Goal: Feedback & Contribution: Submit feedback/report problem

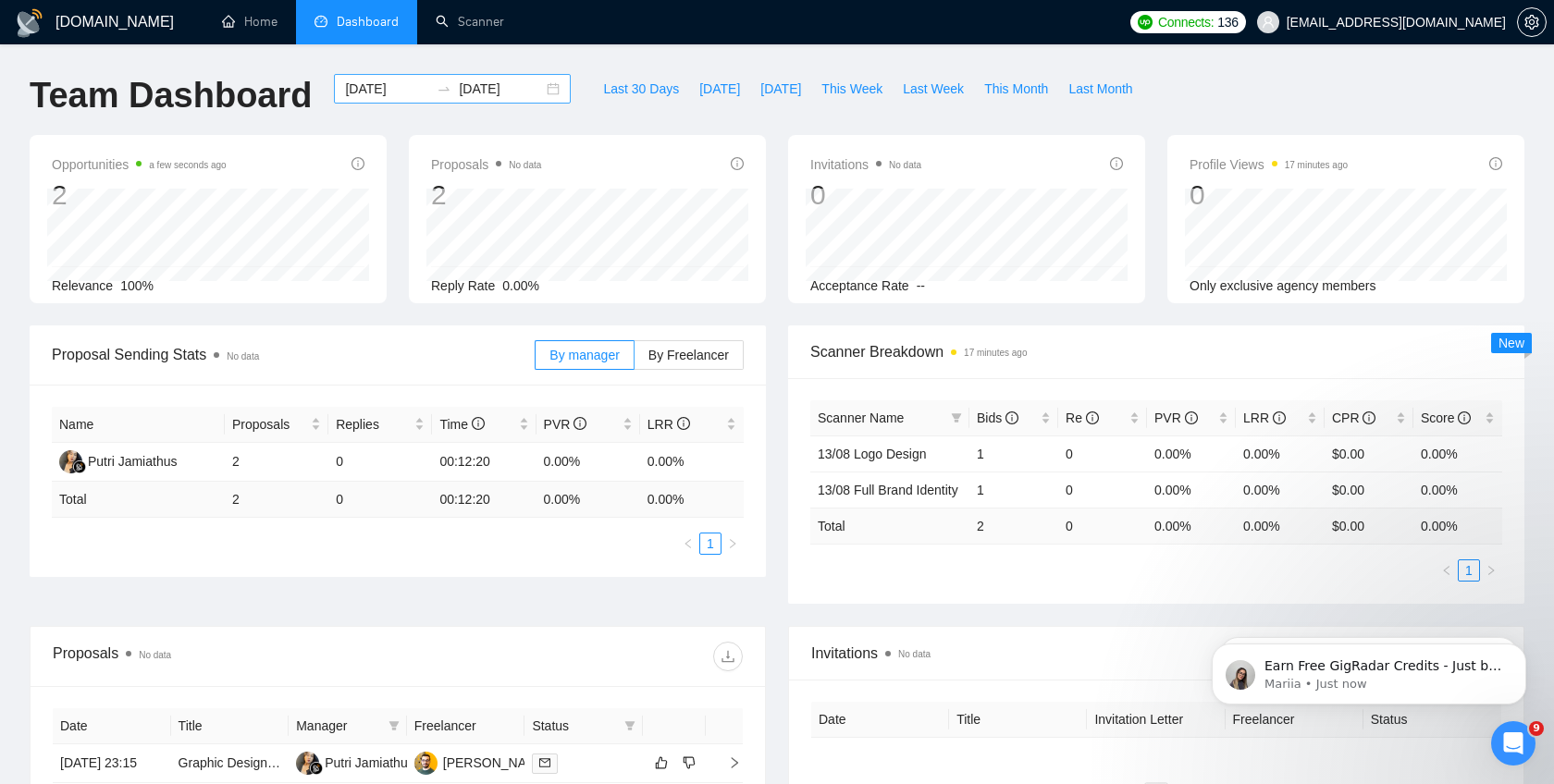
click at [436, 84] on icon "swap-right" at bounding box center [443, 89] width 15 height 15
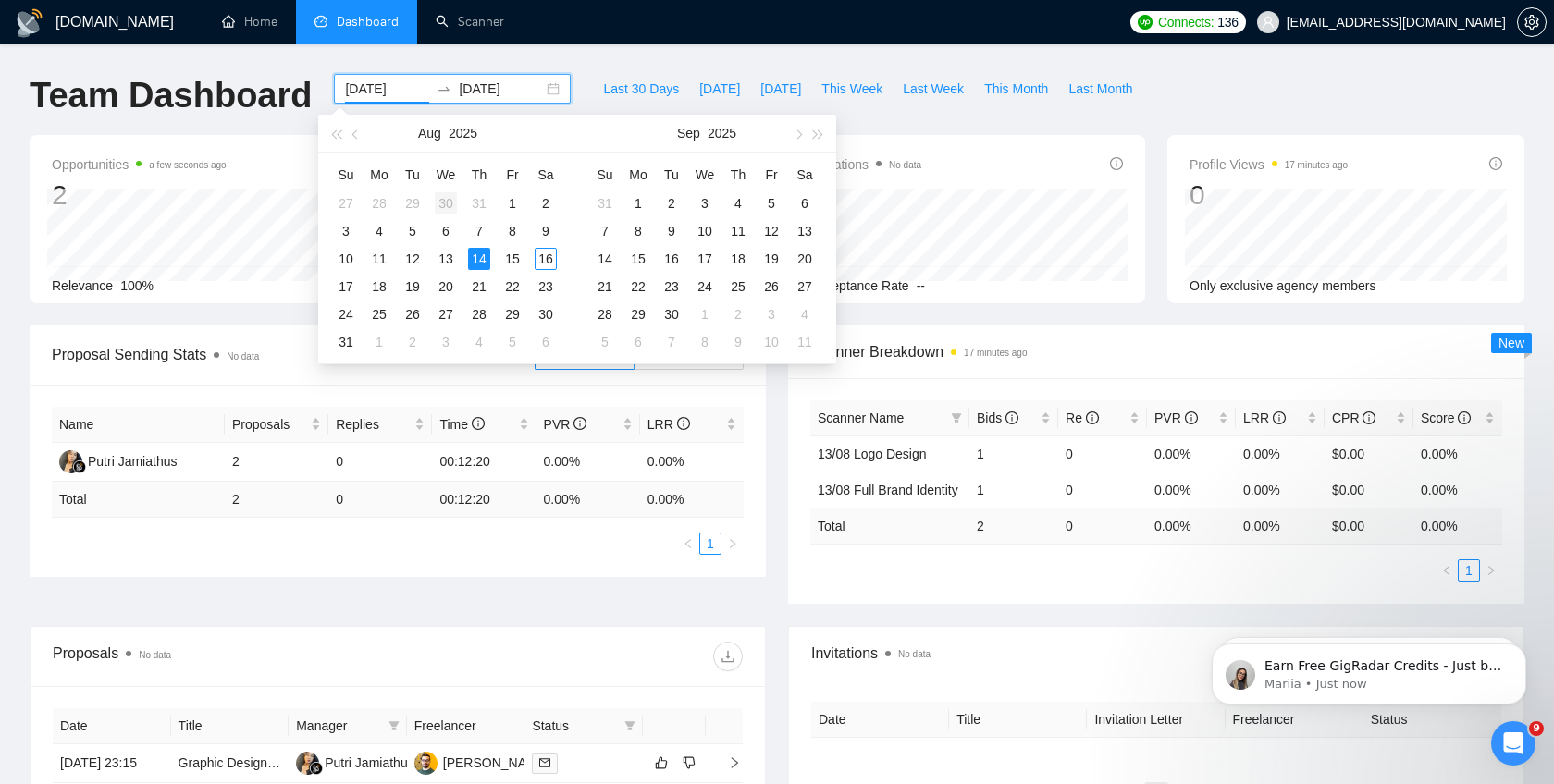
type input "2025-07-30"
click at [473, 256] on div "14" at bounding box center [479, 258] width 22 height 22
click at [548, 256] on div "16" at bounding box center [546, 258] width 22 height 22
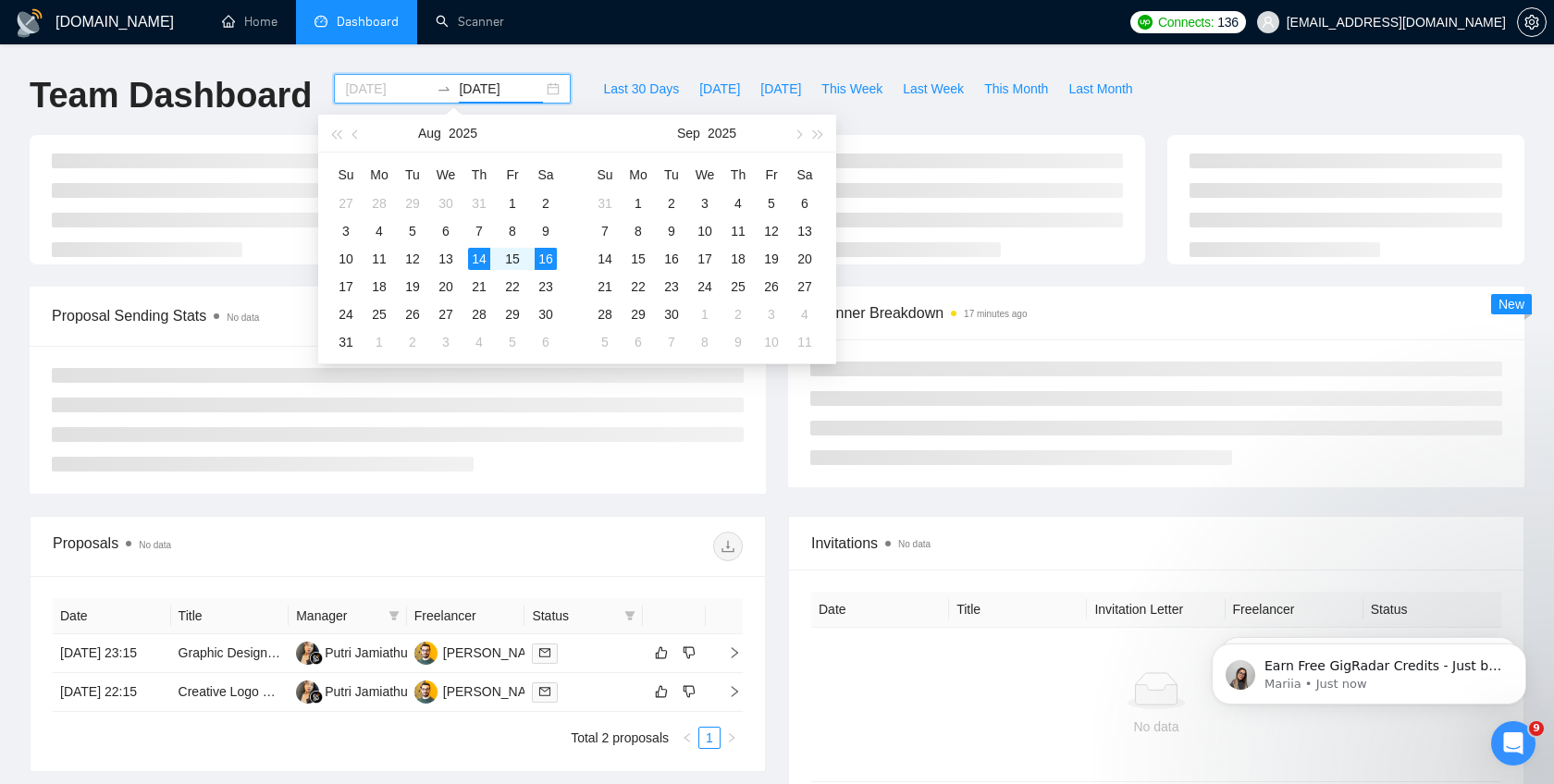
type input "[DATE]"
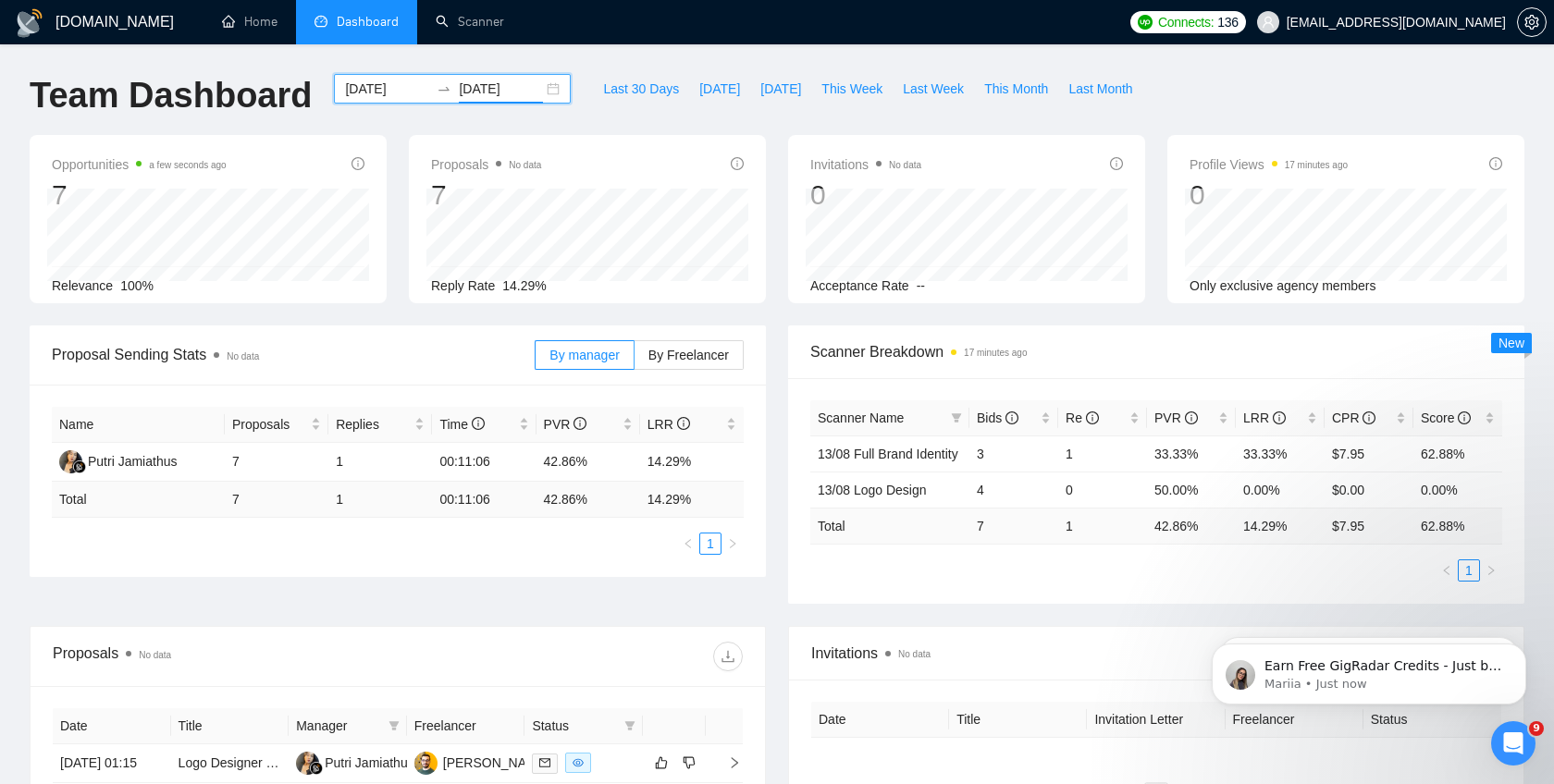
click at [436, 87] on icon "swap-right" at bounding box center [443, 89] width 15 height 15
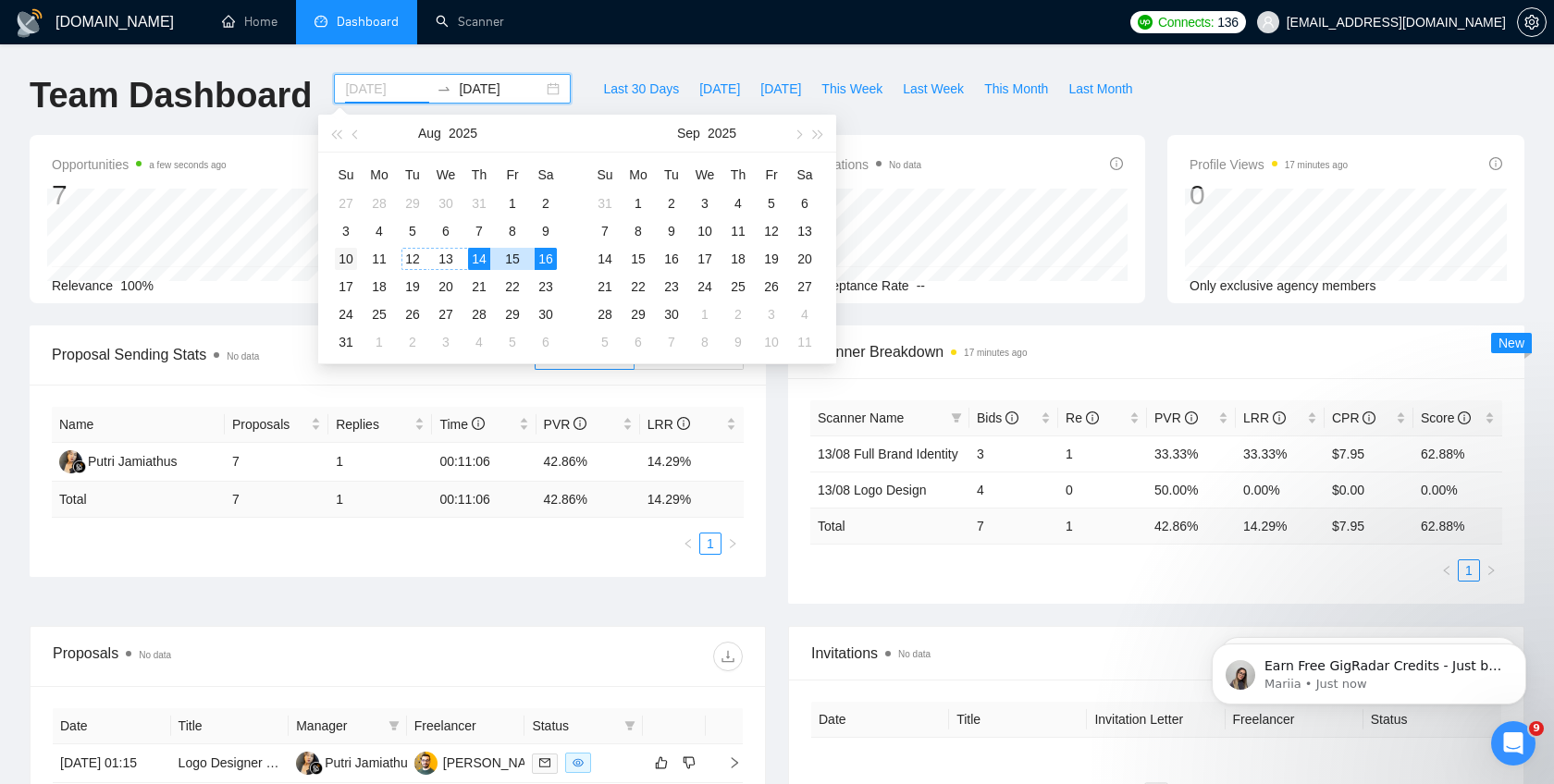
type input "2025-08-10"
click at [346, 258] on div "10" at bounding box center [345, 258] width 22 height 22
type input "[DATE]"
click at [639, 54] on div "GigRadar.io Home Dashboard Scanner Connects: 136 info@karimweb.com Team Dashboa…" at bounding box center [777, 620] width 1554 height 1241
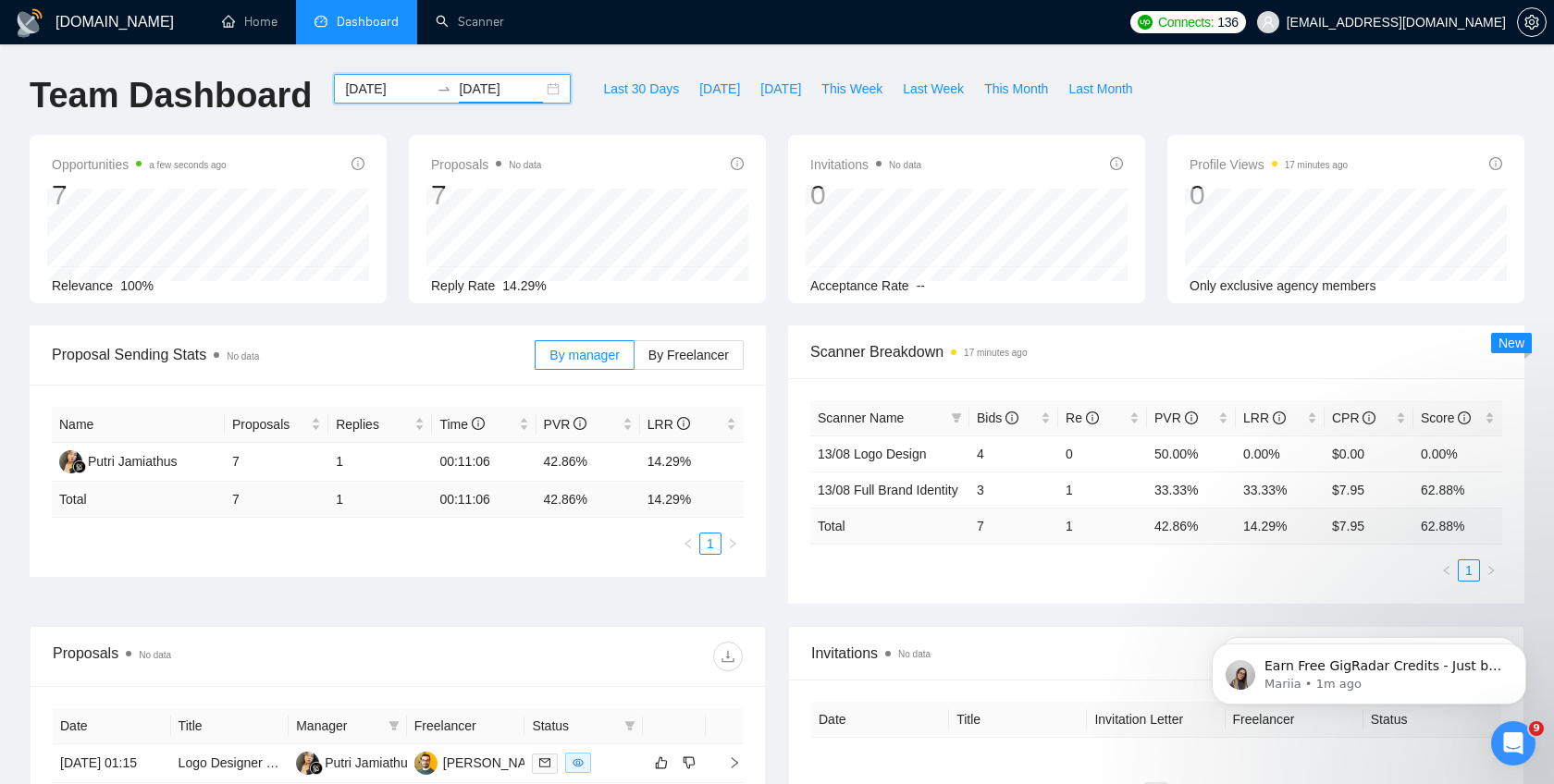
click at [442, 89] on div at bounding box center [444, 89] width 30 height 15
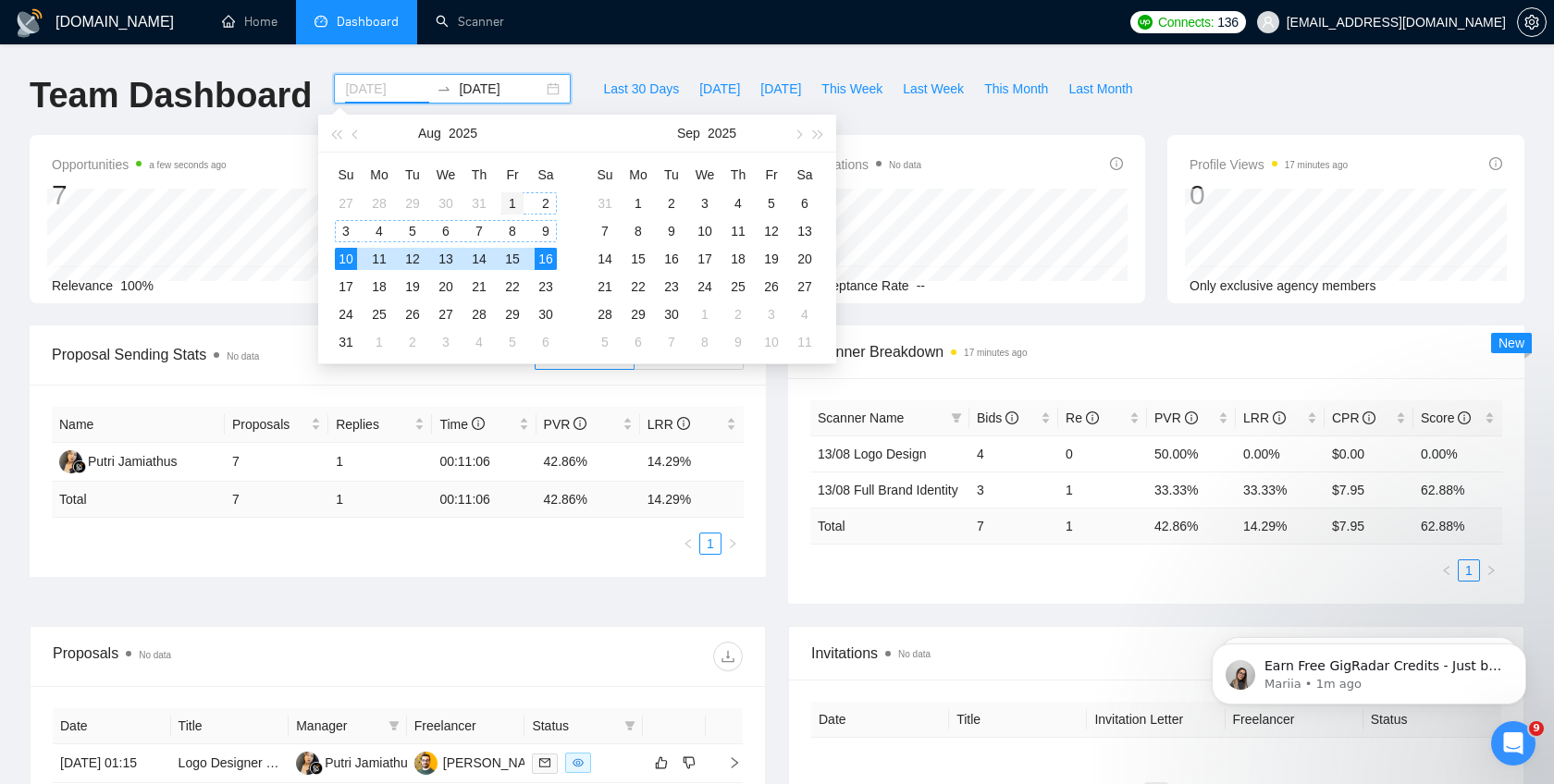
type input "2025-08-01"
click at [508, 199] on div "1" at bounding box center [512, 203] width 22 height 22
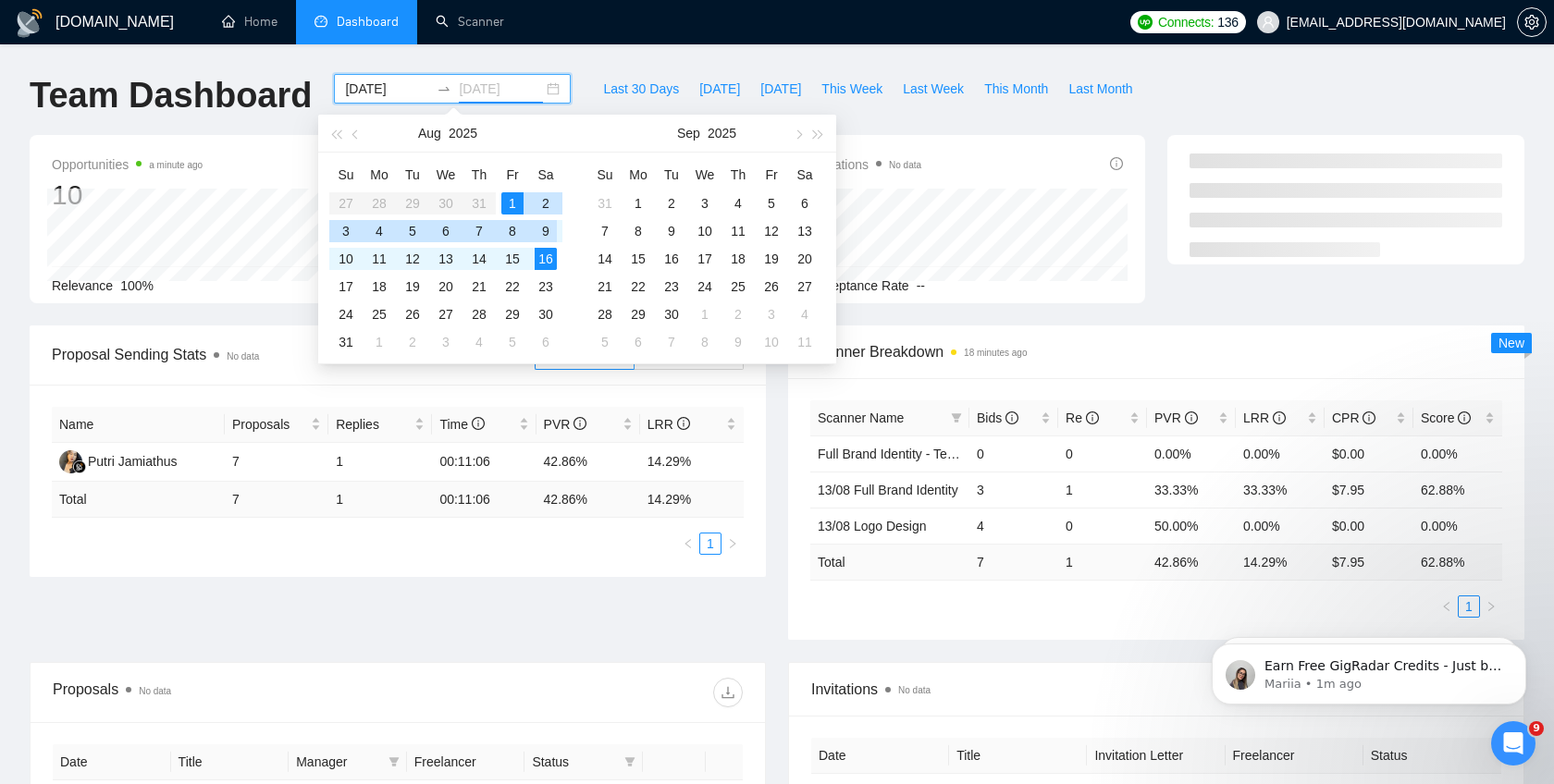
click at [541, 233] on div "9" at bounding box center [546, 231] width 22 height 22
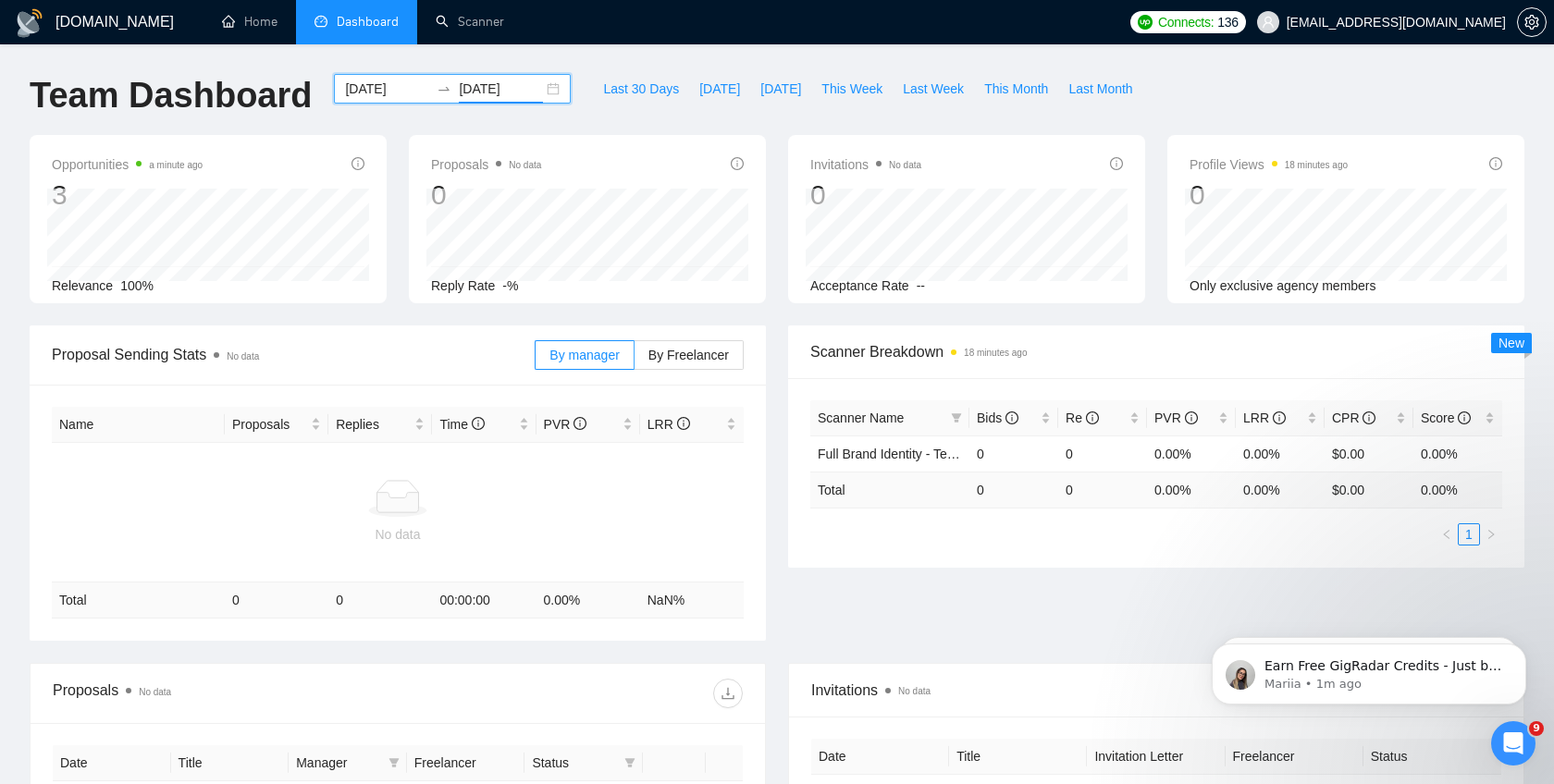
click at [471, 85] on input "2025-08-09" at bounding box center [501, 89] width 84 height 20
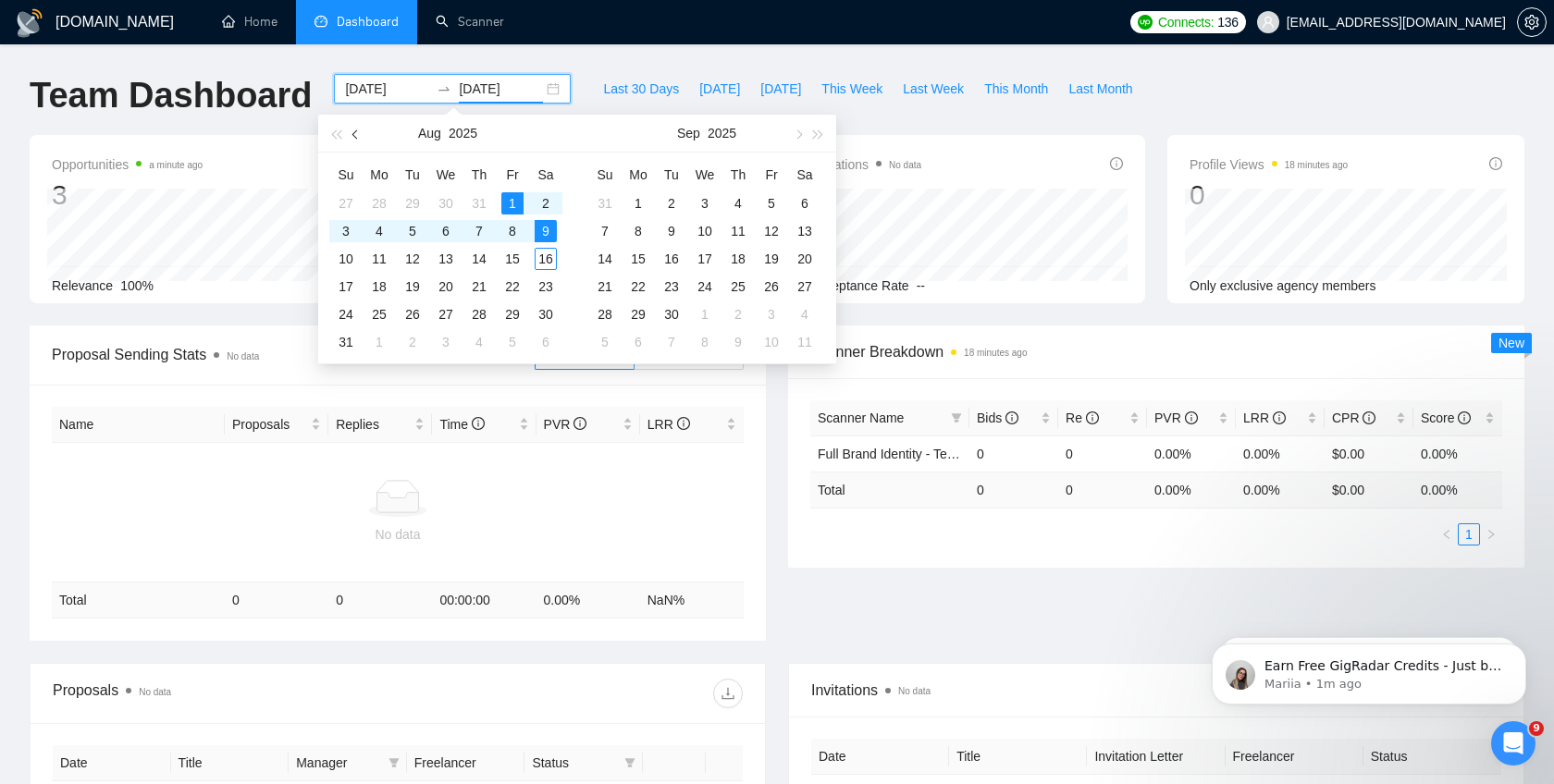
click at [357, 133] on span "button" at bounding box center [356, 134] width 9 height 9
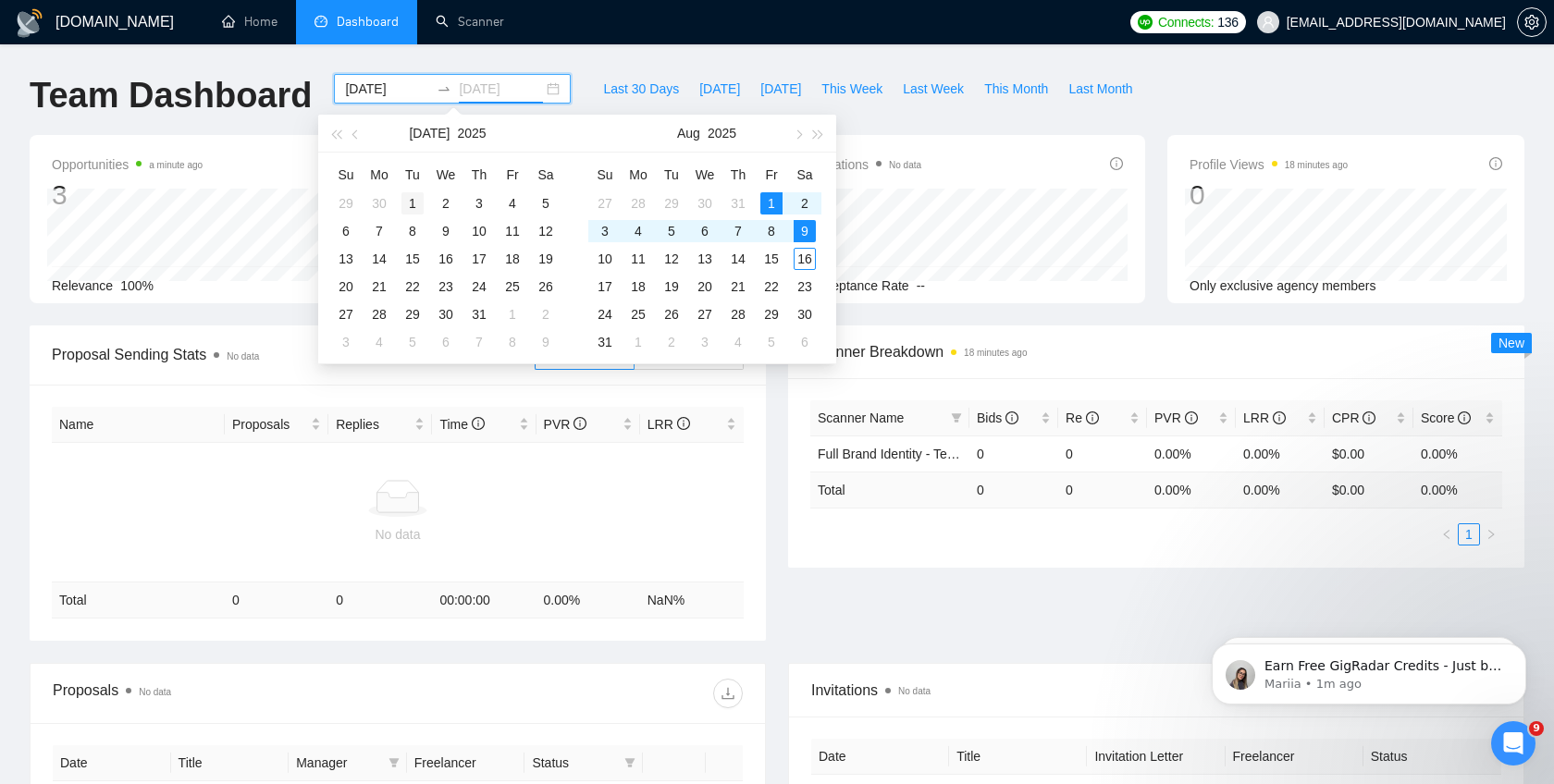
type input "2025-07-01"
click at [407, 196] on div "1" at bounding box center [412, 203] width 22 height 22
click at [477, 207] on table "Su Mo Tu We Th Fr Sa 27 28 29 30 31 1 2 3 4 5 6 7 8 9 10 11 12 13 14 15 16 17 1…" at bounding box center [446, 257] width 234 height 196
click at [364, 93] on input at bounding box center [387, 89] width 84 height 20
click at [352, 132] on span "button" at bounding box center [356, 134] width 9 height 9
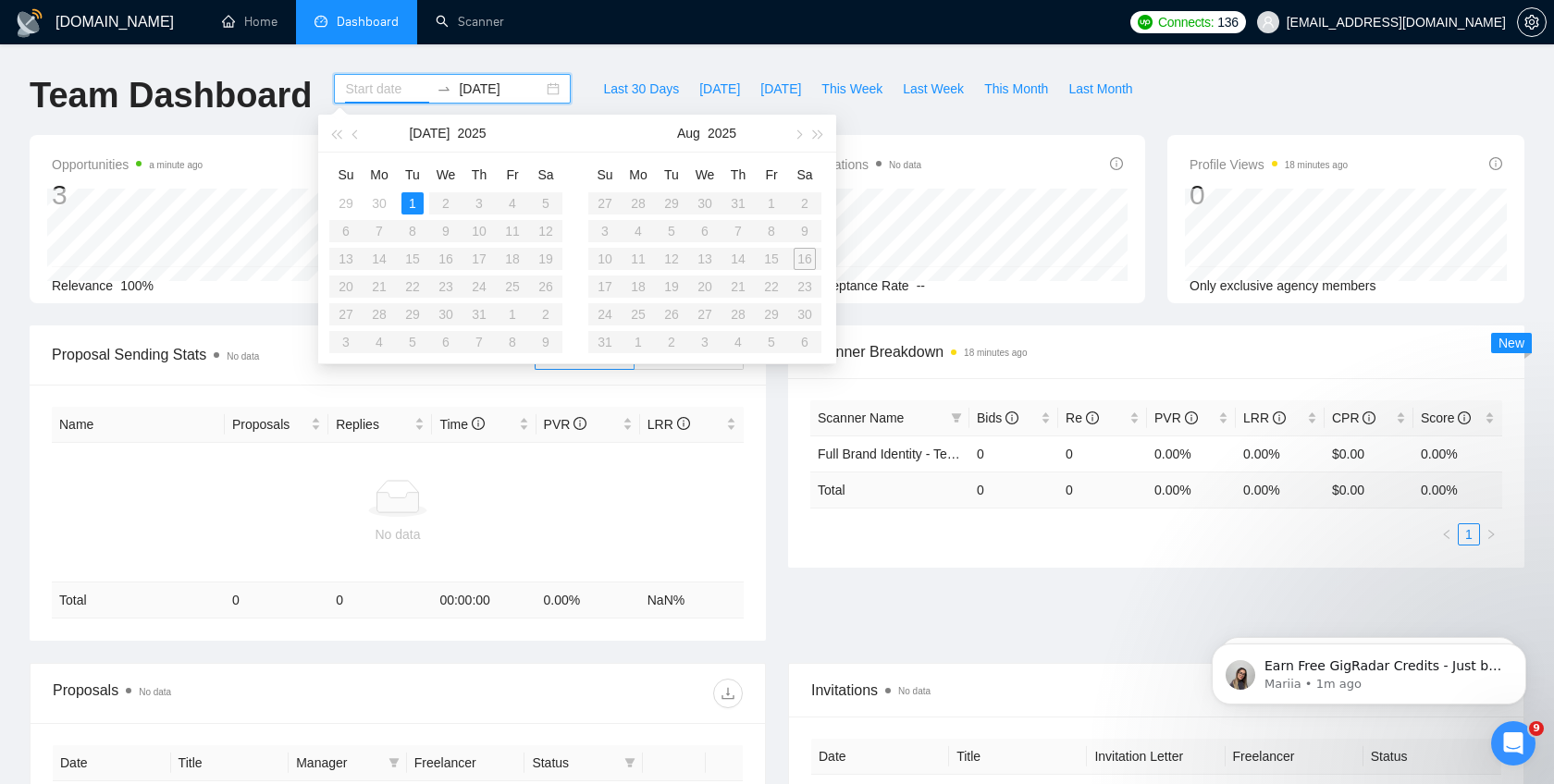
type input "2025-07-01"
click at [417, 201] on div "1" at bounding box center [412, 203] width 22 height 22
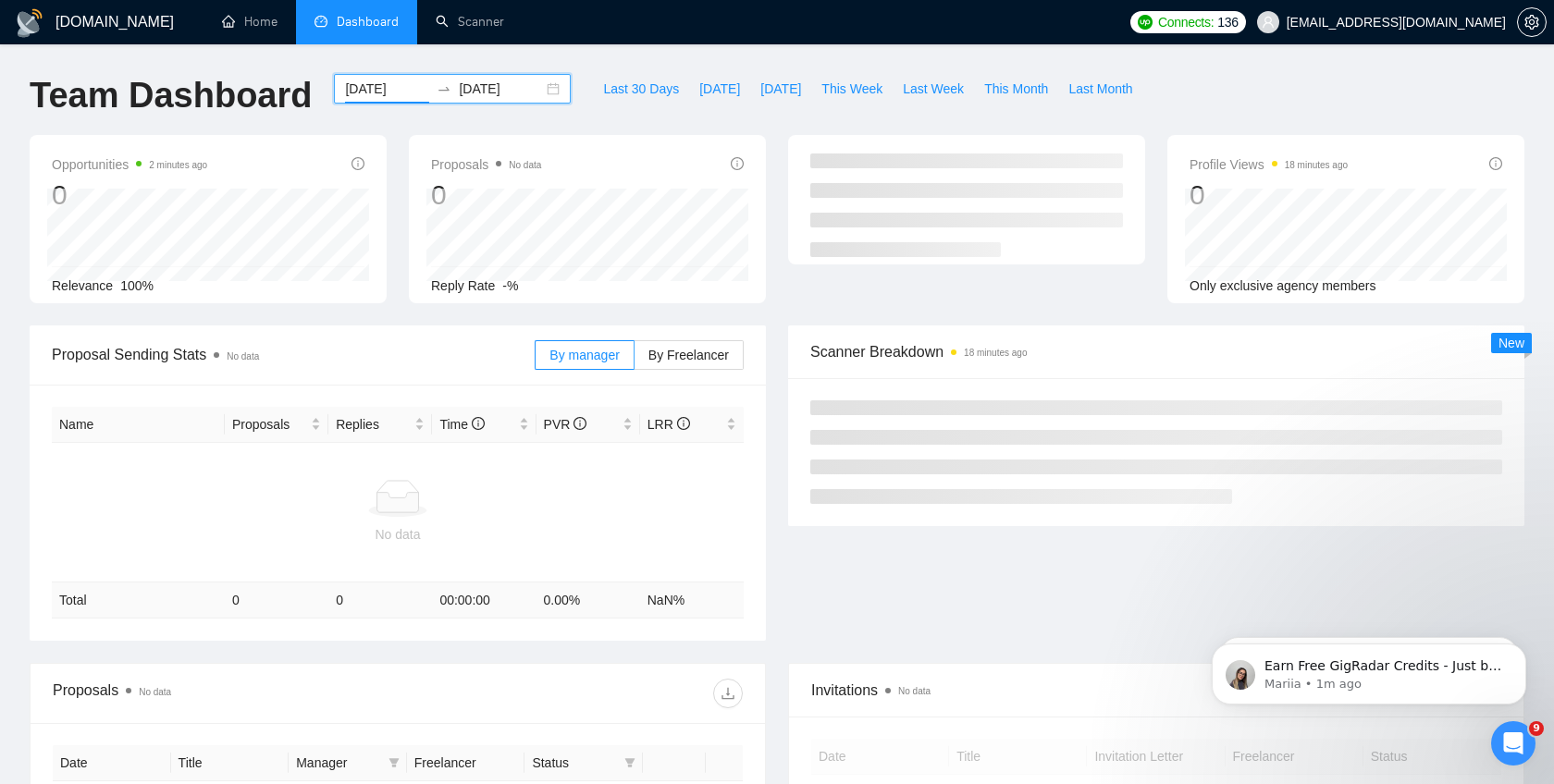
click at [497, 91] on input "2025-07-01" at bounding box center [501, 89] width 84 height 20
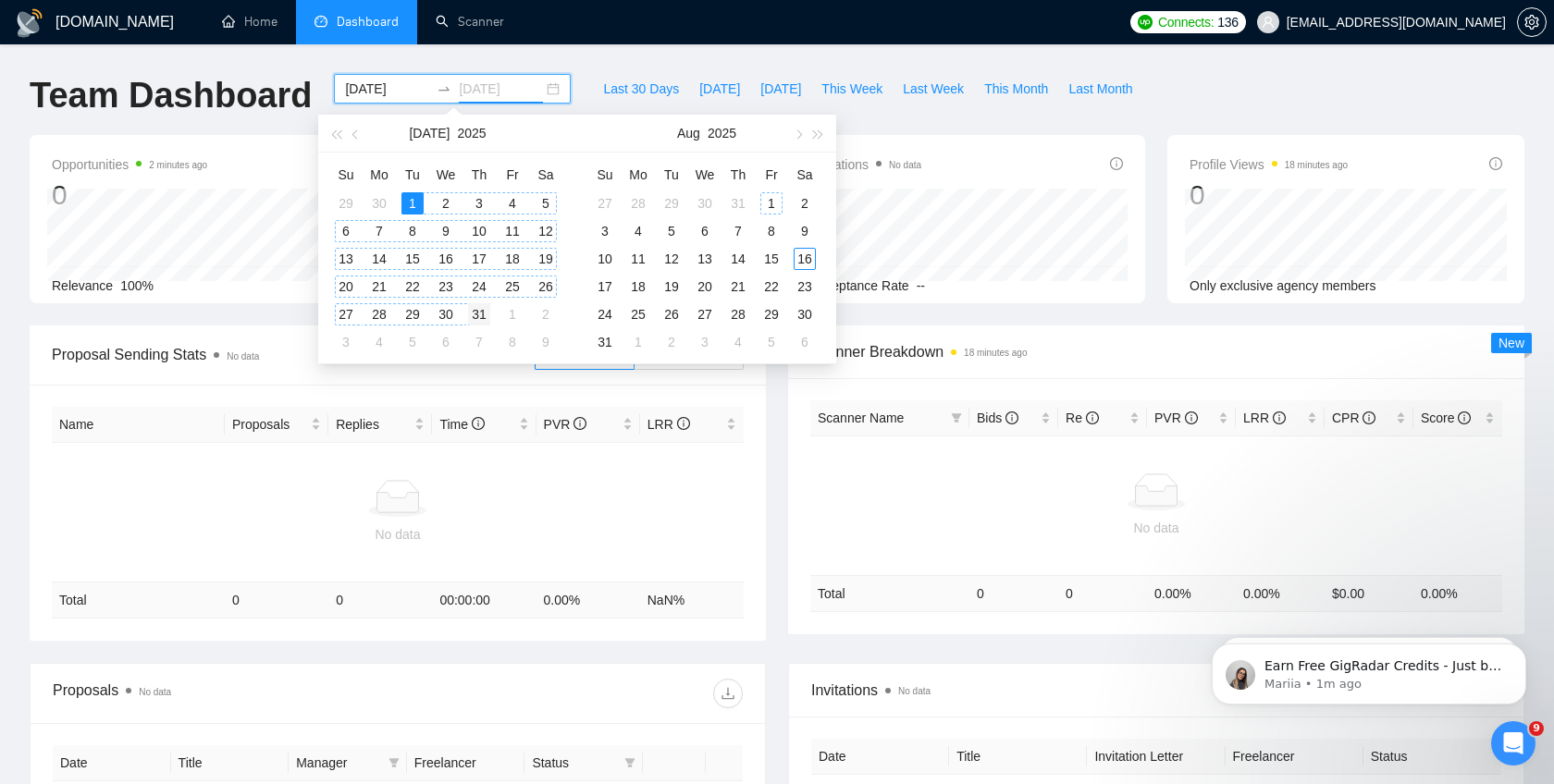
type input "2025-07-31"
click at [481, 309] on div "31" at bounding box center [479, 314] width 22 height 22
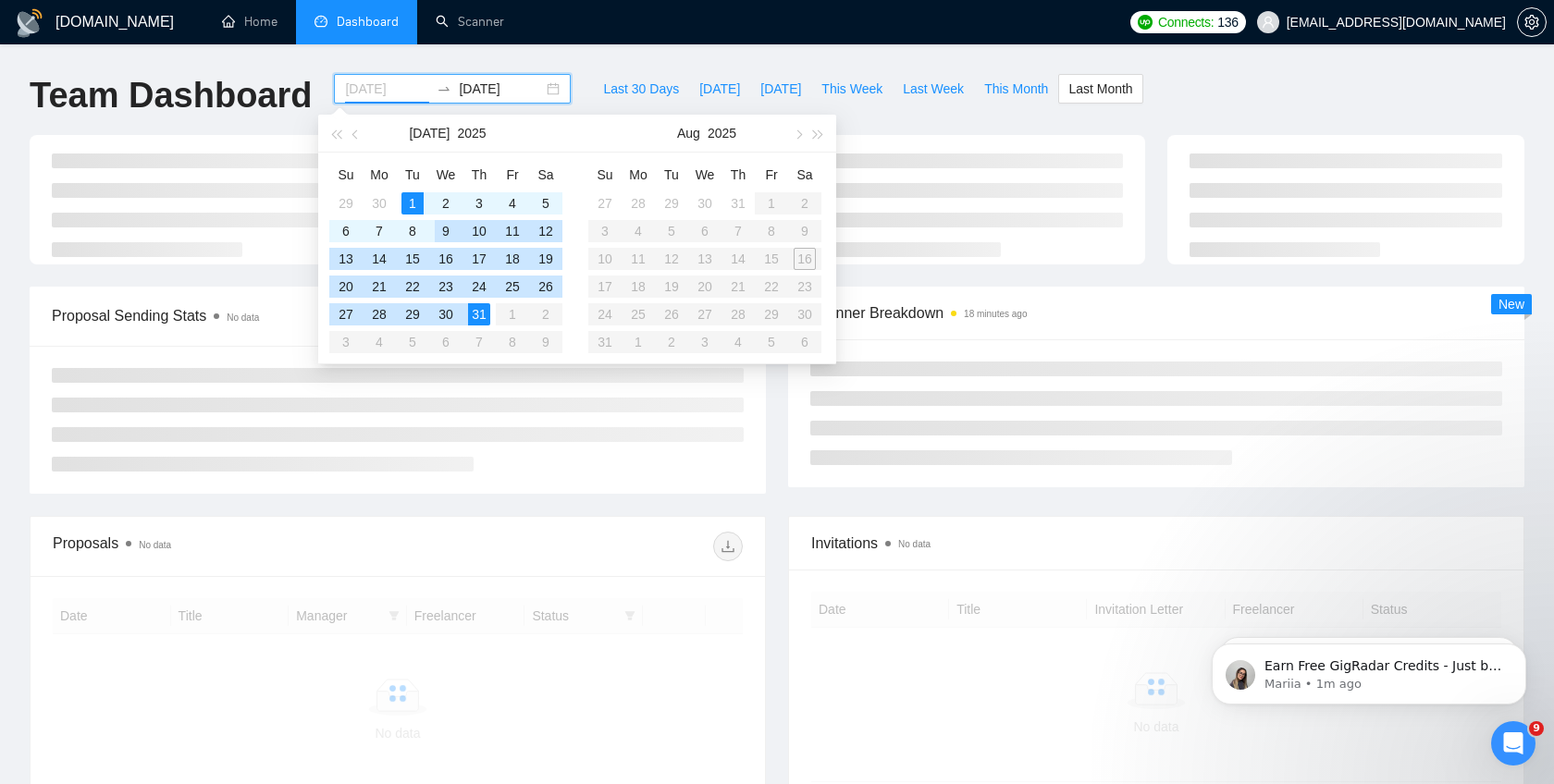
type input "2025-07-01"
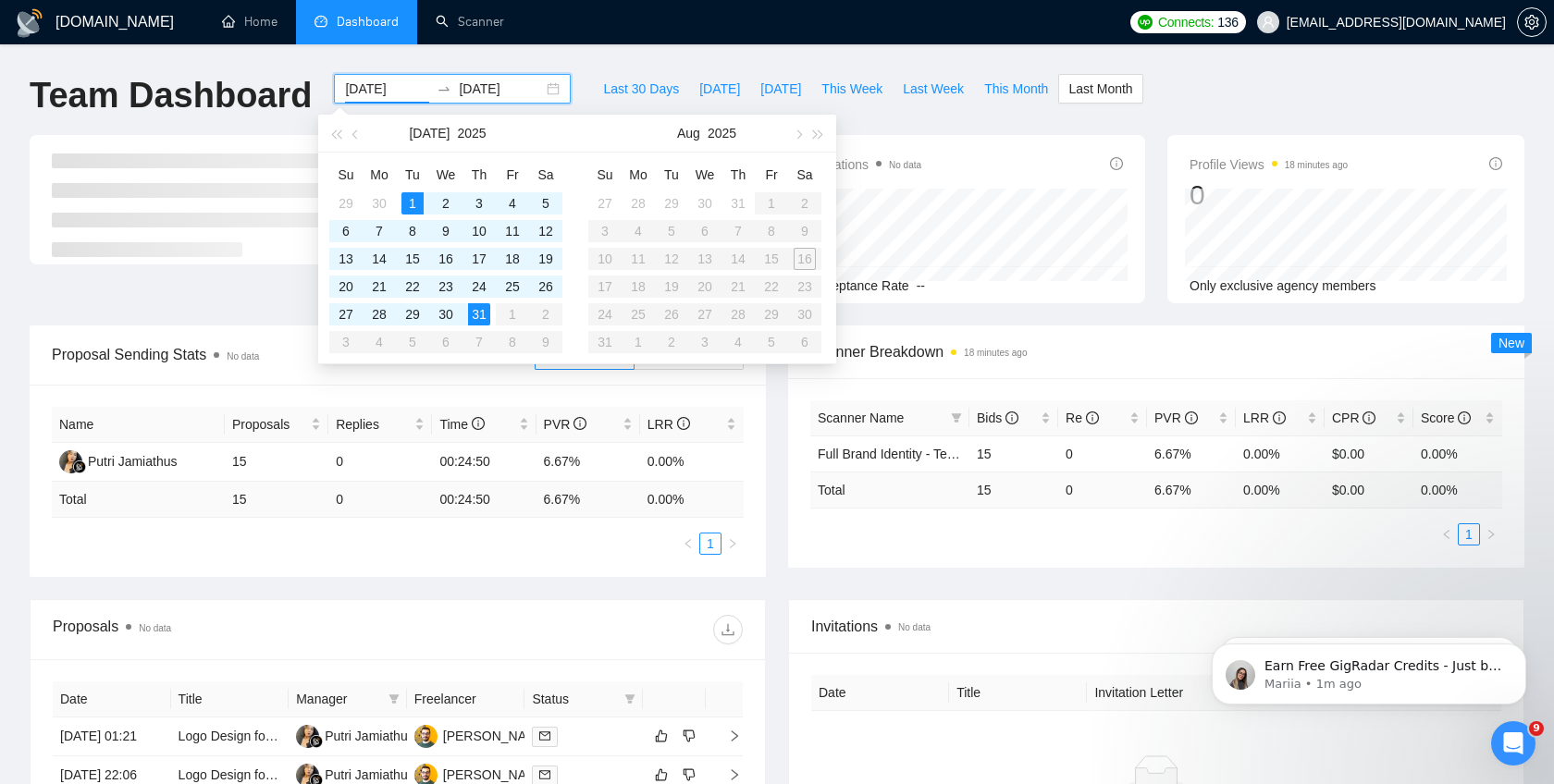
click at [561, 57] on div "GigRadar.io Home Dashboard Scanner Connects: 136 info@karimweb.com Team Dashboa…" at bounding box center [777, 665] width 1554 height 1331
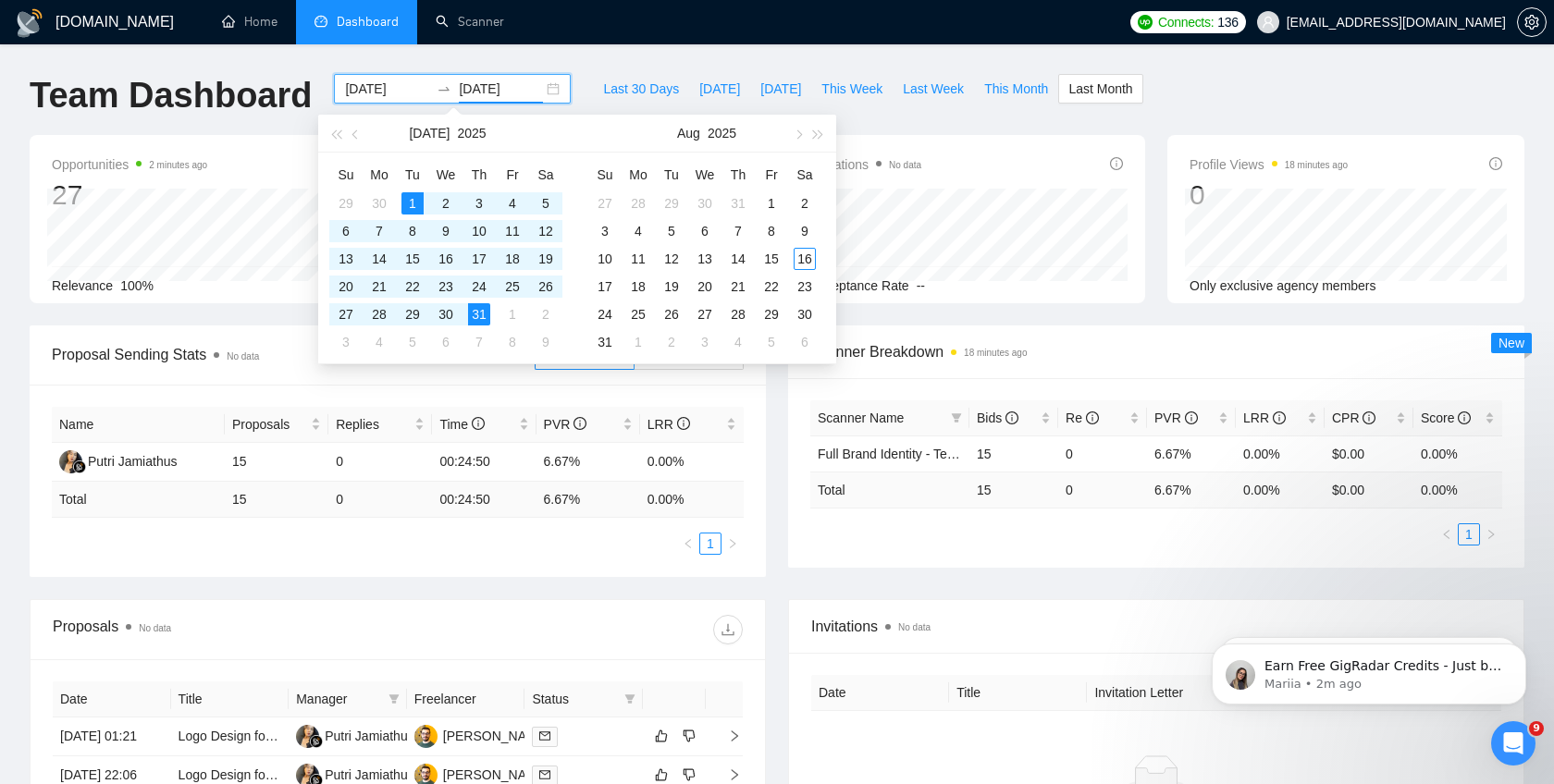
click at [503, 90] on input "2025-07-31" at bounding box center [501, 89] width 84 height 20
click at [410, 89] on input "2025-07-01" at bounding box center [387, 89] width 84 height 20
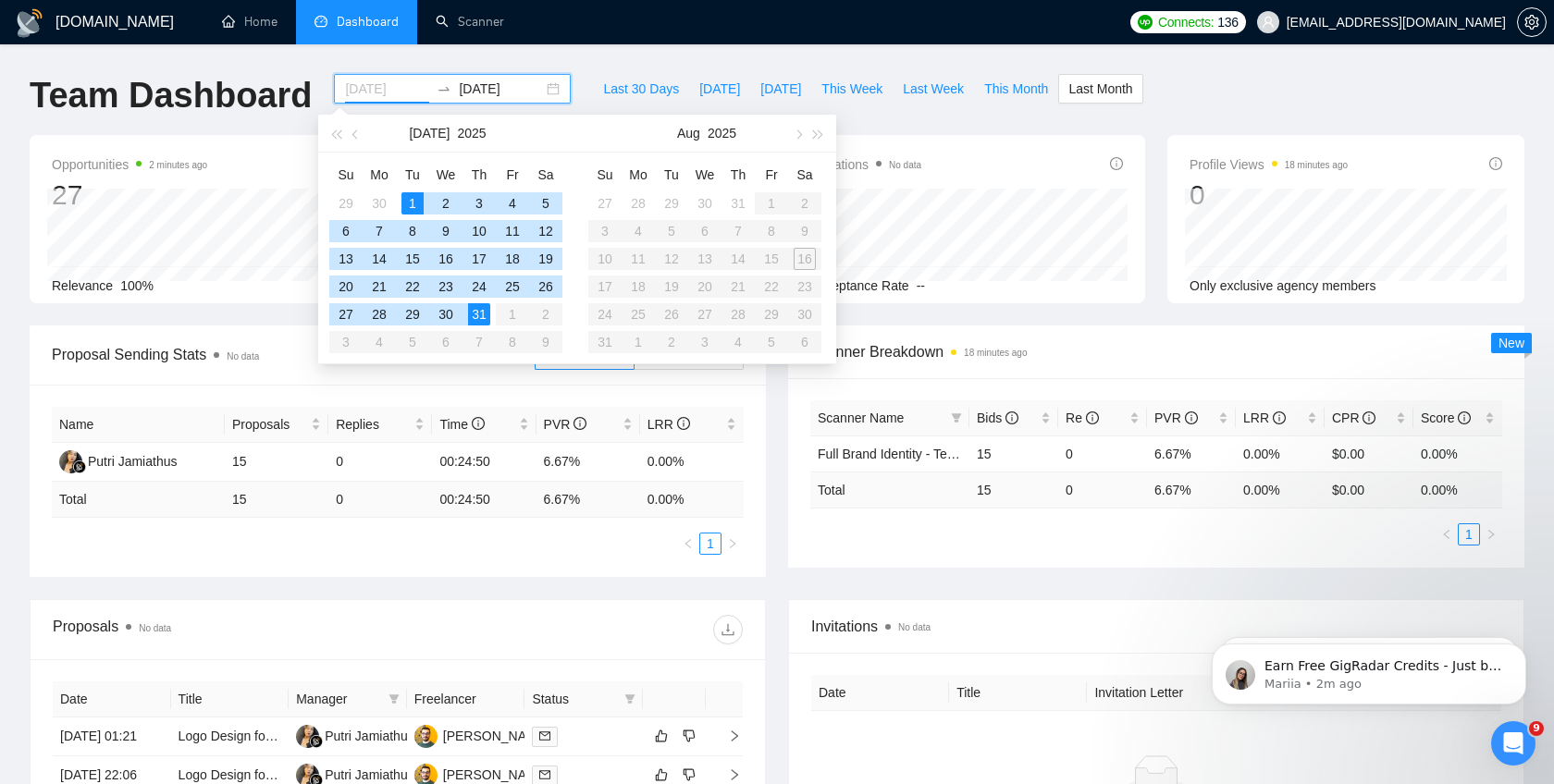
click at [412, 202] on div "1" at bounding box center [412, 203] width 22 height 22
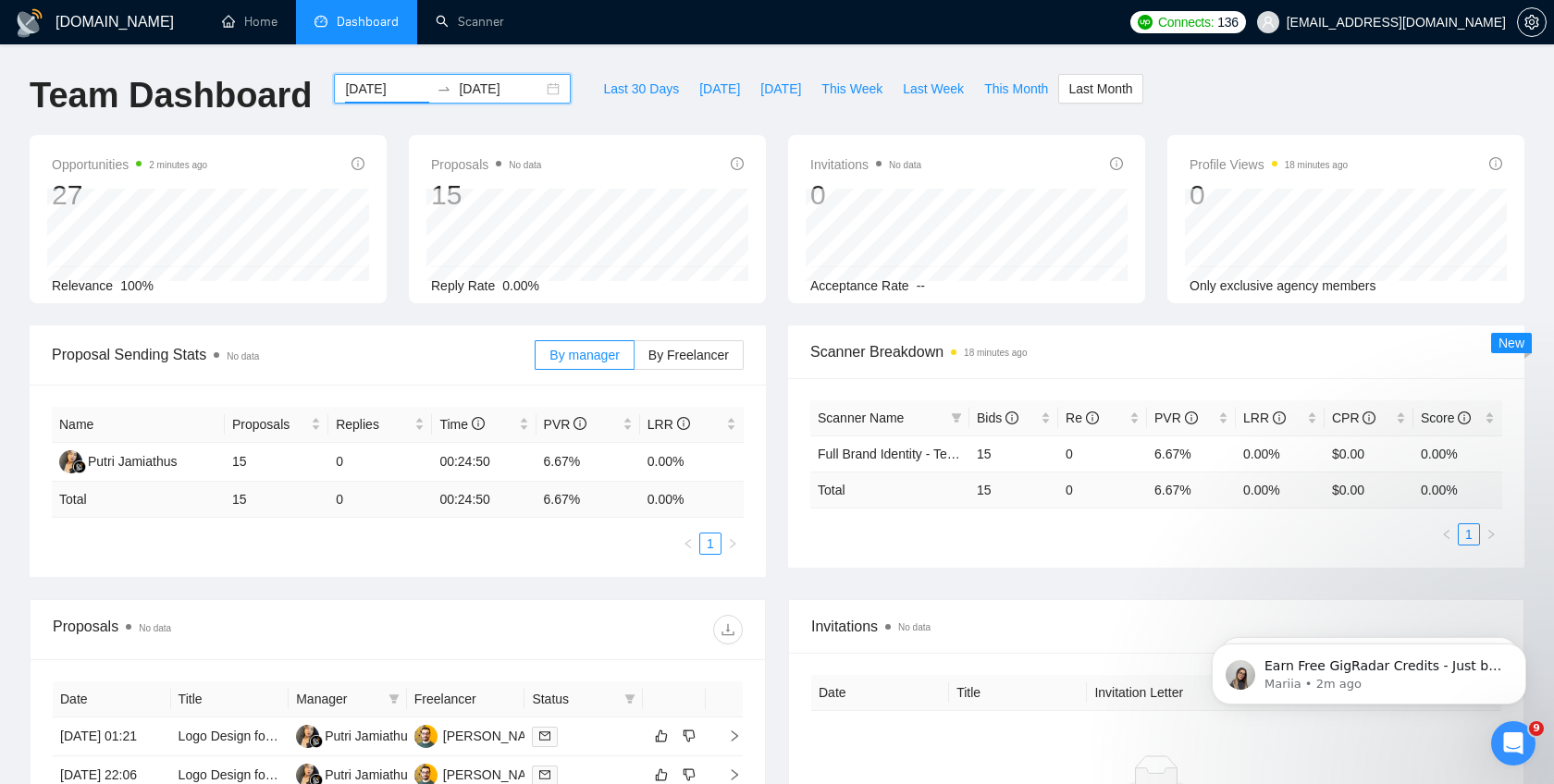
click at [471, 88] on input "2025-07-31" at bounding box center [501, 89] width 84 height 20
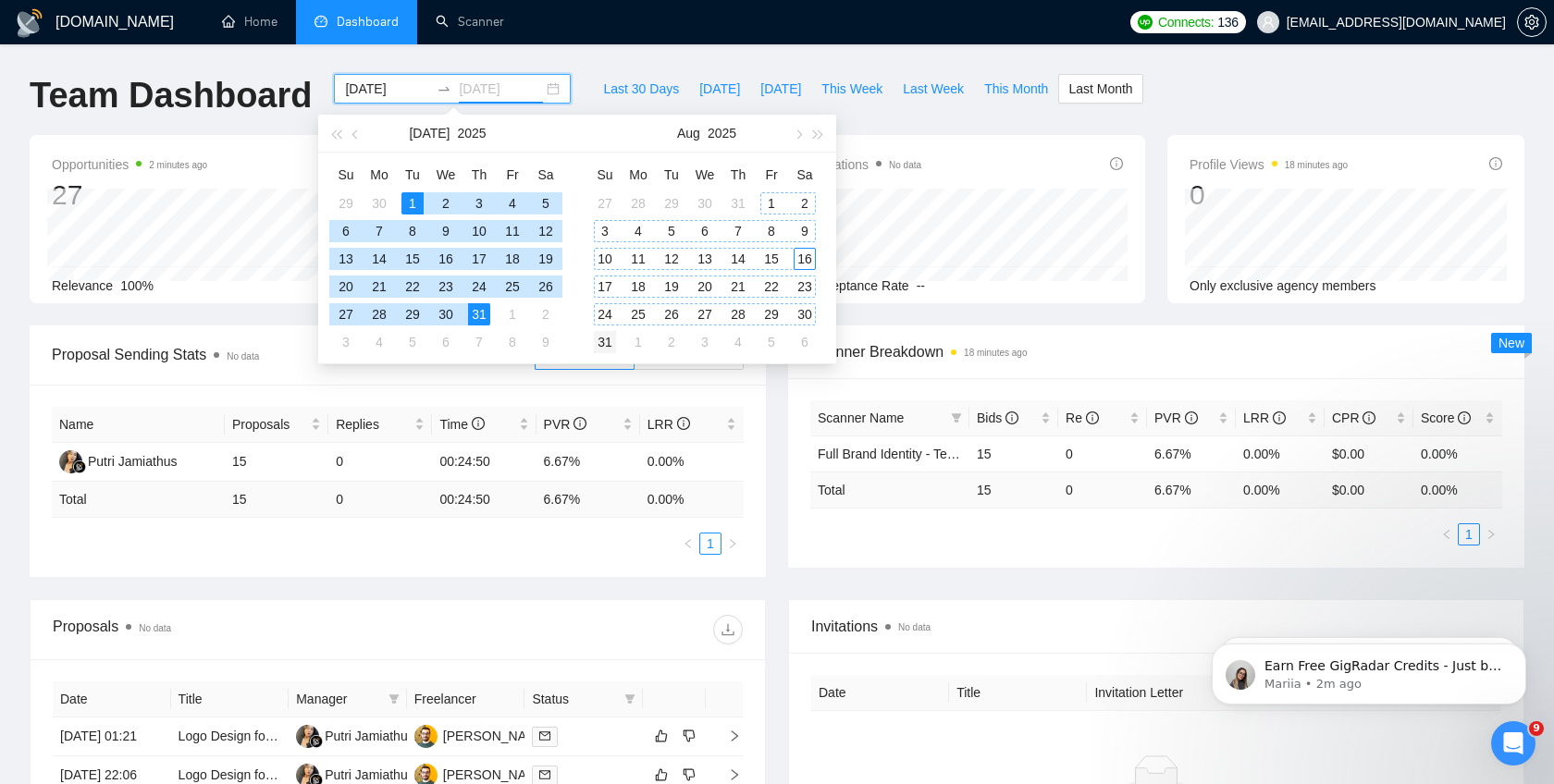
type input "2025-08-31"
click at [609, 338] on div "31" at bounding box center [605, 342] width 22 height 22
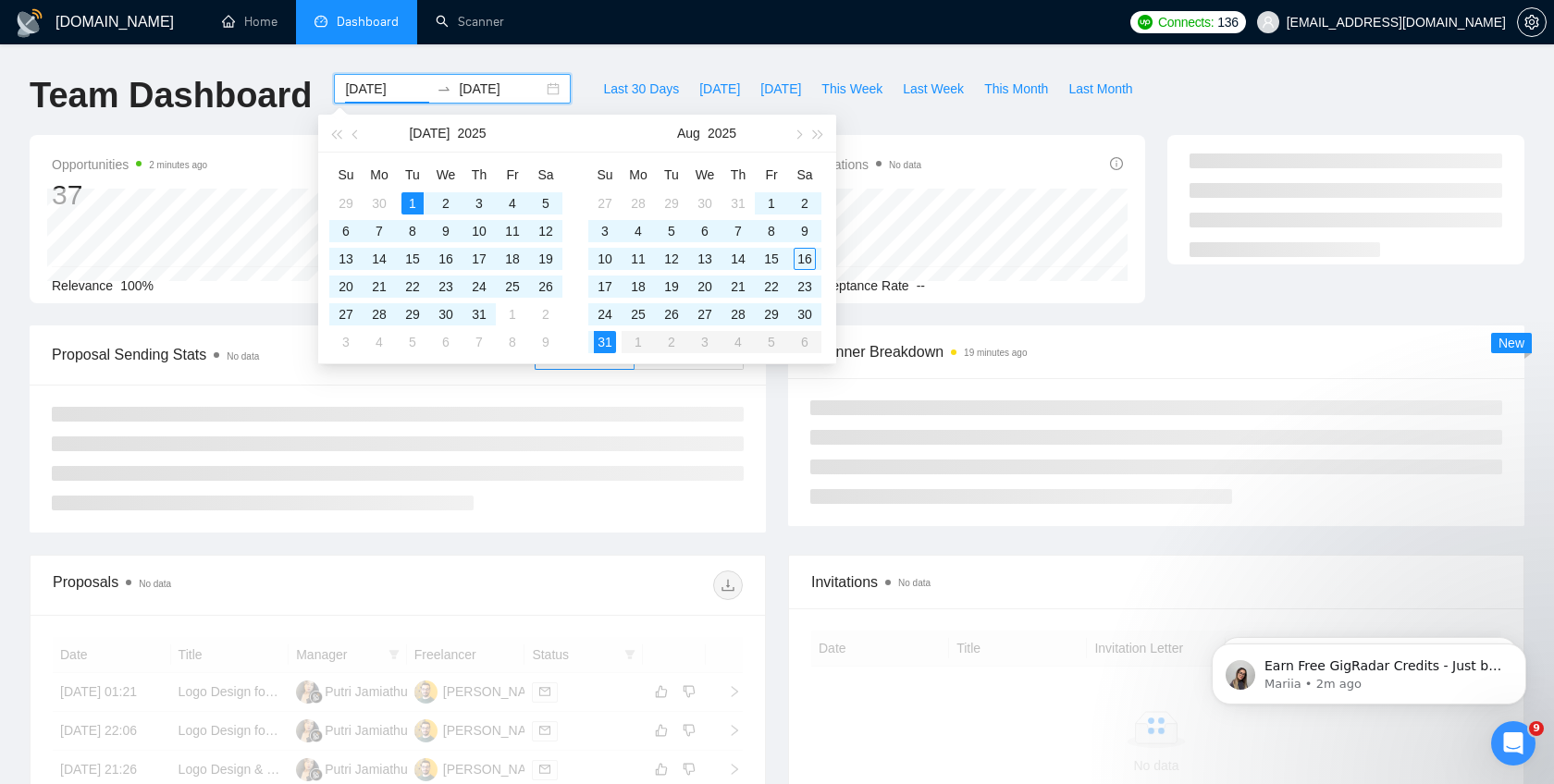
click at [603, 57] on div "GigRadar.io Home Dashboard Scanner Connects: 136 info@karimweb.com Team Dashboa…" at bounding box center [777, 642] width 1554 height 1286
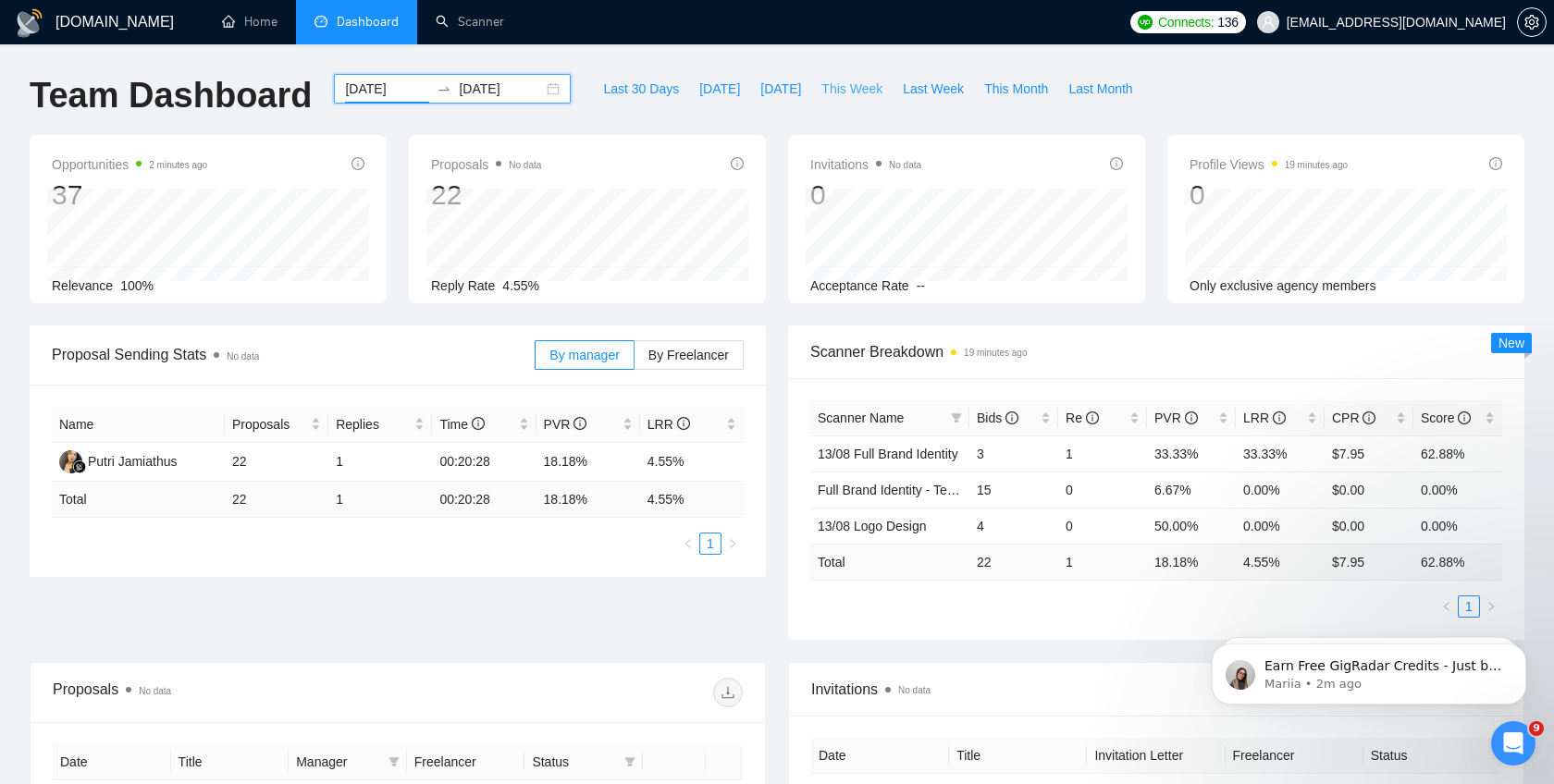
click at [855, 96] on span "This Week" at bounding box center [851, 89] width 61 height 20
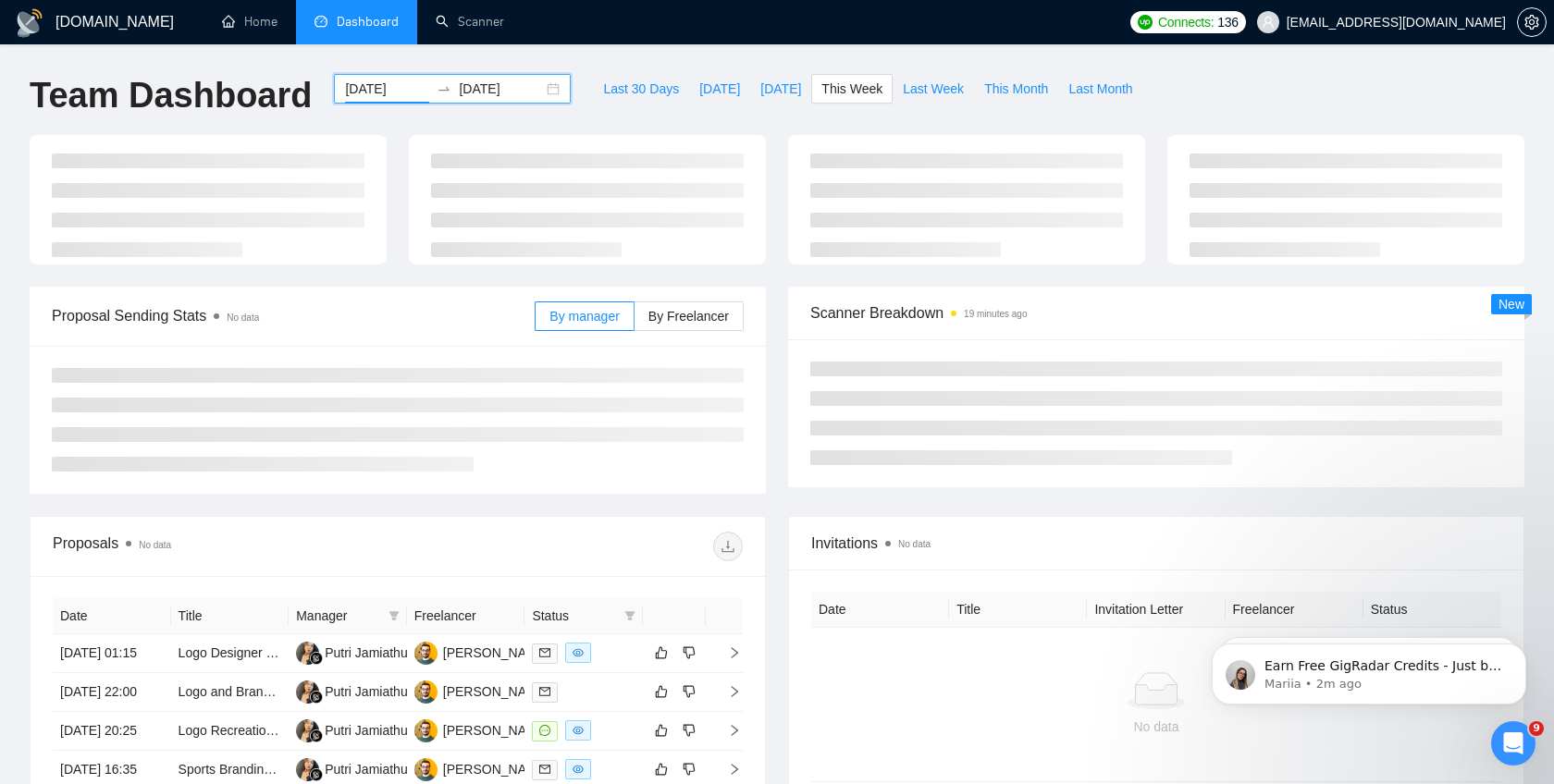
type input "[DATE]"
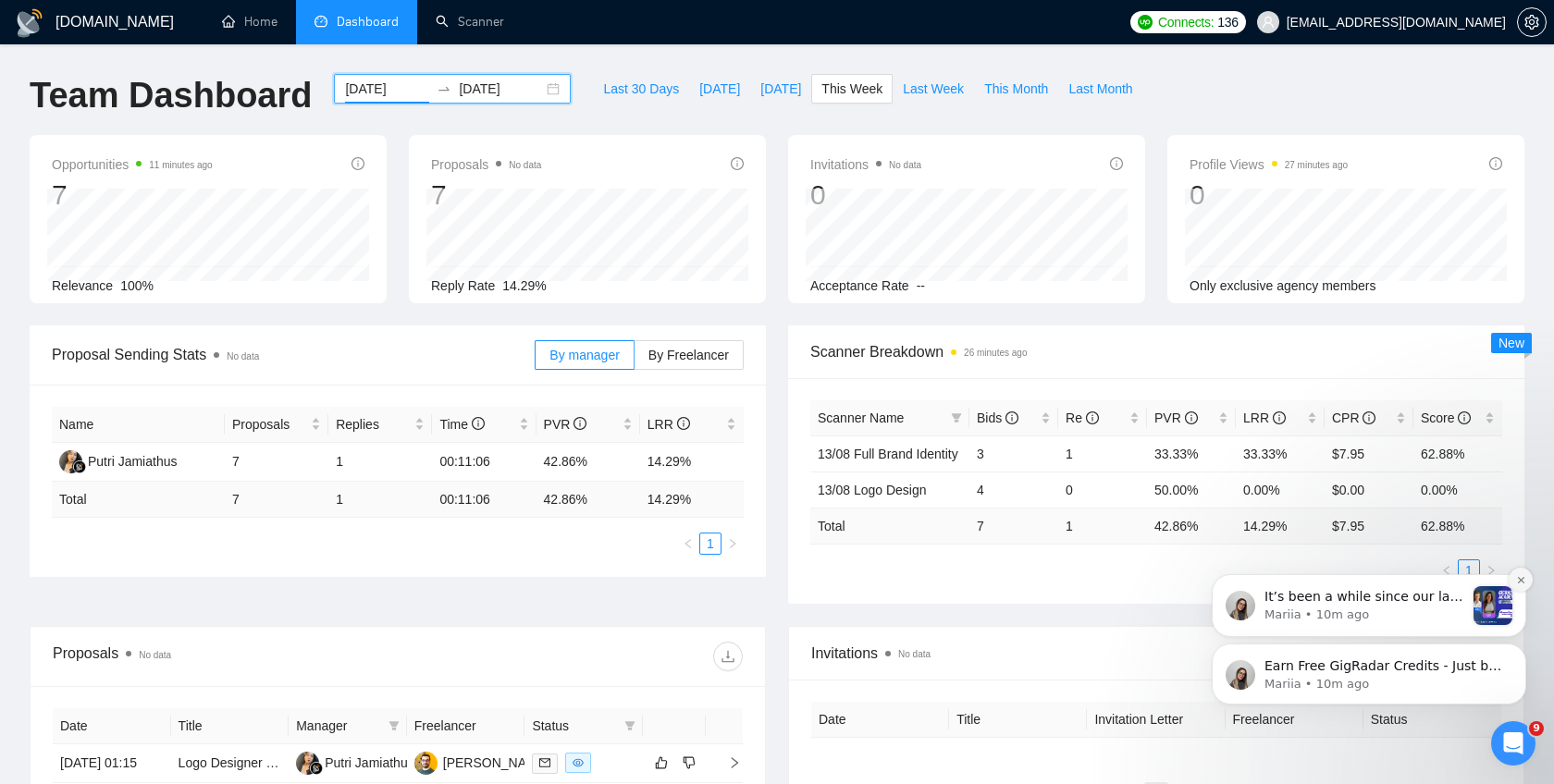
click at [1521, 584] on icon "Dismiss notification" at bounding box center [1521, 580] width 10 height 10
click at [1521, 645] on icon "Dismiss notification" at bounding box center [1521, 648] width 10 height 10
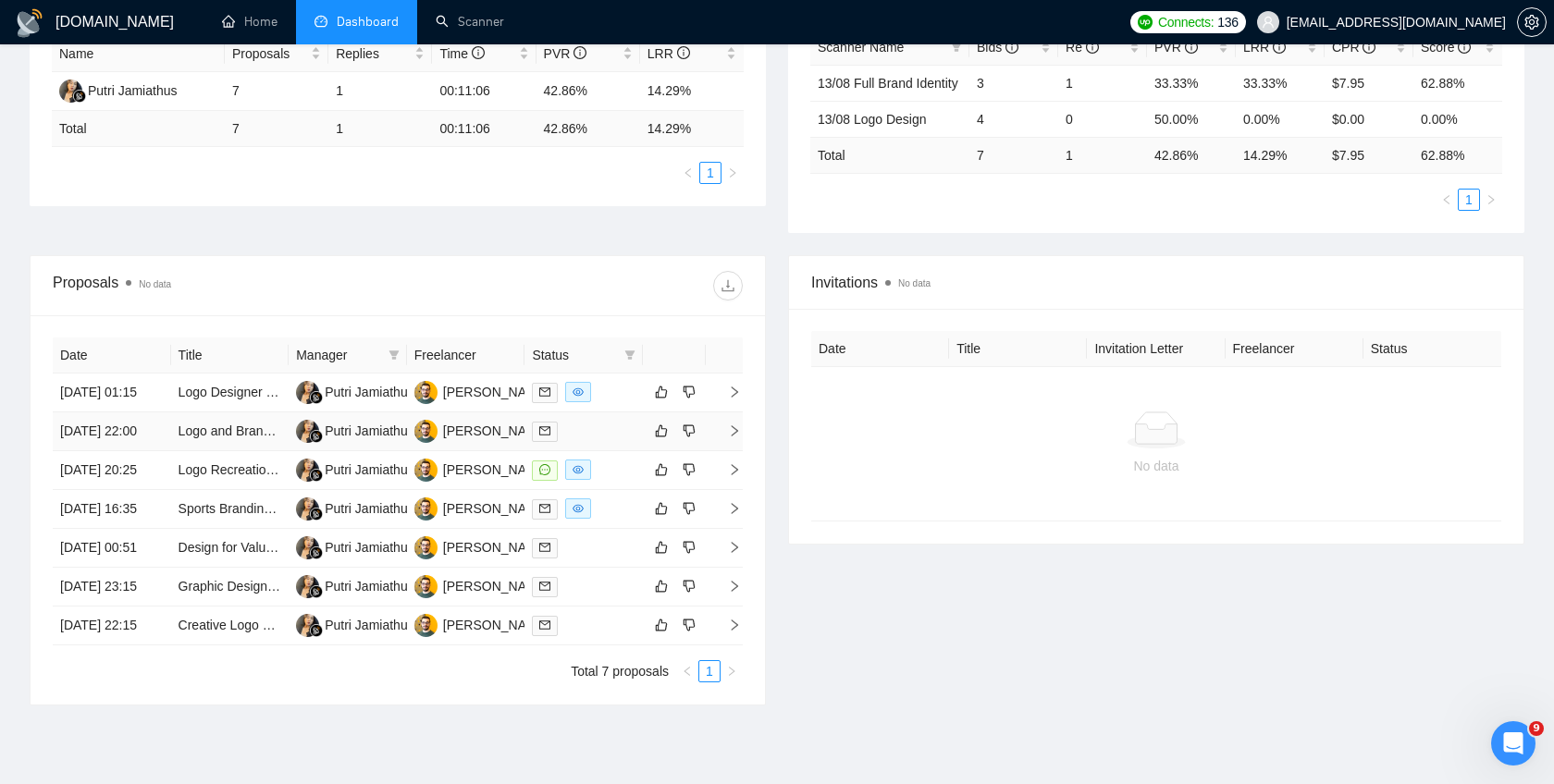
scroll to position [370, 0]
click at [231, 398] on link "Logo Designer Needed for Premium, Bold Brand: The 365 Live Experience" at bounding box center [393, 392] width 429 height 15
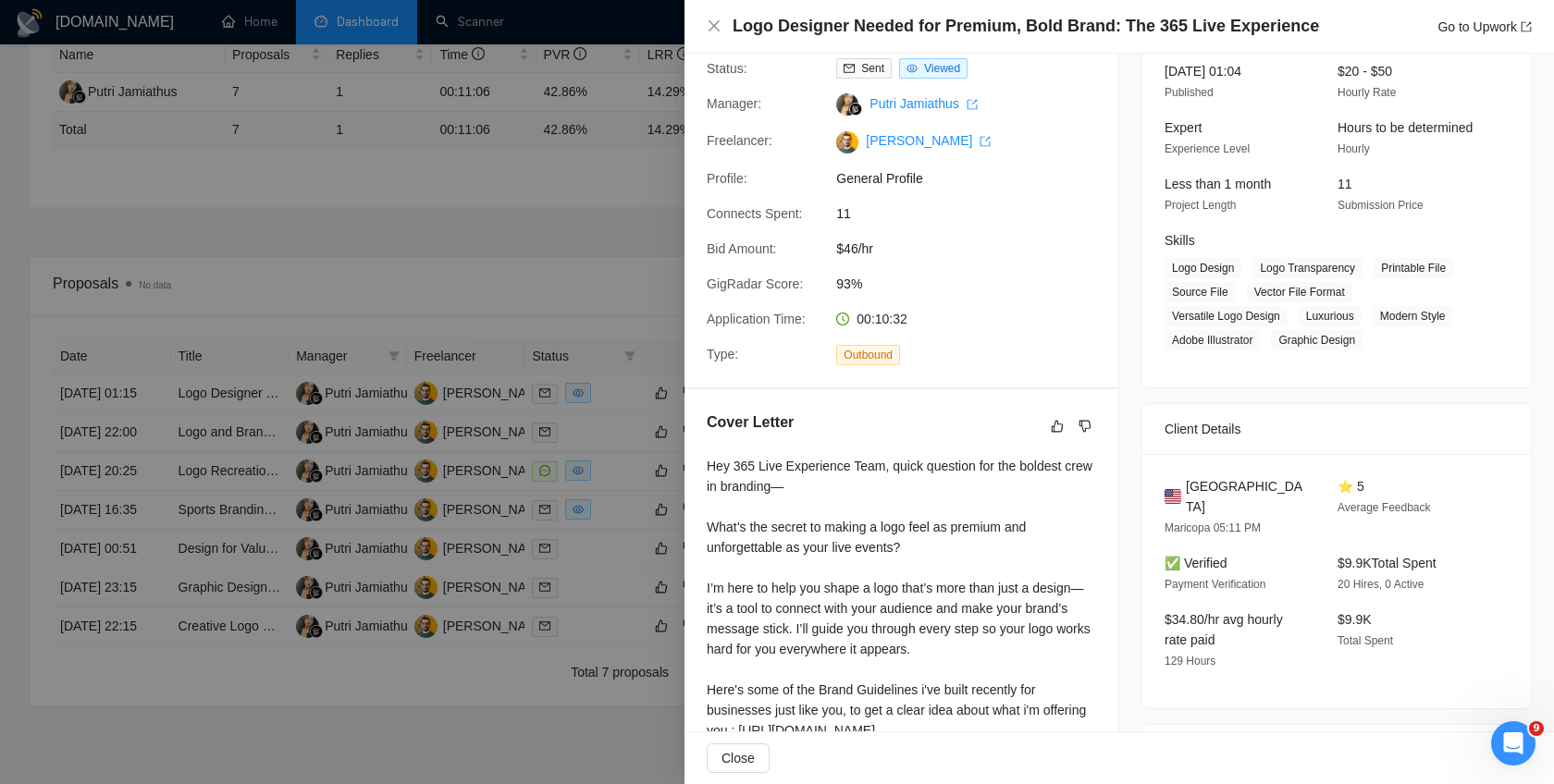
scroll to position [131, 0]
click at [1084, 424] on icon "dislike" at bounding box center [1085, 424] width 13 height 15
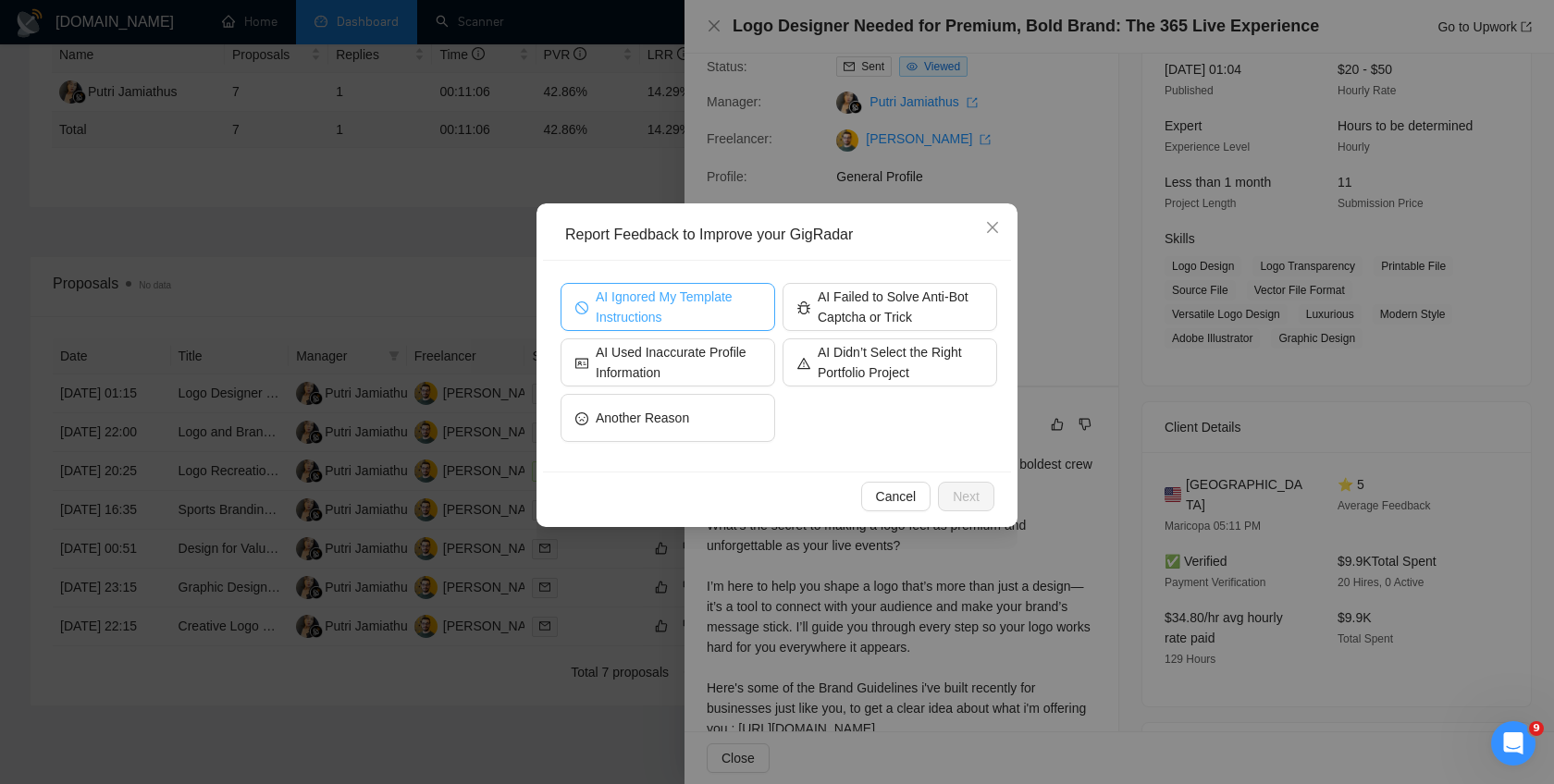
click at [643, 309] on span "AI Ignored My Template Instructions" at bounding box center [678, 306] width 165 height 41
click at [953, 494] on span "Next" at bounding box center [966, 496] width 27 height 20
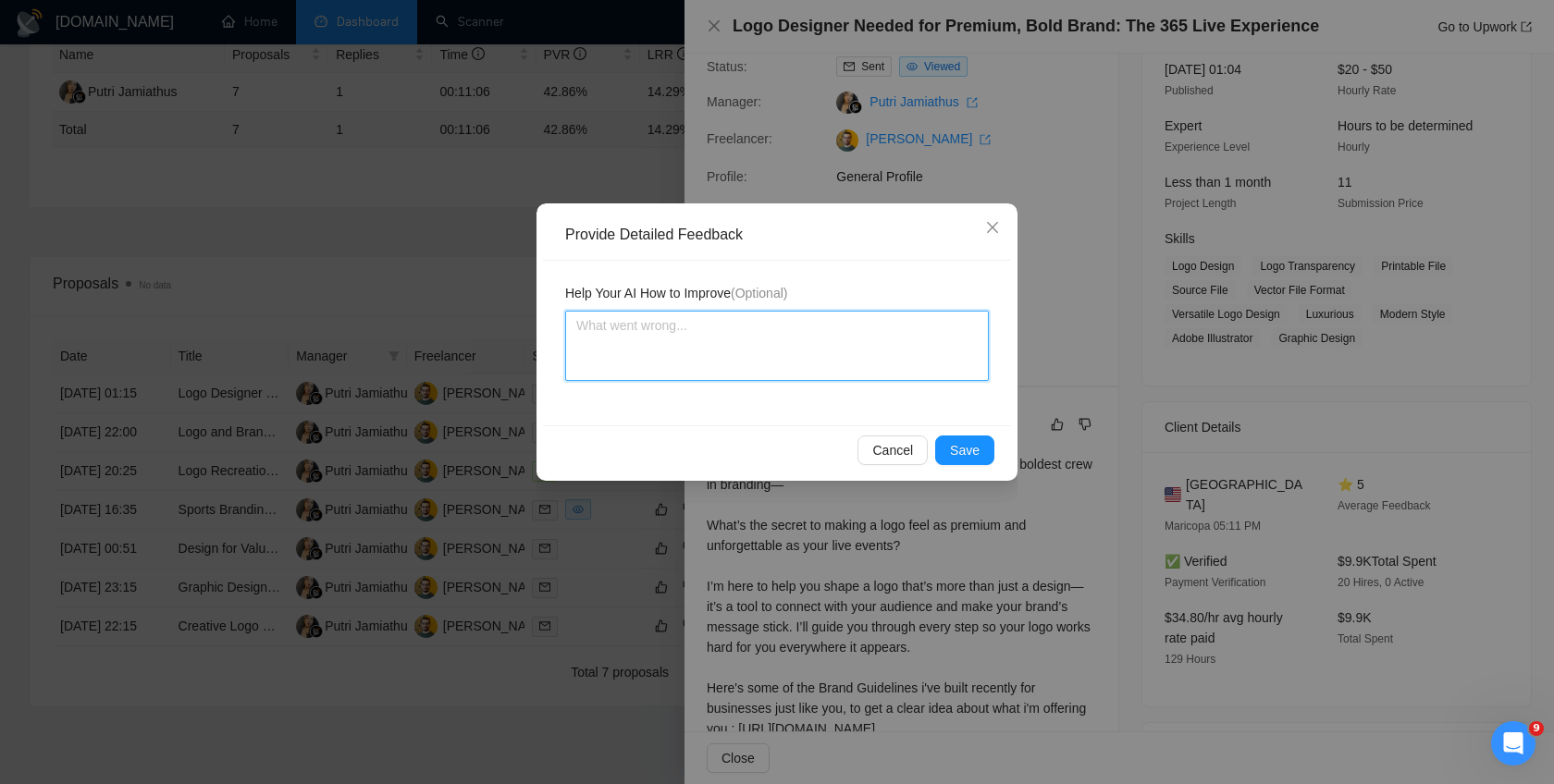
click at [777, 363] on textarea at bounding box center [777, 345] width 423 height 70
type textarea "A"
type textarea "AI"
type textarea "AI s"
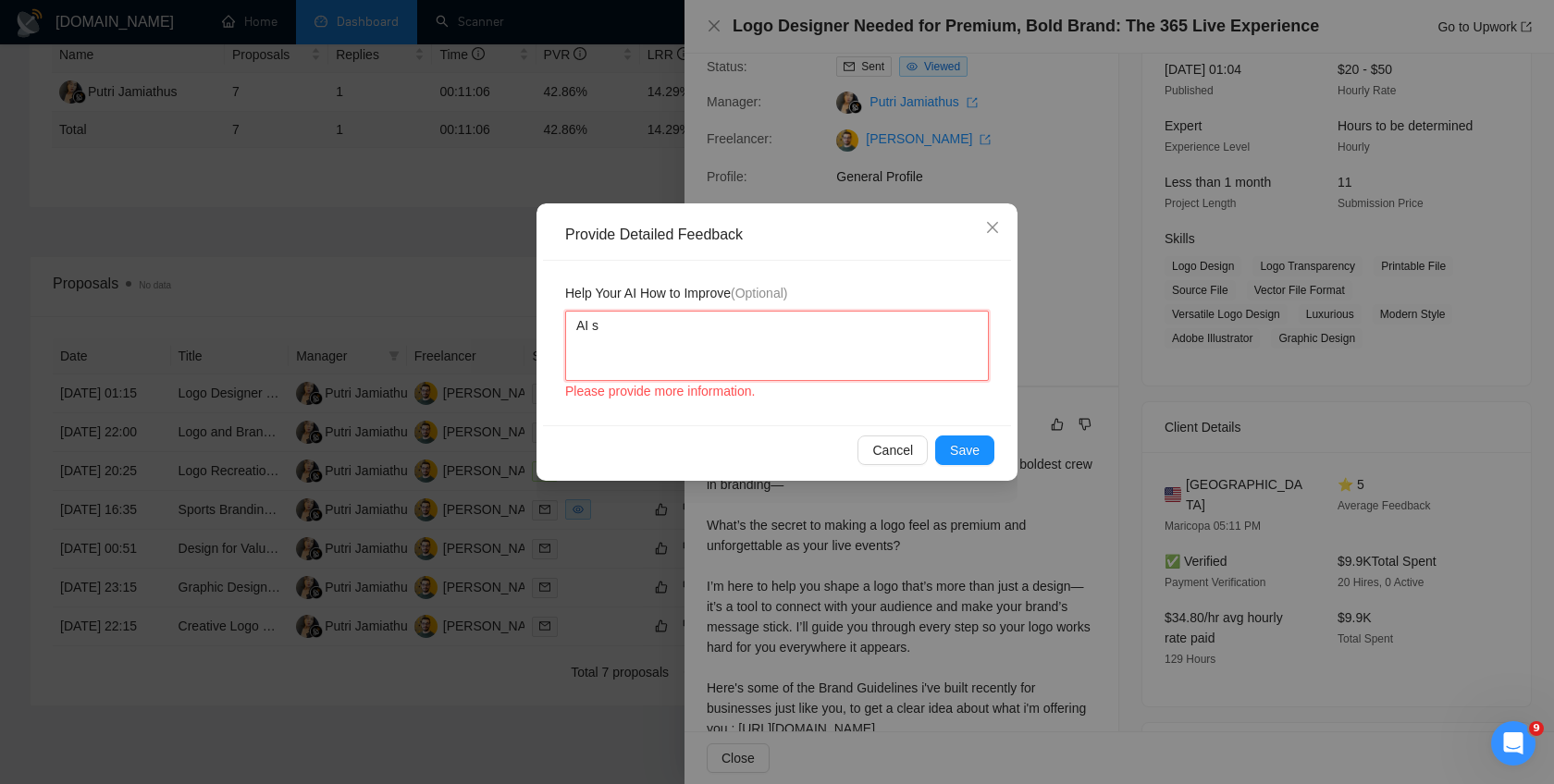
type textarea "AI st"
type textarea "AI sti"
type textarea "AI stil"
type textarea "AI still"
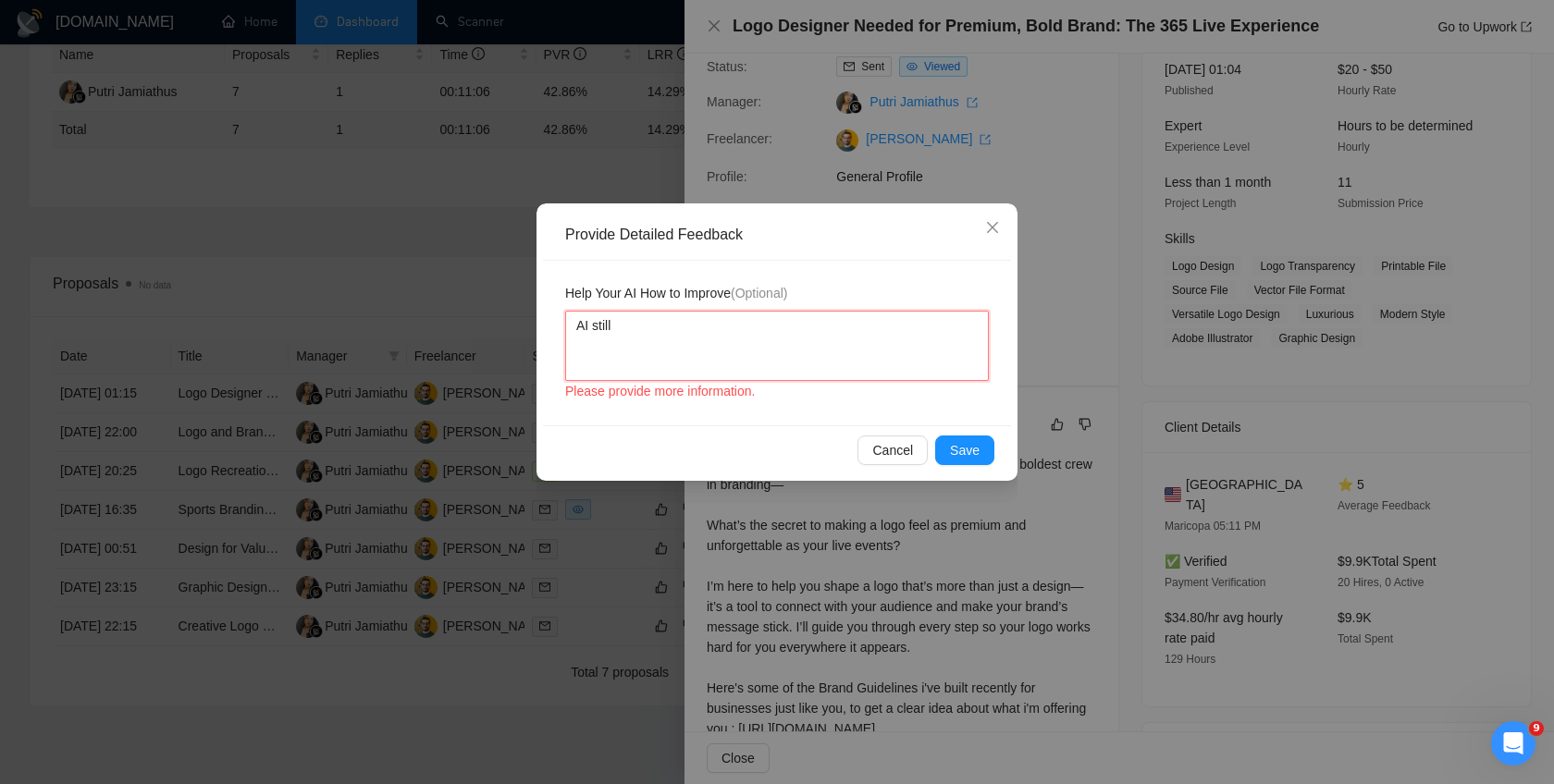
type textarea "AI still u"
type textarea "AI still us"
type textarea "AI still usi"
type textarea "AI still usin"
type textarea "AI still using"
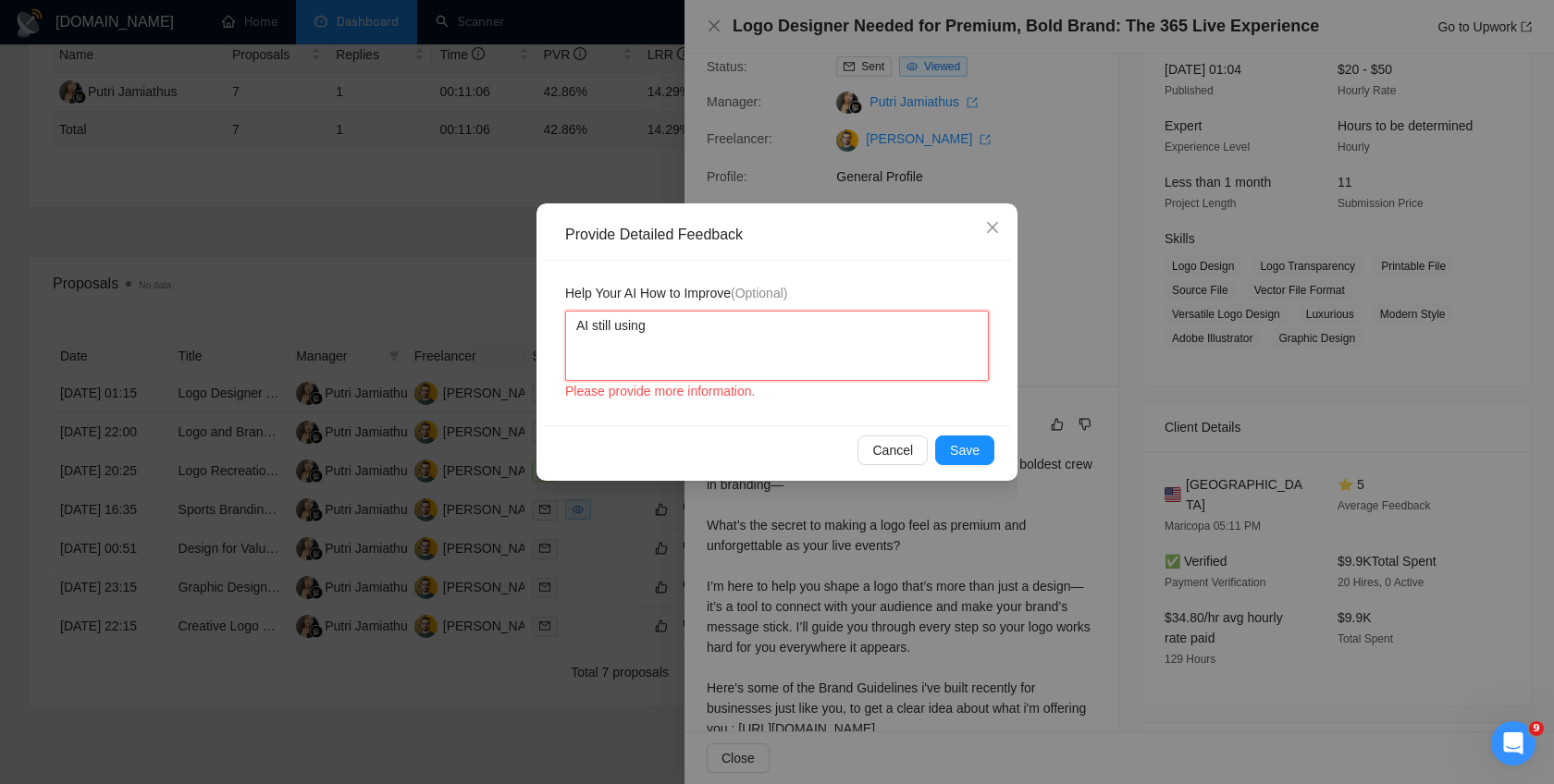
type textarea "AI still using"
type textarea "AI still using C"
type textarea "AI still using Ch"
type textarea "AI still using Cha"
type textarea "AI still using Chat"
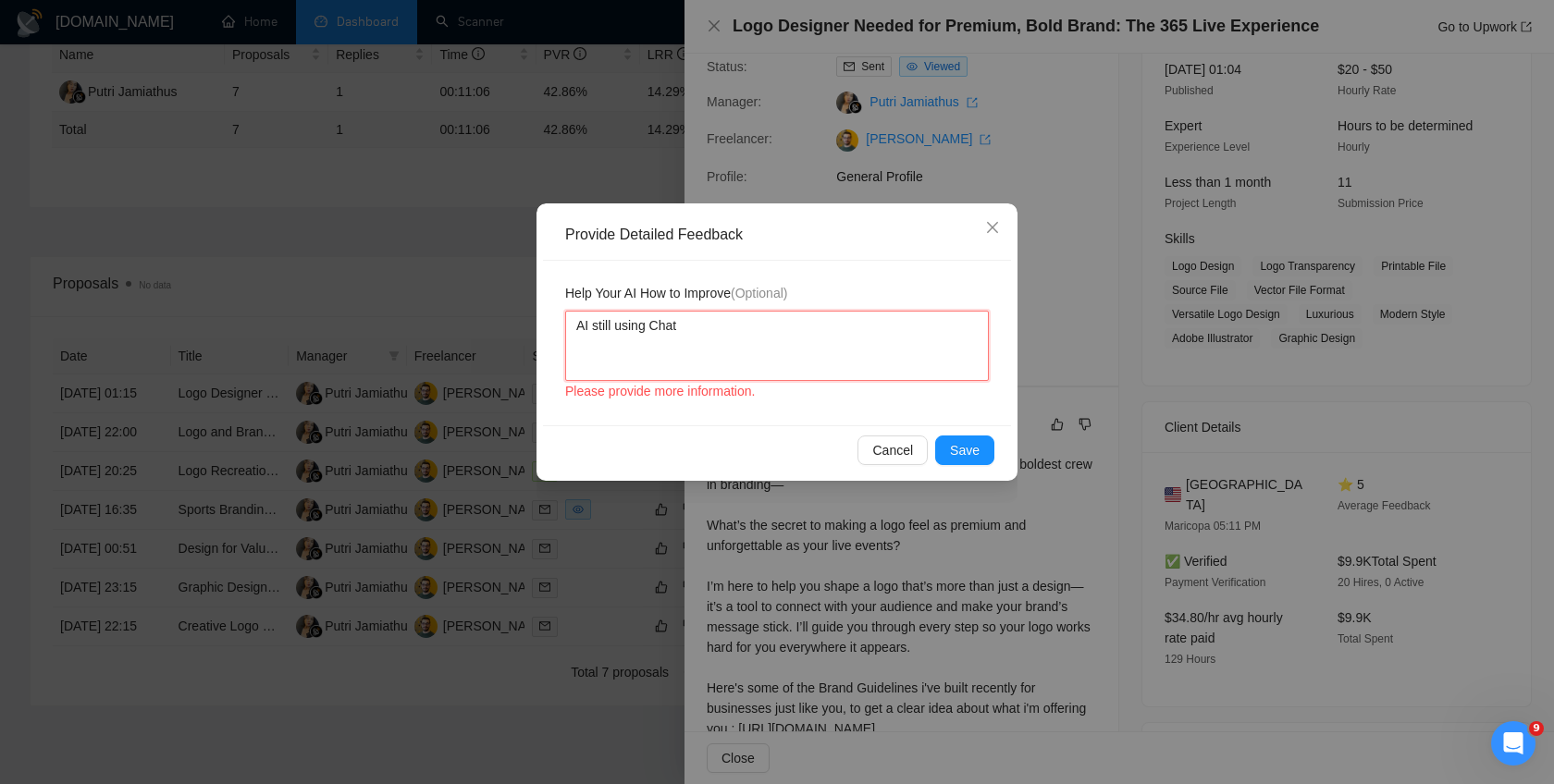
type textarea "AI still using ChatG"
type textarea "AI still using ChatGP"
type textarea "AI still using ChatGPT"
type textarea "AI still using ChatGPT T"
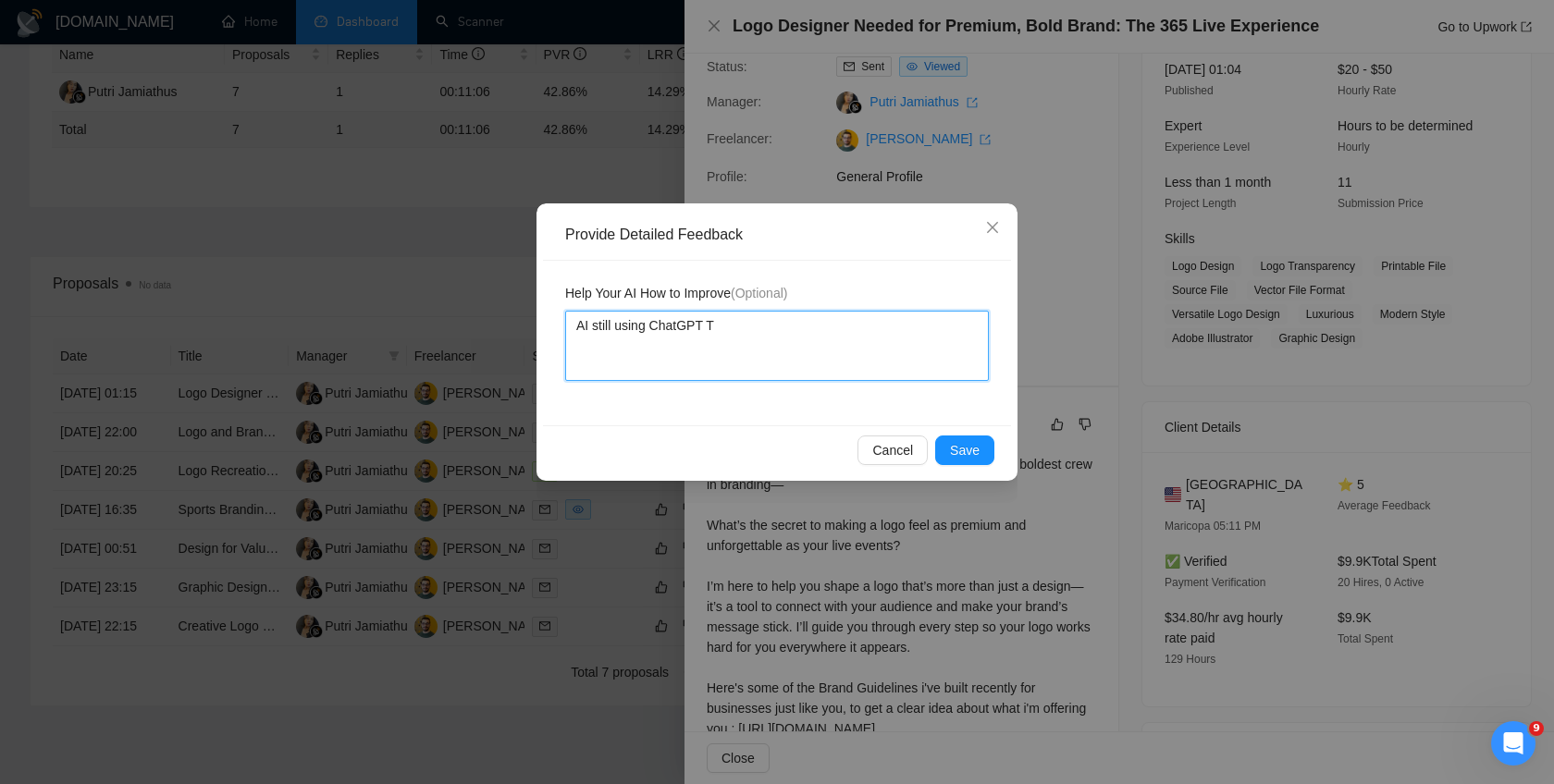
type textarea "AI still using ChatGPT To"
type textarea "AI still using ChatGPT Too"
type textarea "AI still using ChatGPT Toon"
type textarea "AI still using ChatGPT Toone"
type textarea "AI still using ChatGPT Toon"
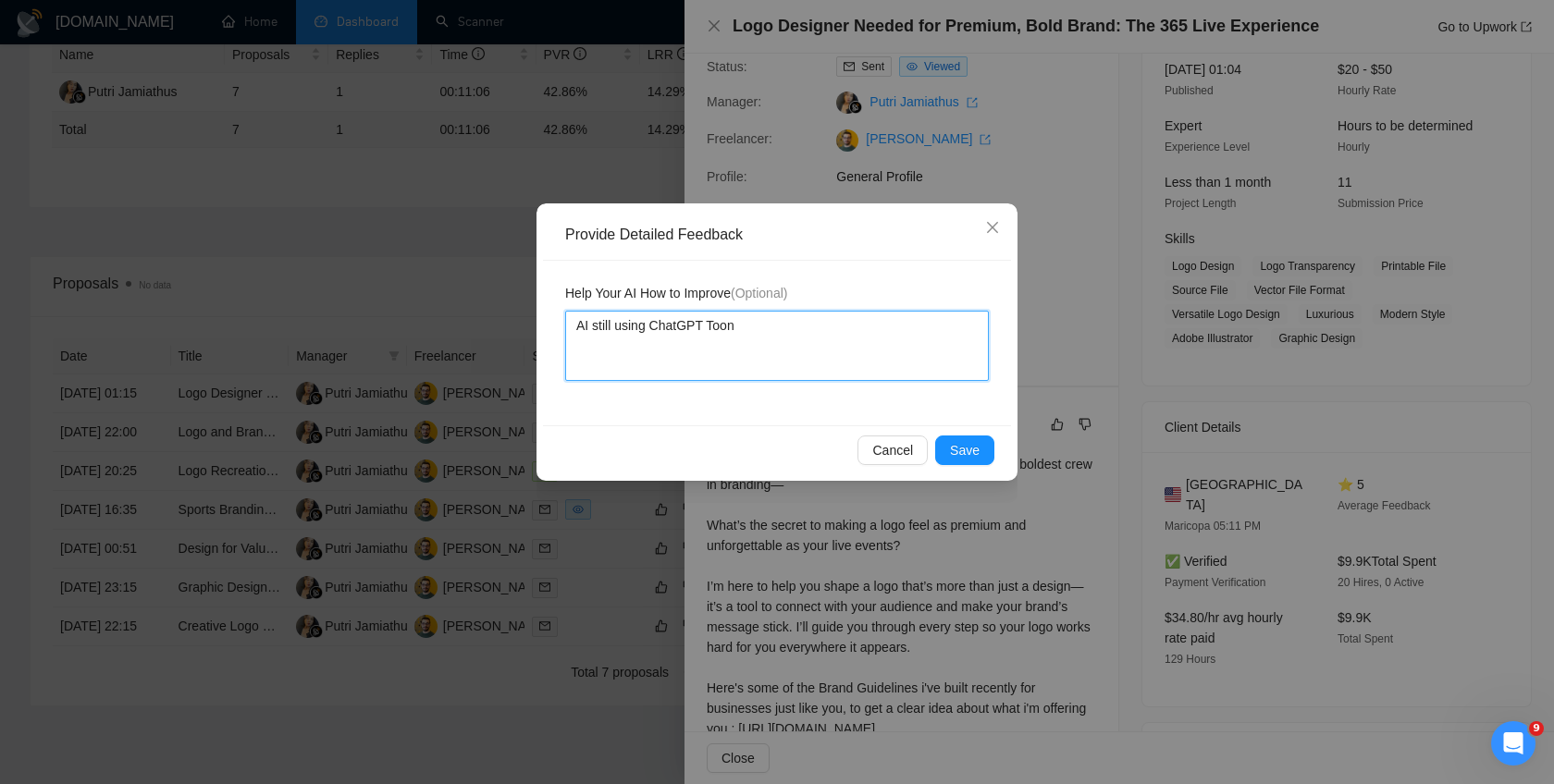
type textarea "AI still using ChatGPT Too"
type textarea "AI still using ChatGPT To"
type textarea "AI still using ChatGPT Ton"
type textarea "AI still using ChatGPT Tone"
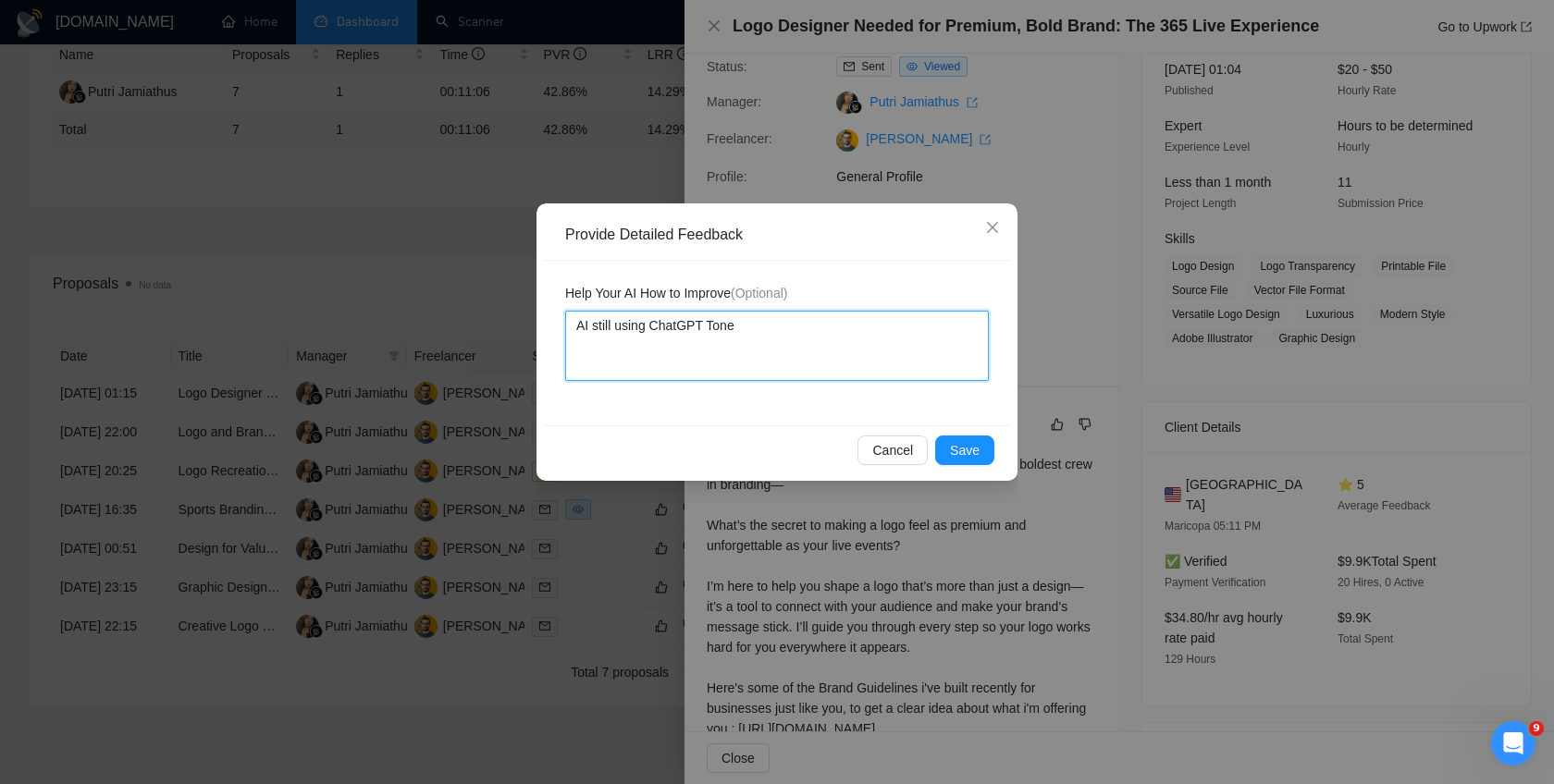
type textarea "AI still using ChatGPT Tone o"
type textarea "AI still using ChatGPT Tone of"
type textarea "AI still using ChatGPT Tone of v"
type textarea "AI still using ChatGPT Tone of vo"
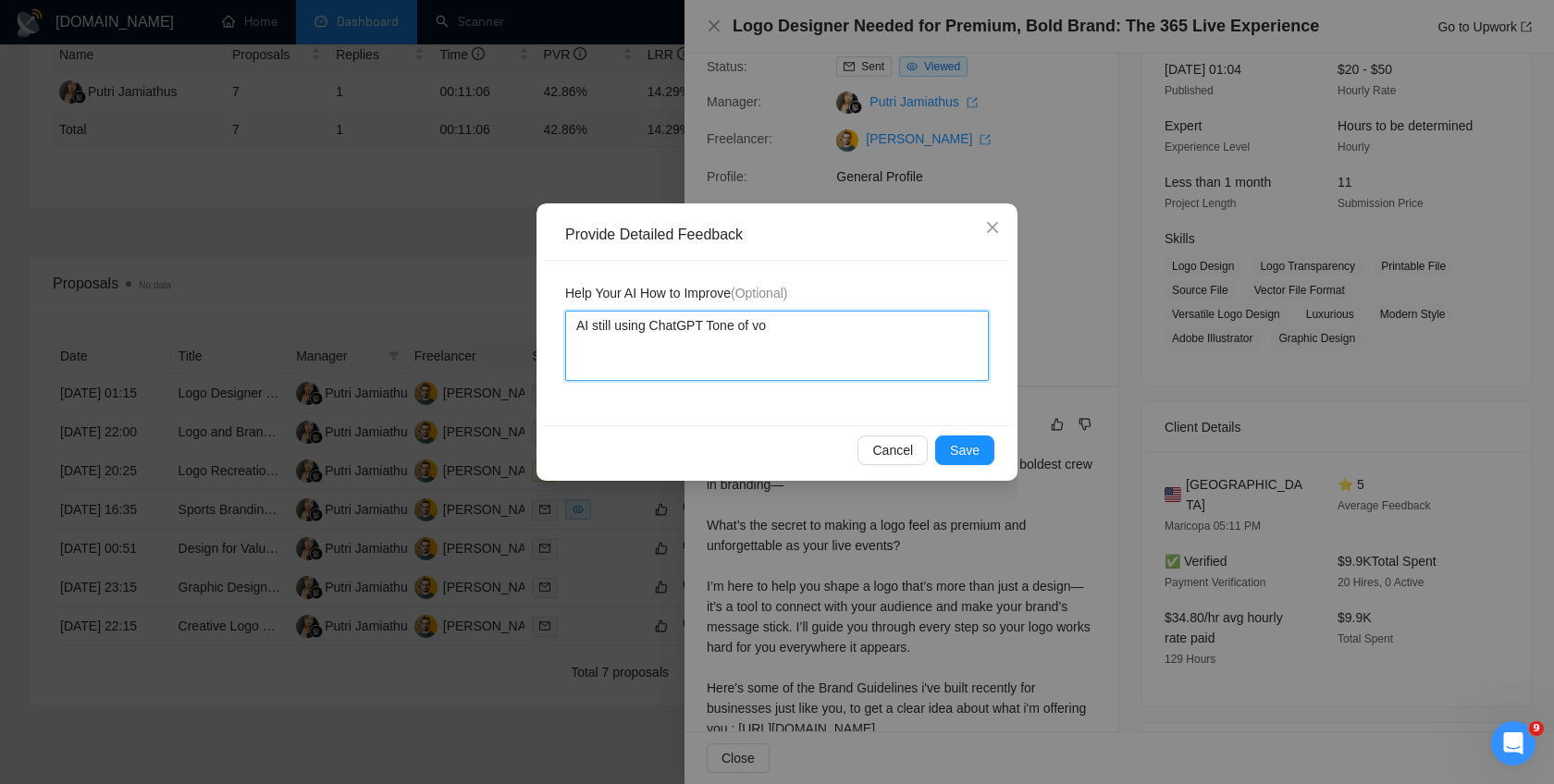
type textarea "AI still using ChatGPT Tone of voi"
type textarea "AI still using ChatGPT Tone of voii"
type textarea "AI still using ChatGPT Tone of voiic"
type textarea "AI still using ChatGPT Tone of voiice"
type textarea "AI still using ChatGPT Tone of voiic"
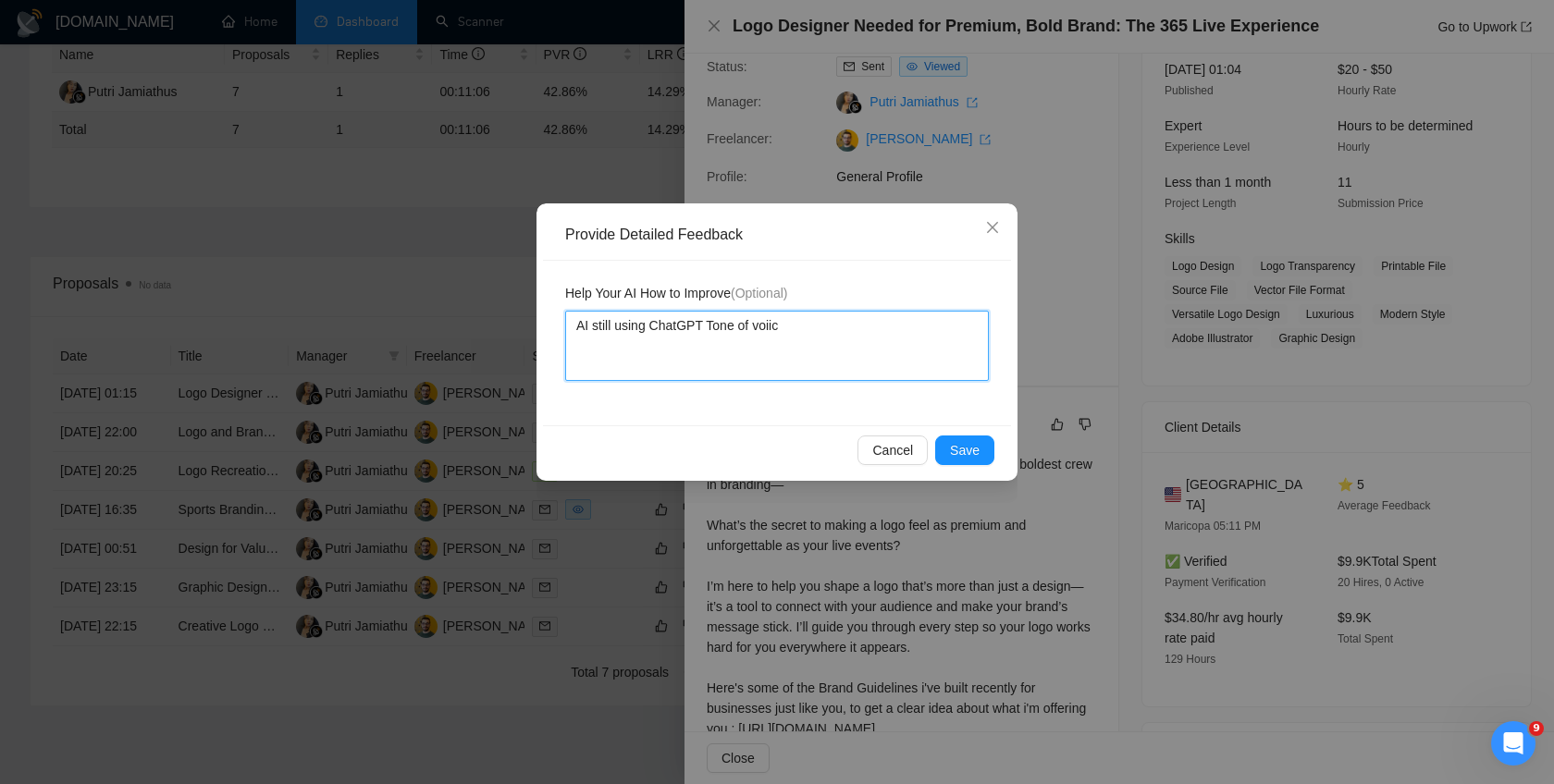
type textarea "AI still using ChatGPT Tone of voii"
type textarea "AI still using ChatGPT Tone of voi"
type textarea "AI still using ChatGPT Tone of voic"
type textarea "AI still using ChatGPT Tone of voice"
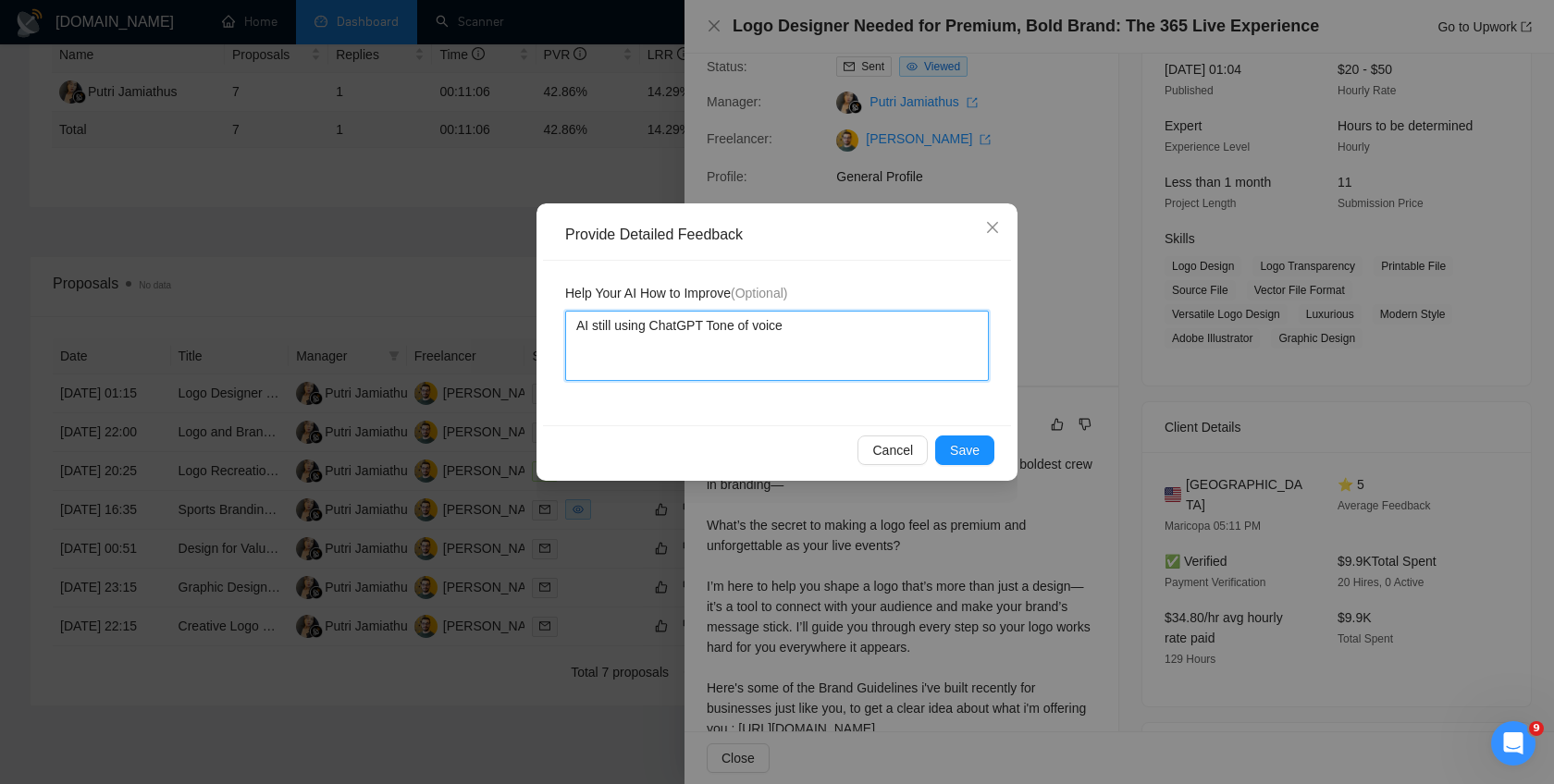
type textarea "AI still using ChatGPT Tone of voice e"
type textarea "AI still using ChatGPT Tone of voice ev"
type textarea "AI still using ChatGPT Tone of voice eve"
type textarea "AI still using ChatGPT Tone of voice even"
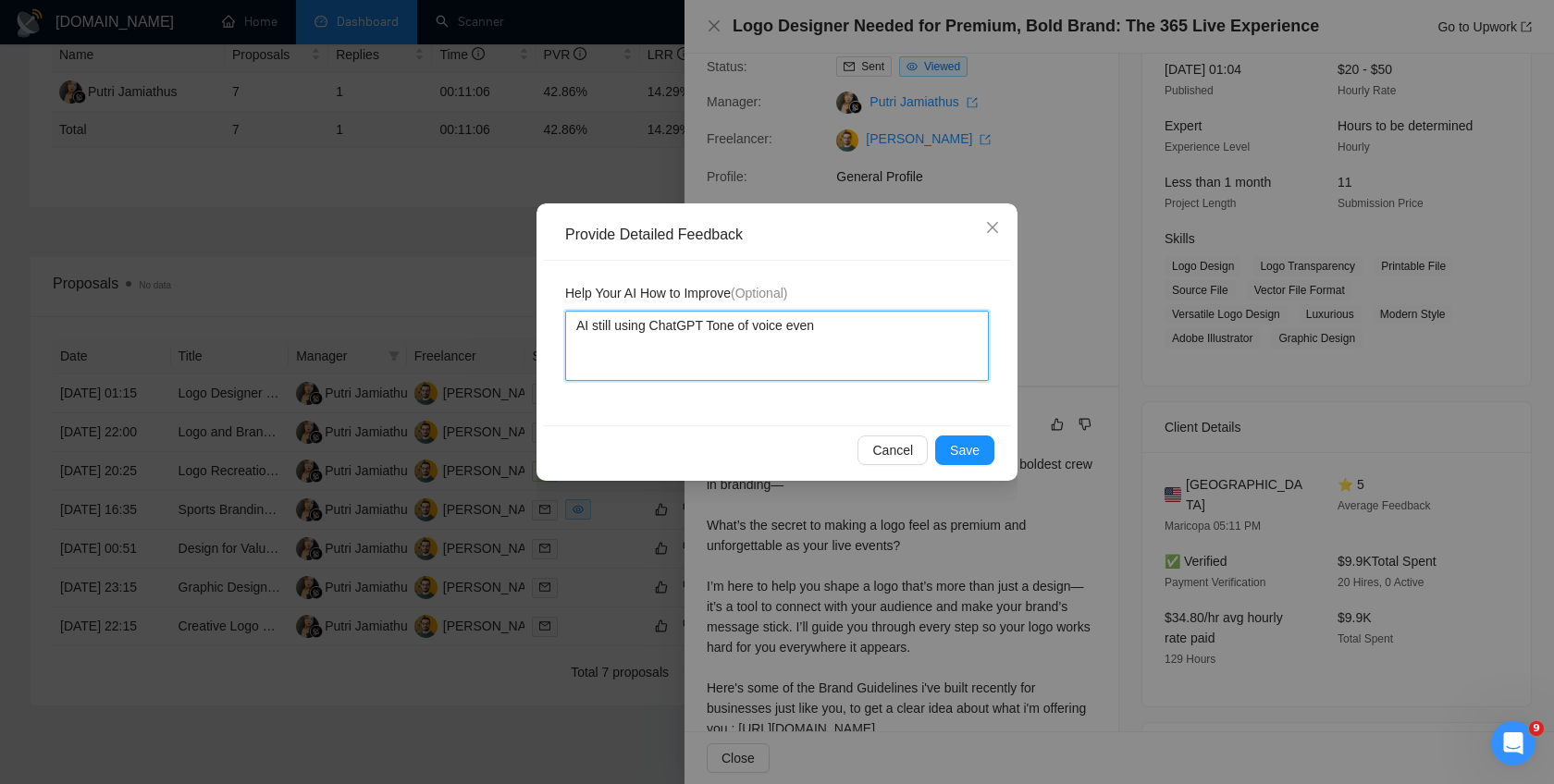
type textarea "AI still using ChatGPT Tone of voice even t"
type textarea "AI still using ChatGPT Tone of voice even th"
type textarea "AI still using ChatGPT Tone of voice even tha"
type textarea "AI still using ChatGPT Tone of voice even that"
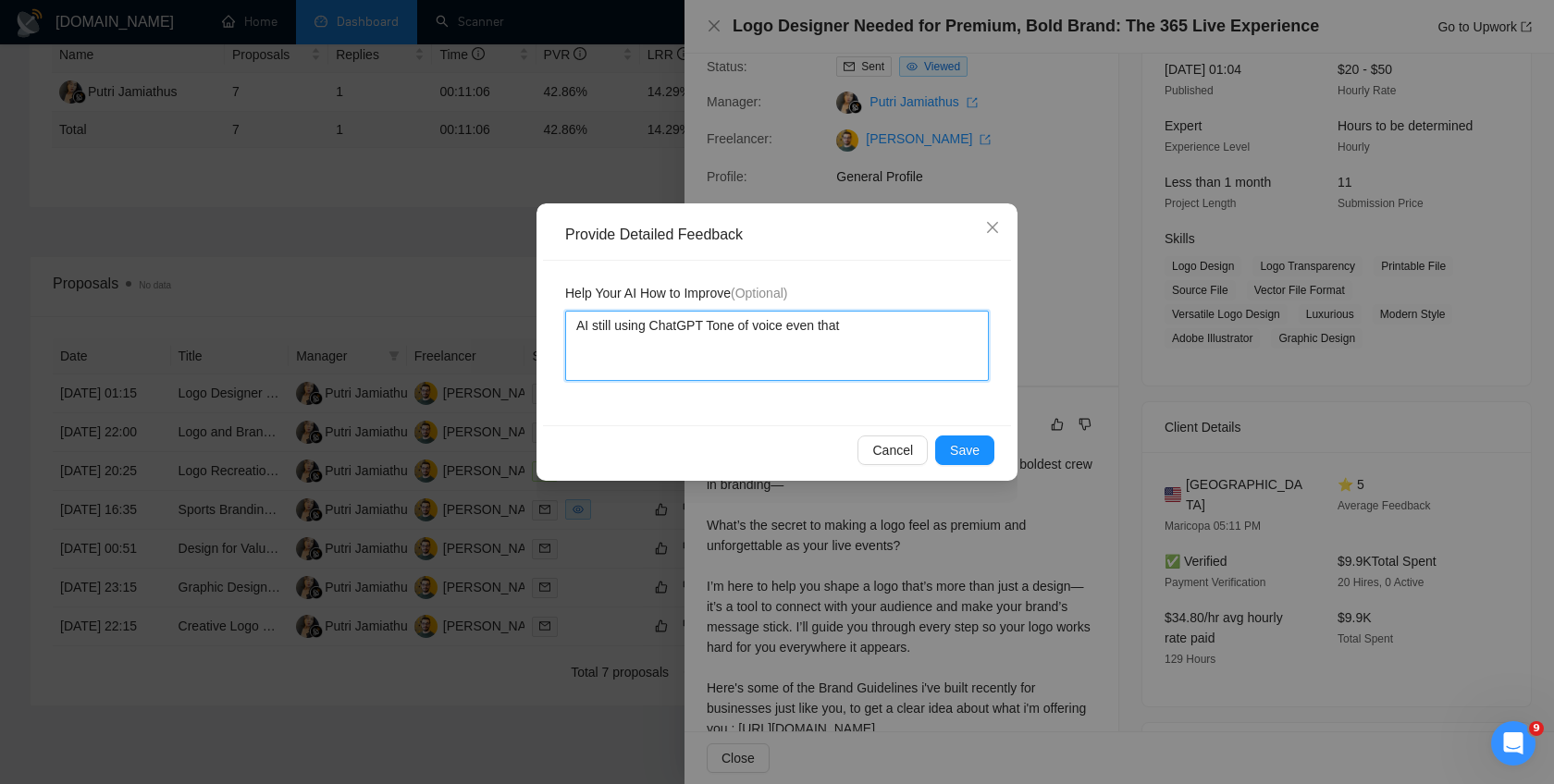
type textarea "AI still using ChatGPT Tone of voice even that i"
type textarea "AI still using ChatGPT Tone of voice even that i'"
type textarea "AI still using ChatGPT Tone of voice even that i'v"
type textarea "AI still using ChatGPT Tone of voice even that i've"
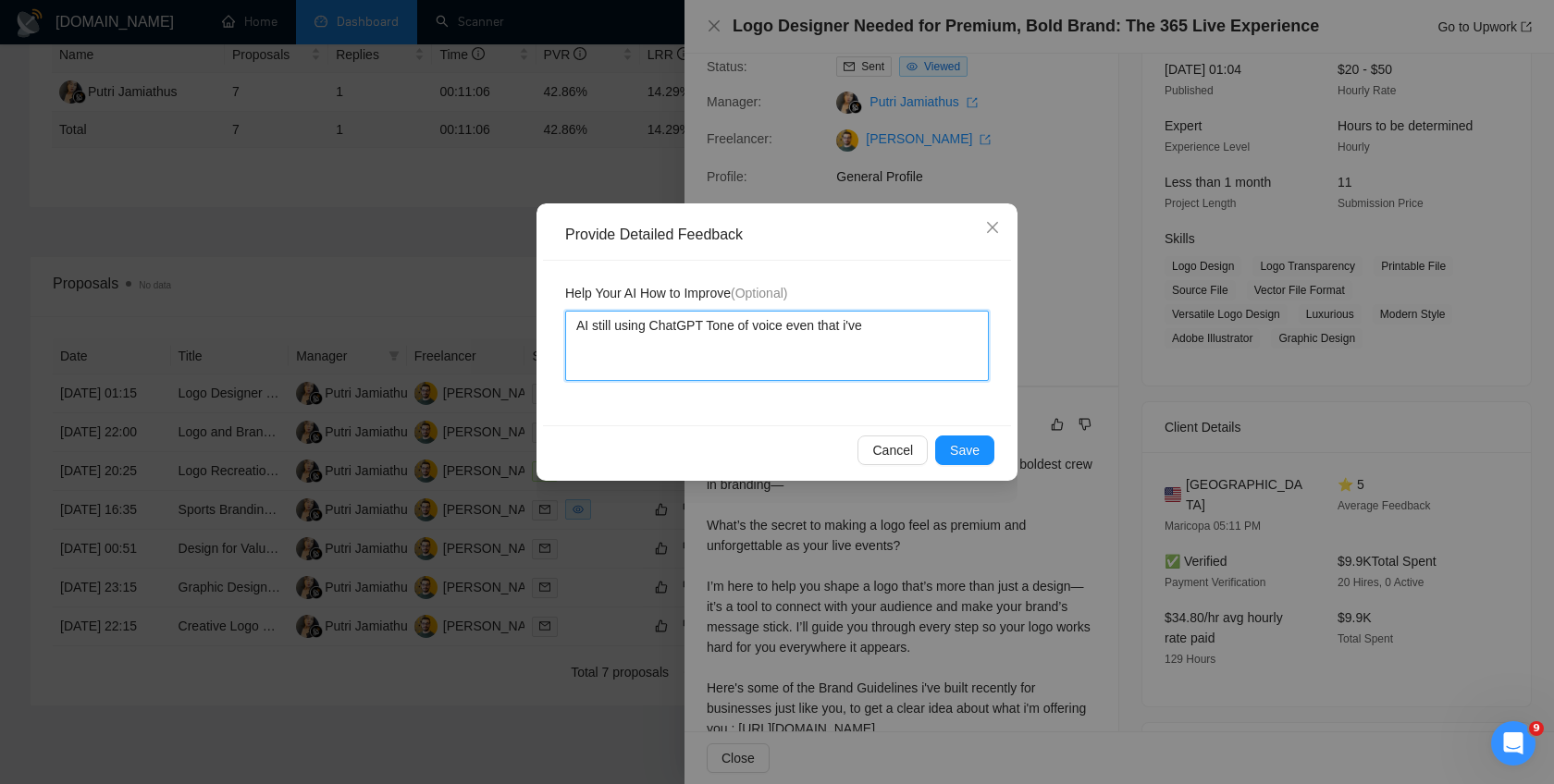
type textarea "AI still using ChatGPT Tone of voice even that i've r"
type textarea "AI still using ChatGPT Tone of voice even that i've re"
type textarea "AI still using ChatGPT Tone of voice even that i've res"
type textarea "AI still using ChatGPT Tone of voice even that i've rest"
type textarea "AI still using ChatGPT Tone of voice even that i've restr"
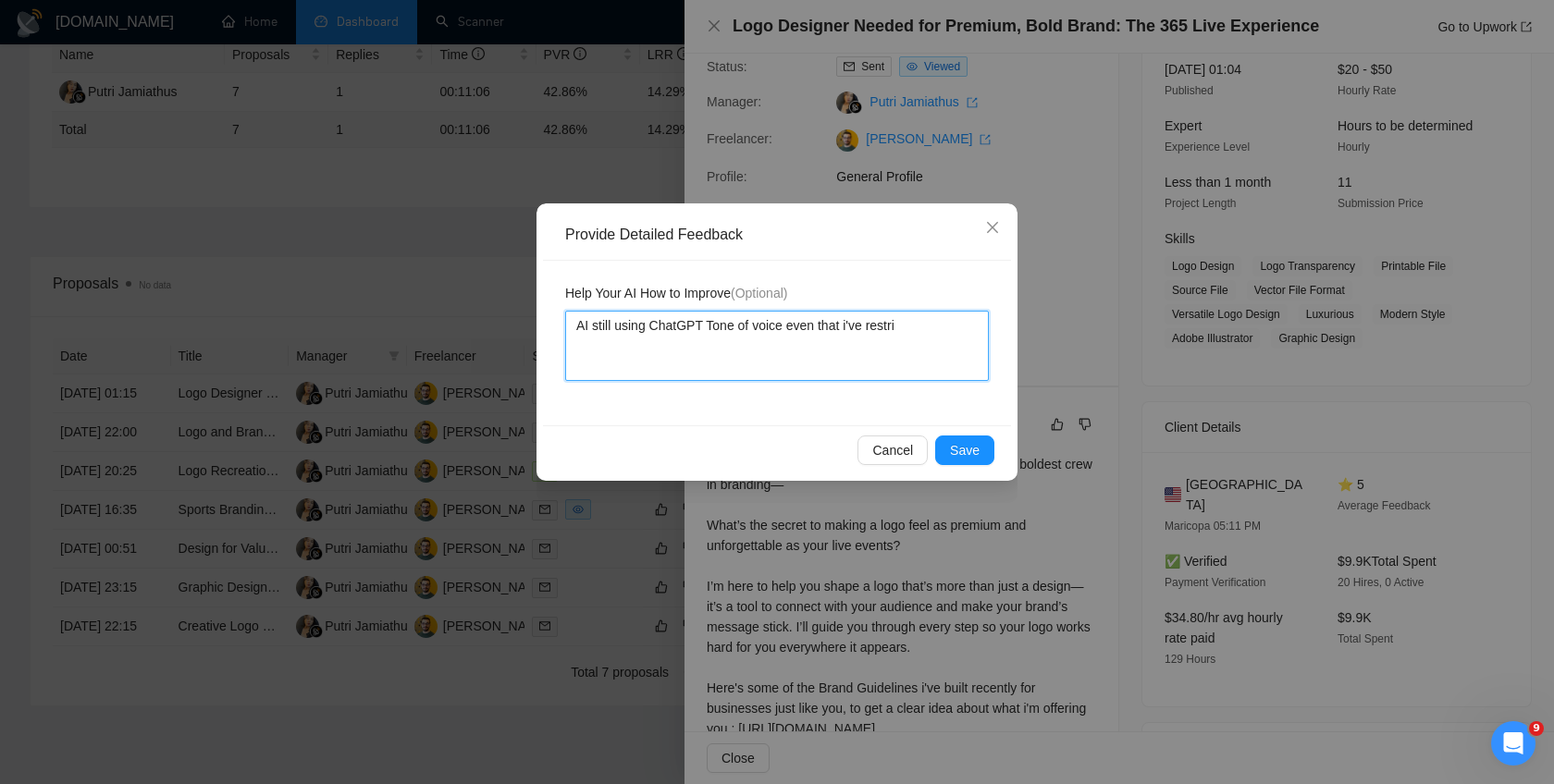
type textarea "AI still using ChatGPT Tone of voice even that i've restrii"
type textarea "AI still using ChatGPT Tone of voice even that i've restri"
type textarea "AI still using ChatGPT Tone of voice even that i've restric"
type textarea "AI still using ChatGPT Tone of voice even that i've restrict"
type textarea "AI still using ChatGPT Tone of voice even that i've restricte"
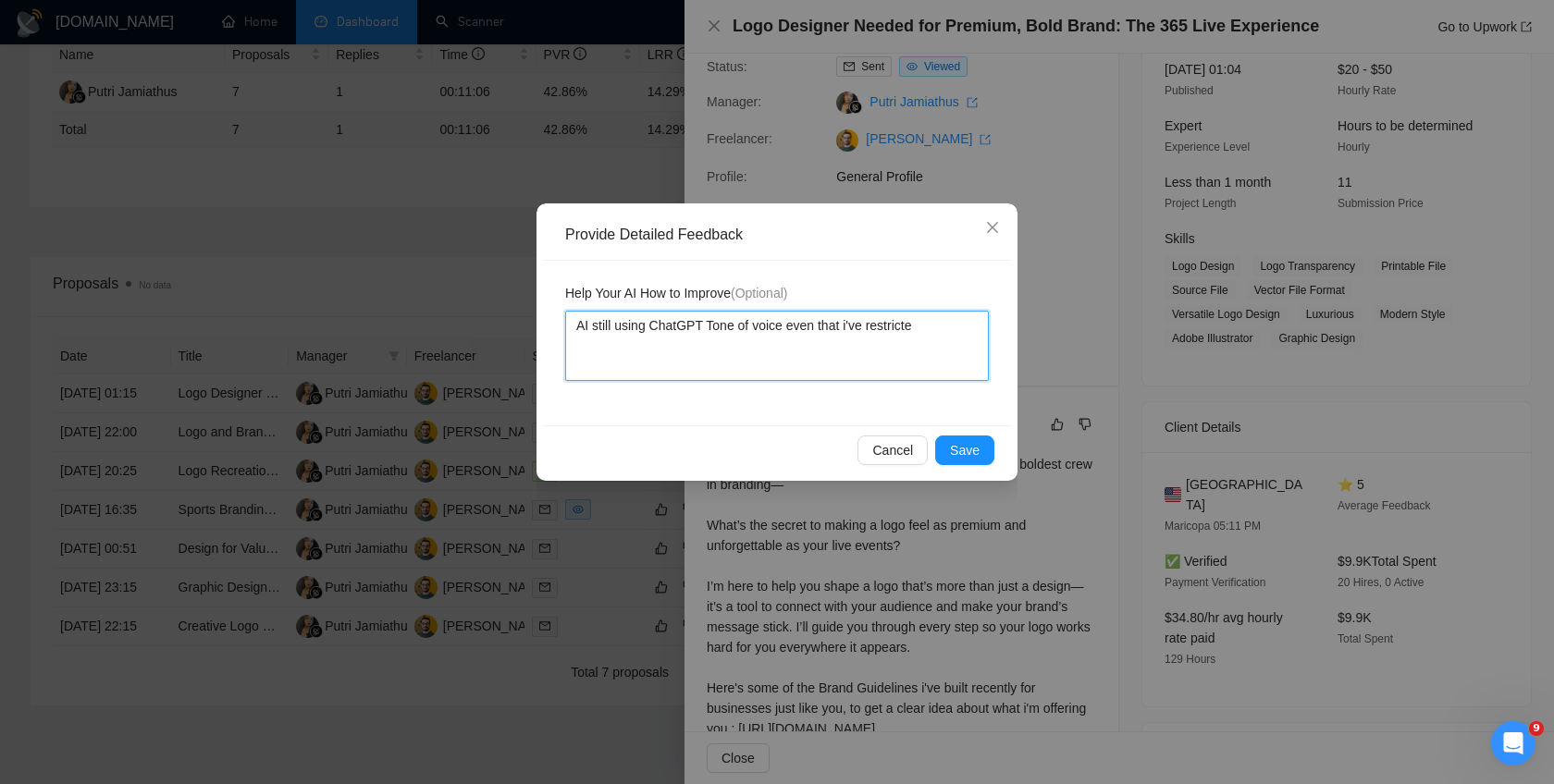
type textarea "AI still using ChatGPT Tone of voice even that i've restricted"
type textarea "AI still using ChatGPT Tone of voice even that i've restricted i"
type textarea "AI still using ChatGPT Tone of voice even that i've restricted it"
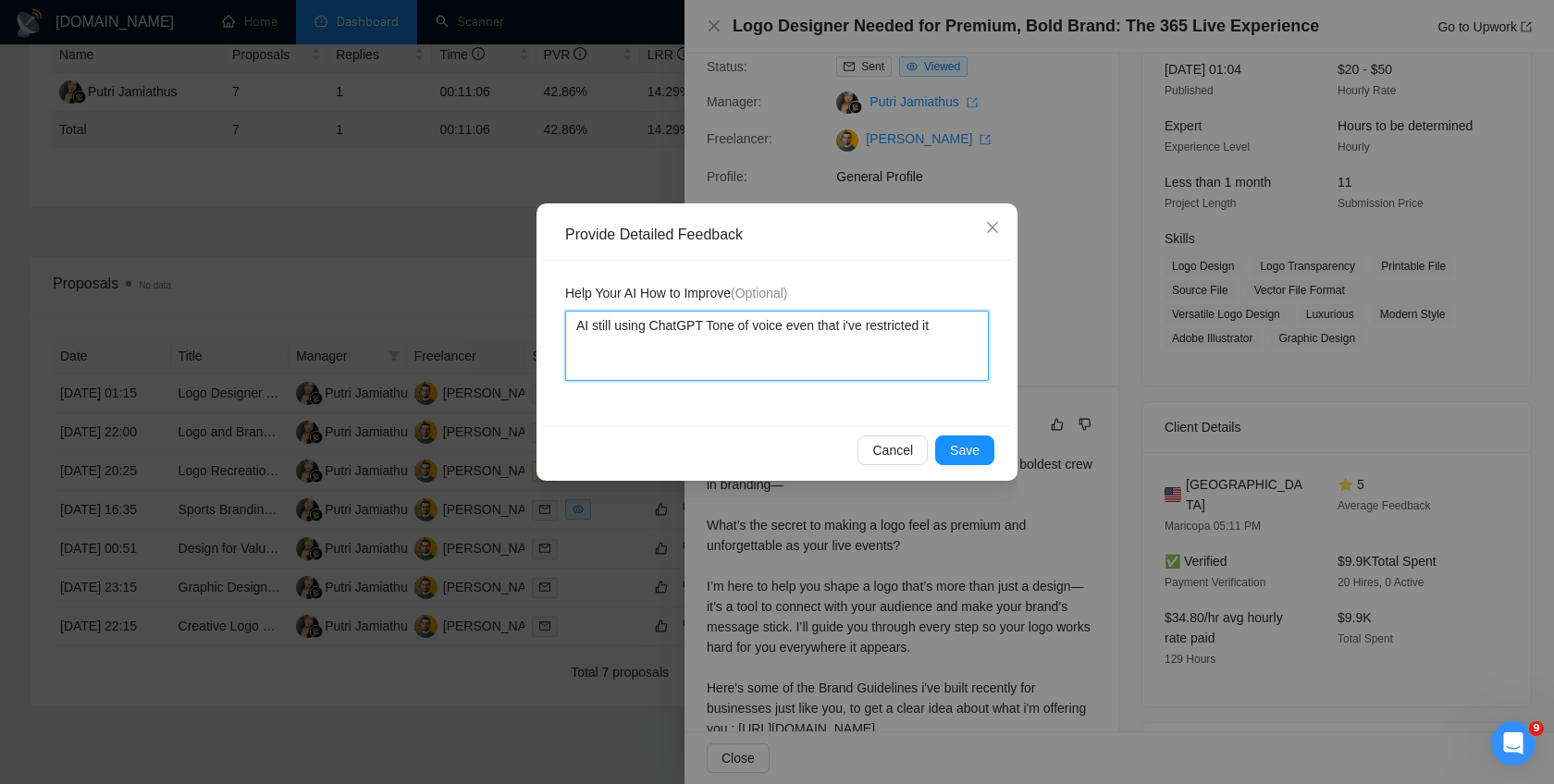
type textarea "AI still using ChatGPT Tone of voice even that i've restricted it i"
type textarea "AI still using ChatGPT Tone of voice even that i've restricted it in"
type textarea "AI still using ChatGPT Tone of voice even that i've restricted it in t"
type textarea "AI still using ChatGPT Tone of voice even that i've restricted it in th"
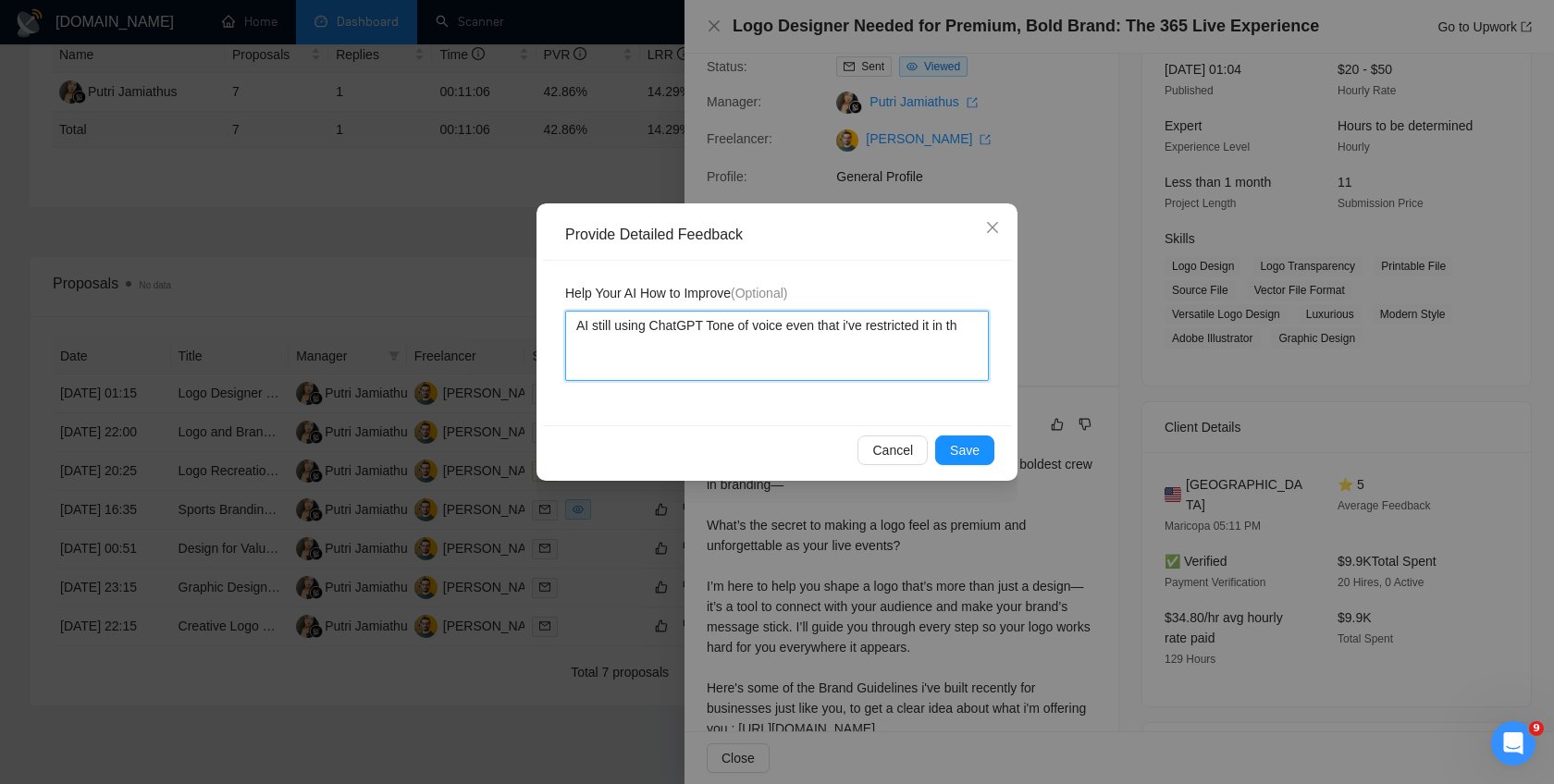
type textarea "AI still using ChatGPT Tone of voice even that i've restricted it in the"
type textarea "AI still using ChatGPT Tone of voice even that i've restricted it in the p"
type textarea "AI still using ChatGPT Tone of voice even that i've restricted it in the pr"
type textarea "AI still using ChatGPT Tone of voice even that i've restricted it in the pro"
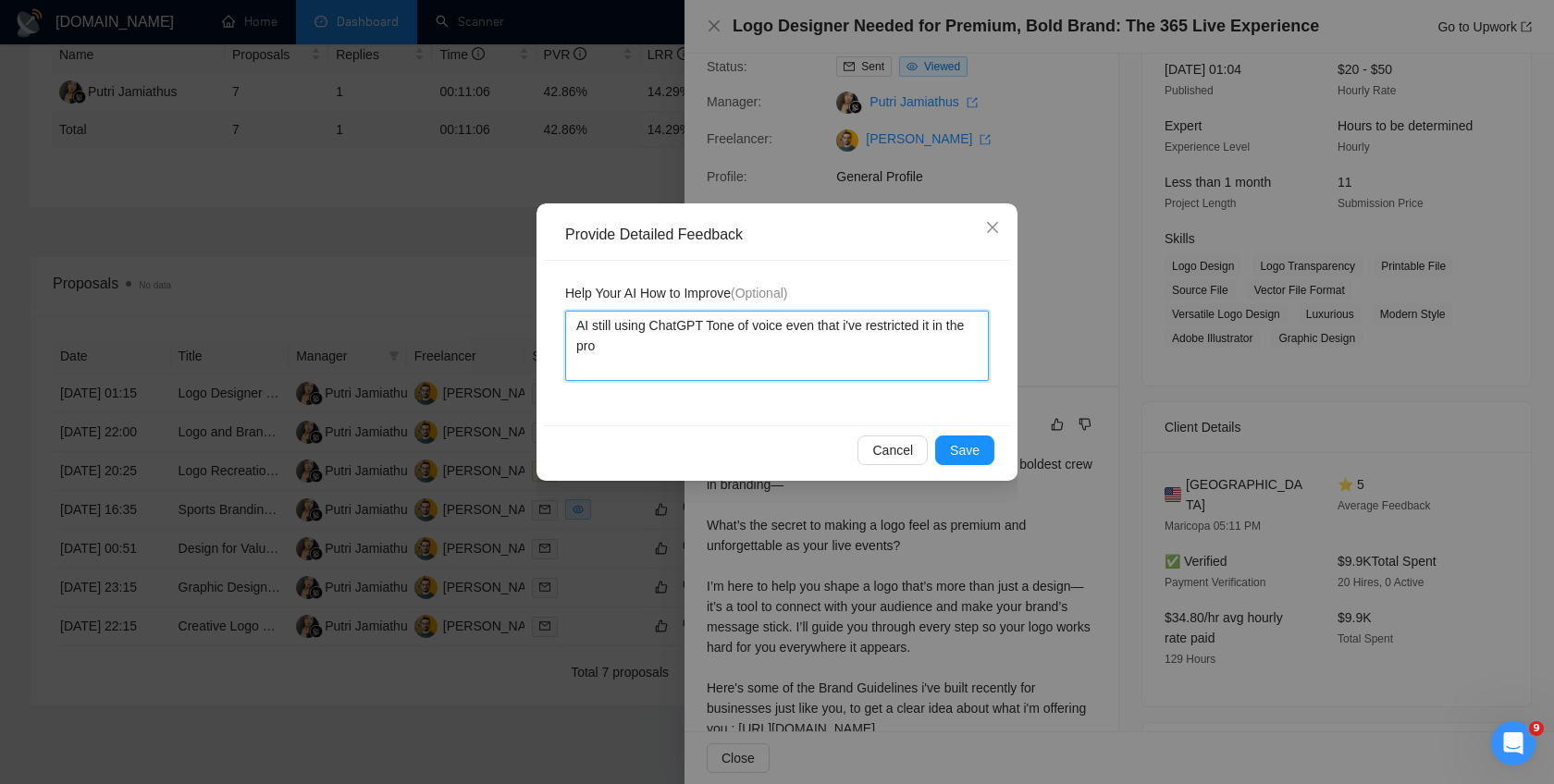
type textarea "AI still using ChatGPT Tone of voice even that i've restricted it in the prom"
type textarea "AI still using ChatGPT Tone of voice even that i've restricted it in the promp"
type textarea "AI still using ChatGPT Tone of voice even that i've restricted it in the prompy"
type textarea "AI still using ChatGPT Tone of voice even that i've restricted it in the promp"
type textarea "AI still using ChatGPT Tone of voice even that i've restricted it in the prompt"
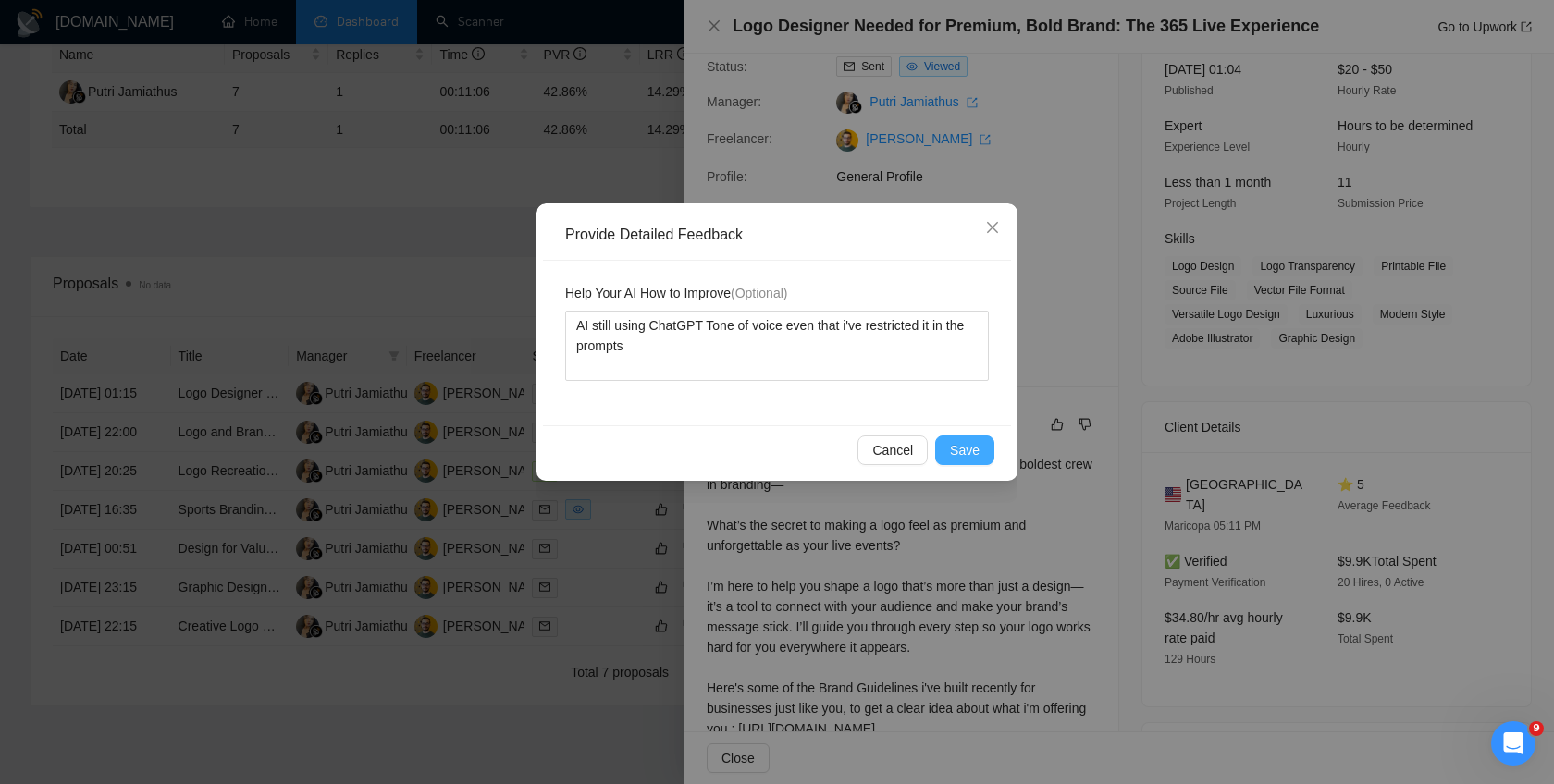
click at [972, 456] on span "Save" at bounding box center [965, 450] width 30 height 20
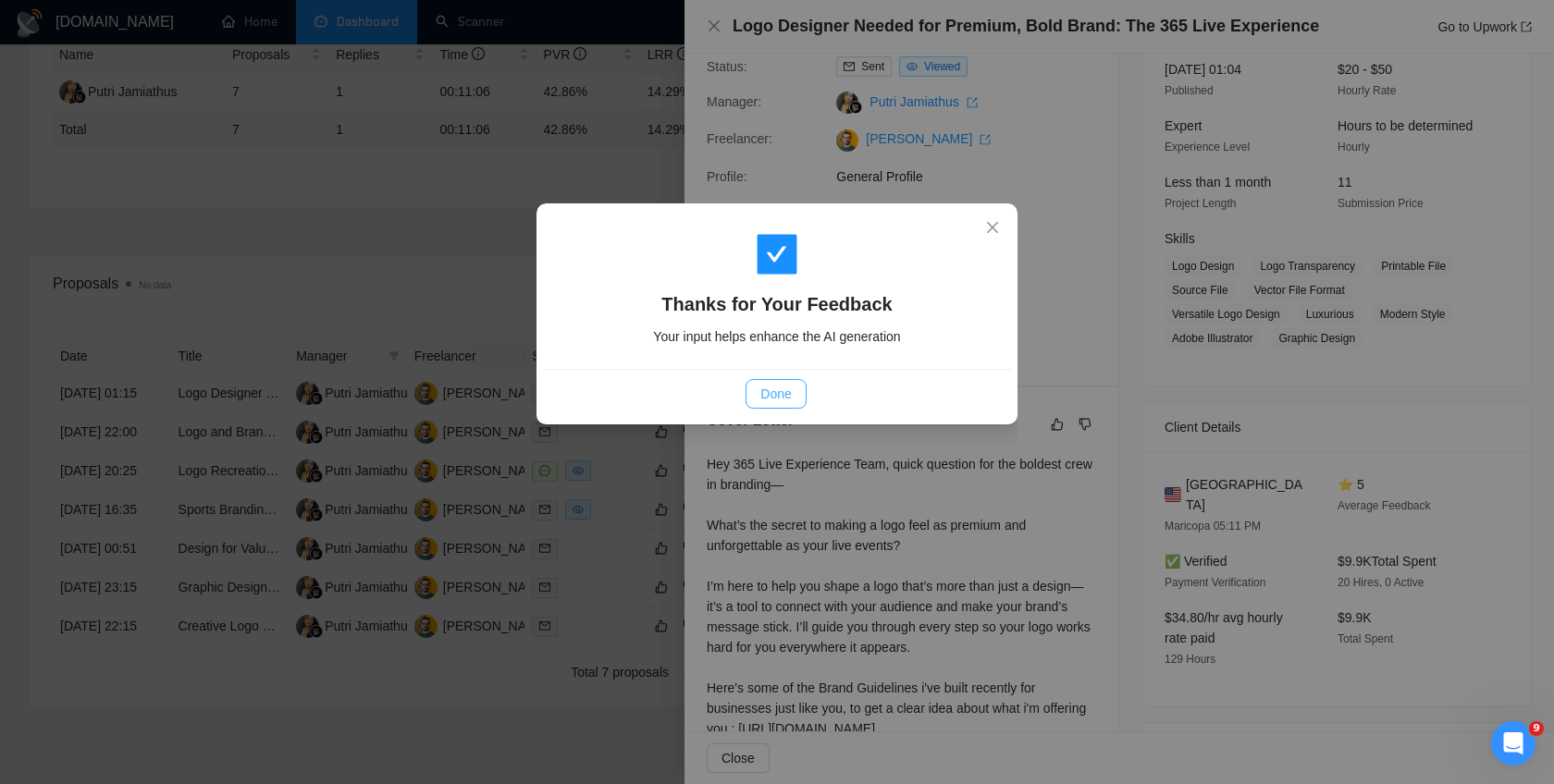
click at [772, 398] on span "Done" at bounding box center [776, 394] width 31 height 20
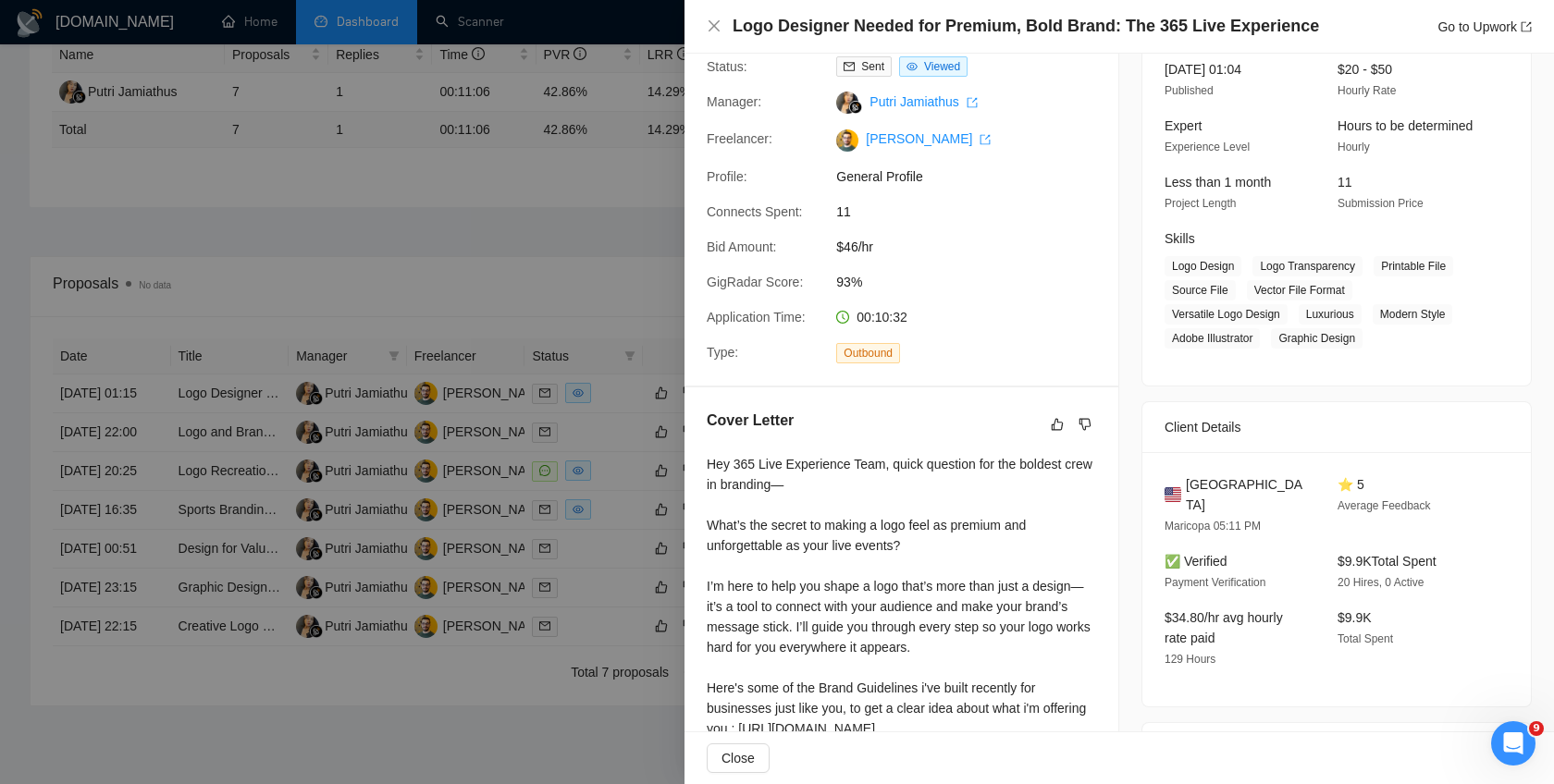
click at [598, 290] on div at bounding box center [777, 392] width 1554 height 784
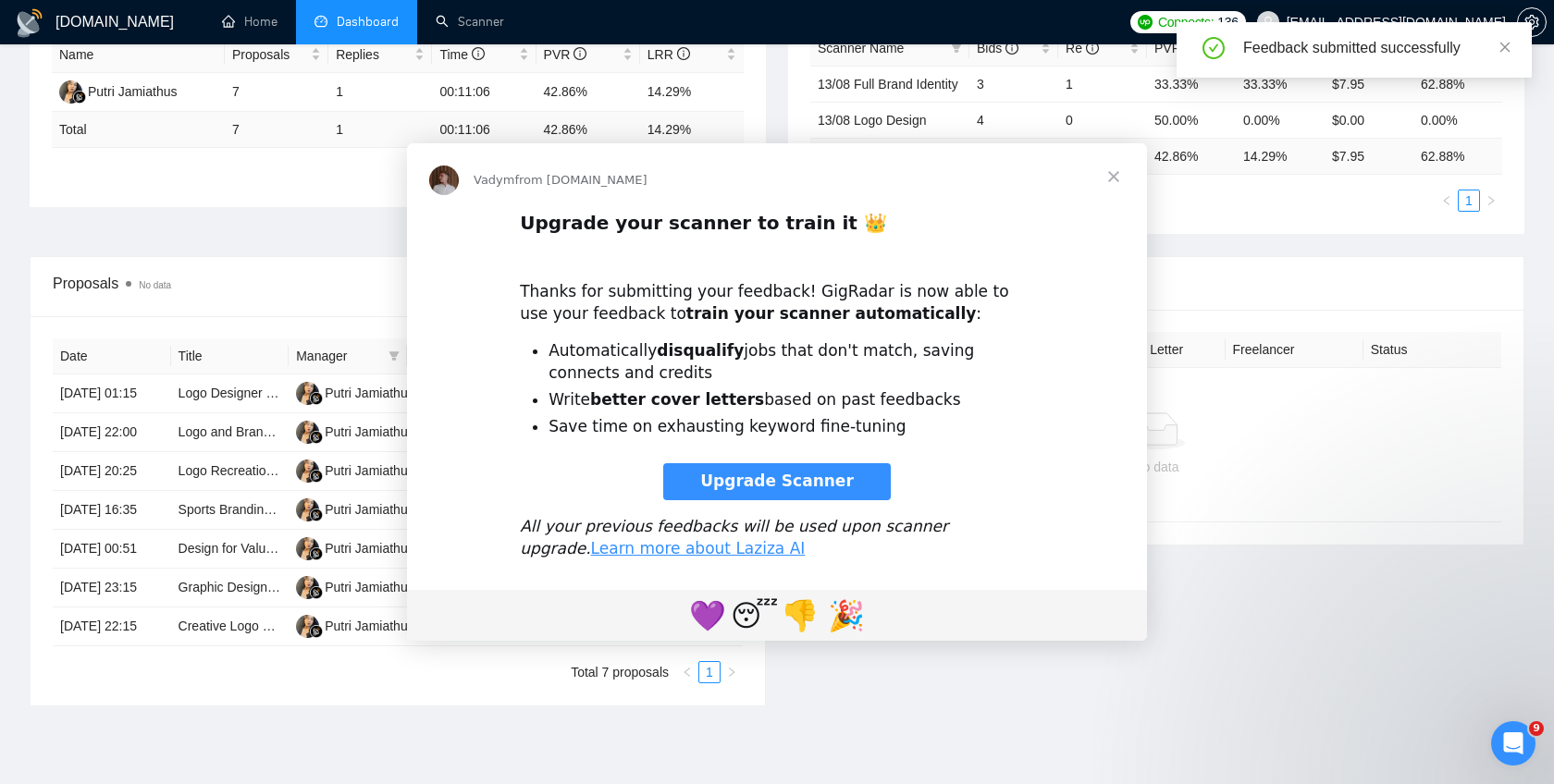
scroll to position [0, 0]
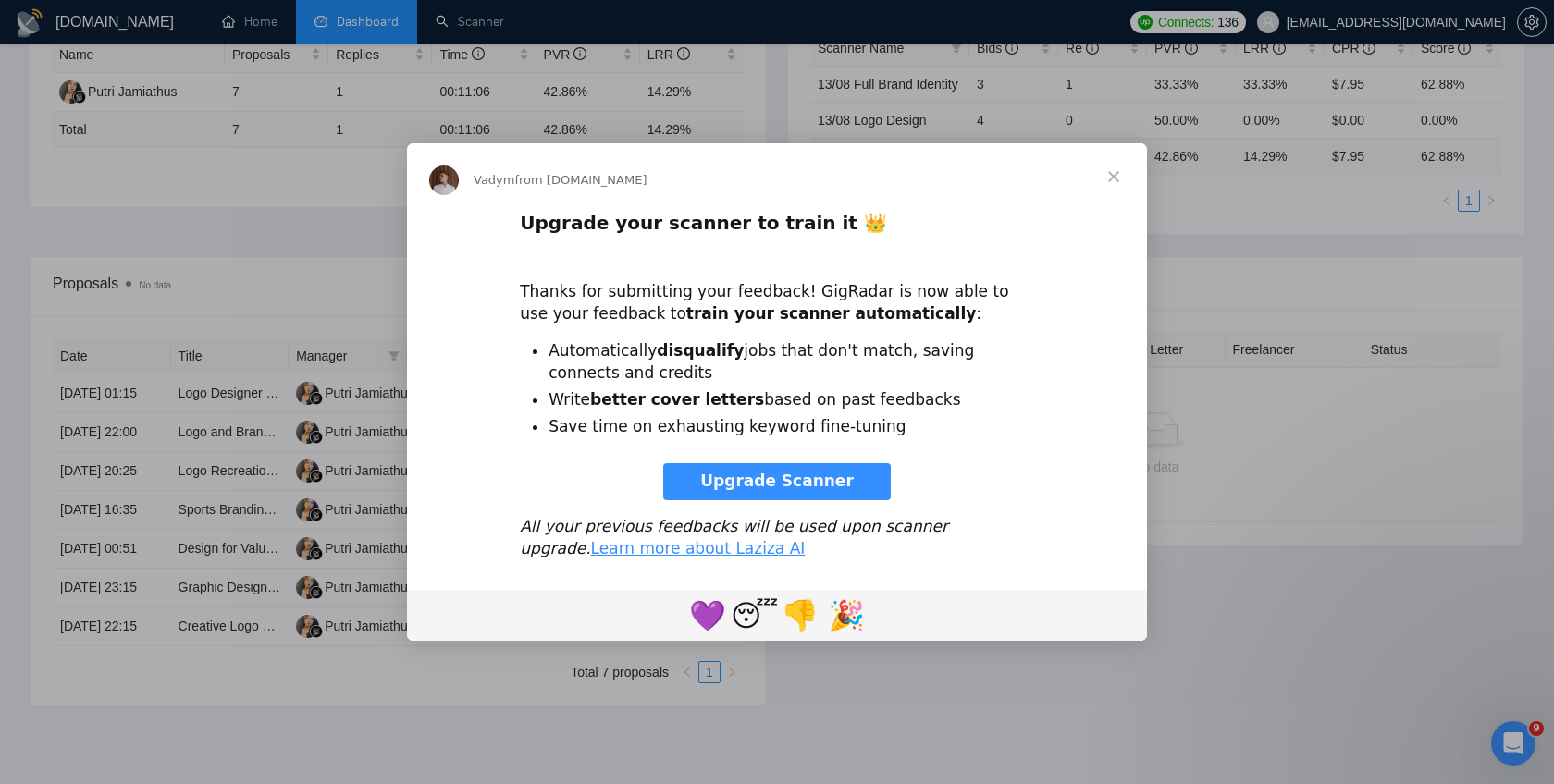
click at [1113, 178] on span "Close" at bounding box center [1113, 177] width 67 height 67
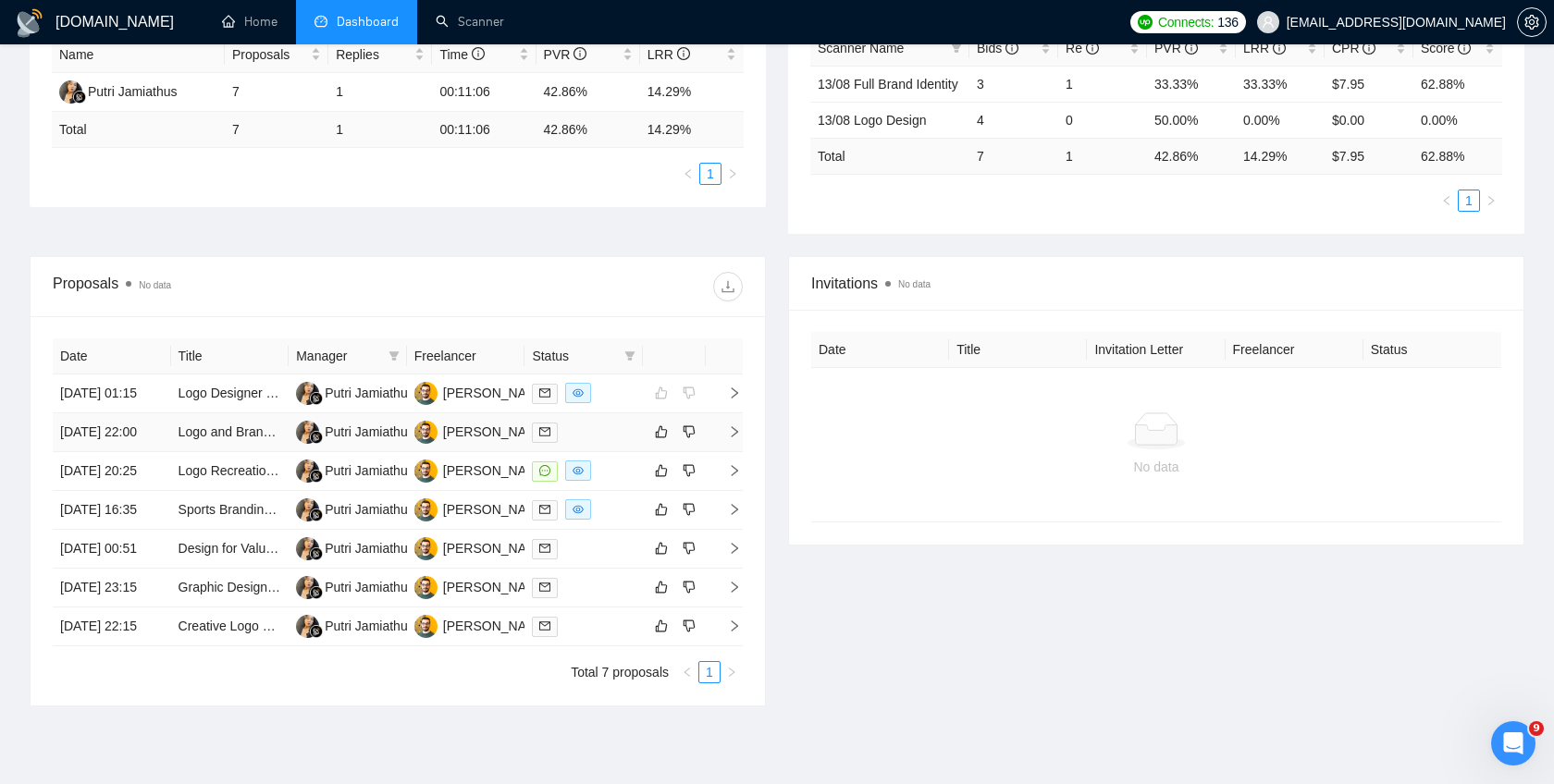
click at [736, 438] on icon "right" at bounding box center [734, 431] width 13 height 13
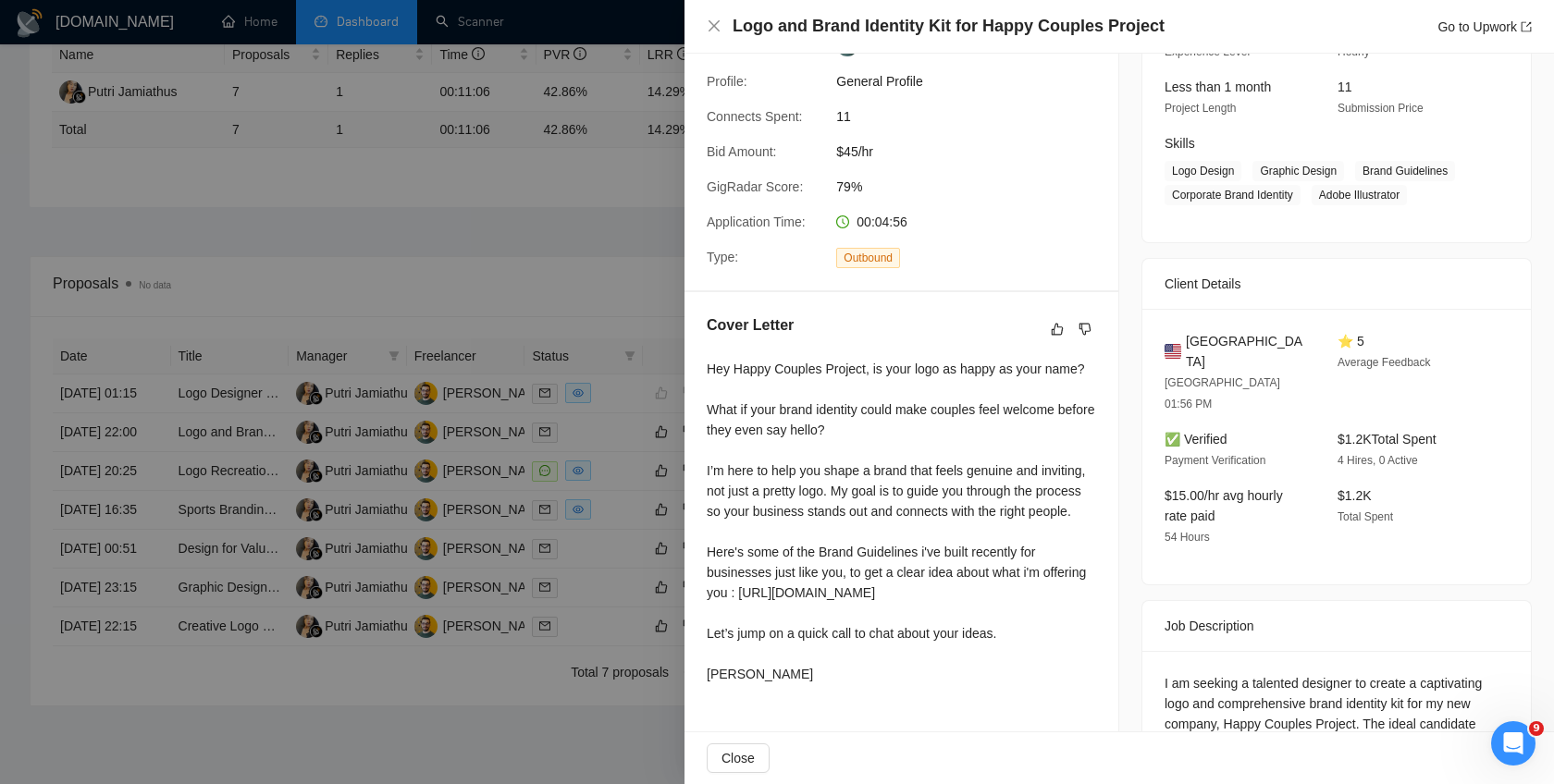
scroll to position [232, 0]
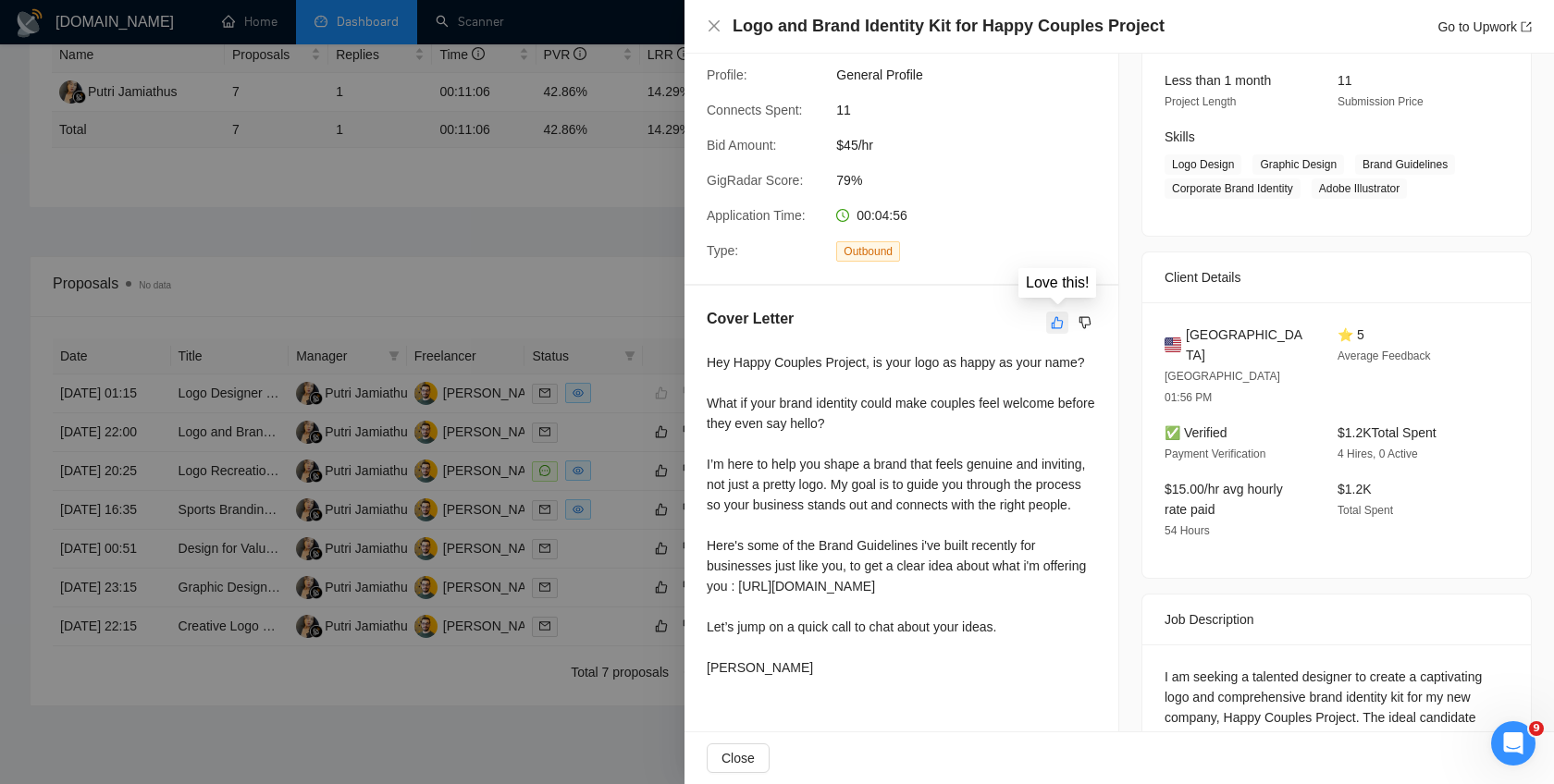
click at [1059, 326] on icon "like" at bounding box center [1057, 322] width 13 height 15
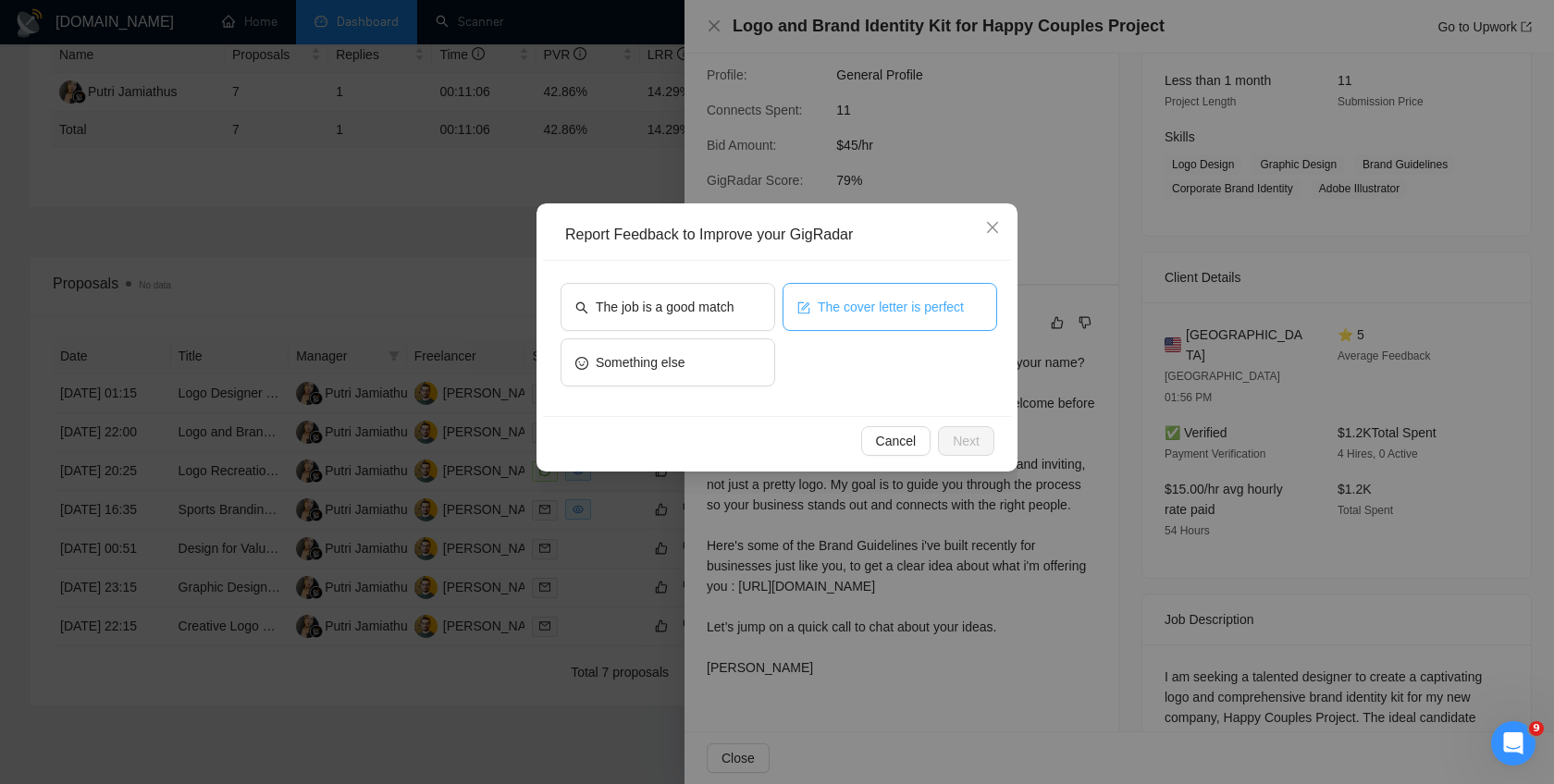
click at [856, 318] on button "The cover letter is perfect" at bounding box center [889, 307] width 215 height 48
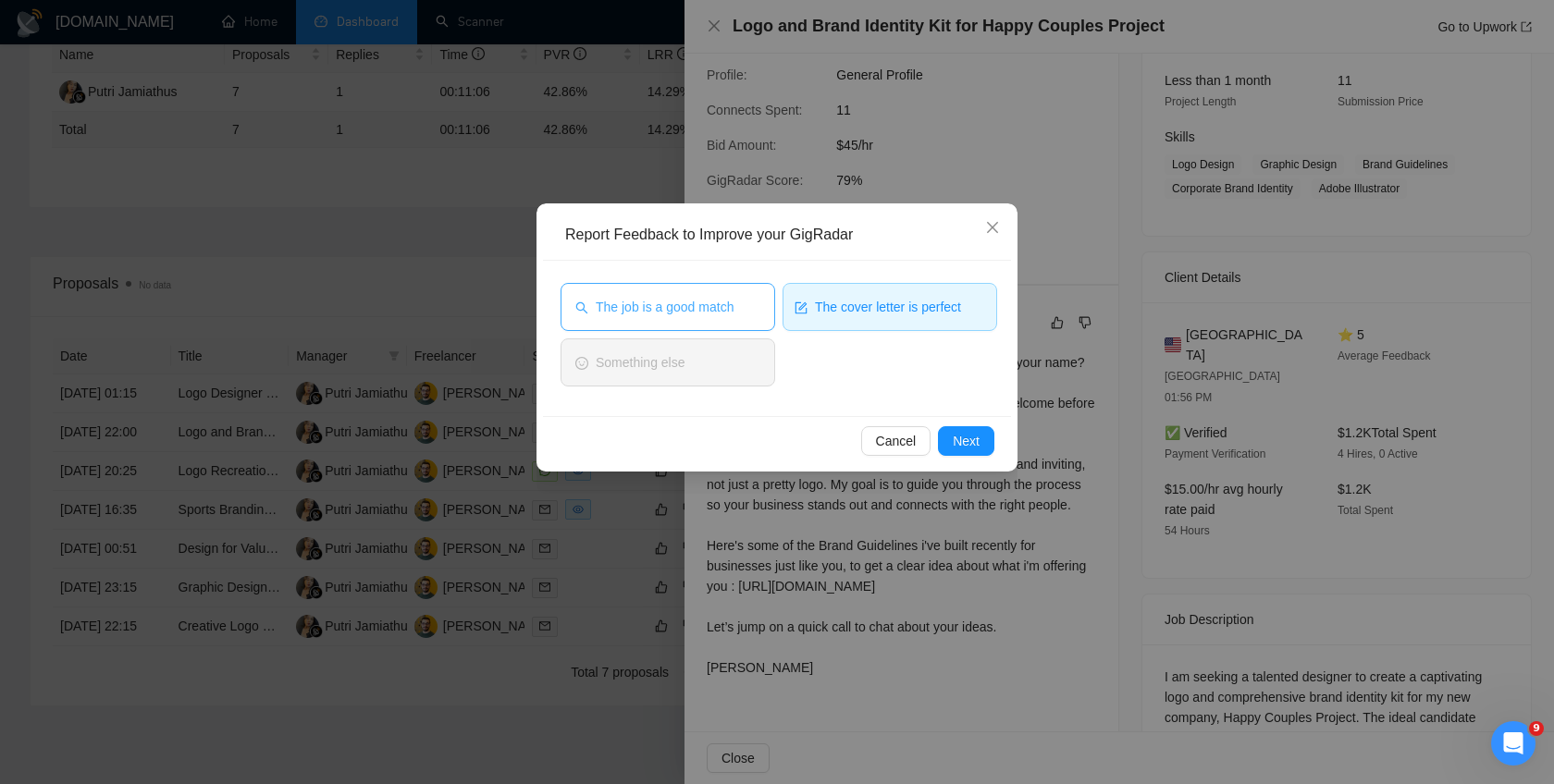
click at [726, 317] on button "The job is a good match" at bounding box center [668, 307] width 215 height 48
click at [962, 442] on span "Next" at bounding box center [966, 441] width 27 height 20
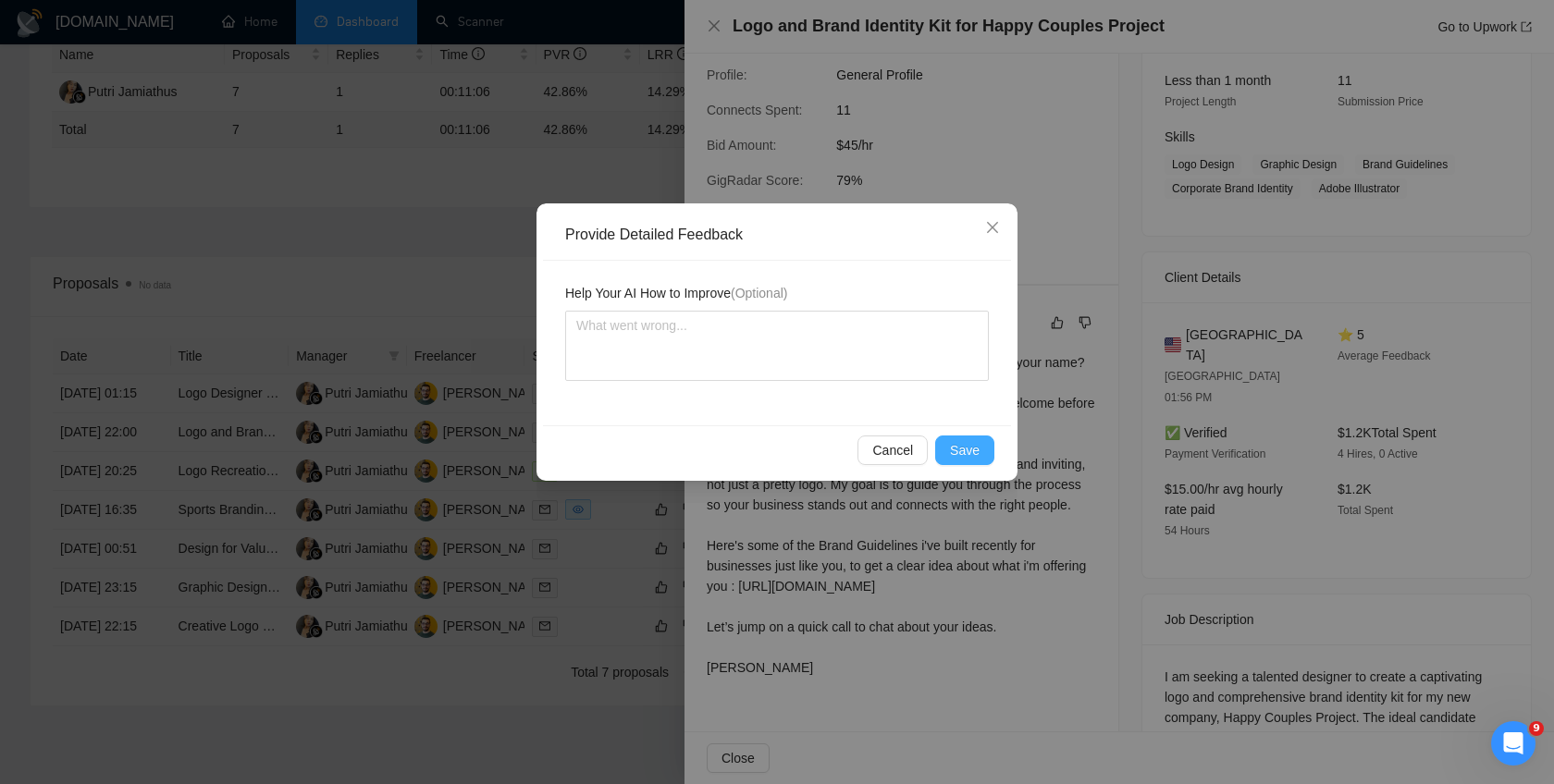
click at [961, 455] on span "Save" at bounding box center [965, 450] width 30 height 20
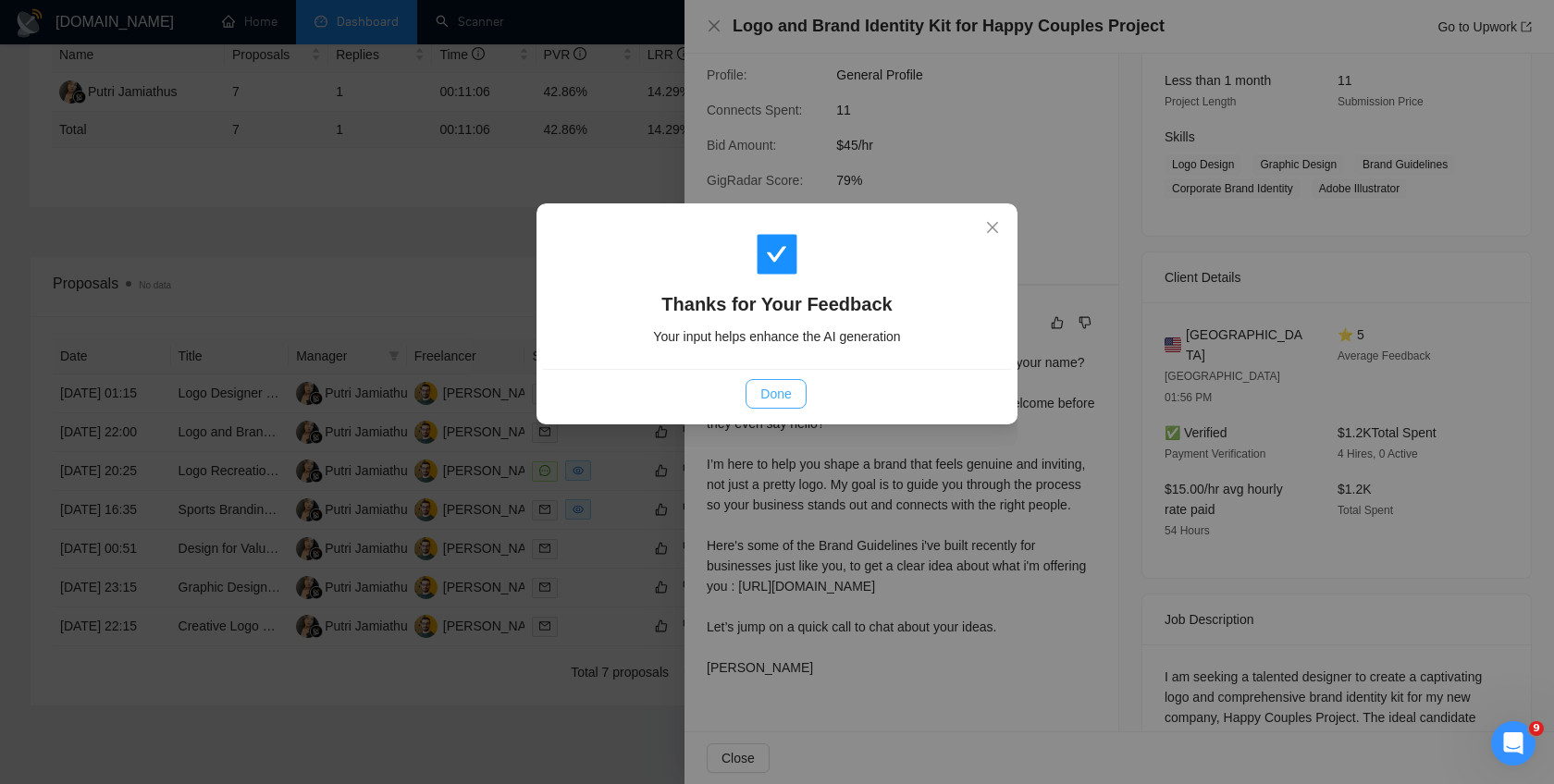
click at [771, 398] on span "Done" at bounding box center [776, 394] width 31 height 20
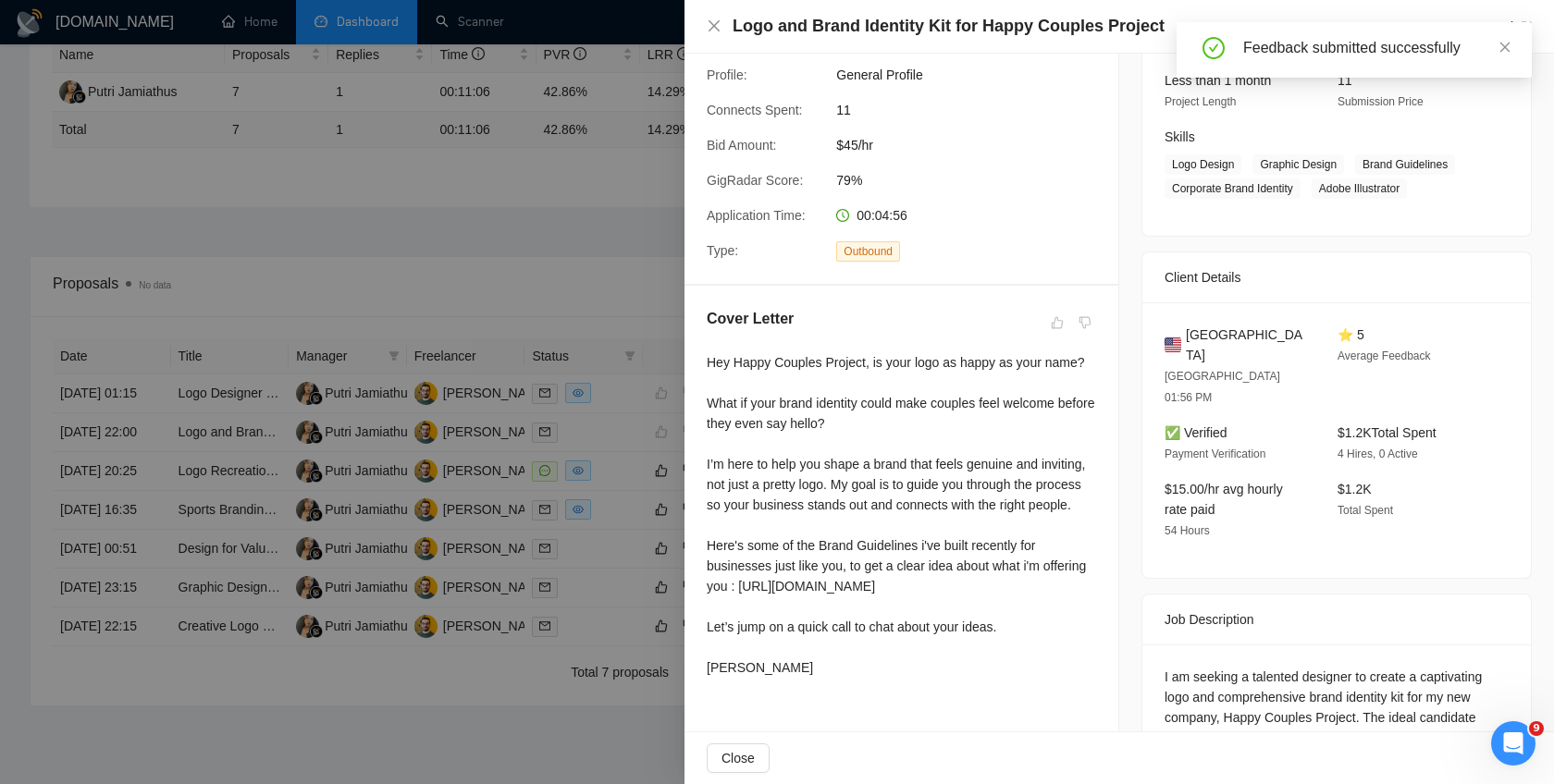
click at [592, 309] on div at bounding box center [777, 392] width 1554 height 784
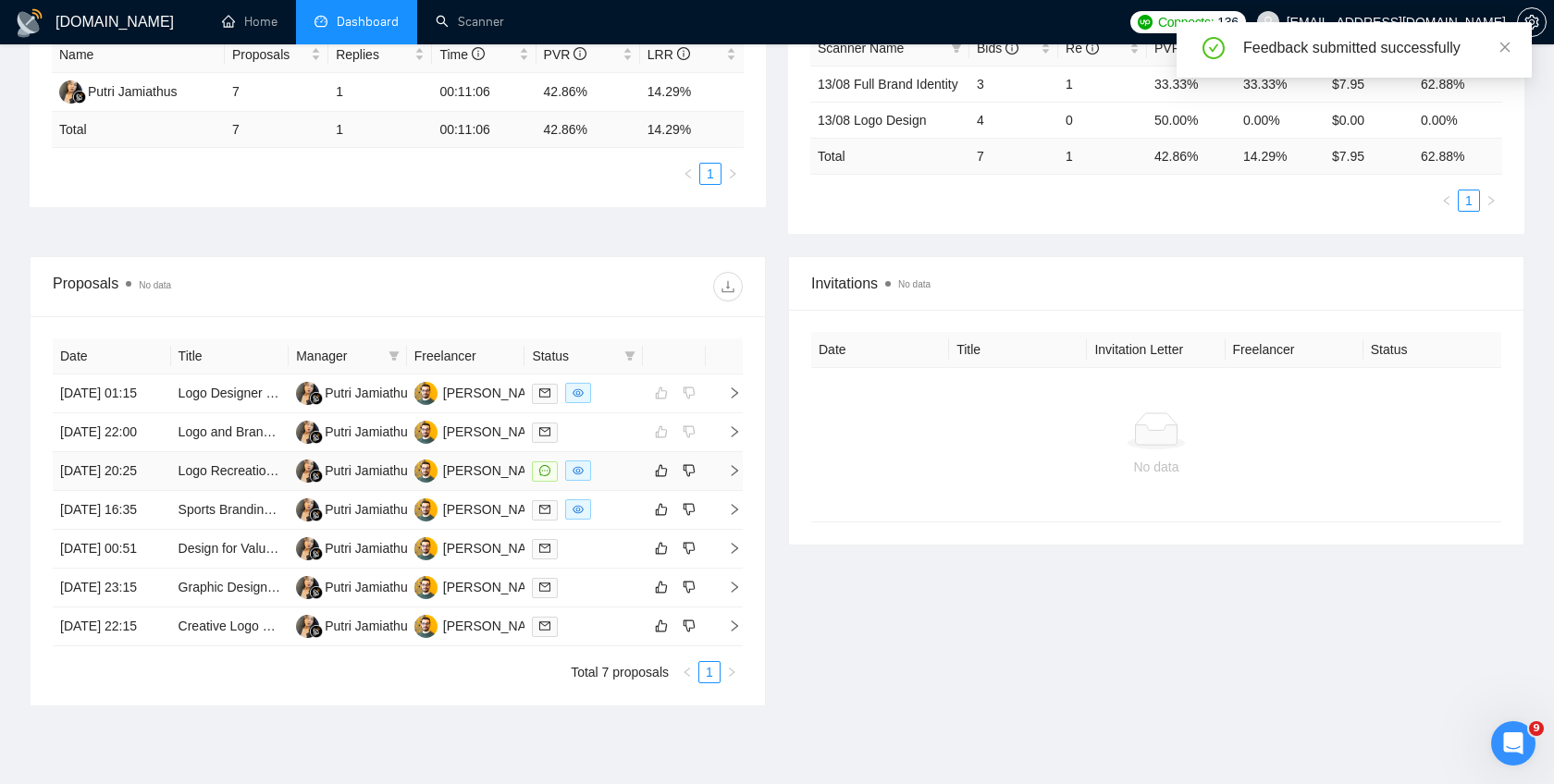
click at [734, 476] on icon "right" at bounding box center [735, 470] width 6 height 11
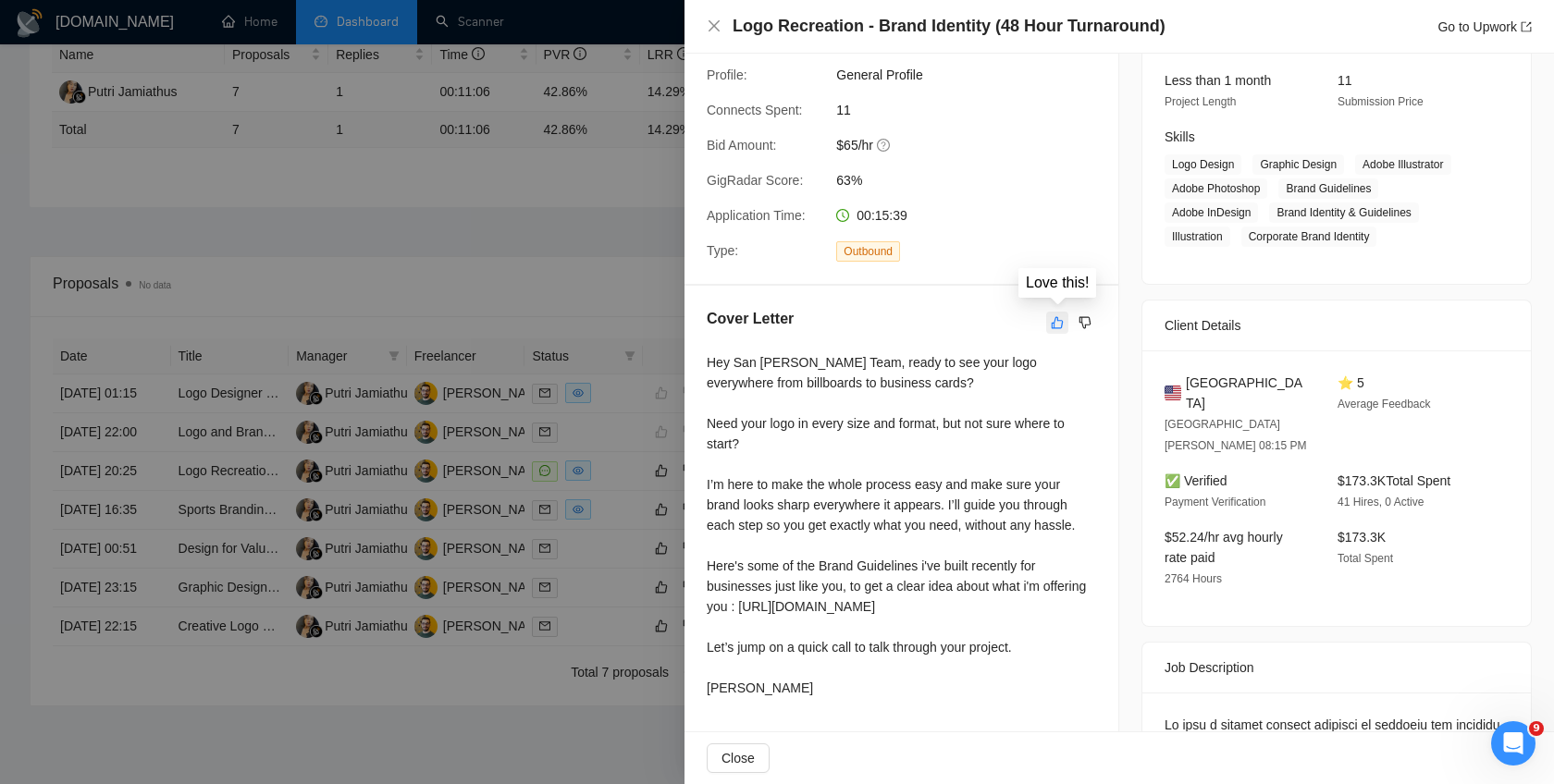
click at [1055, 326] on icon "like" at bounding box center [1057, 322] width 13 height 15
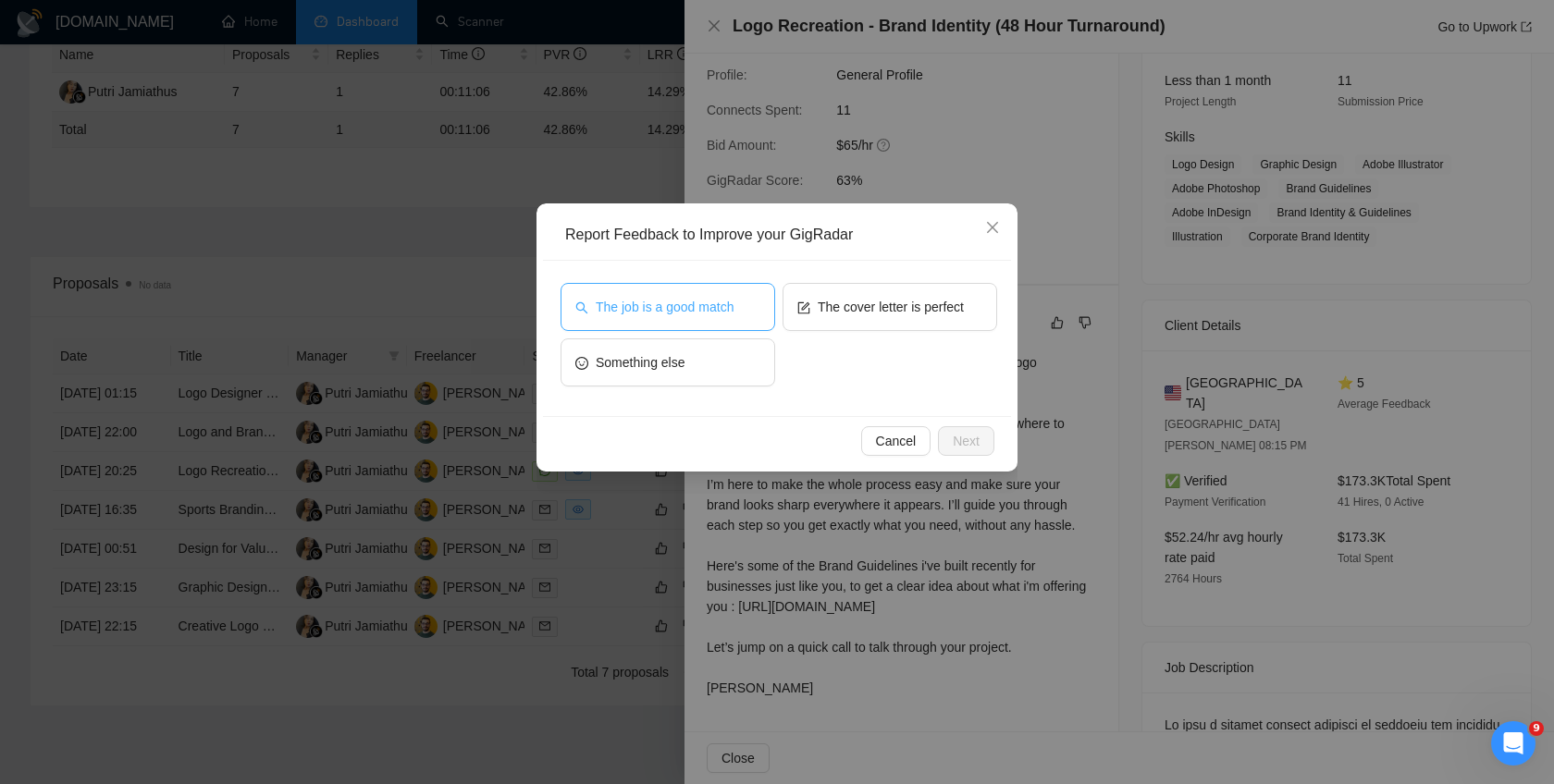
click at [733, 302] on span "The job is a good match" at bounding box center [665, 306] width 138 height 20
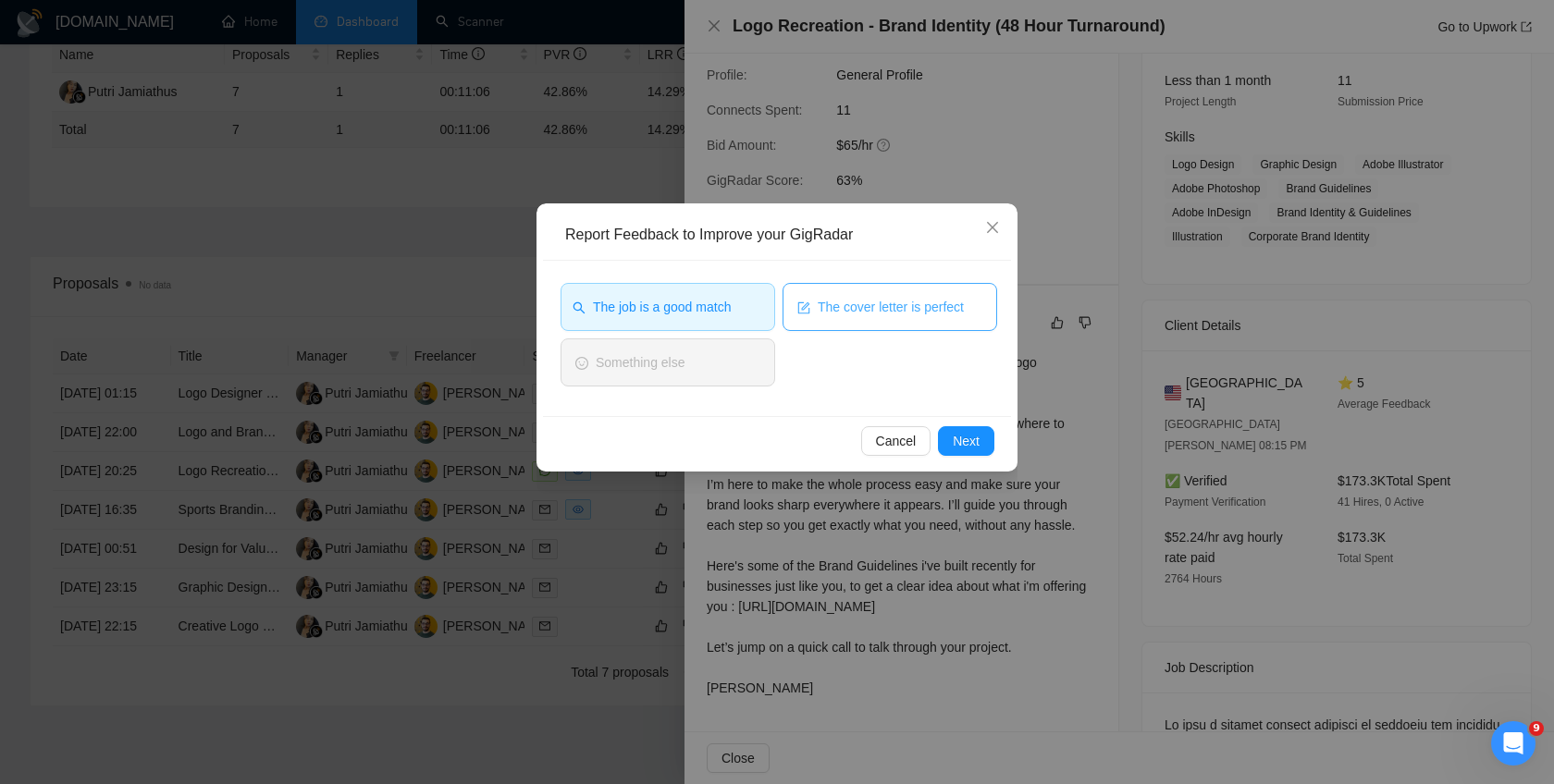
click at [811, 302] on button "The cover letter is perfect" at bounding box center [889, 307] width 215 height 48
click at [731, 311] on span "The job is a good match" at bounding box center [662, 306] width 138 height 20
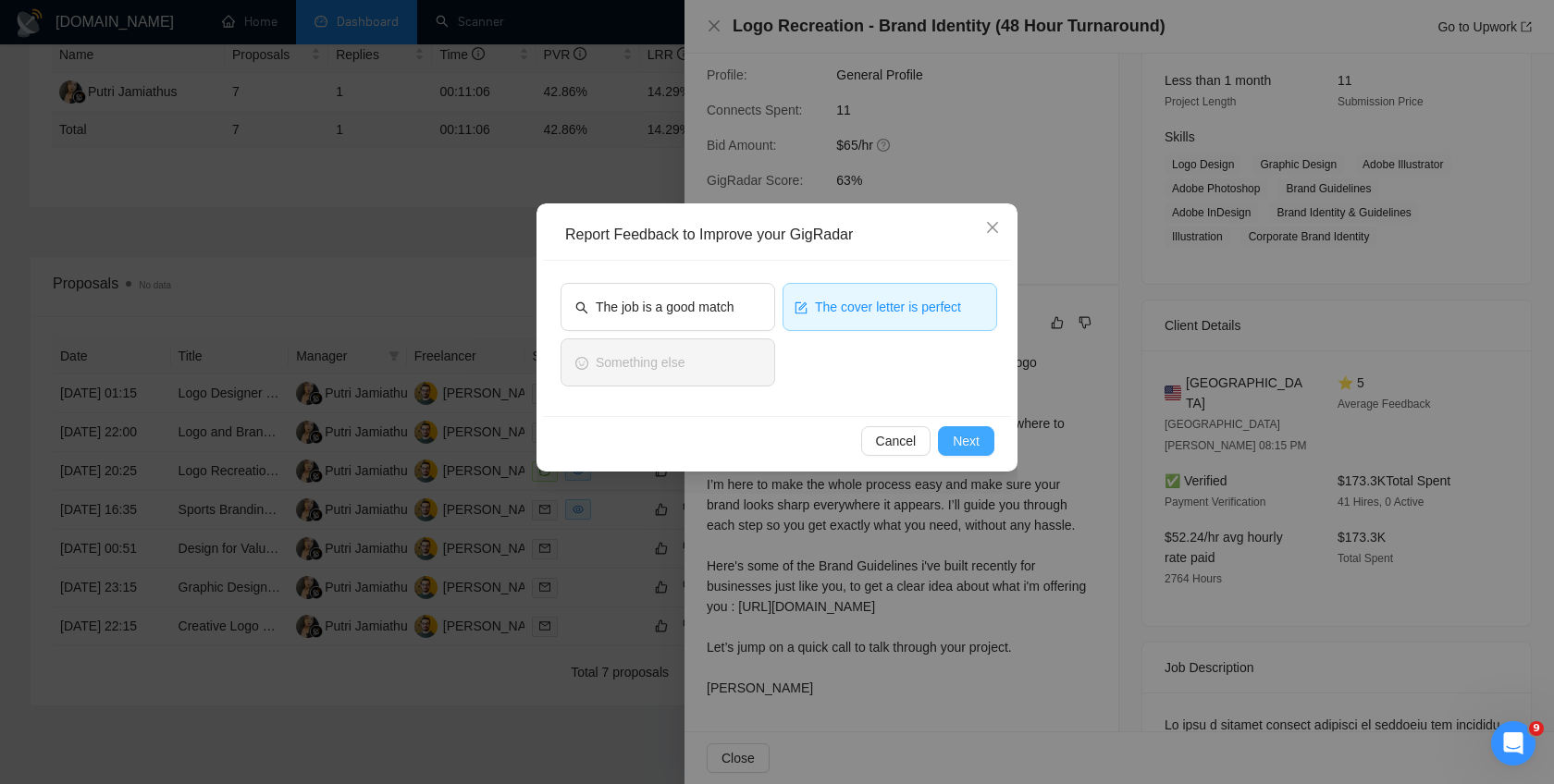
click at [955, 436] on span "Next" at bounding box center [966, 441] width 27 height 20
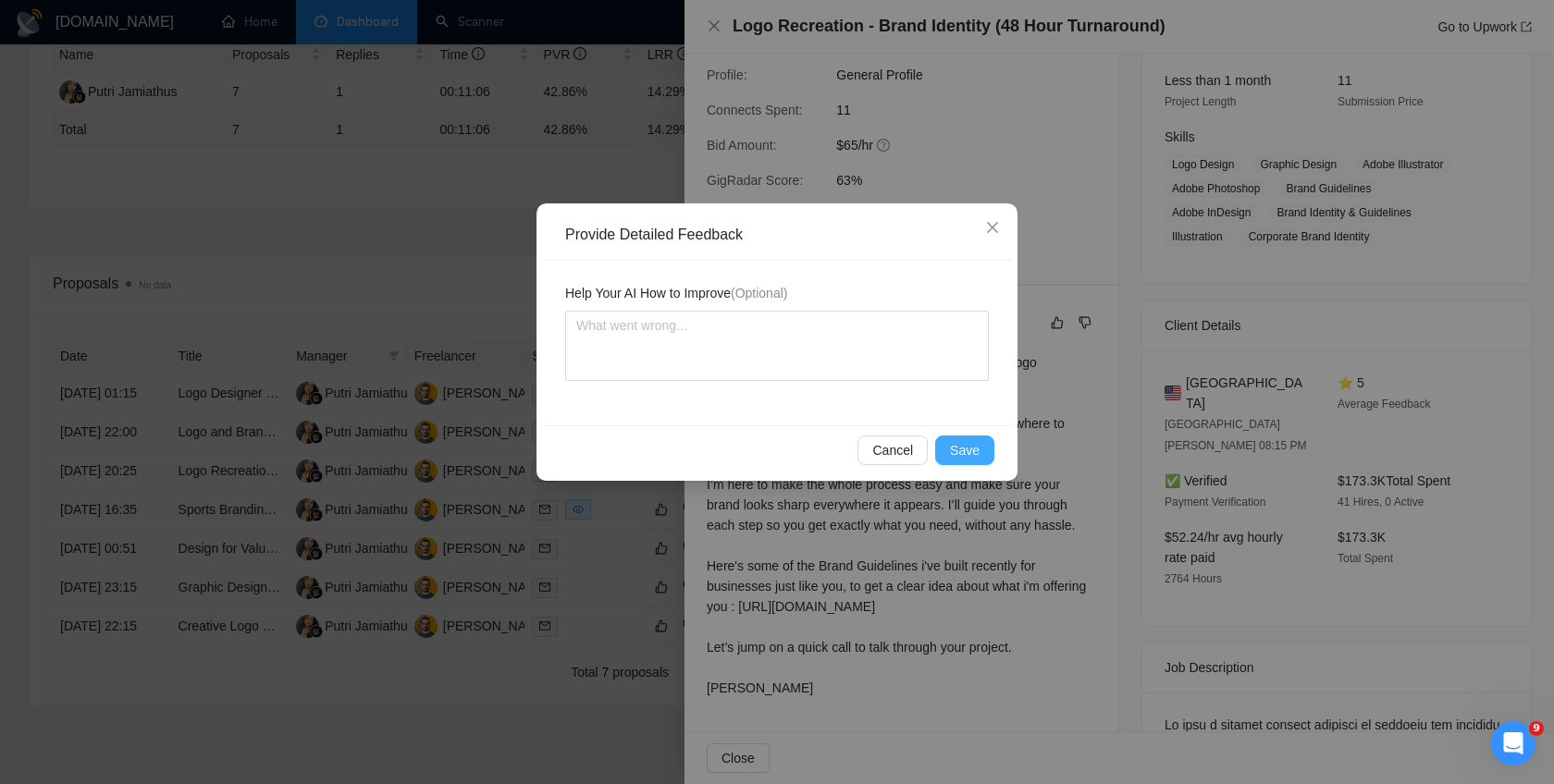
click at [957, 440] on span "Save" at bounding box center [965, 450] width 30 height 20
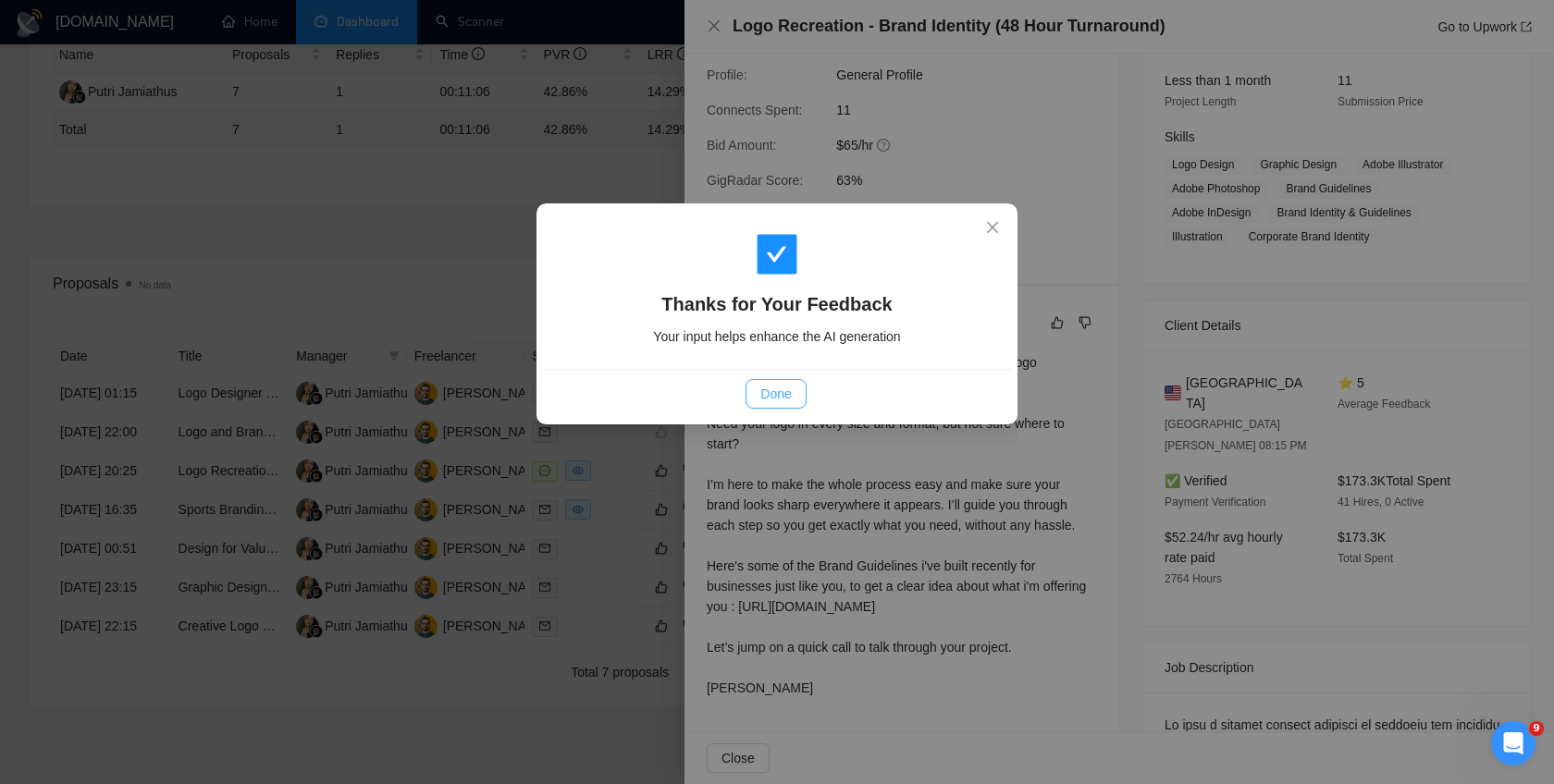
click at [764, 402] on span "Done" at bounding box center [776, 394] width 31 height 20
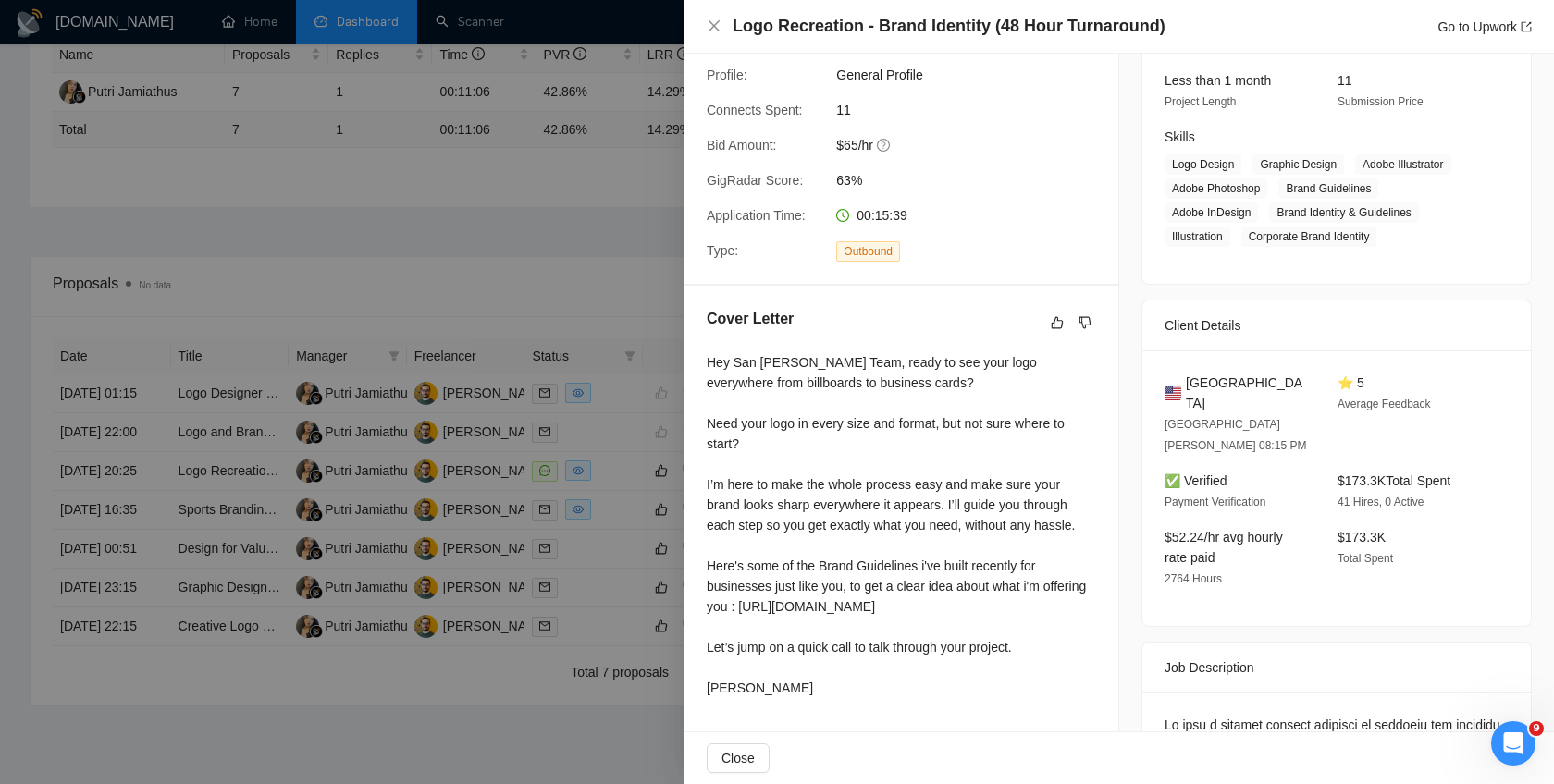
click at [630, 454] on div at bounding box center [777, 392] width 1554 height 784
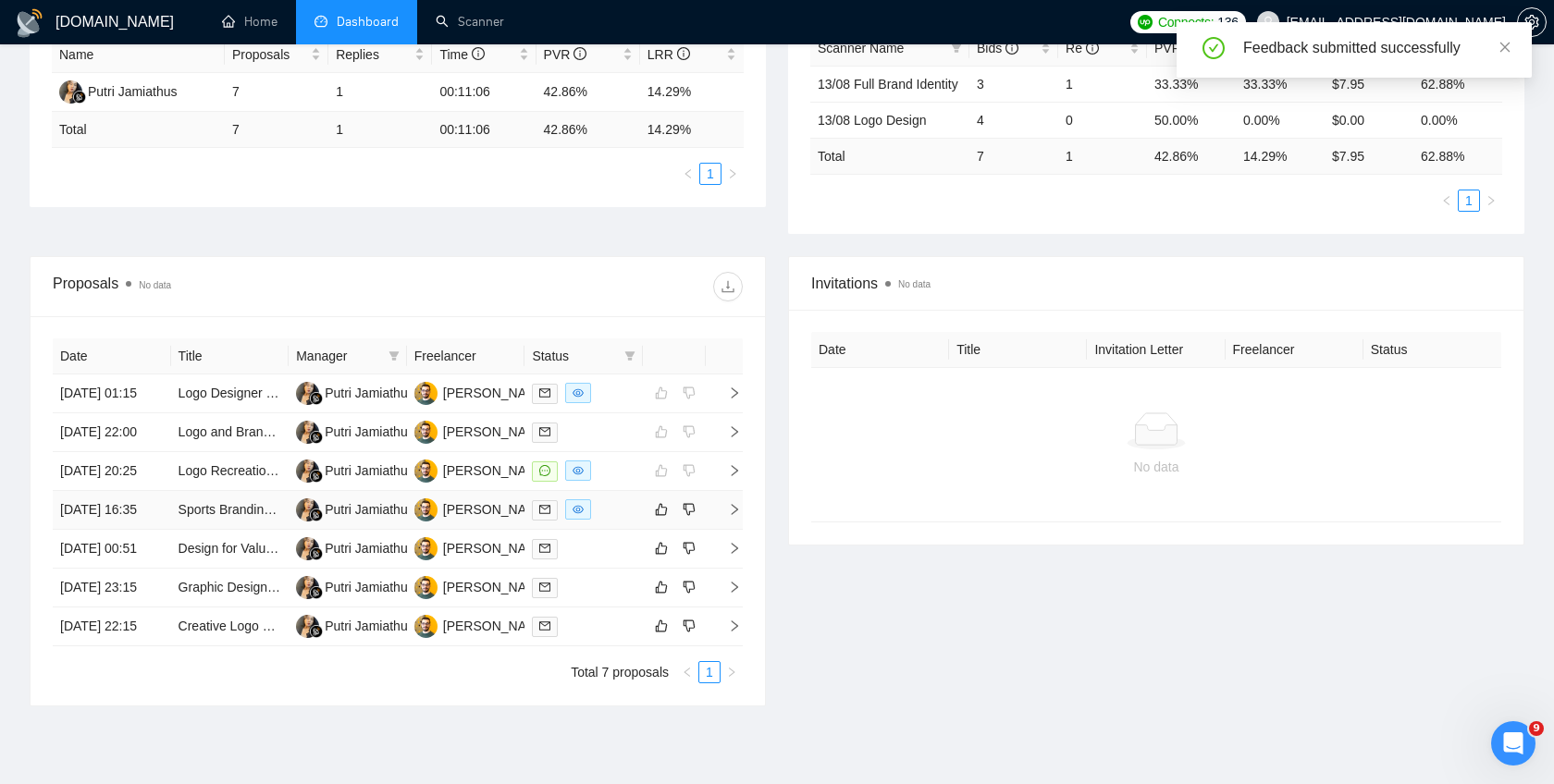
click at [732, 530] on td at bounding box center [724, 510] width 37 height 39
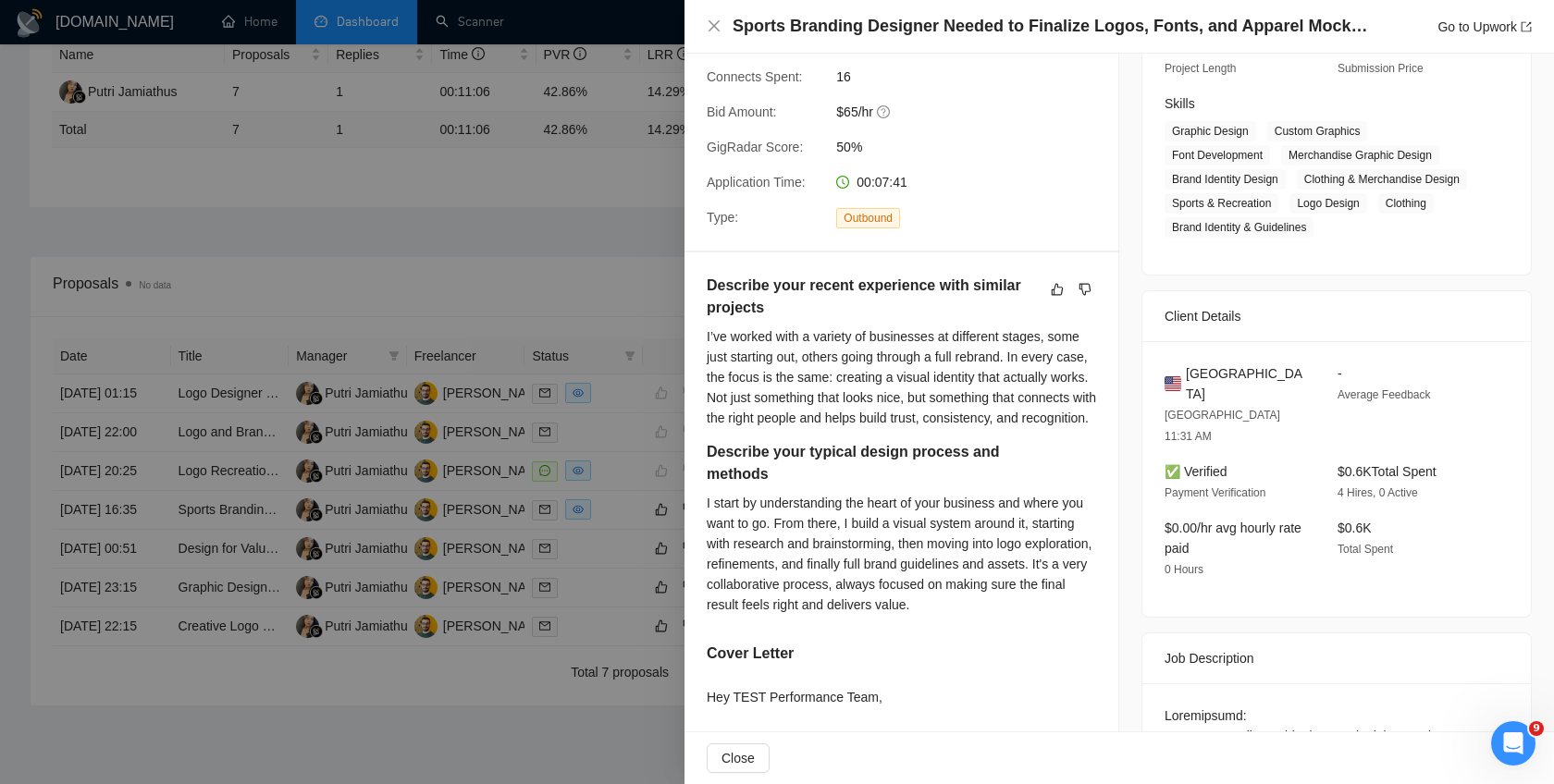
scroll to position [262, 0]
click at [1087, 292] on icon "dislike" at bounding box center [1085, 291] width 13 height 15
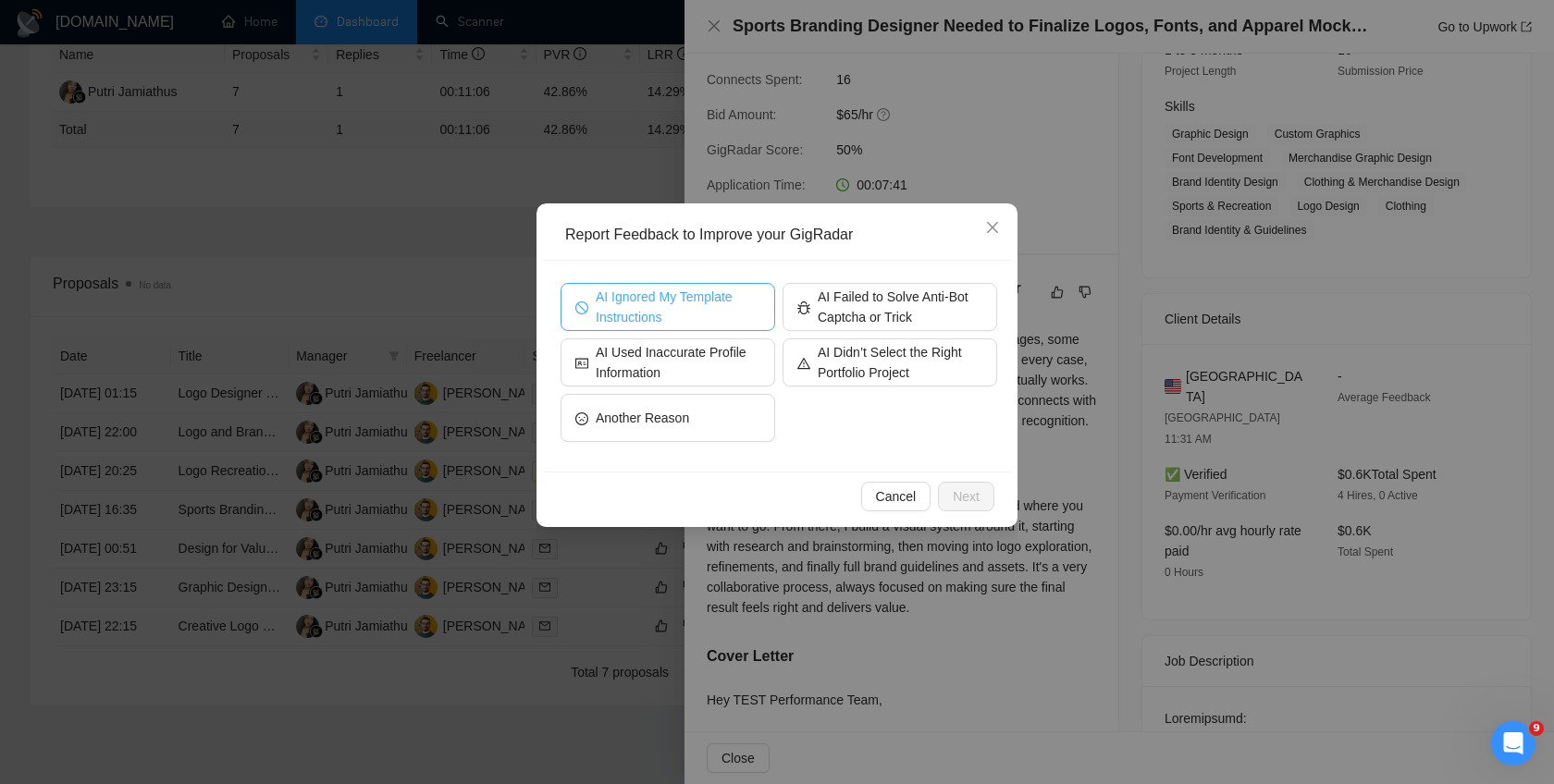
click at [725, 309] on span "AI Ignored My Template Instructions" at bounding box center [678, 306] width 165 height 41
click at [961, 499] on span "Next" at bounding box center [966, 496] width 27 height 20
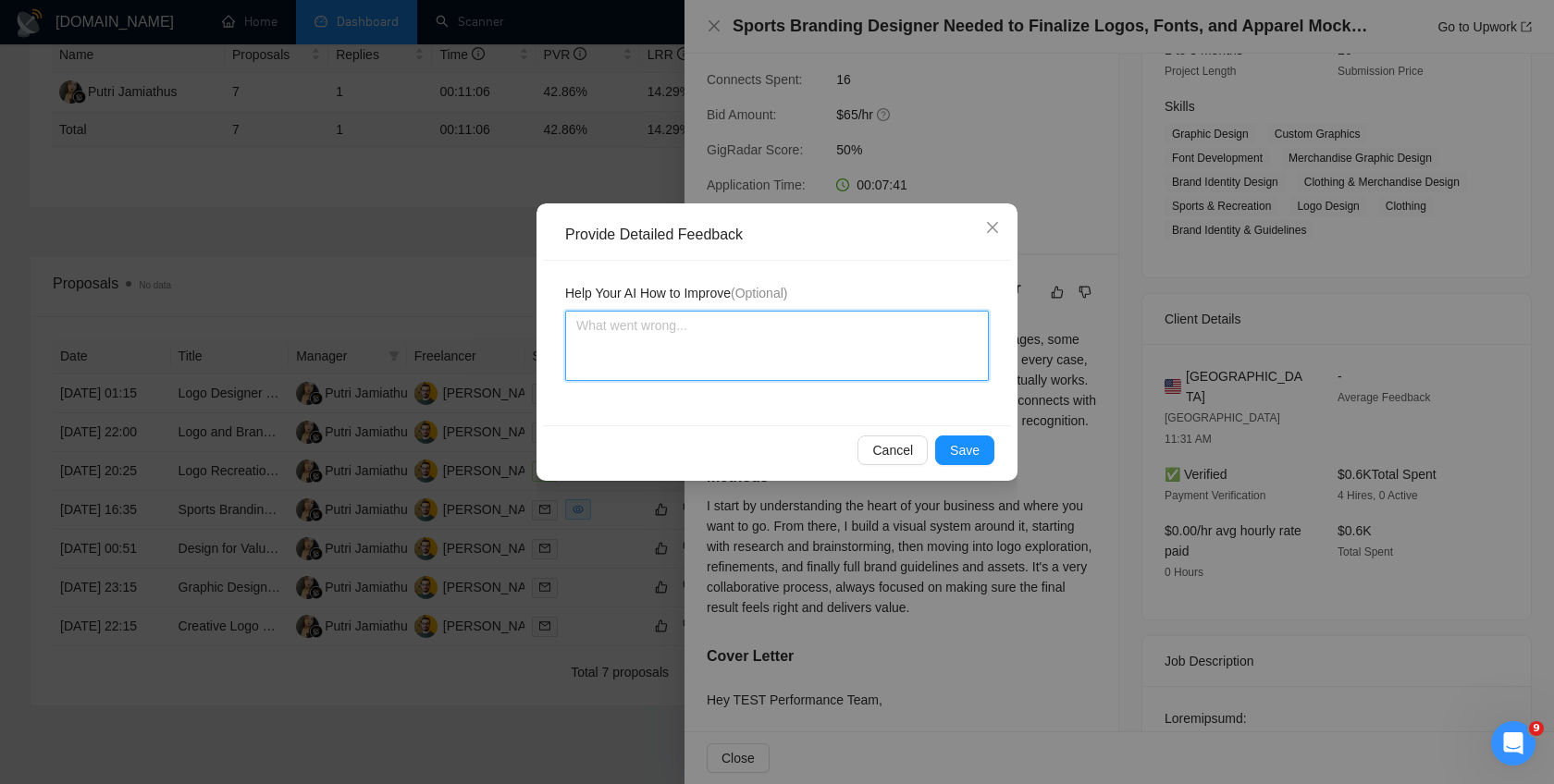
click at [718, 354] on textarea at bounding box center [777, 345] width 423 height 70
paste textarea "AI still using ChatGPT Tone of voice even that i've restricted it in the prompts"
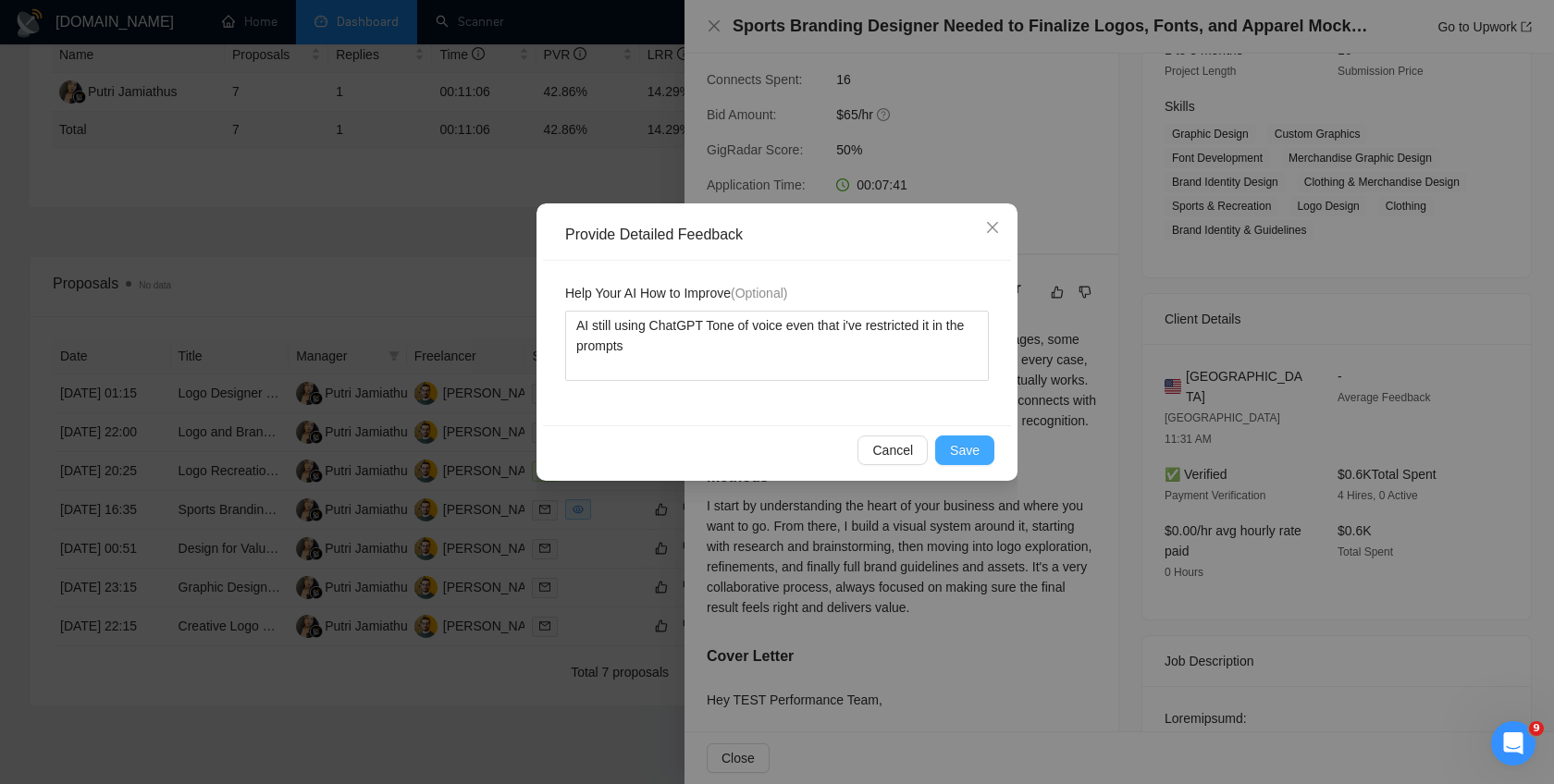
click at [958, 453] on span "Save" at bounding box center [965, 450] width 30 height 20
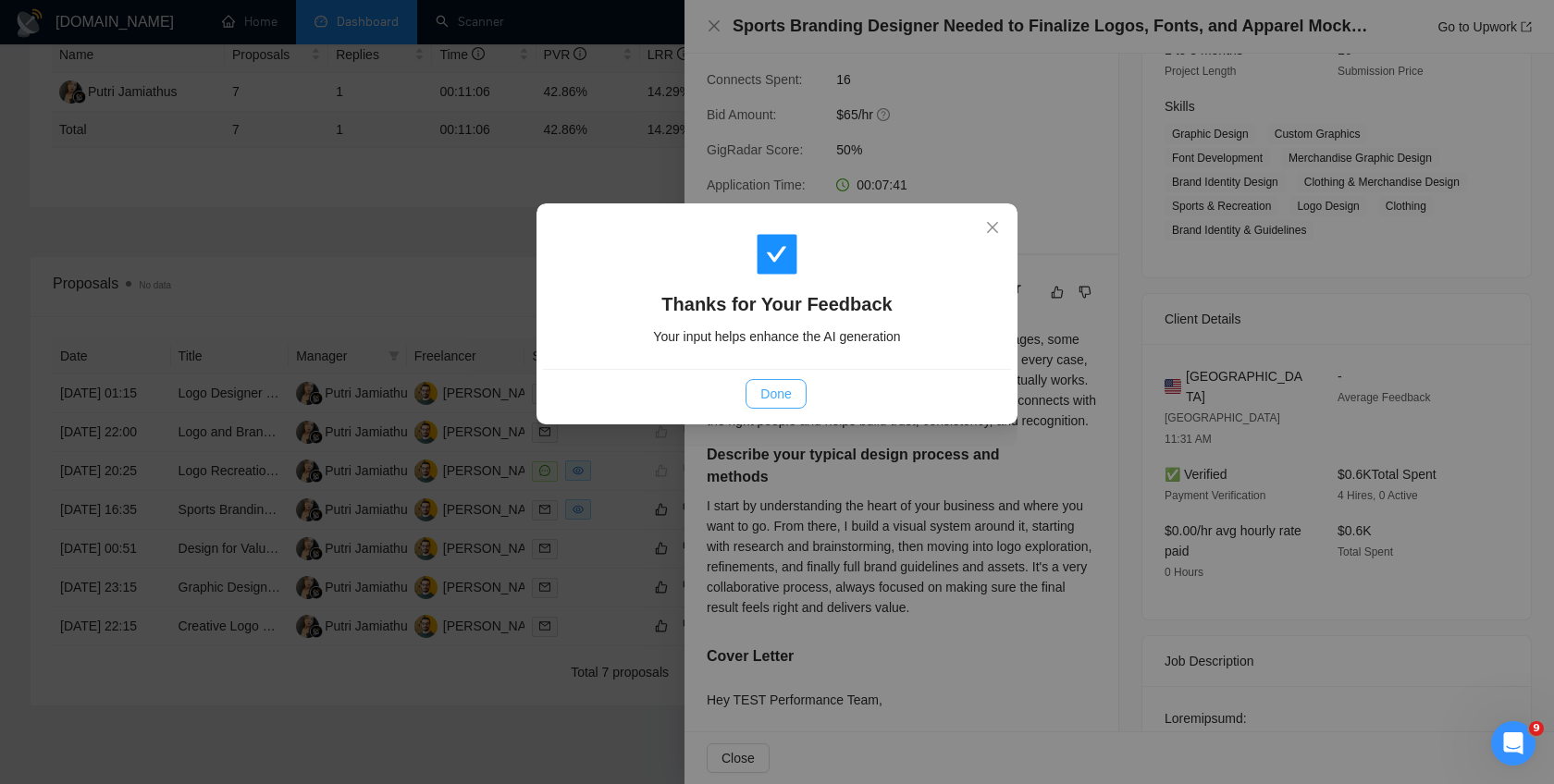
click at [783, 398] on span "Done" at bounding box center [776, 394] width 31 height 20
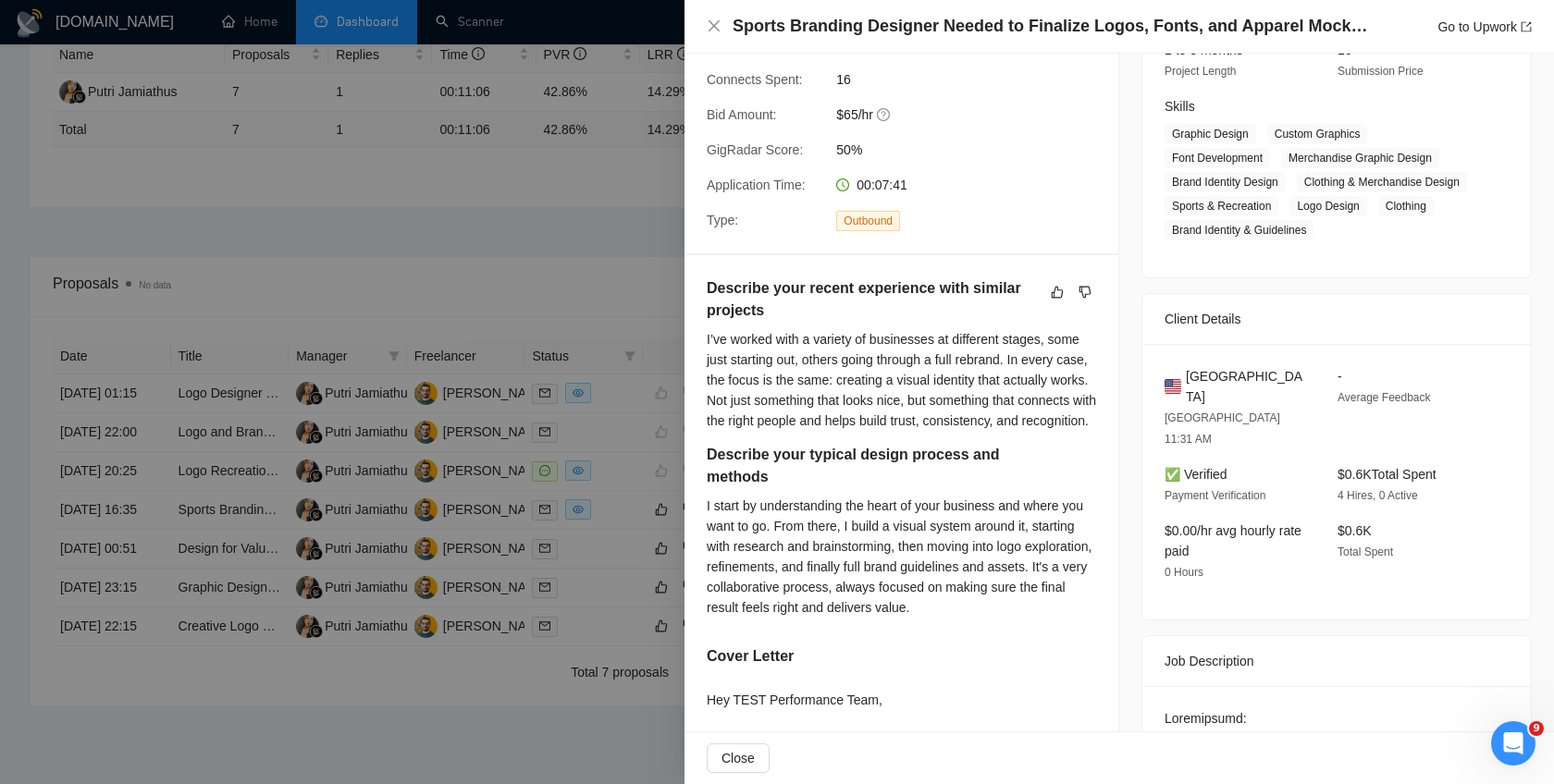
click at [610, 299] on div at bounding box center [777, 392] width 1554 height 784
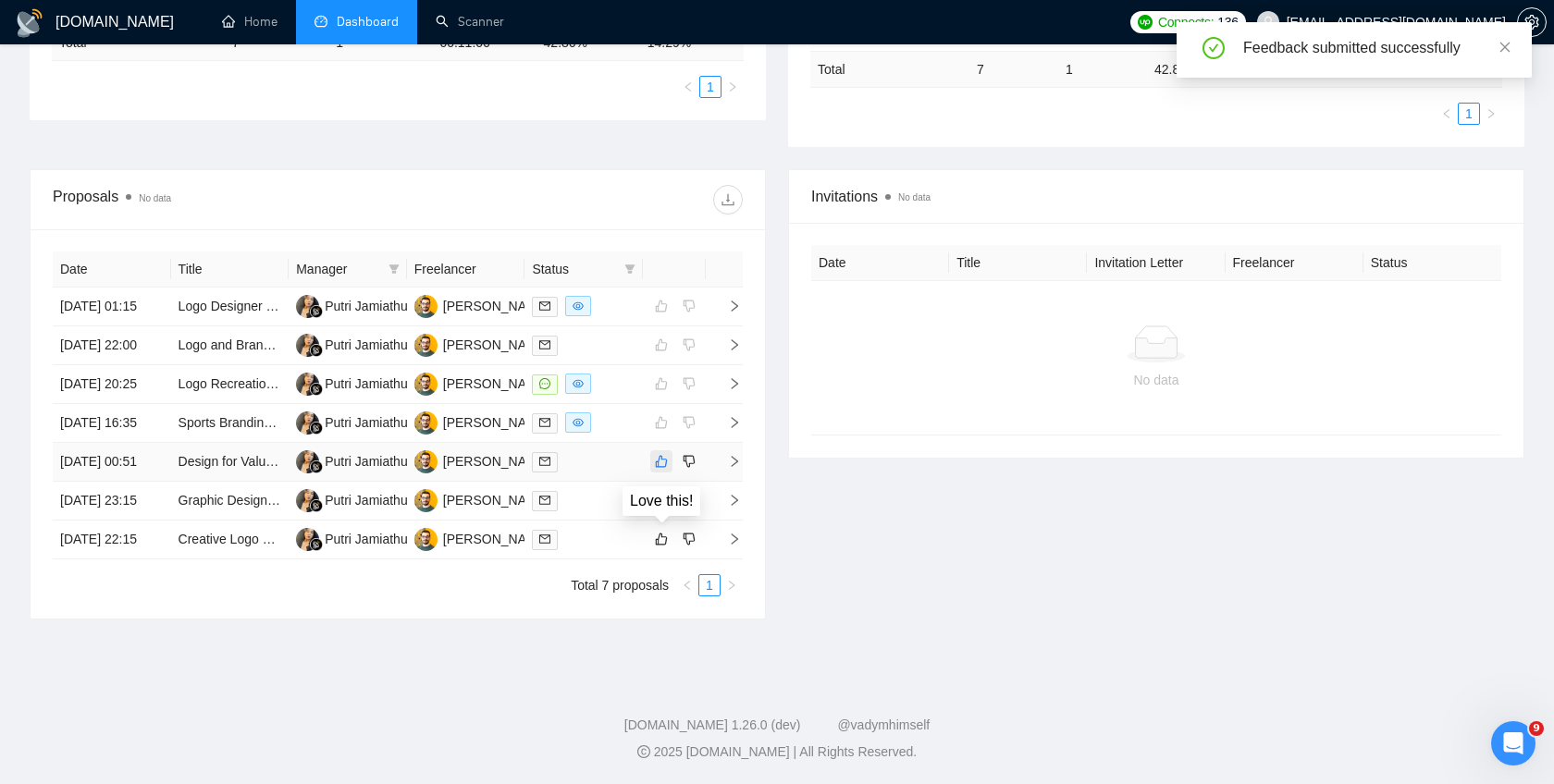
scroll to position [578, 0]
click at [734, 455] on icon "right" at bounding box center [734, 461] width 13 height 13
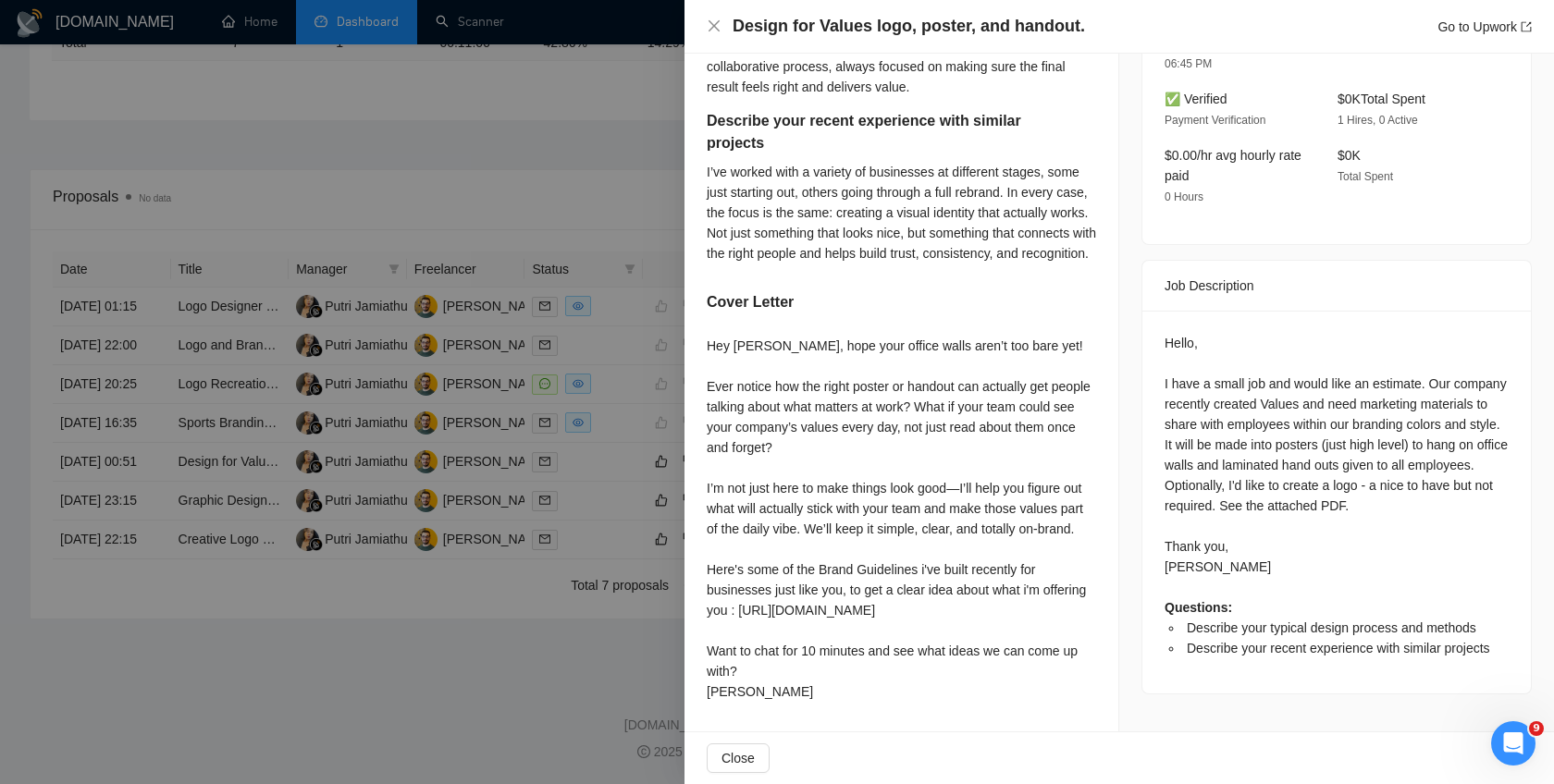
scroll to position [59, 0]
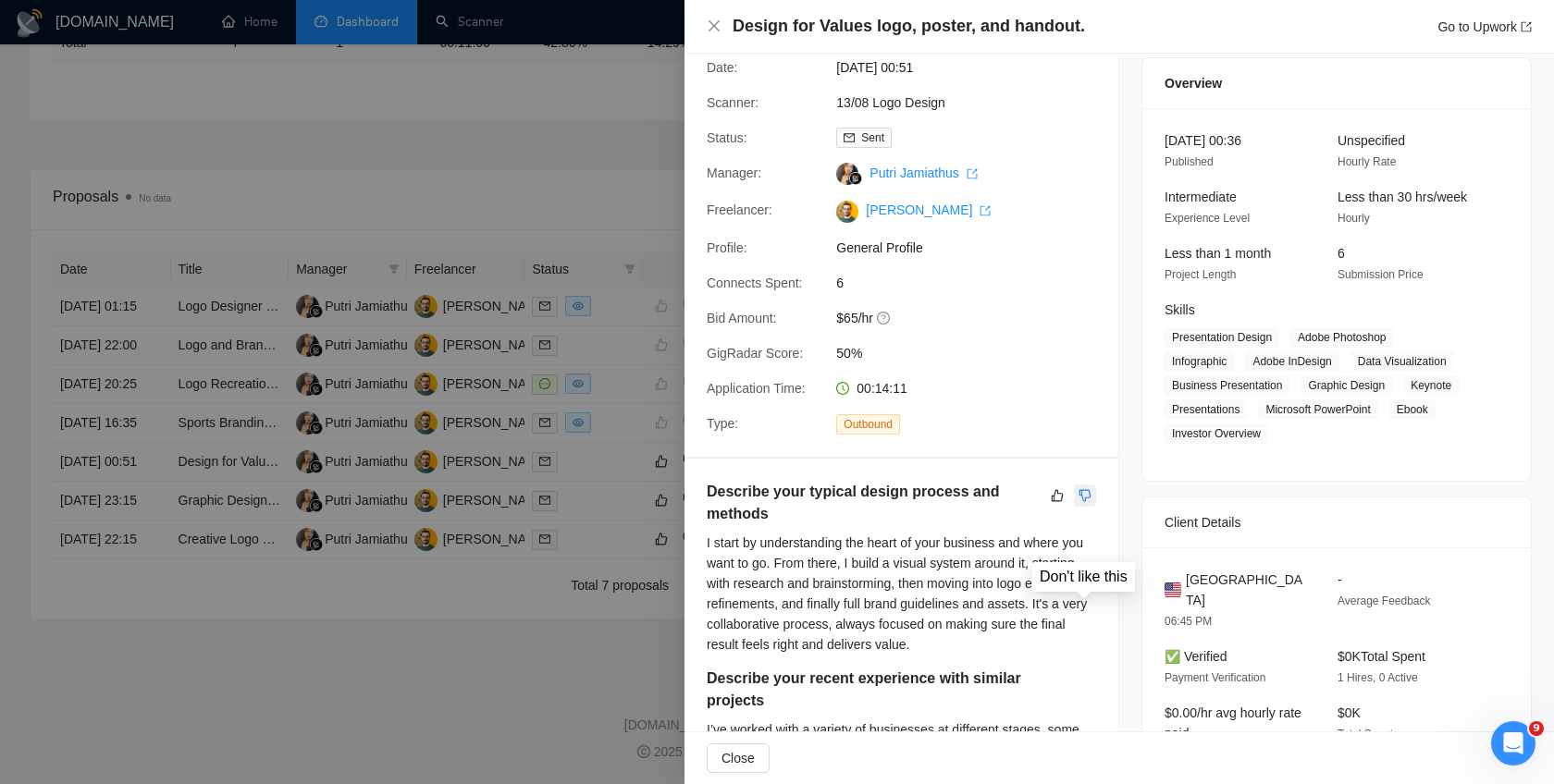
click at [1083, 488] on icon "dislike" at bounding box center [1085, 495] width 13 height 15
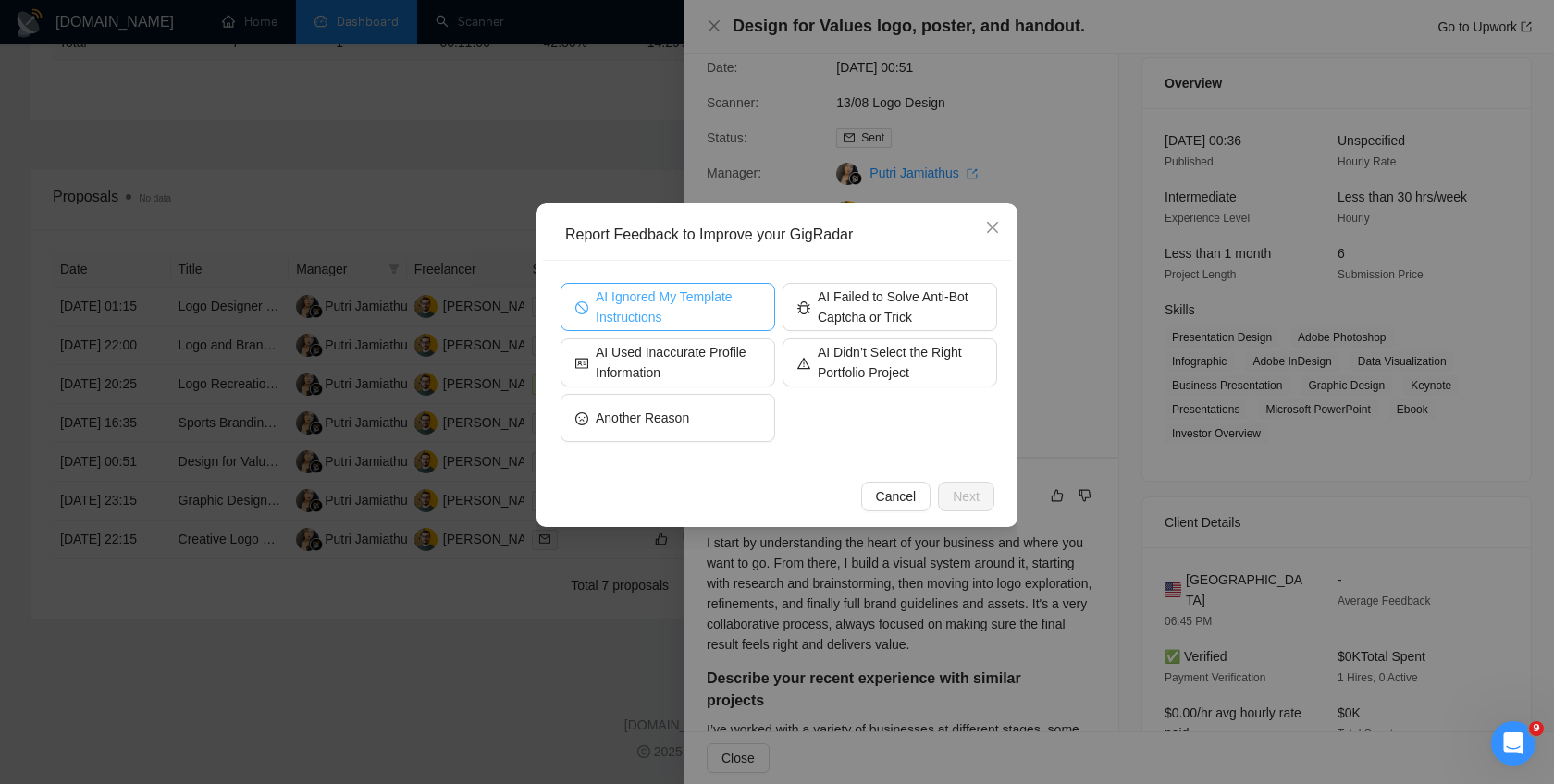
click at [721, 317] on span "AI Ignored My Template Instructions" at bounding box center [678, 306] width 165 height 41
click at [956, 488] on span "Next" at bounding box center [966, 496] width 27 height 20
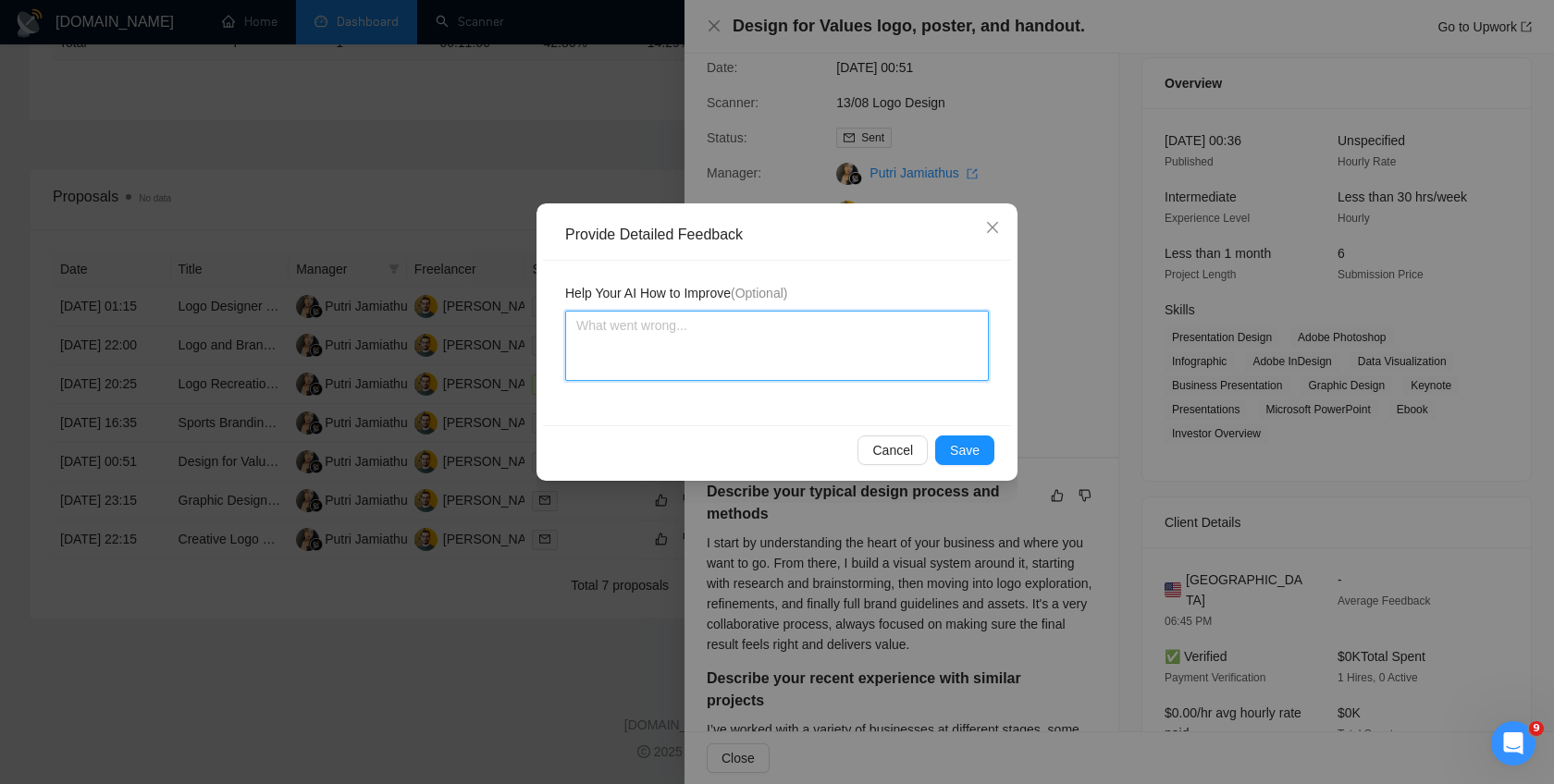
click at [696, 346] on textarea at bounding box center [777, 345] width 423 height 70
paste textarea "AI still using ChatGPT Tone of voice even that i've restricted it in the prompts"
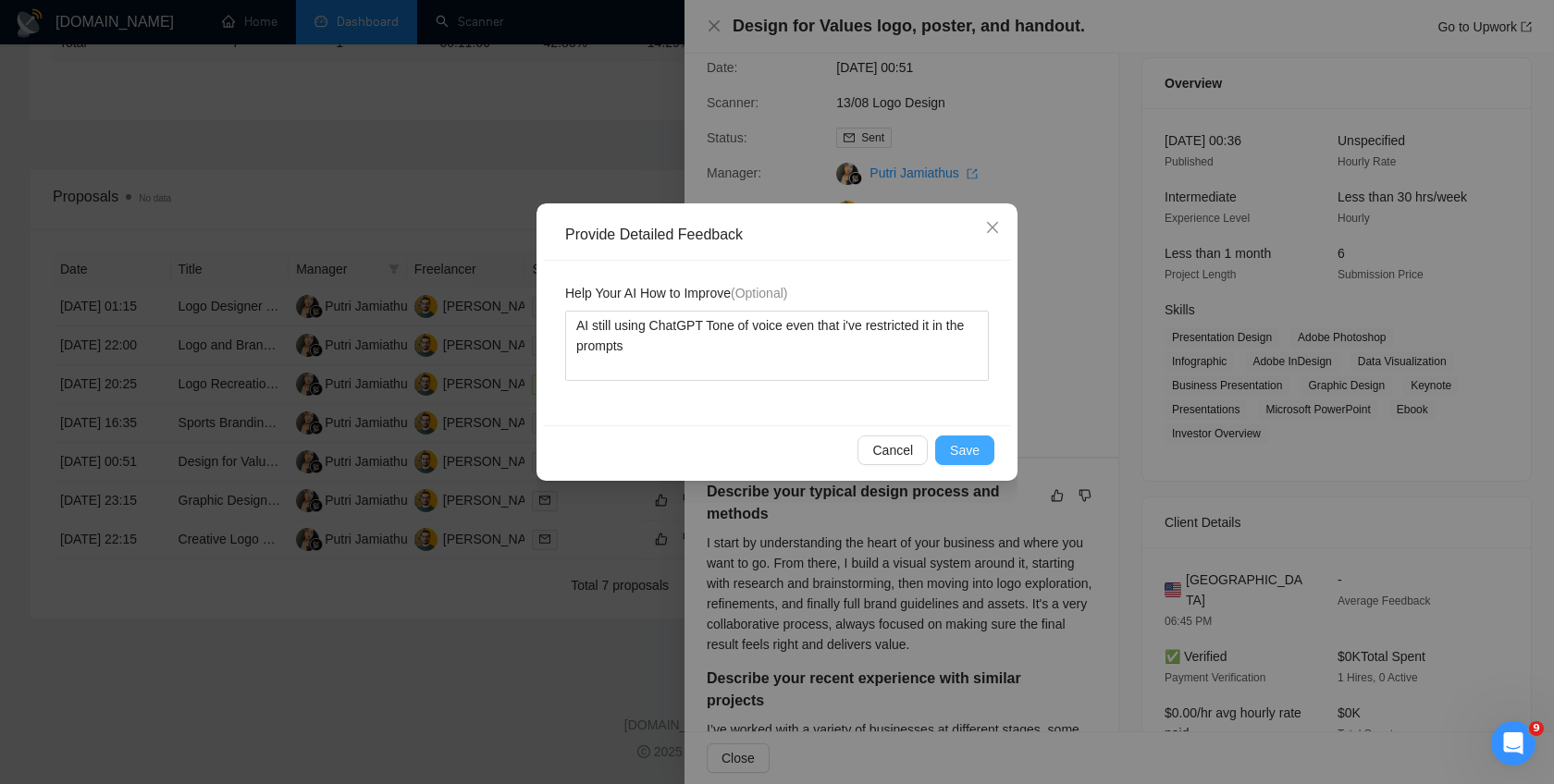
click at [954, 450] on span "Save" at bounding box center [965, 450] width 30 height 20
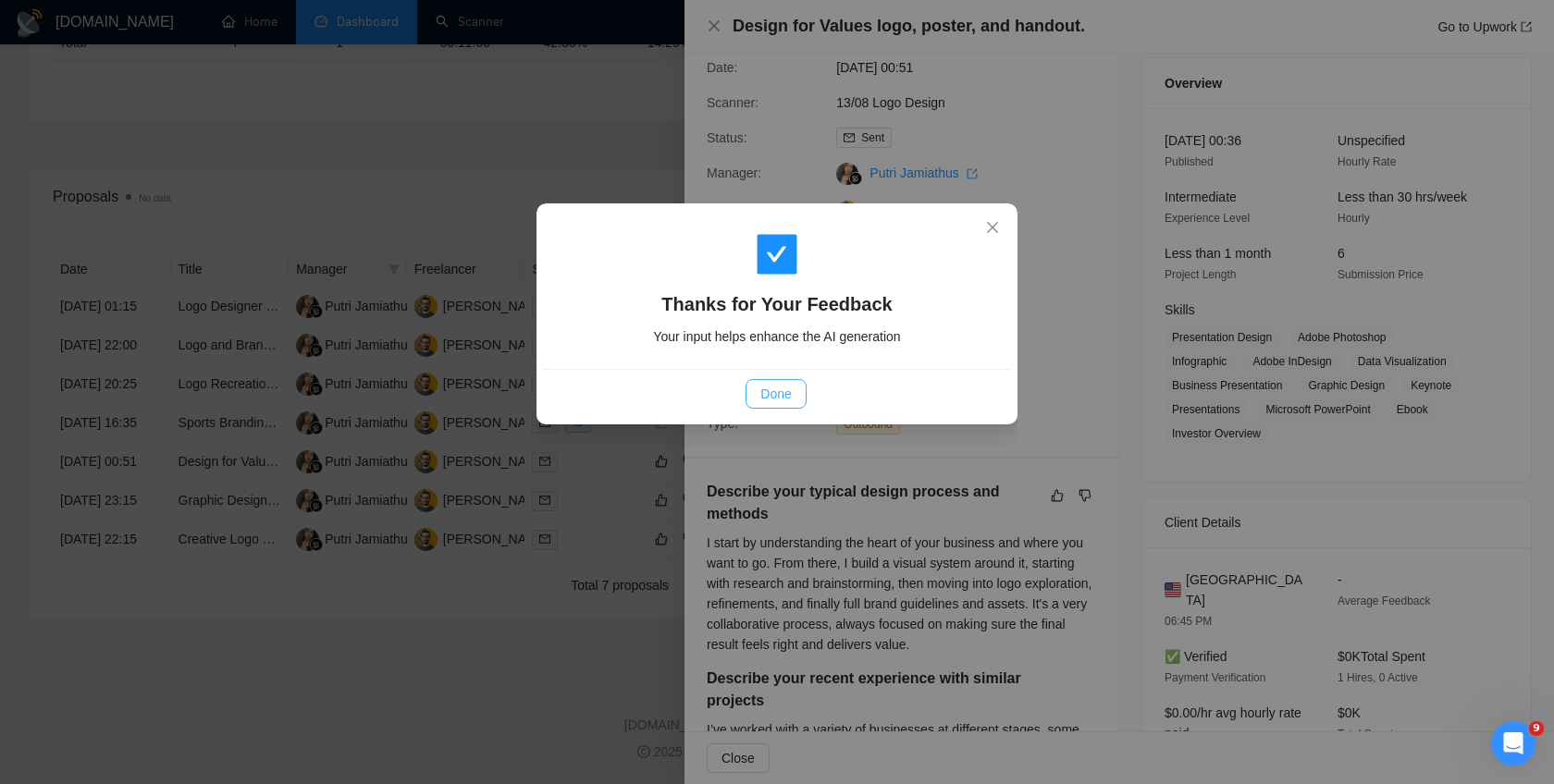
click at [786, 397] on span "Done" at bounding box center [776, 394] width 31 height 20
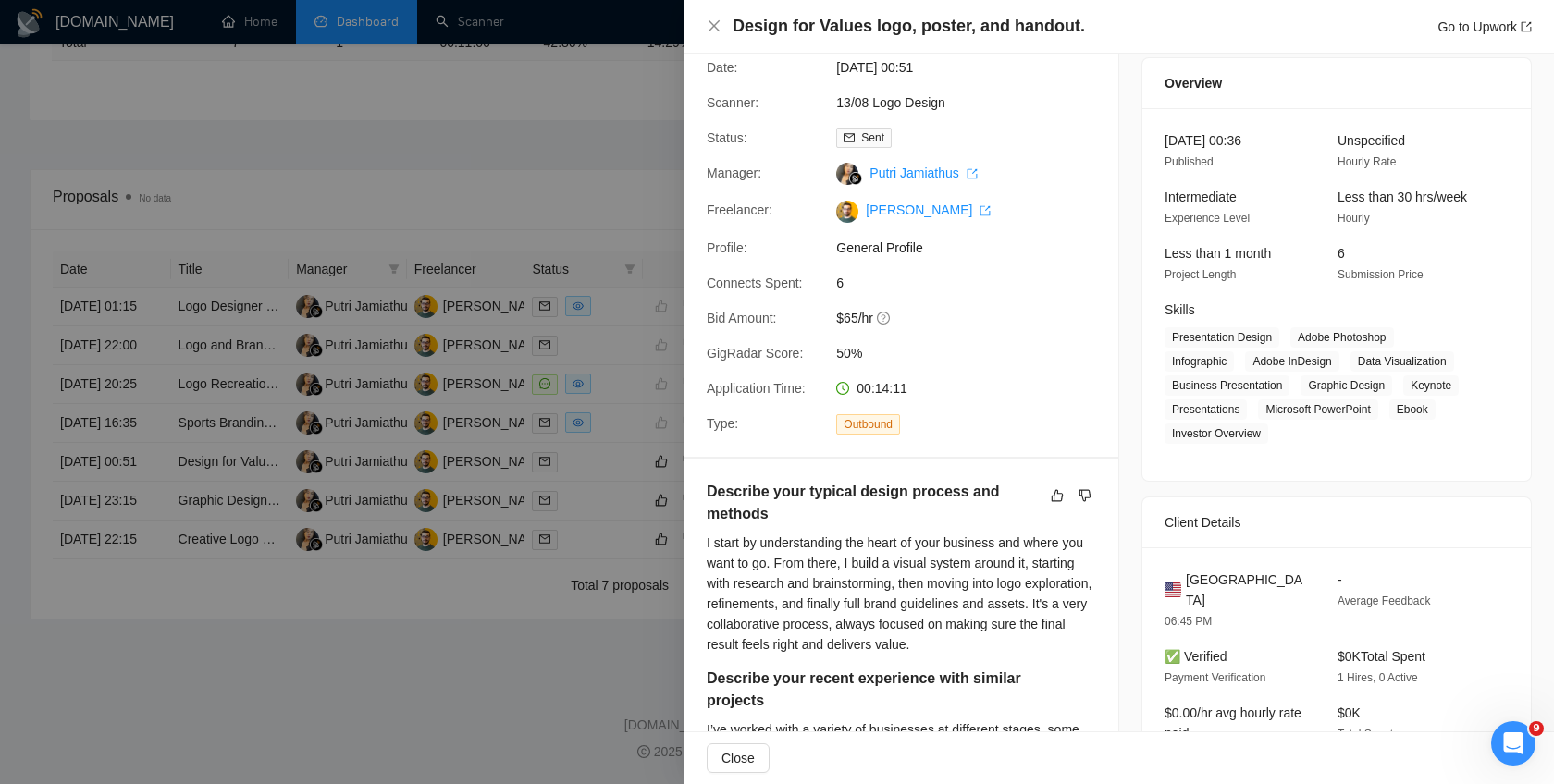
click at [561, 630] on div at bounding box center [777, 392] width 1554 height 784
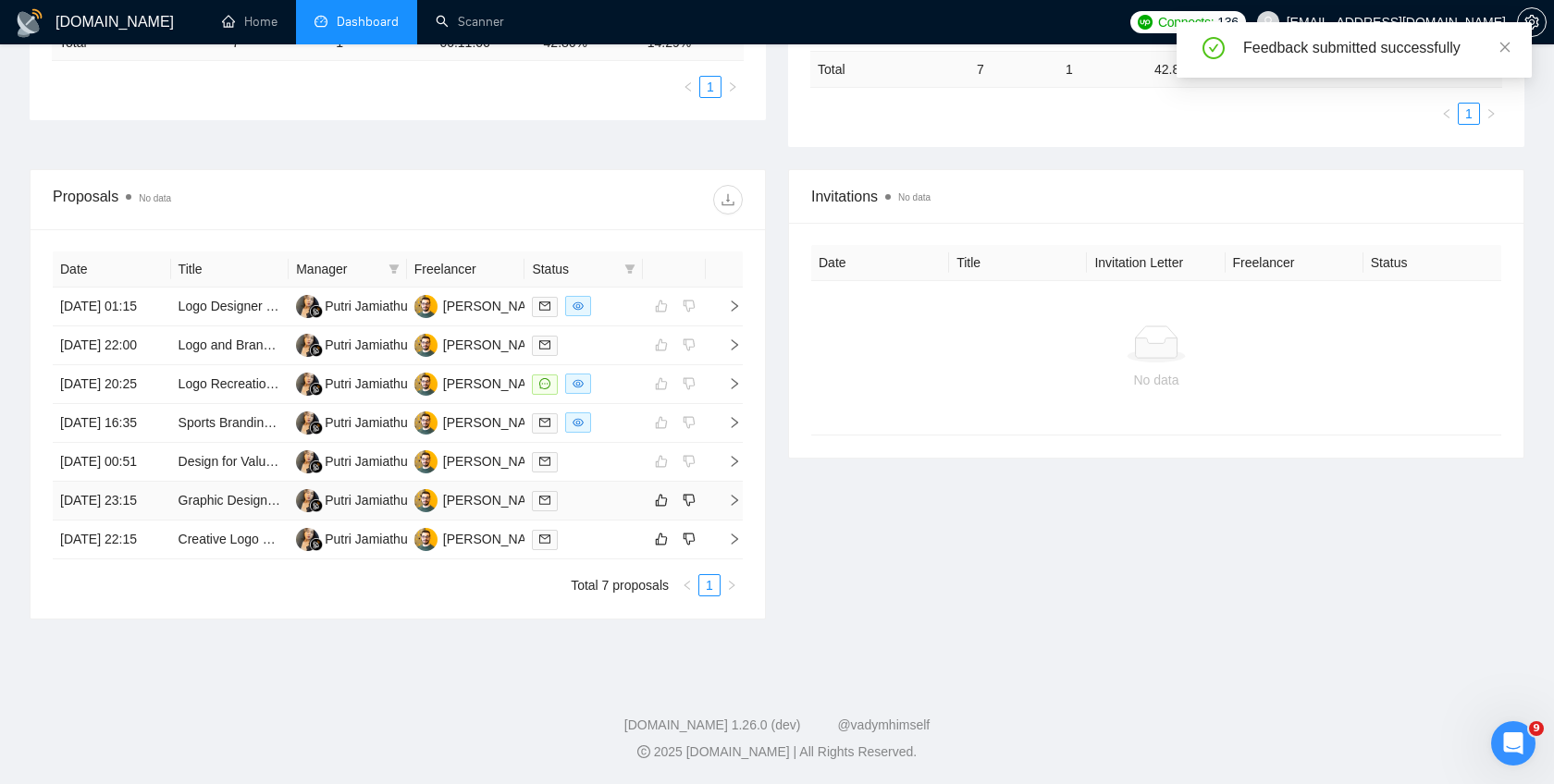
click at [732, 495] on icon "right" at bounding box center [735, 500] width 6 height 11
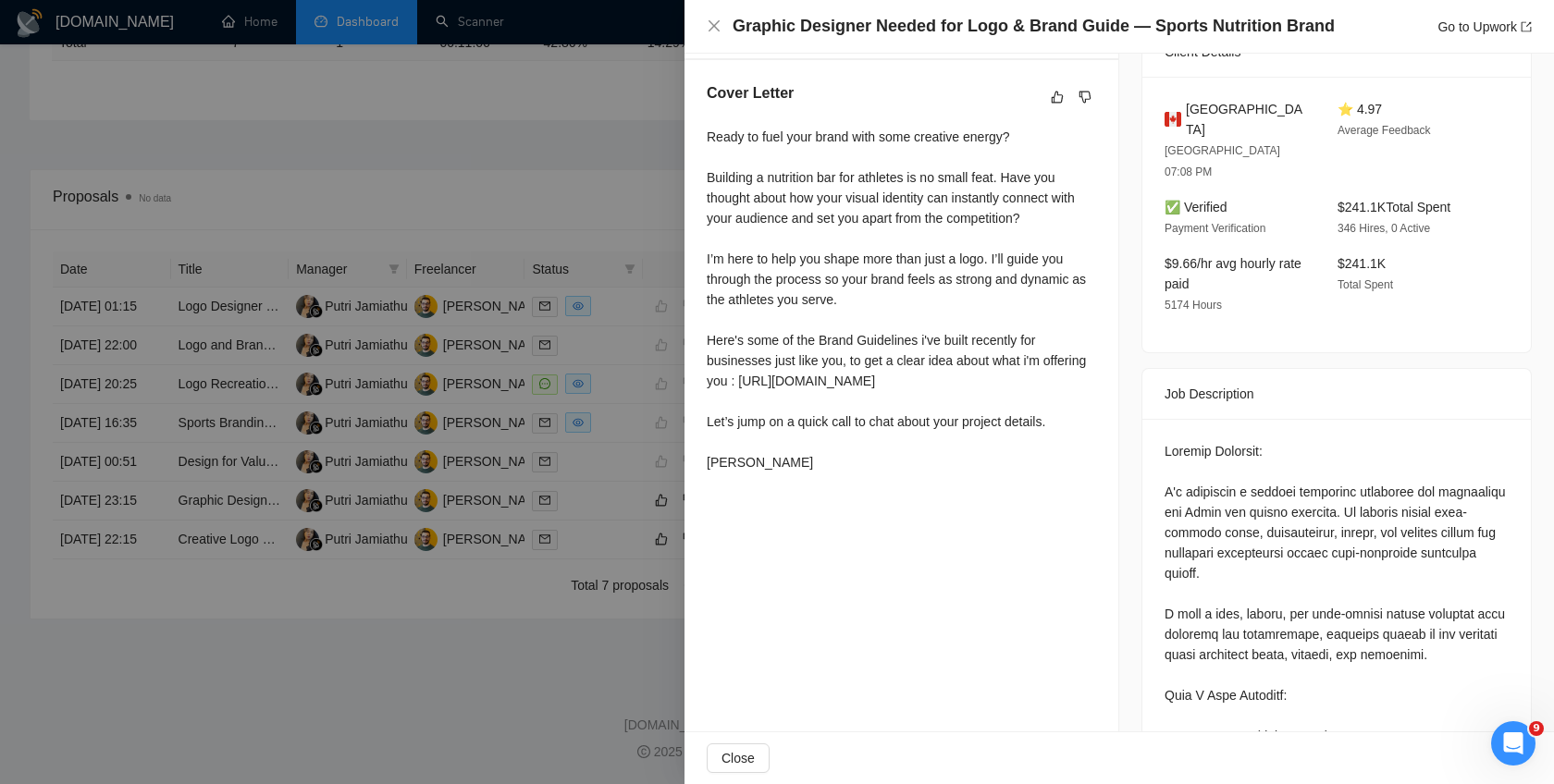
scroll to position [456, 0]
click at [1055, 98] on icon "like" at bounding box center [1057, 99] width 13 height 15
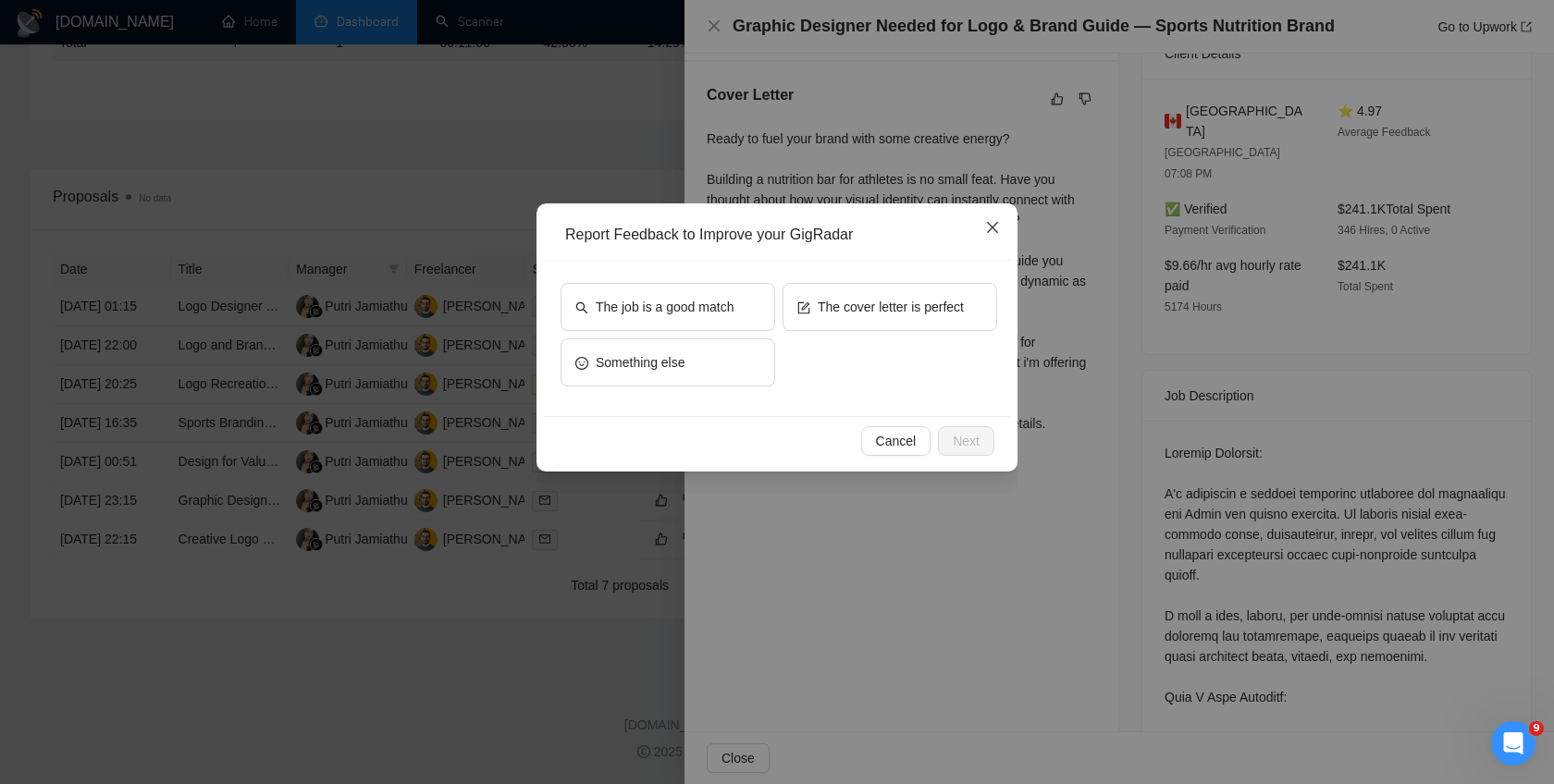
click at [994, 224] on icon "close" at bounding box center [992, 226] width 11 height 11
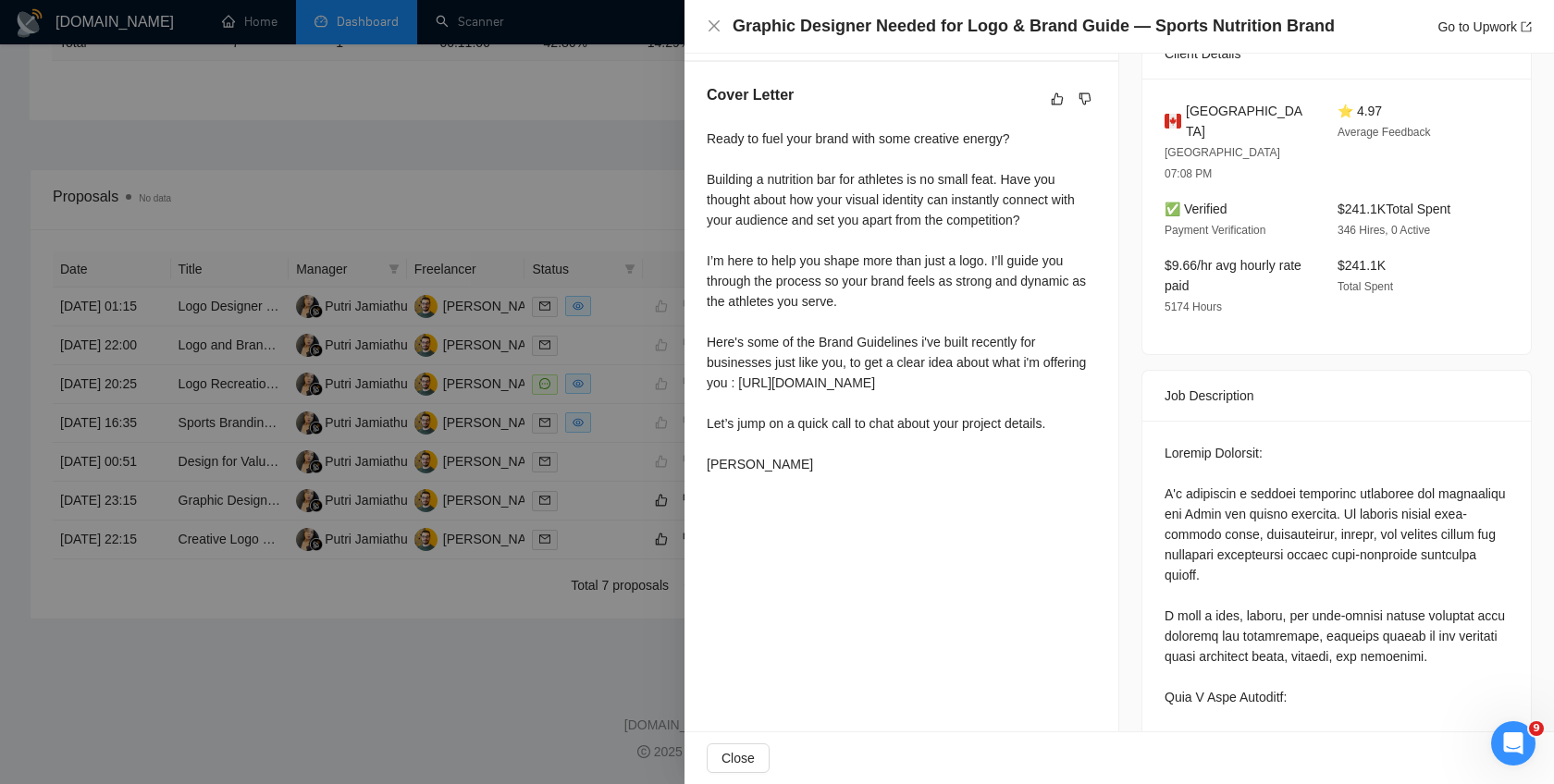
click at [496, 600] on div at bounding box center [777, 392] width 1554 height 784
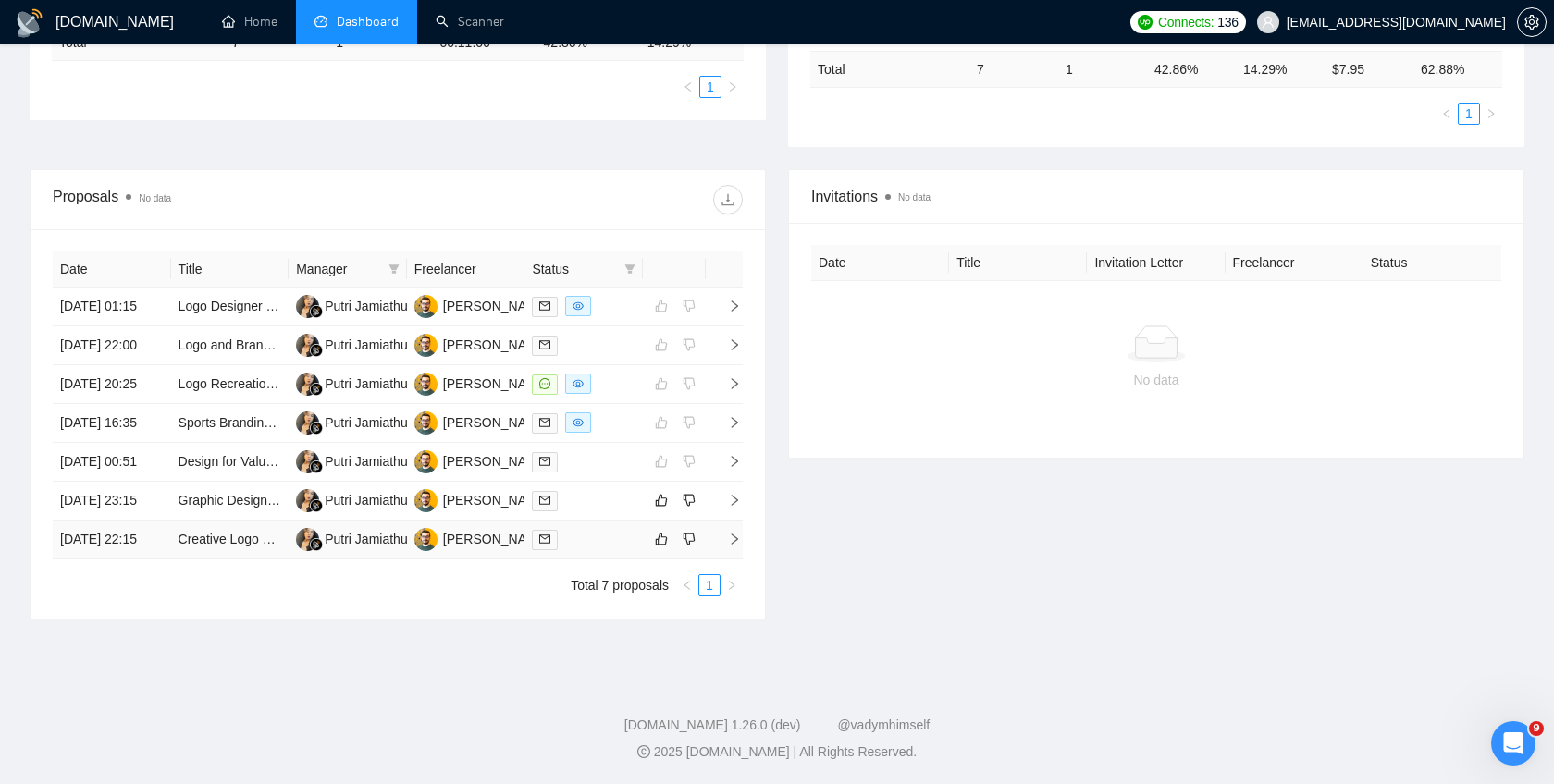
click at [735, 534] on icon "right" at bounding box center [735, 539] width 6 height 11
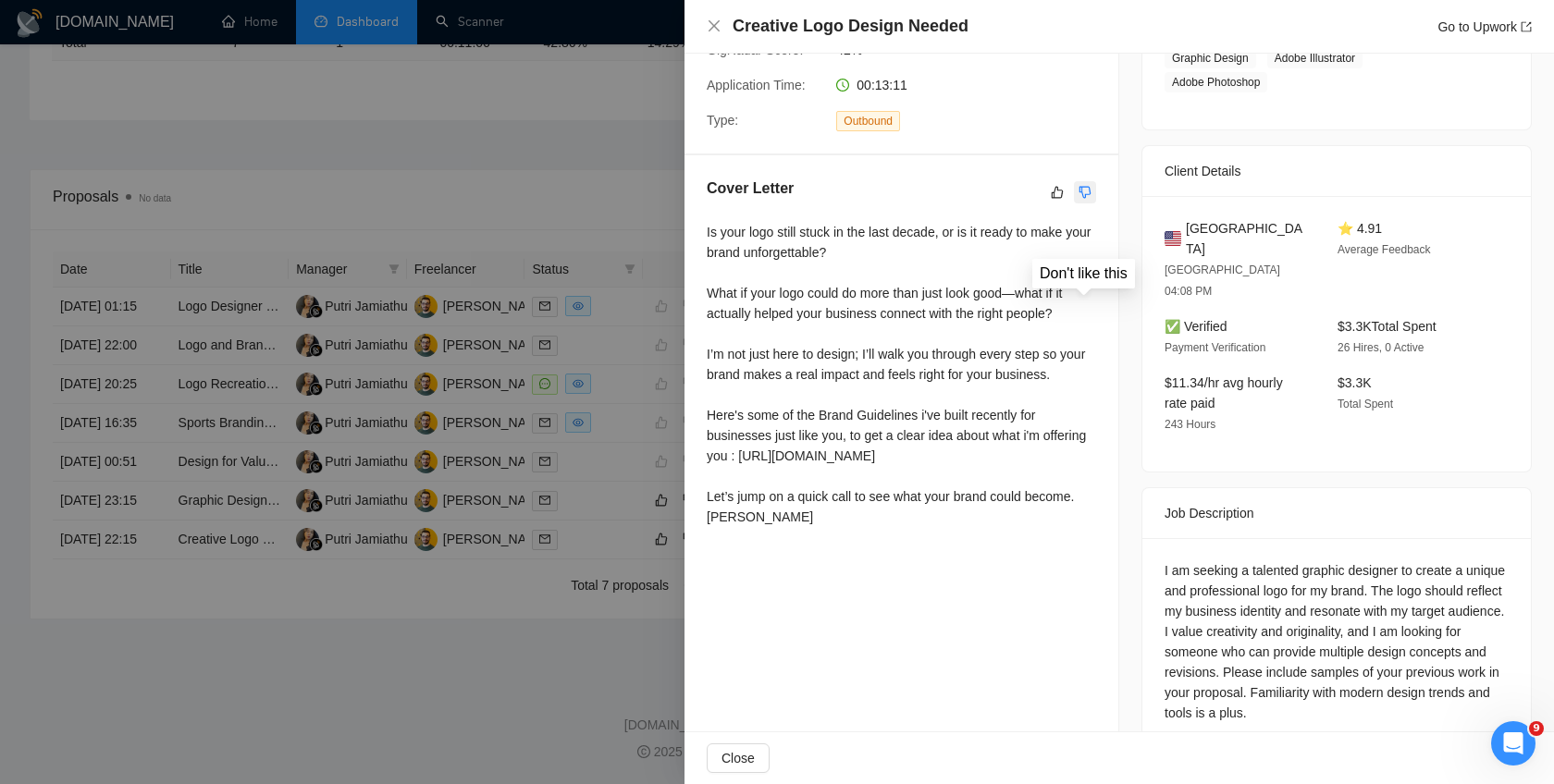
click at [1089, 190] on icon "dislike" at bounding box center [1085, 192] width 13 height 15
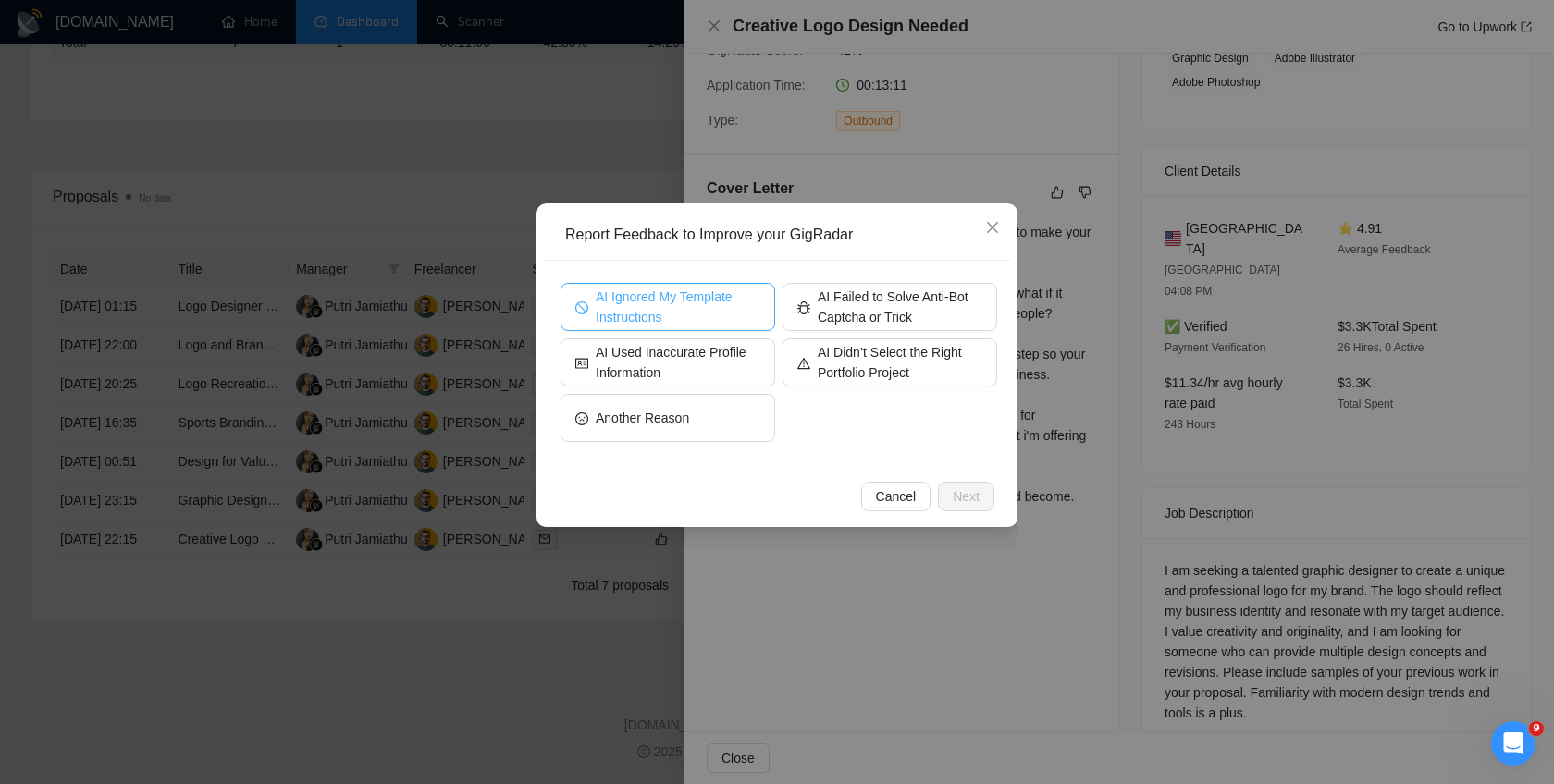
click at [739, 306] on span "AI Ignored My Template Instructions" at bounding box center [678, 306] width 165 height 41
click at [953, 487] on span "Next" at bounding box center [966, 496] width 27 height 20
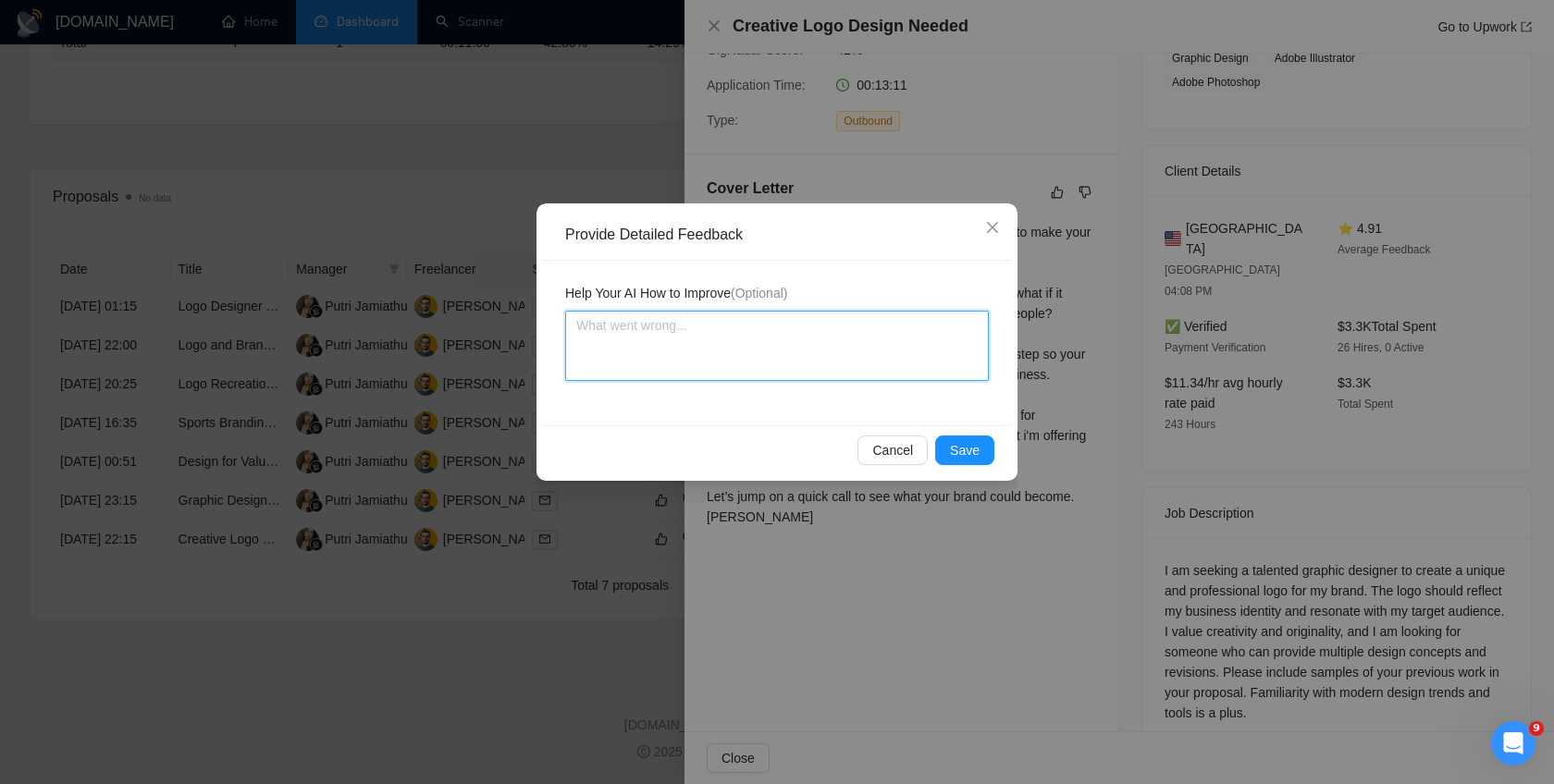
click at [678, 331] on textarea at bounding box center [777, 345] width 423 height 70
paste textarea "AI still using ChatGPT Tone of voice even that i've restricted it in the prompts"
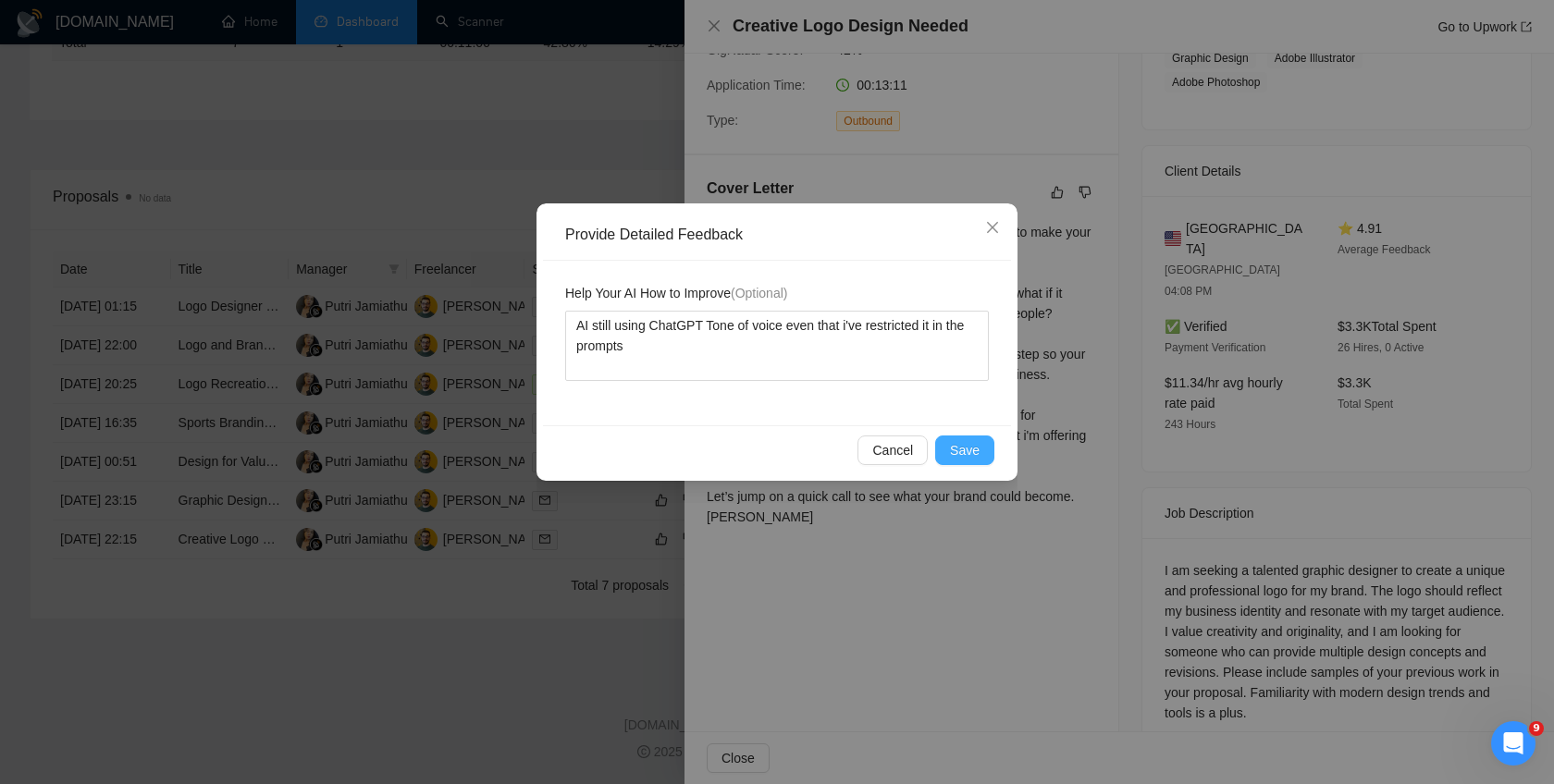
click at [966, 460] on span "Save" at bounding box center [965, 450] width 30 height 20
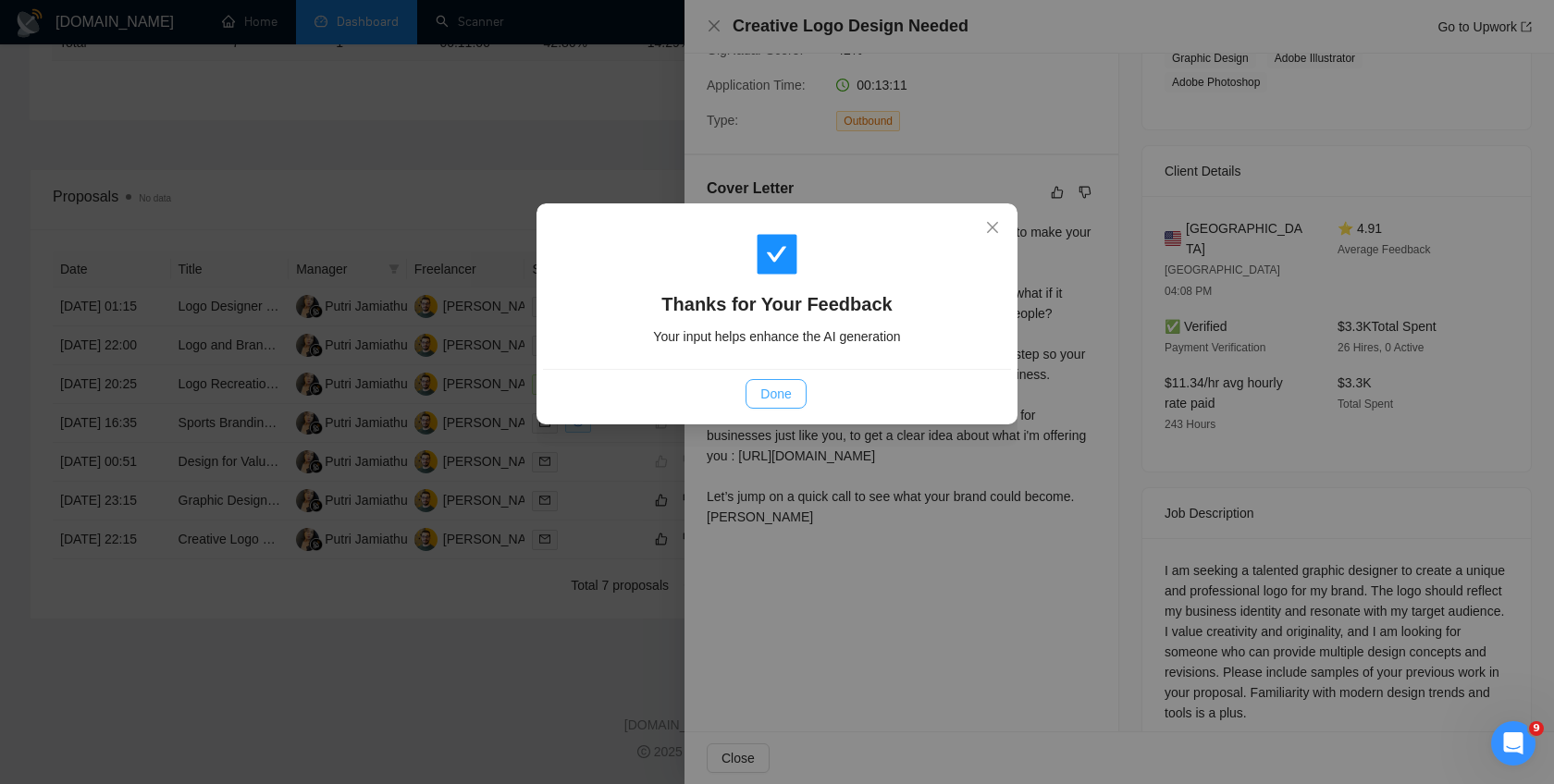
click at [786, 393] on span "Done" at bounding box center [776, 394] width 31 height 20
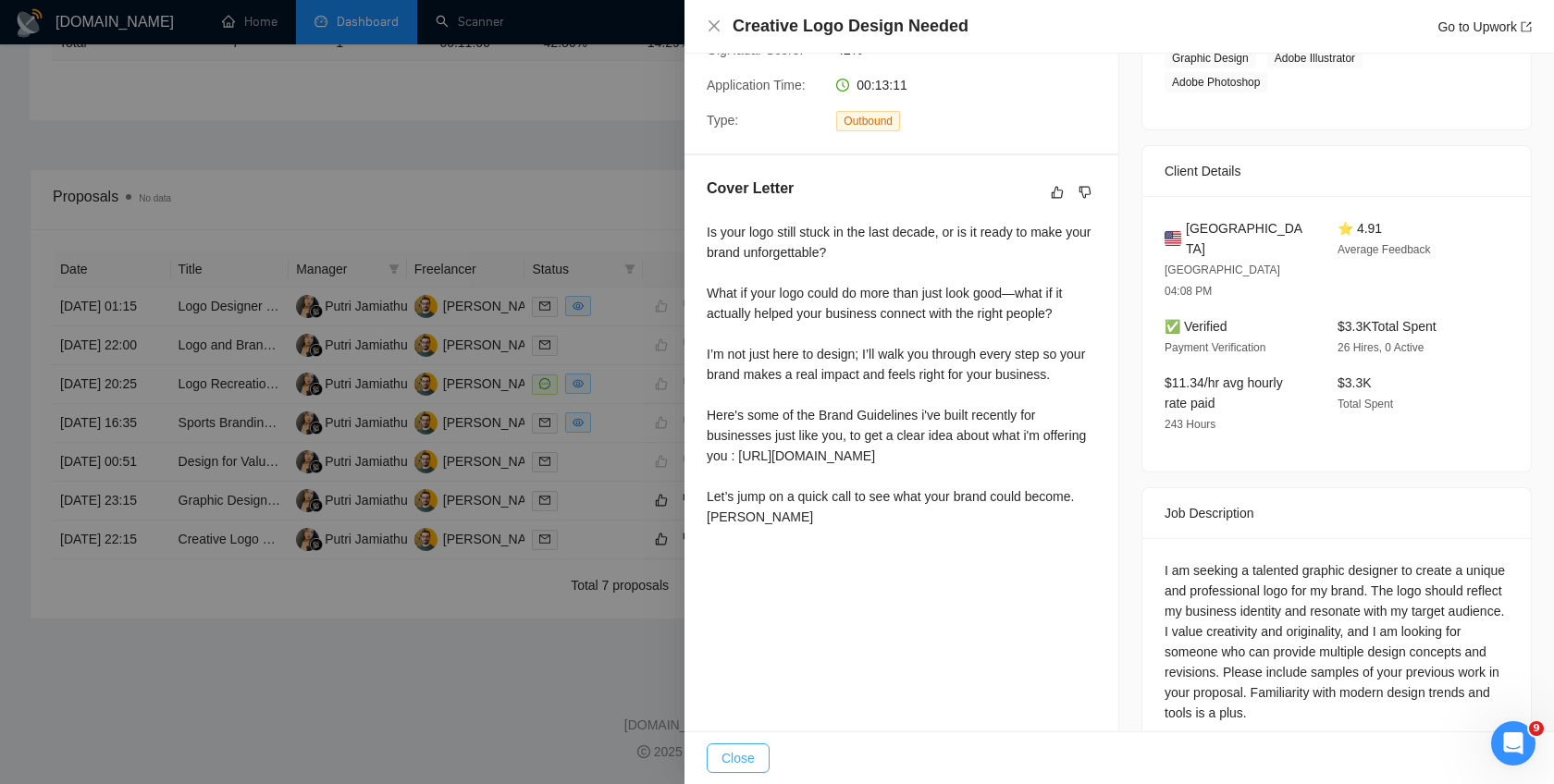
click at [737, 760] on span "Close" at bounding box center [738, 758] width 33 height 20
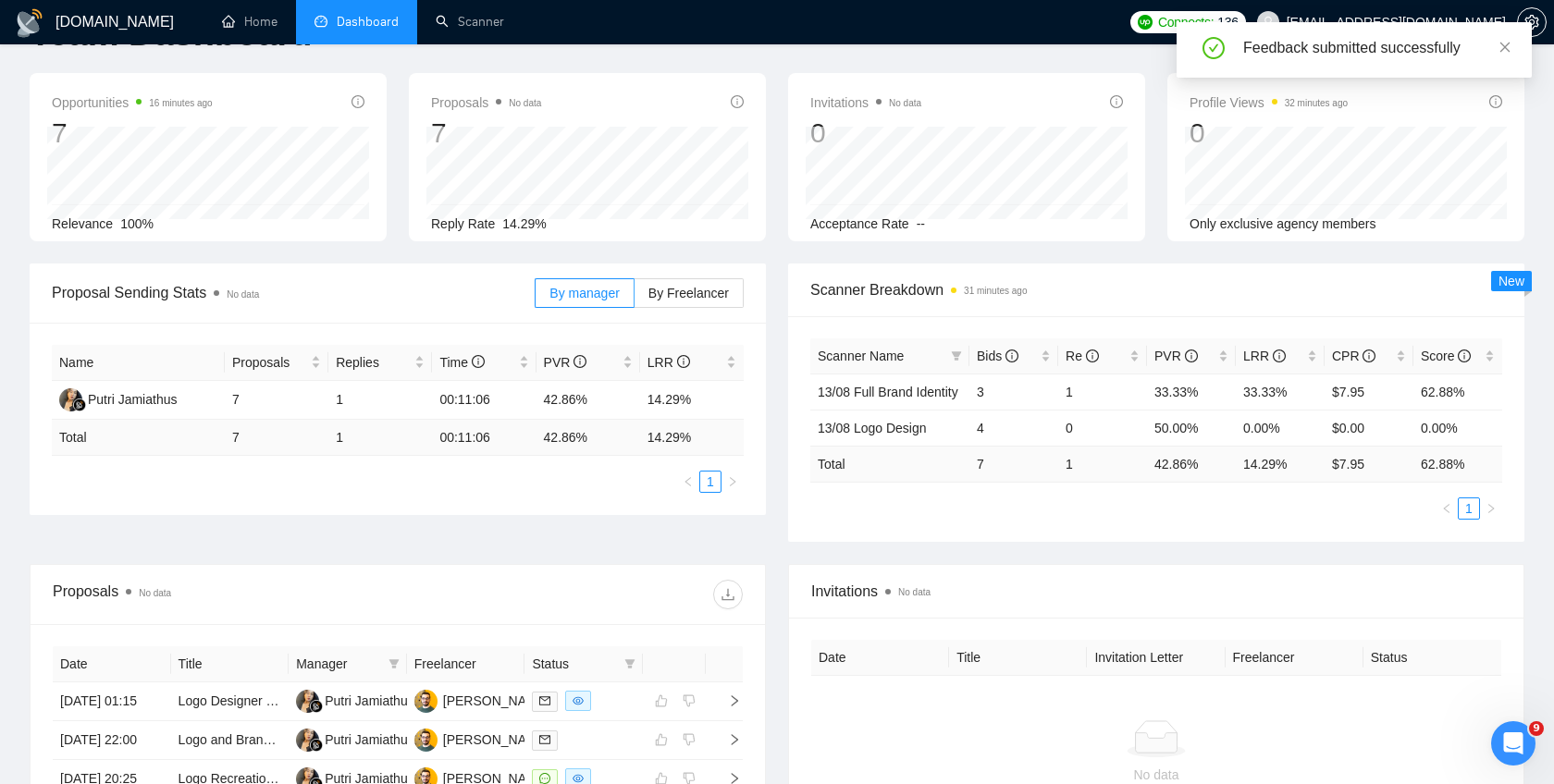
scroll to position [0, 0]
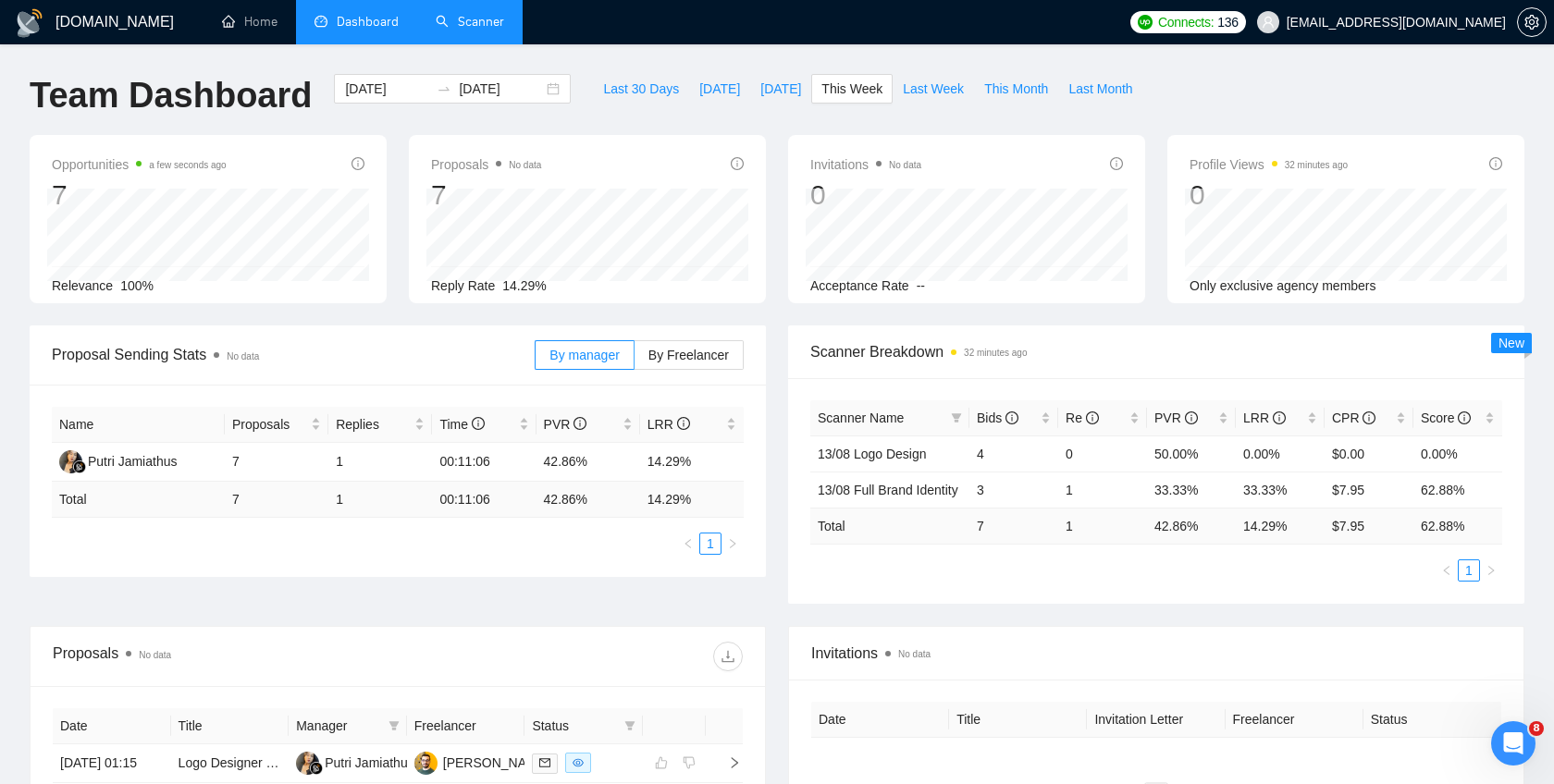
click at [477, 28] on link "Scanner" at bounding box center [470, 22] width 69 height 16
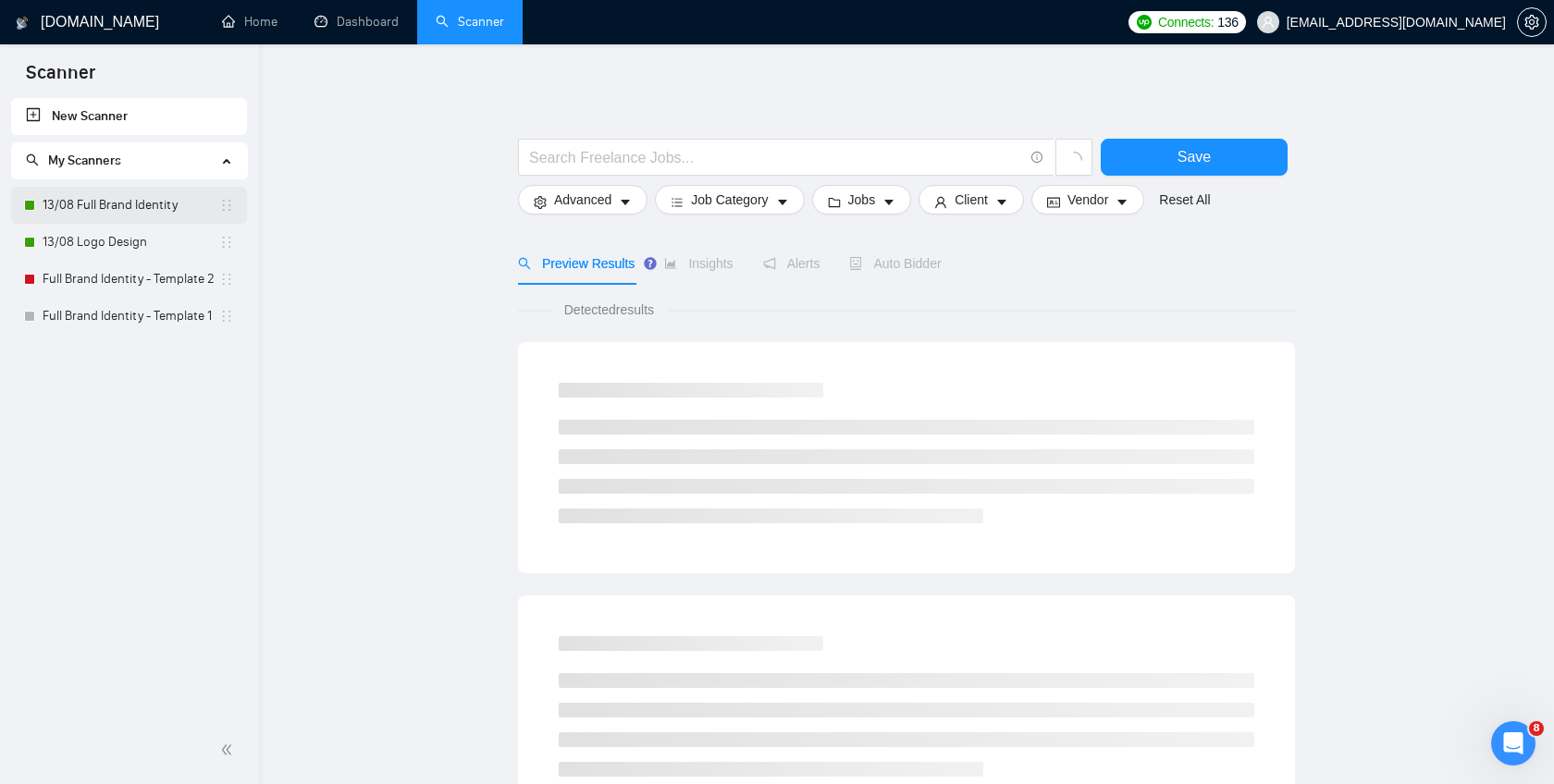
click at [153, 207] on link "13/08 Full Brand Identity" at bounding box center [131, 204] width 177 height 37
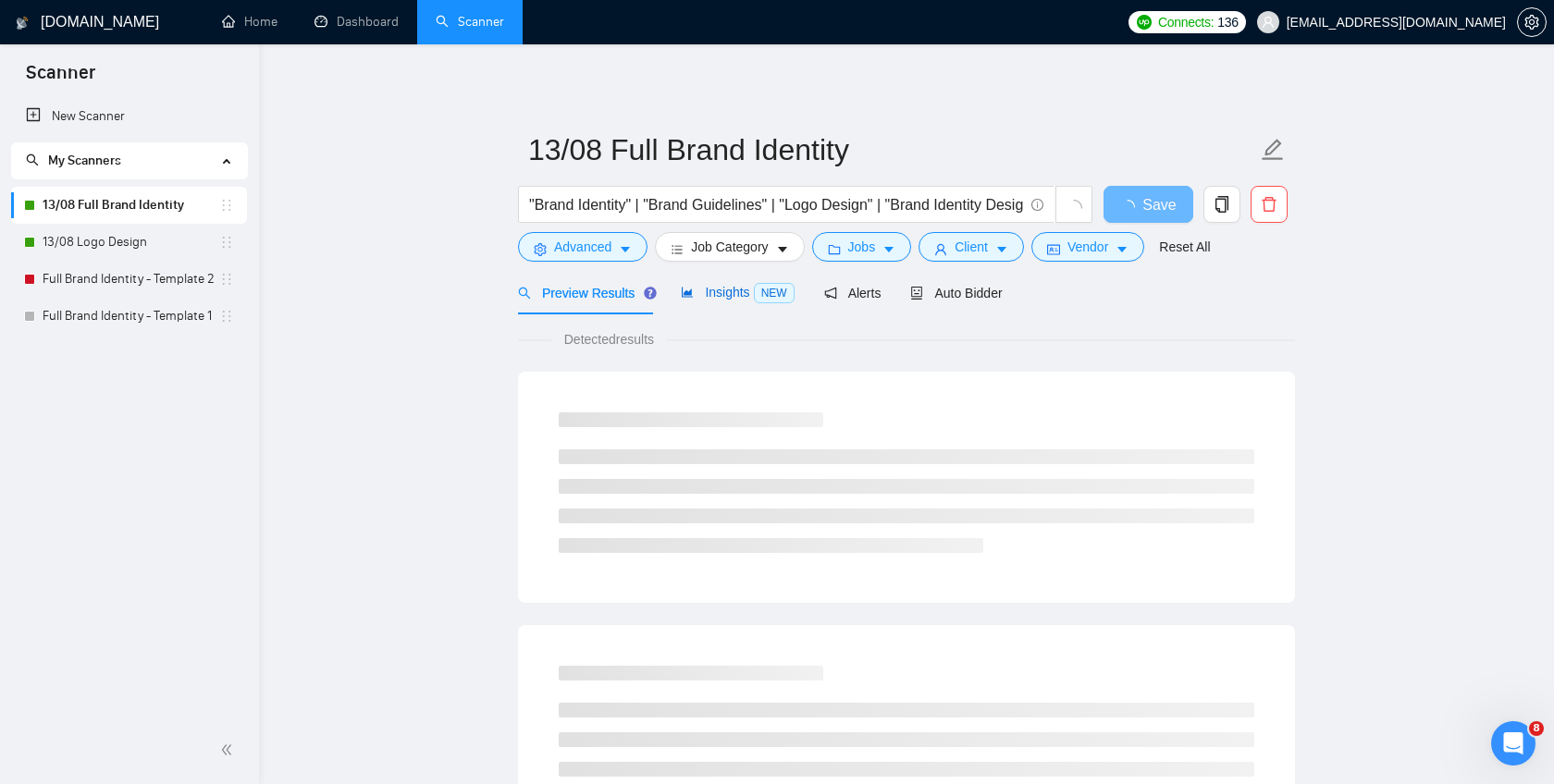
click at [737, 292] on span "Insights NEW" at bounding box center [737, 291] width 113 height 15
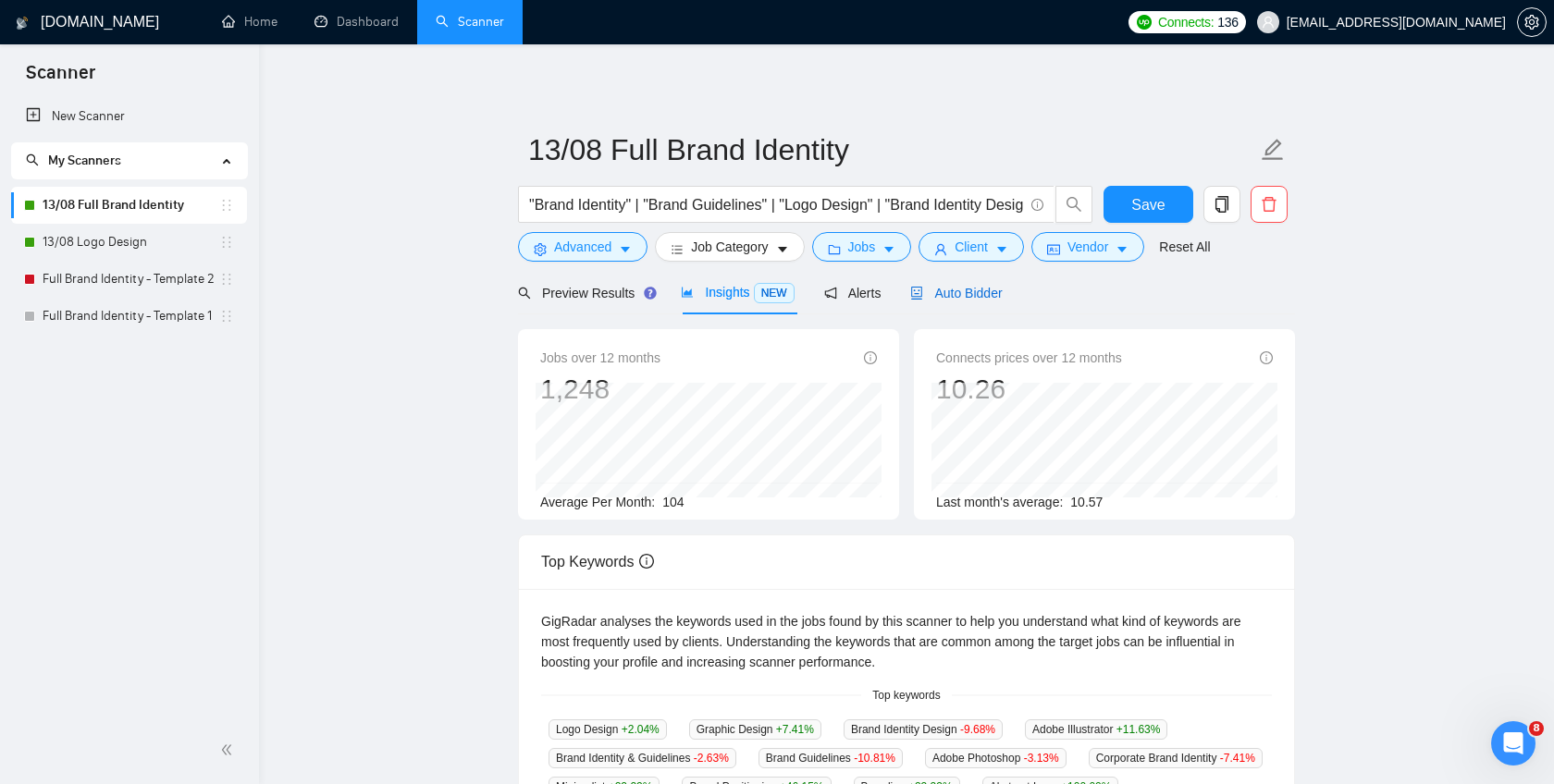
click at [948, 290] on span "Auto Bidder" at bounding box center [956, 292] width 92 height 15
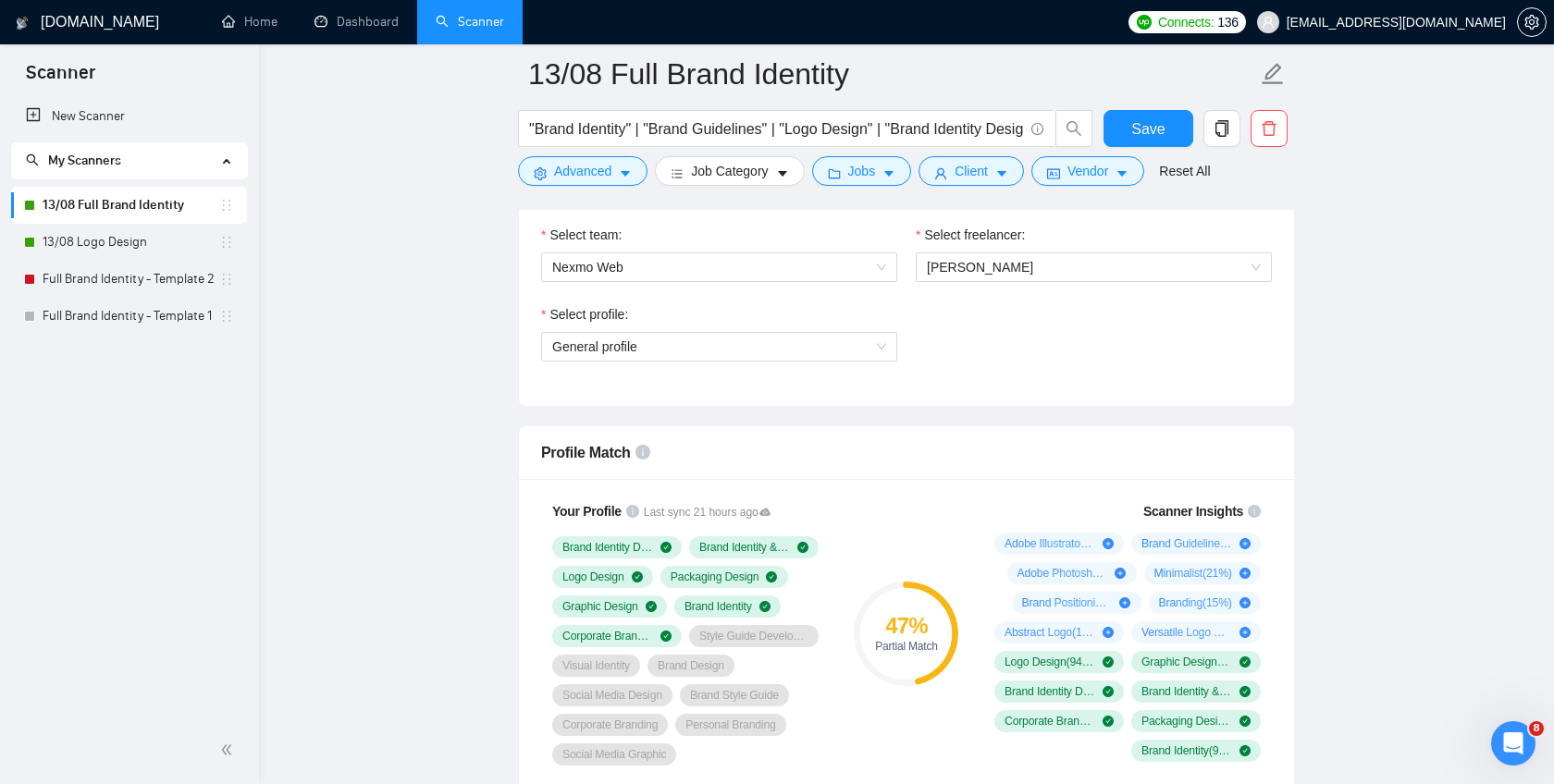
scroll to position [987, 0]
click at [630, 178] on icon "caret-down" at bounding box center [625, 174] width 13 height 13
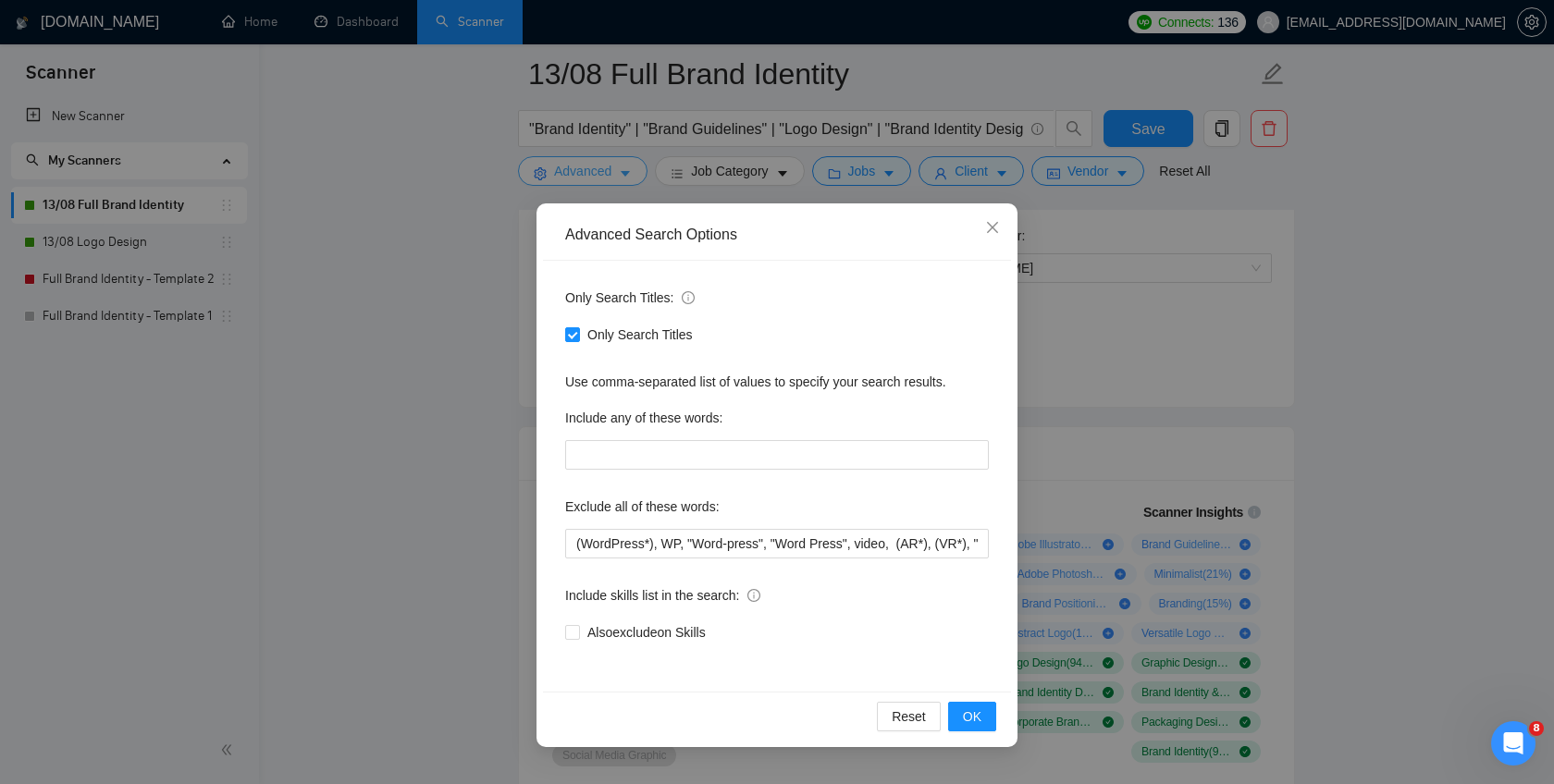
click at [630, 178] on div "Advanced Search Options Only Search Titles: Only Search Titles Use comma-separa…" at bounding box center [777, 392] width 1554 height 784
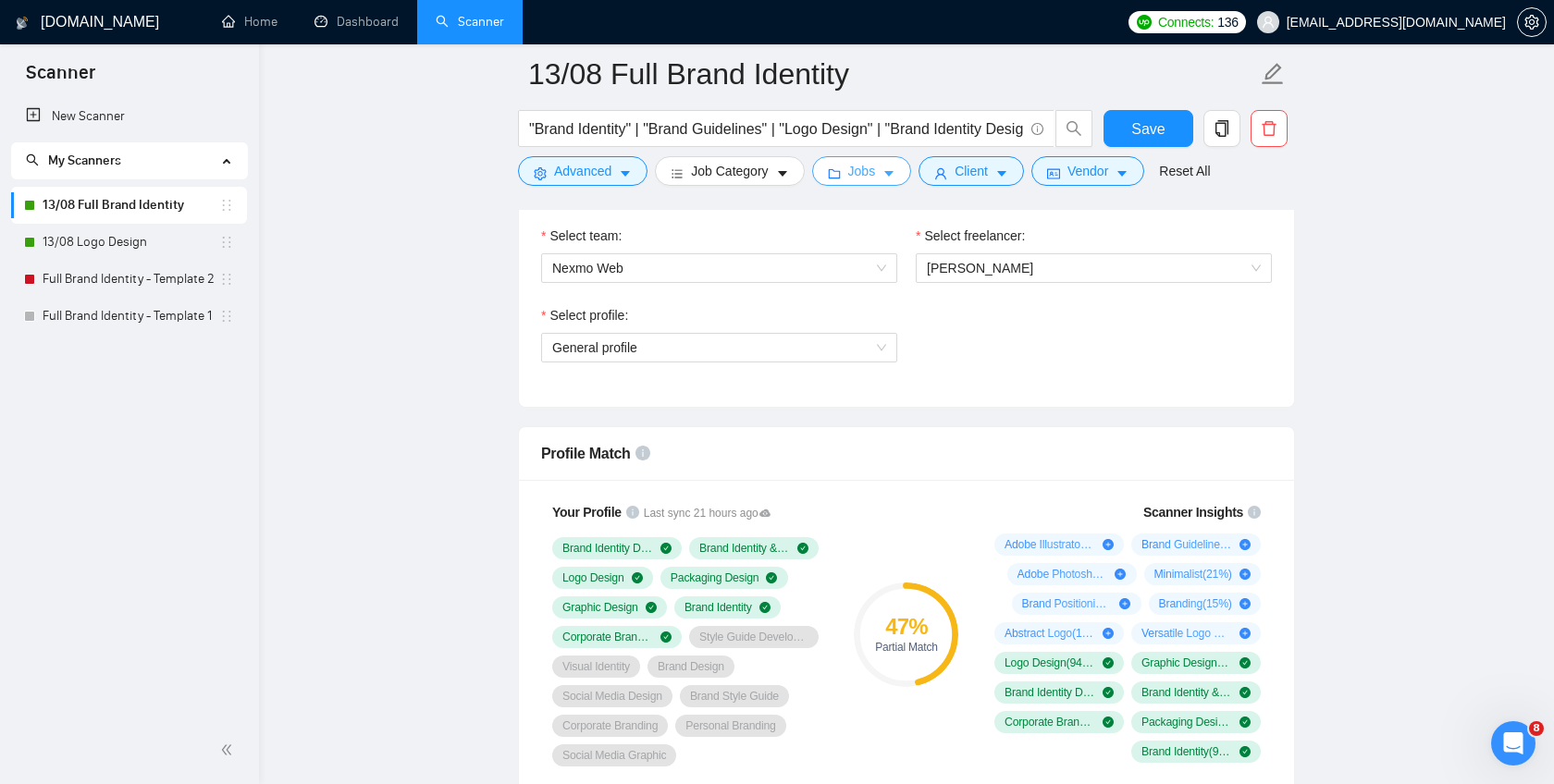
click at [881, 173] on button "Jobs" at bounding box center [862, 172] width 100 height 30
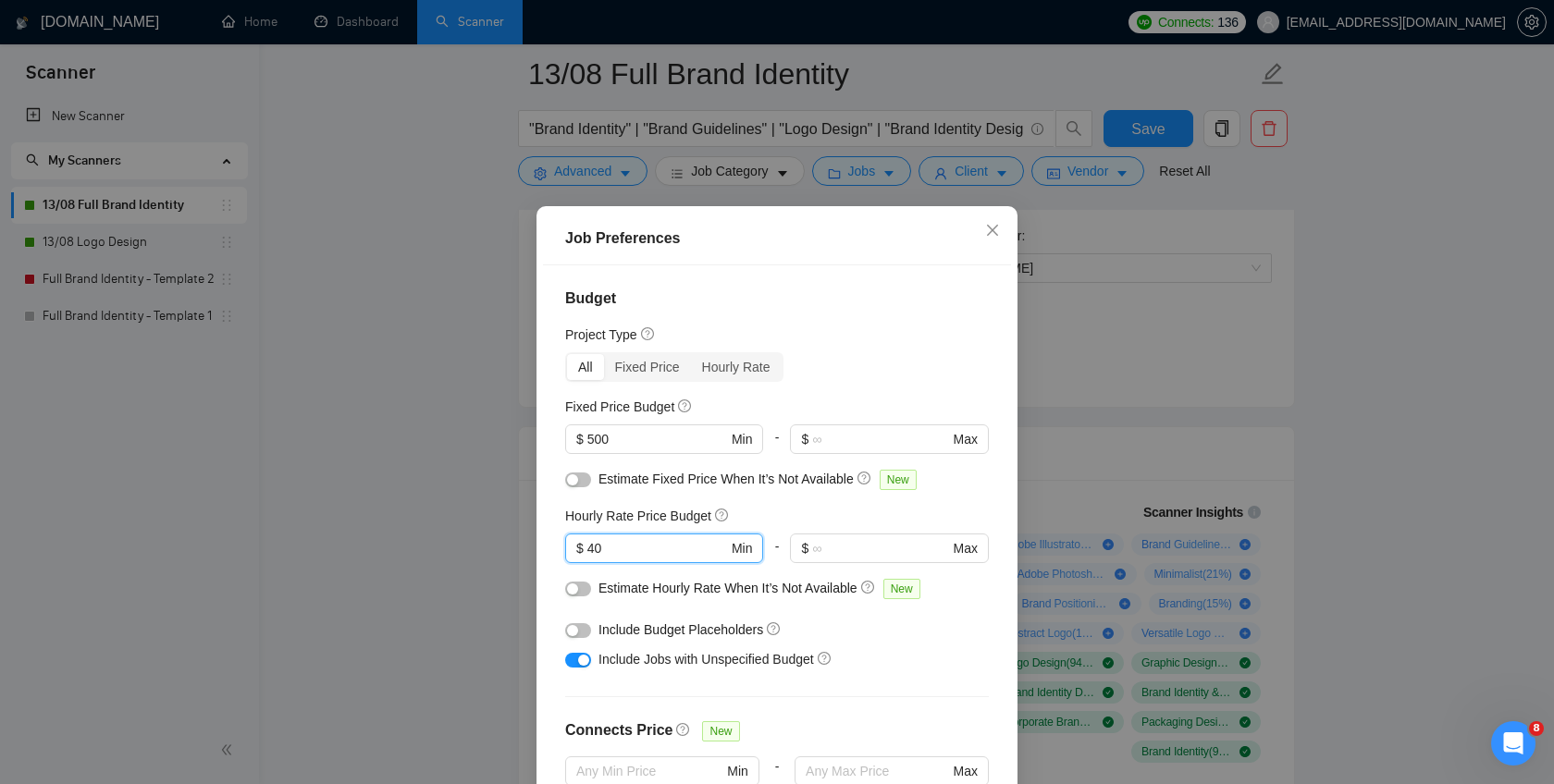
drag, startPoint x: 618, startPoint y: 547, endPoint x: 560, endPoint y: 542, distance: 58.2
click at [560, 542] on div "Budget Project Type All Fixed Price Hourly Rate Fixed Price Budget $ 500 Min - …" at bounding box center [777, 540] width 468 height 549
click at [415, 474] on div "Job Preferences Budget Project Type All Fixed Price Hourly Rate Fixed Price Bud…" at bounding box center [777, 392] width 1554 height 784
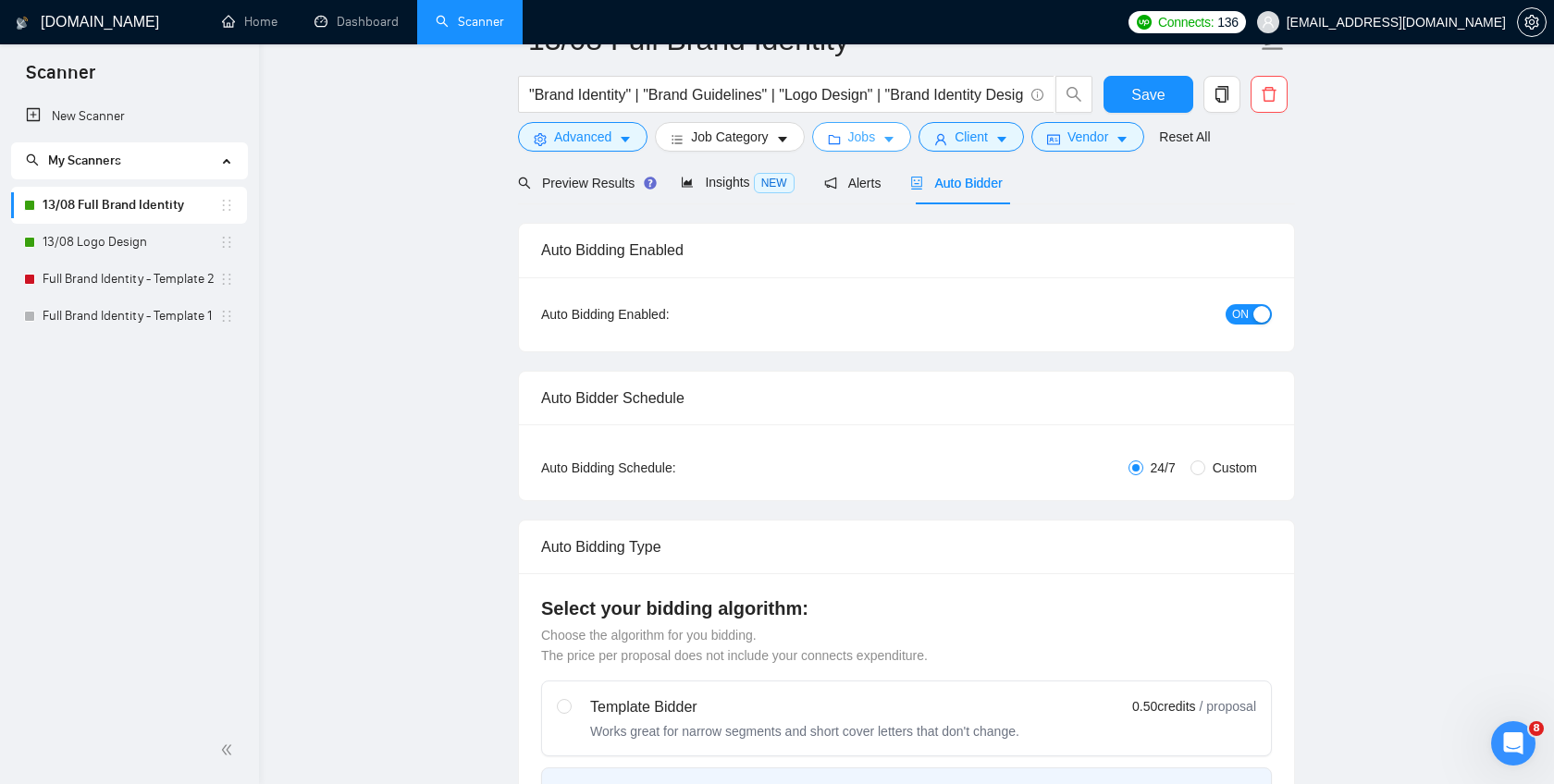
scroll to position [0, 0]
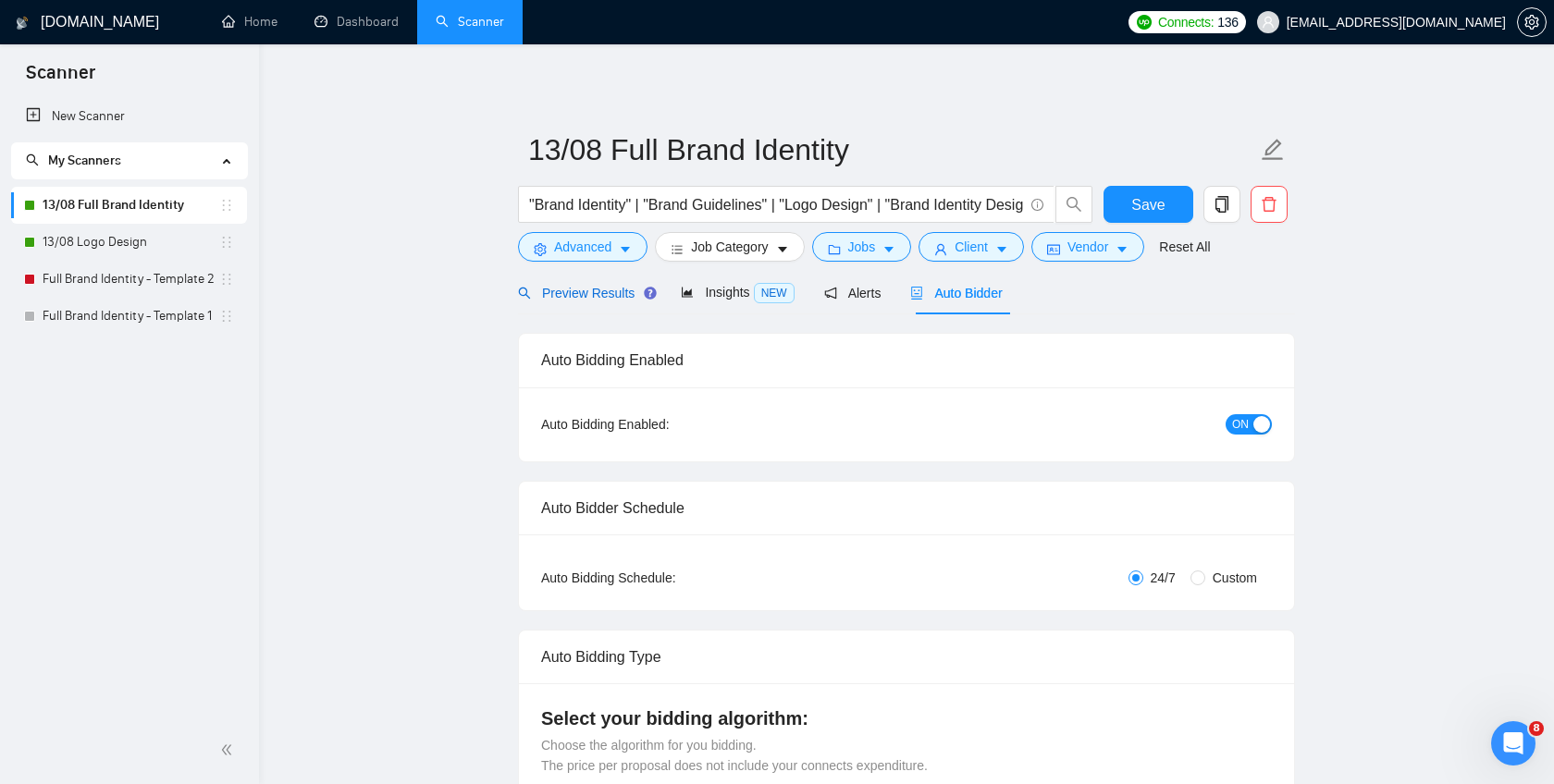
click at [587, 293] on span "Preview Results" at bounding box center [584, 292] width 133 height 15
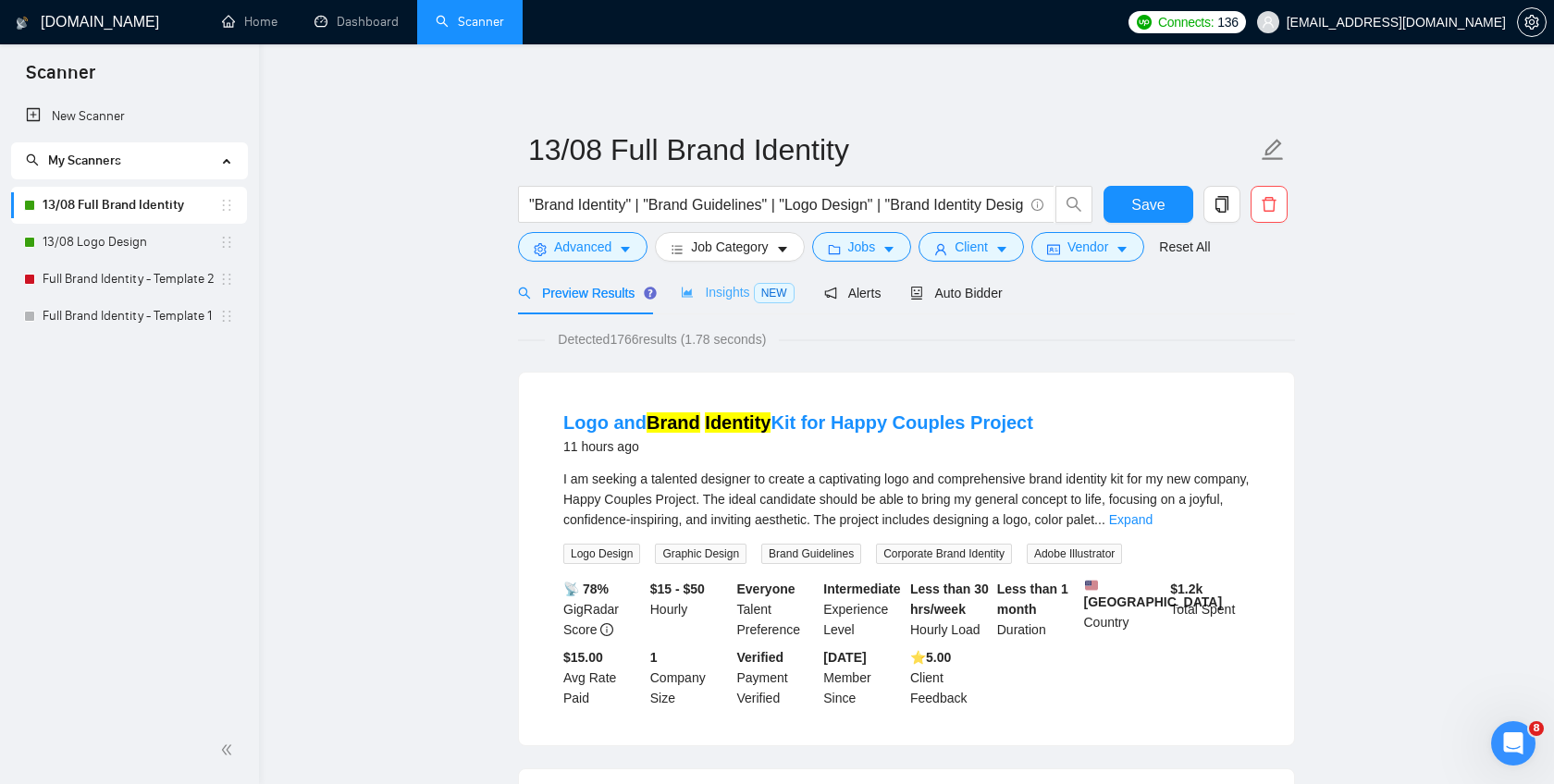
click at [740, 303] on div "Insights NEW" at bounding box center [737, 293] width 113 height 44
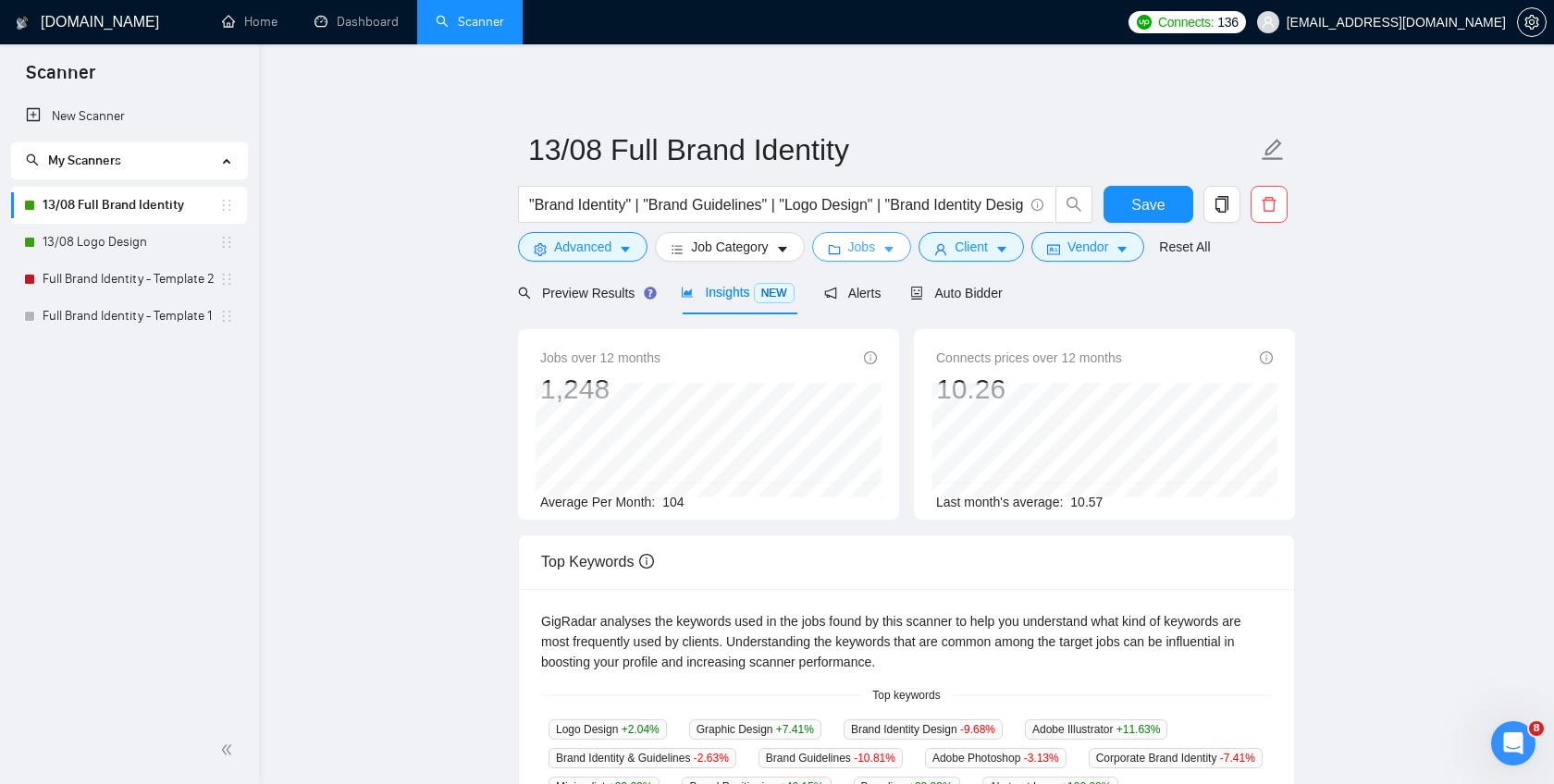
click at [871, 248] on span "Jobs" at bounding box center [862, 246] width 28 height 20
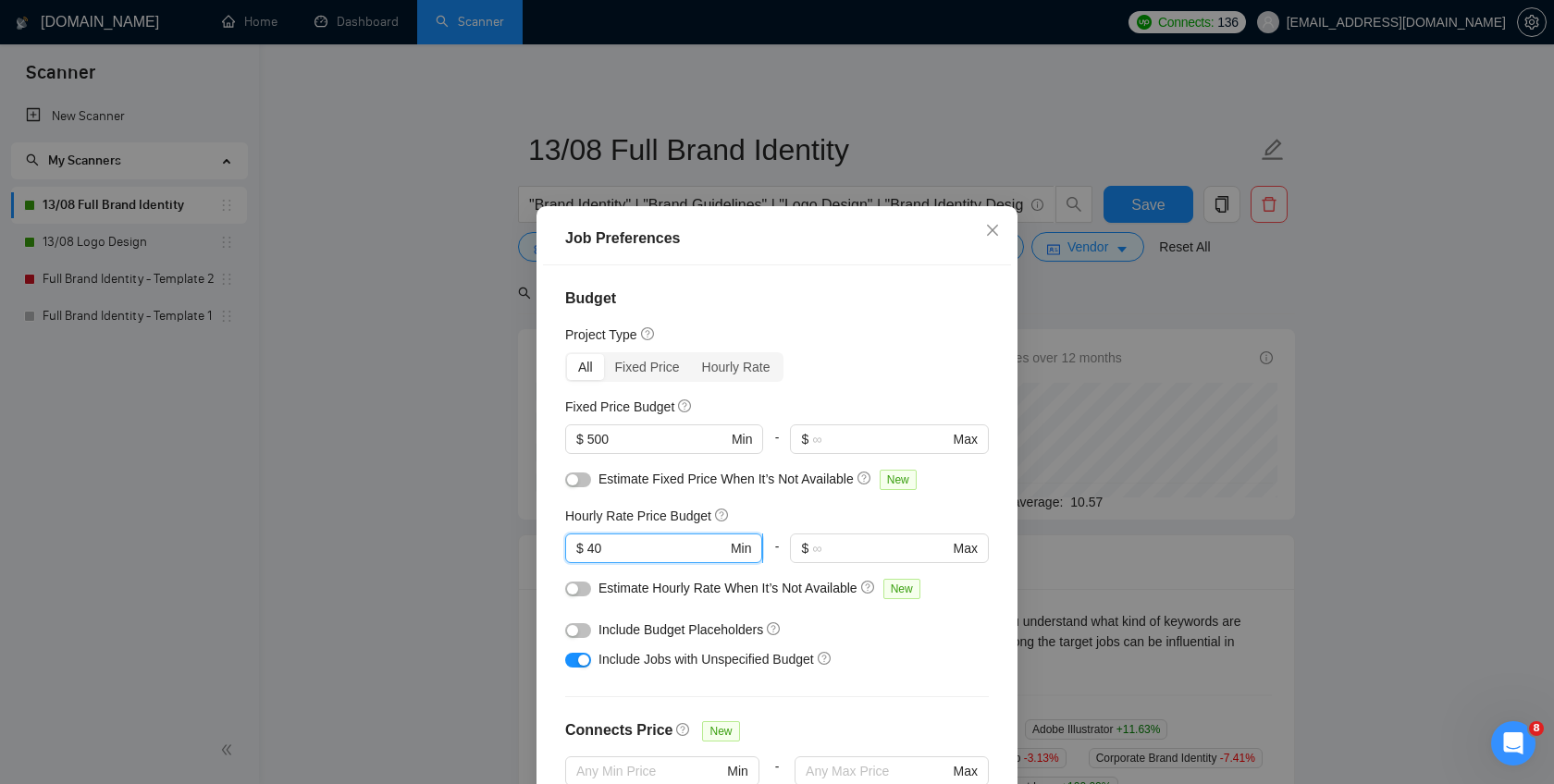
drag, startPoint x: 612, startPoint y: 542, endPoint x: 575, endPoint y: 542, distance: 37.0
click at [575, 542] on span "$ 40 Min" at bounding box center [663, 549] width 197 height 30
type input "30"
drag, startPoint x: 618, startPoint y: 439, endPoint x: 548, endPoint y: 437, distance: 70.0
click at [548, 438] on div "Budget Project Type All Fixed Price Hourly Rate Fixed Price Budget 500 $ 500 Mi…" at bounding box center [777, 540] width 468 height 549
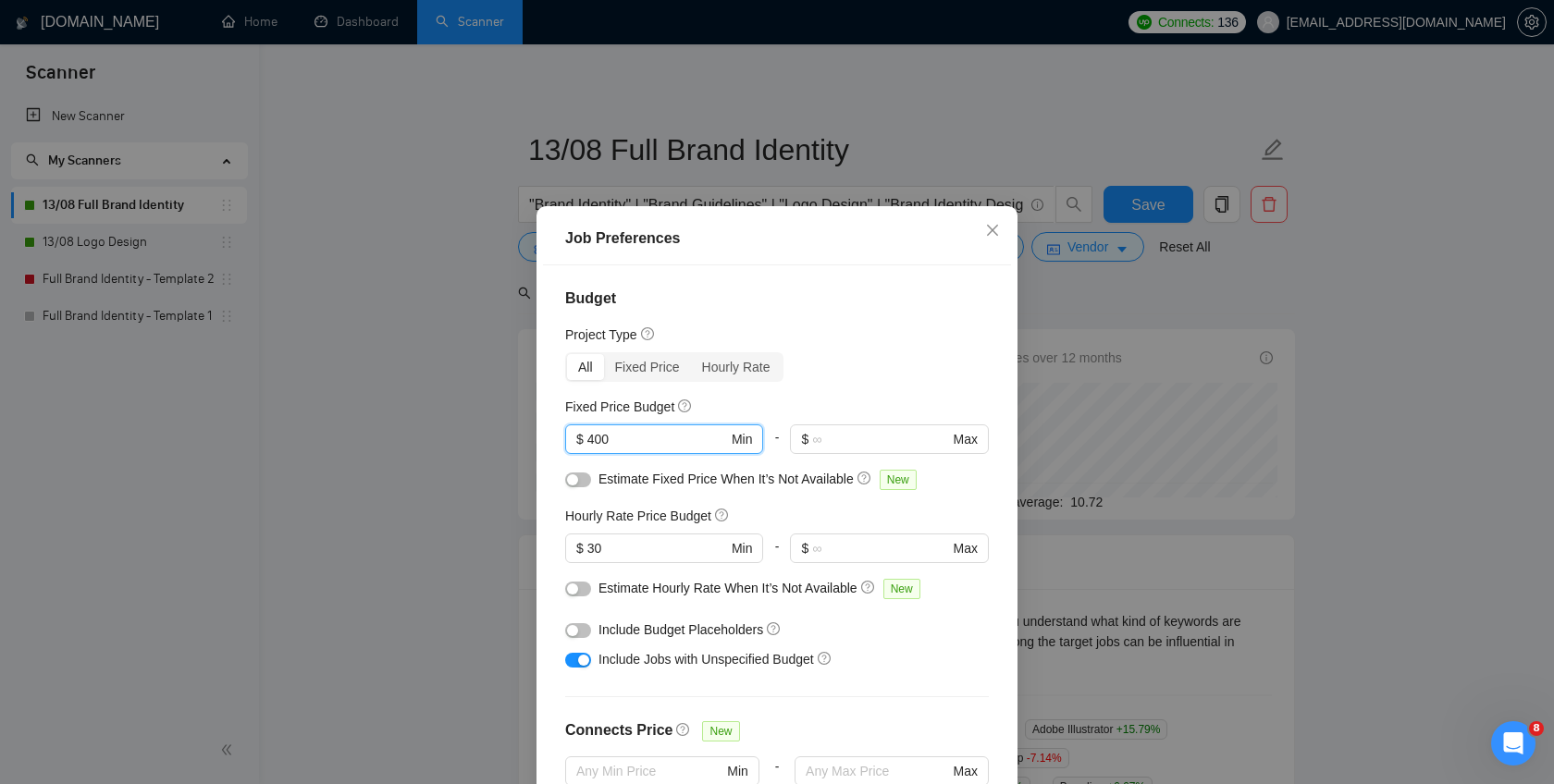
type input "400"
click at [551, 413] on div "Budget Project Type All Fixed Price Hourly Rate Fixed Price Budget 400 $ 400 Mi…" at bounding box center [777, 540] width 468 height 549
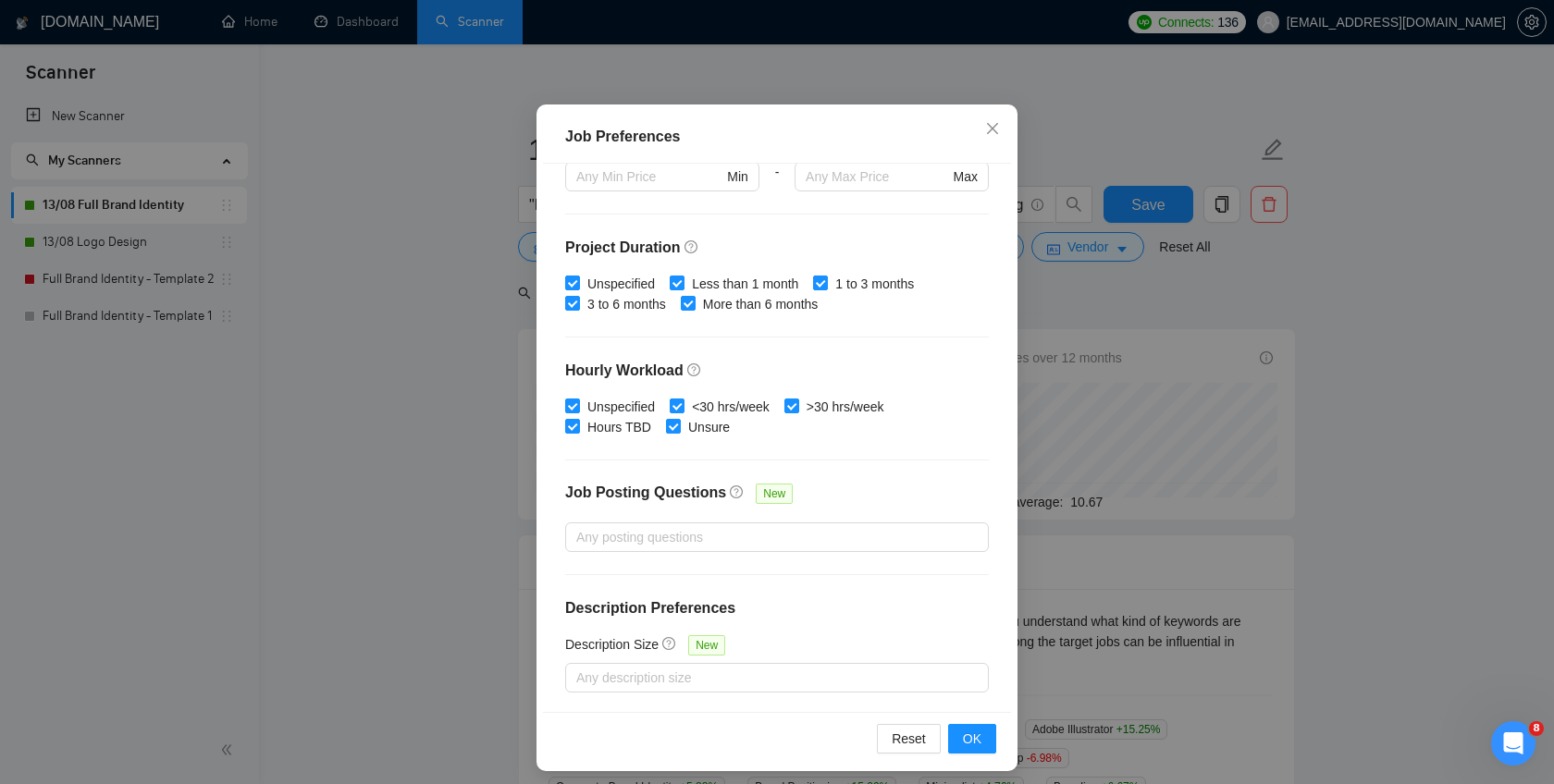
scroll to position [111, 0]
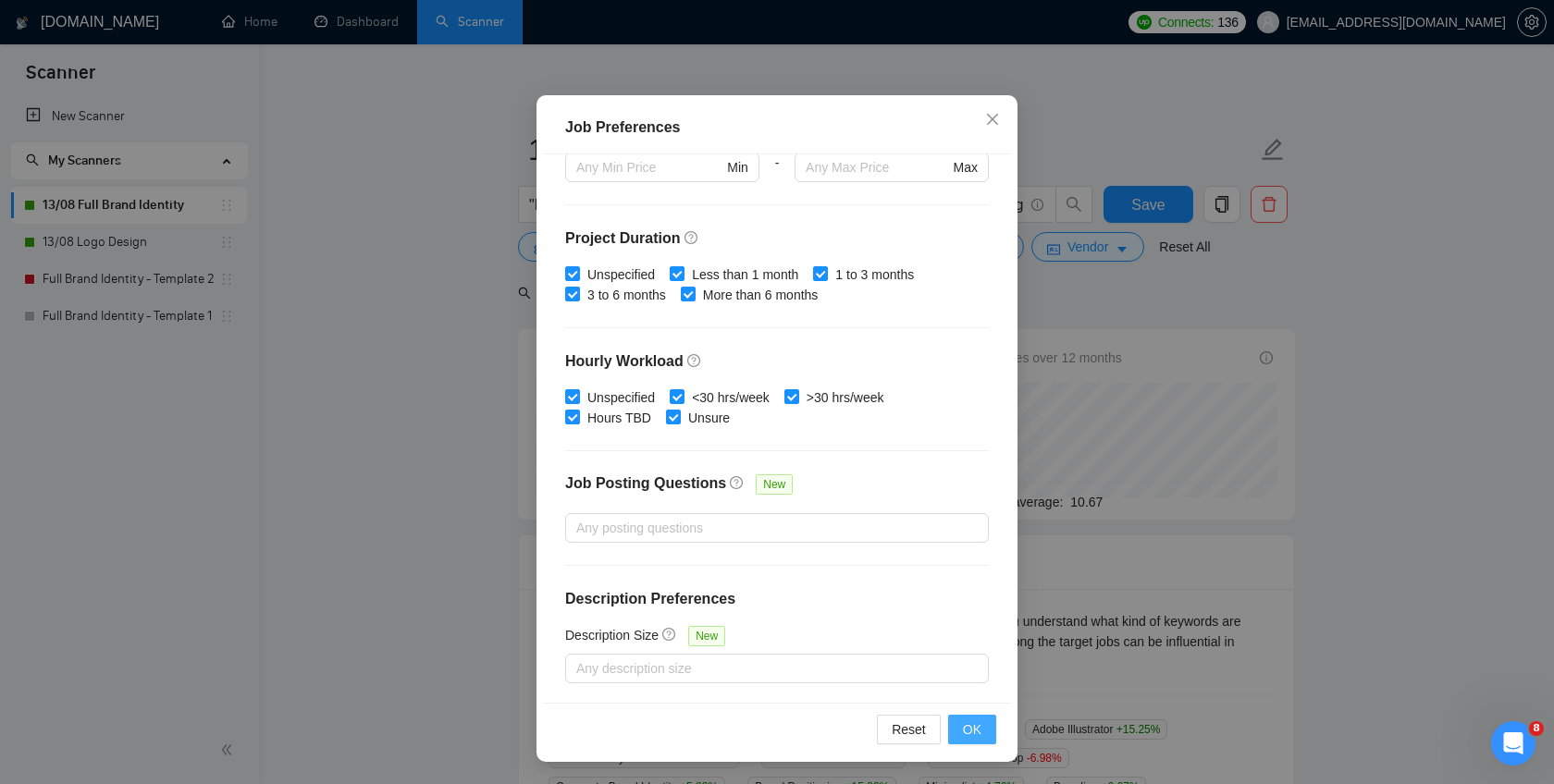
click at [974, 726] on span "OK" at bounding box center [972, 729] width 19 height 20
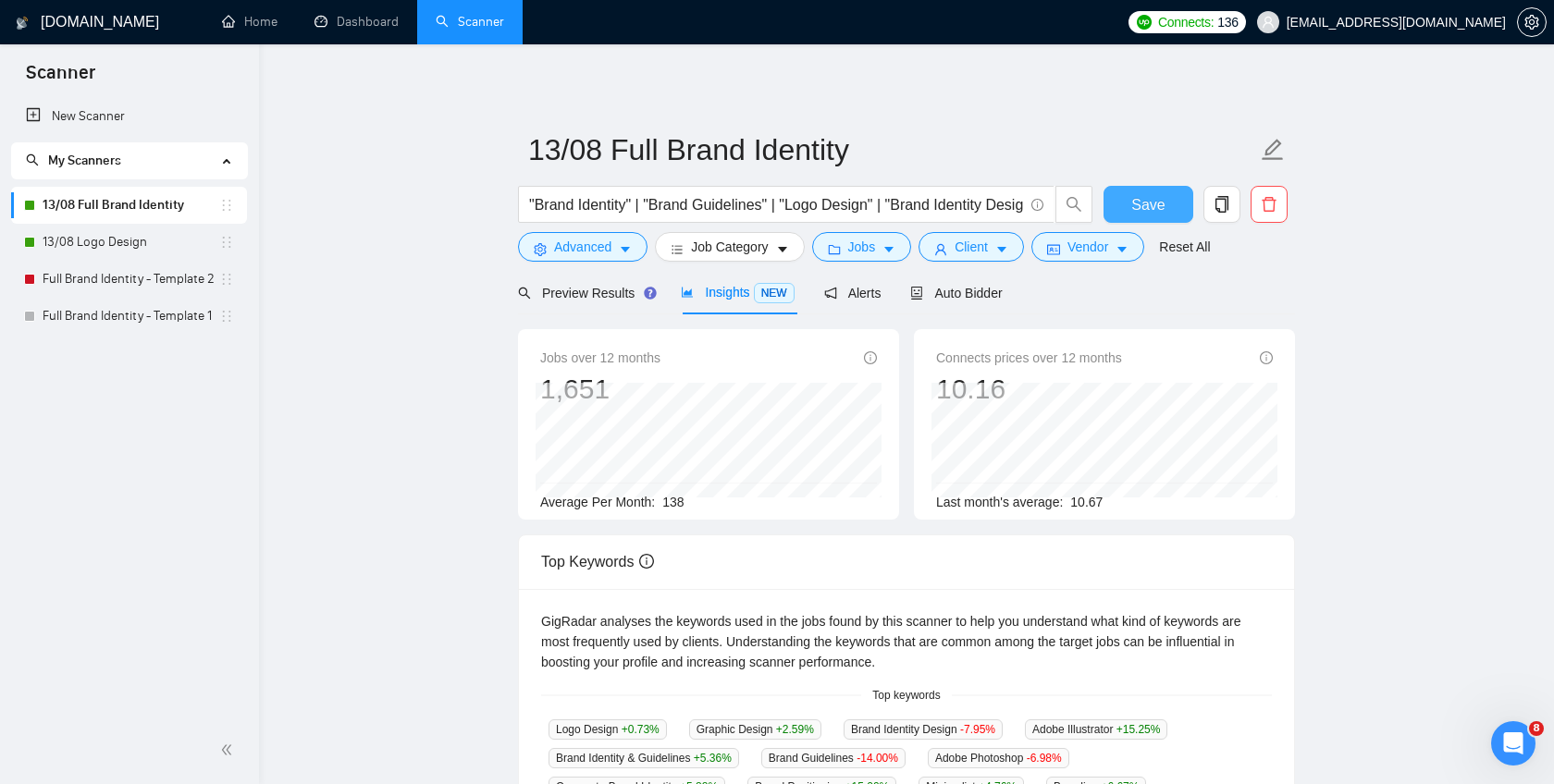
click at [1139, 206] on span "Save" at bounding box center [1147, 204] width 33 height 23
click at [883, 256] on button "Jobs" at bounding box center [862, 247] width 100 height 30
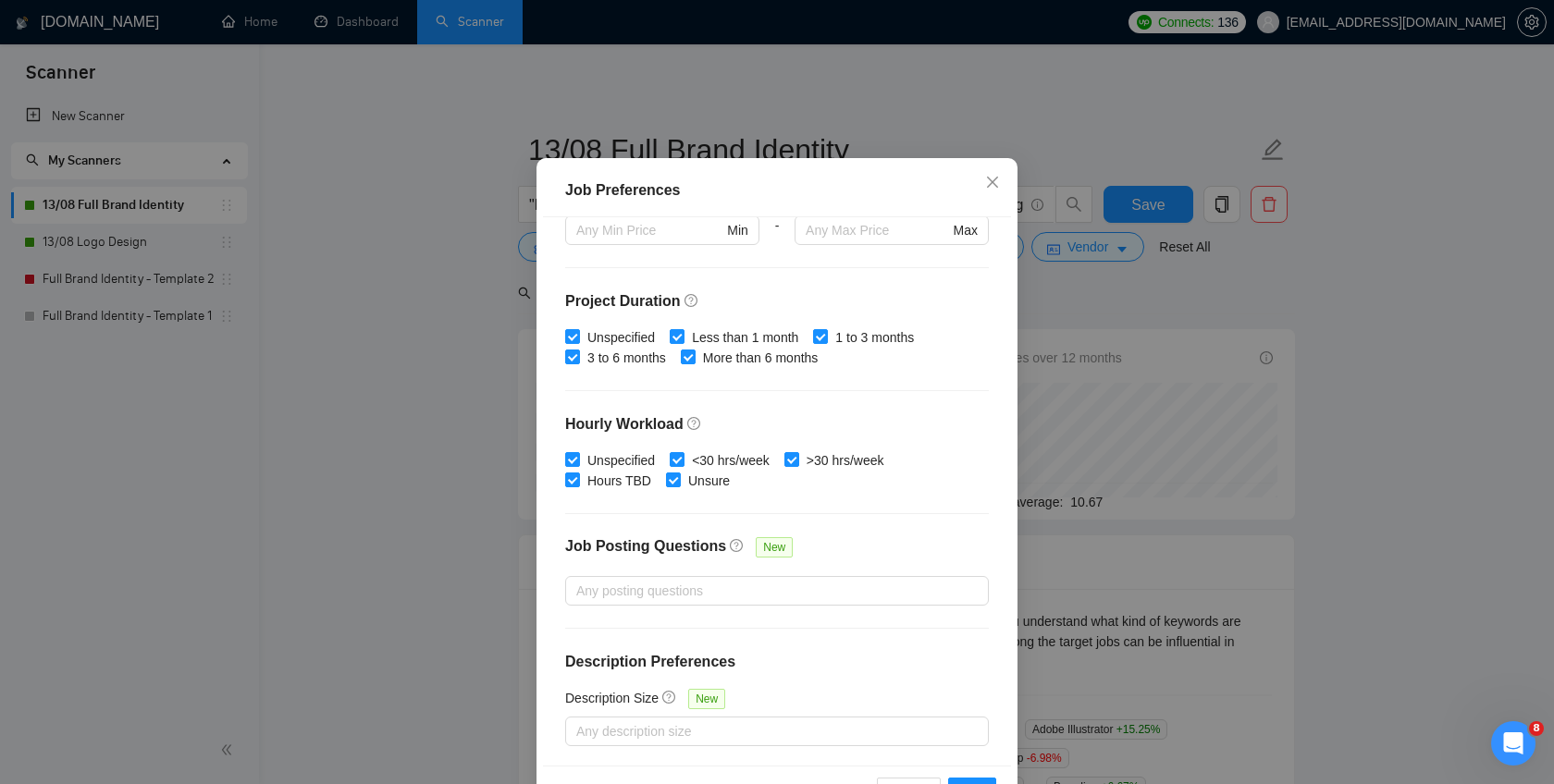
scroll to position [111, 0]
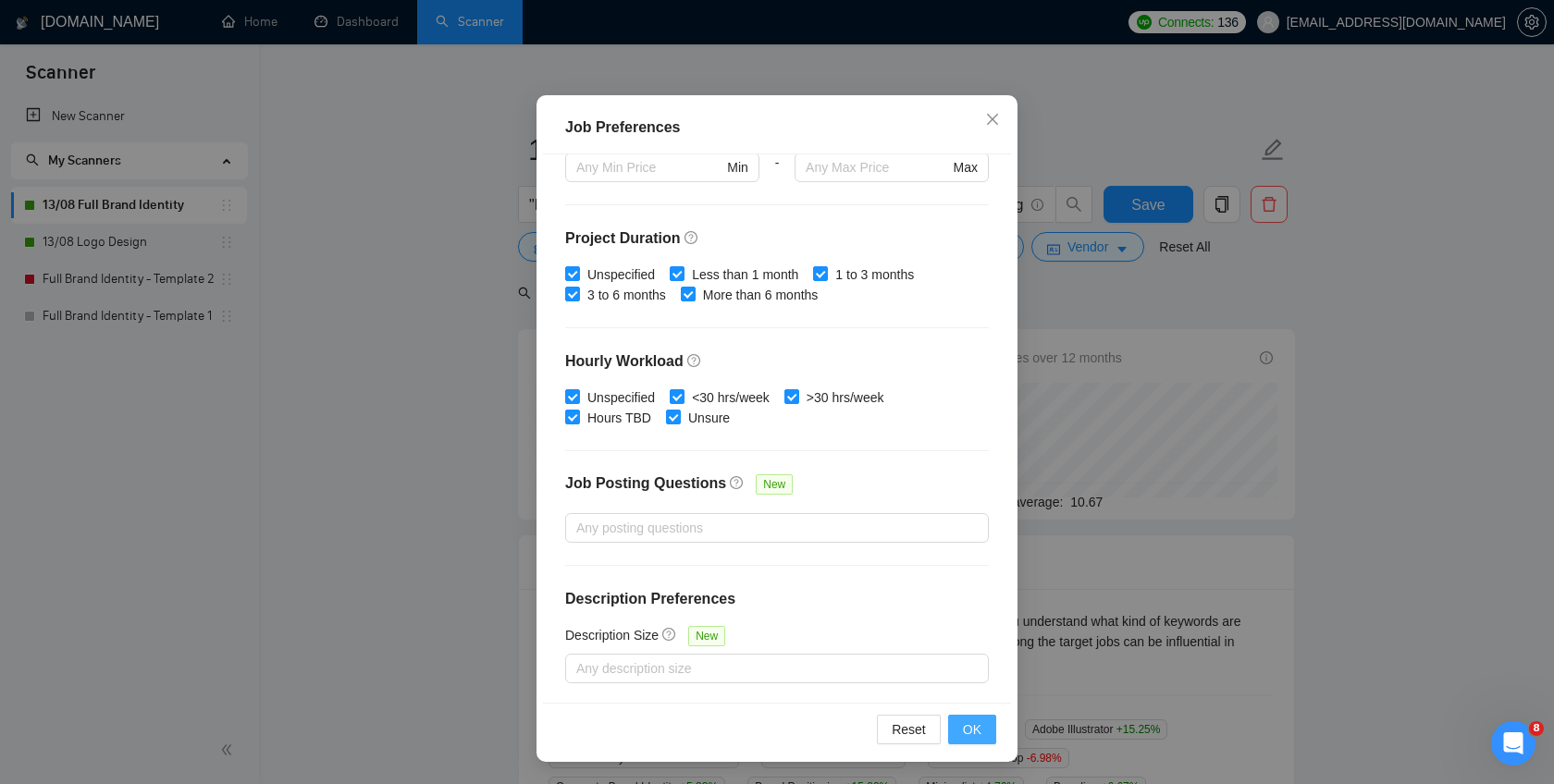
click at [972, 736] on span "OK" at bounding box center [972, 729] width 19 height 20
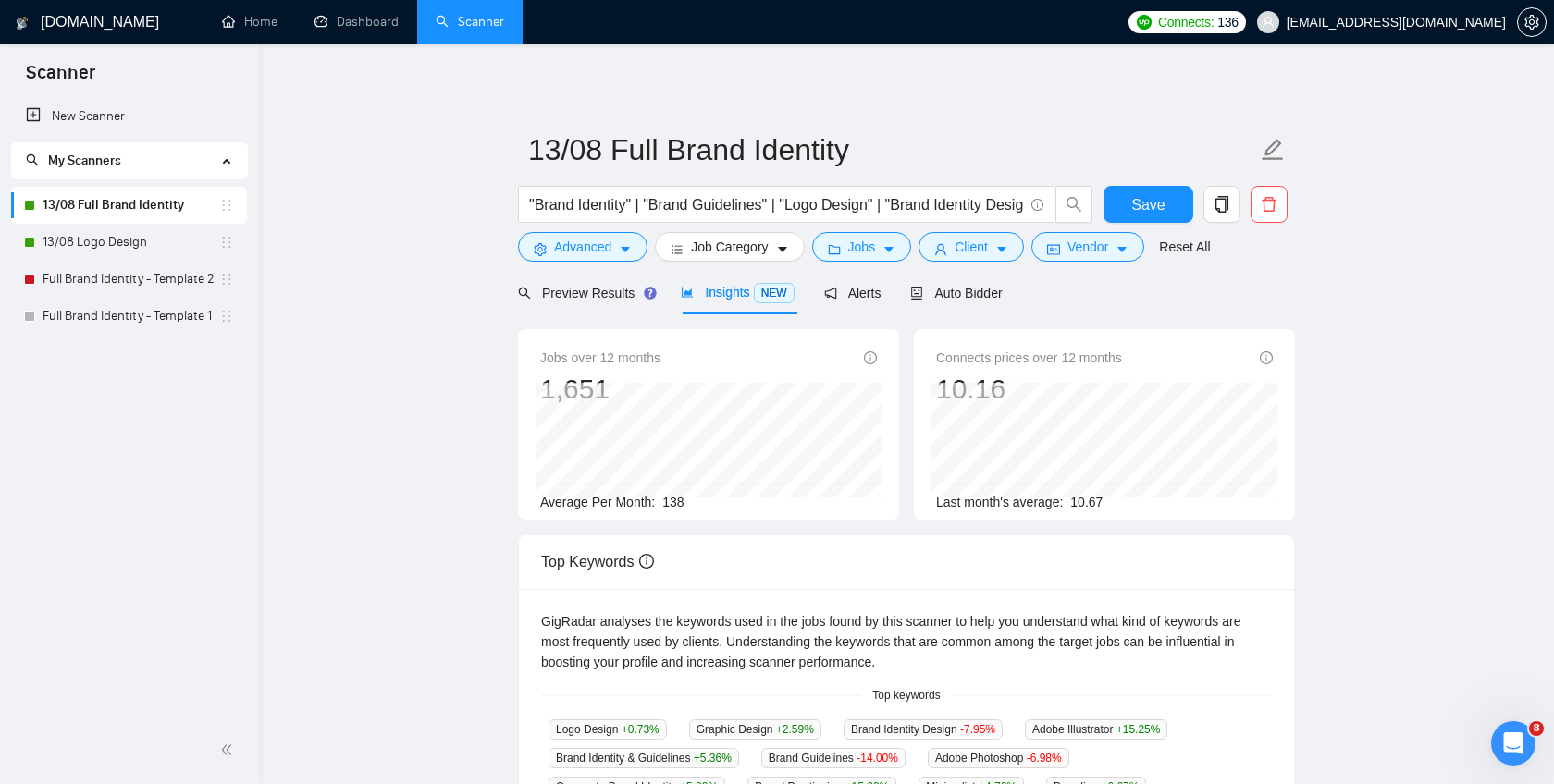
scroll to position [16, 0]
click at [988, 249] on span "Client" at bounding box center [970, 246] width 33 height 20
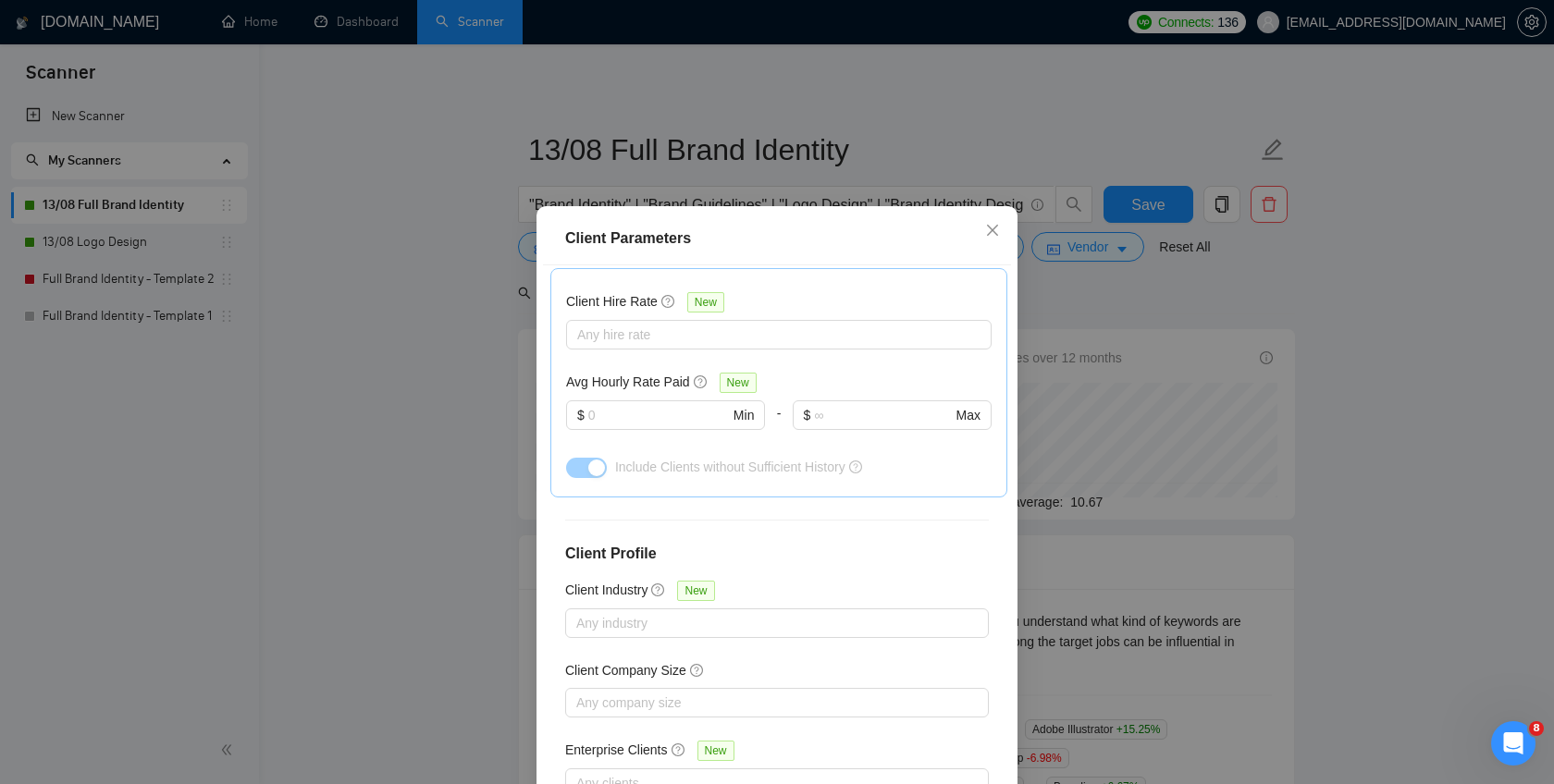
scroll to position [111, 0]
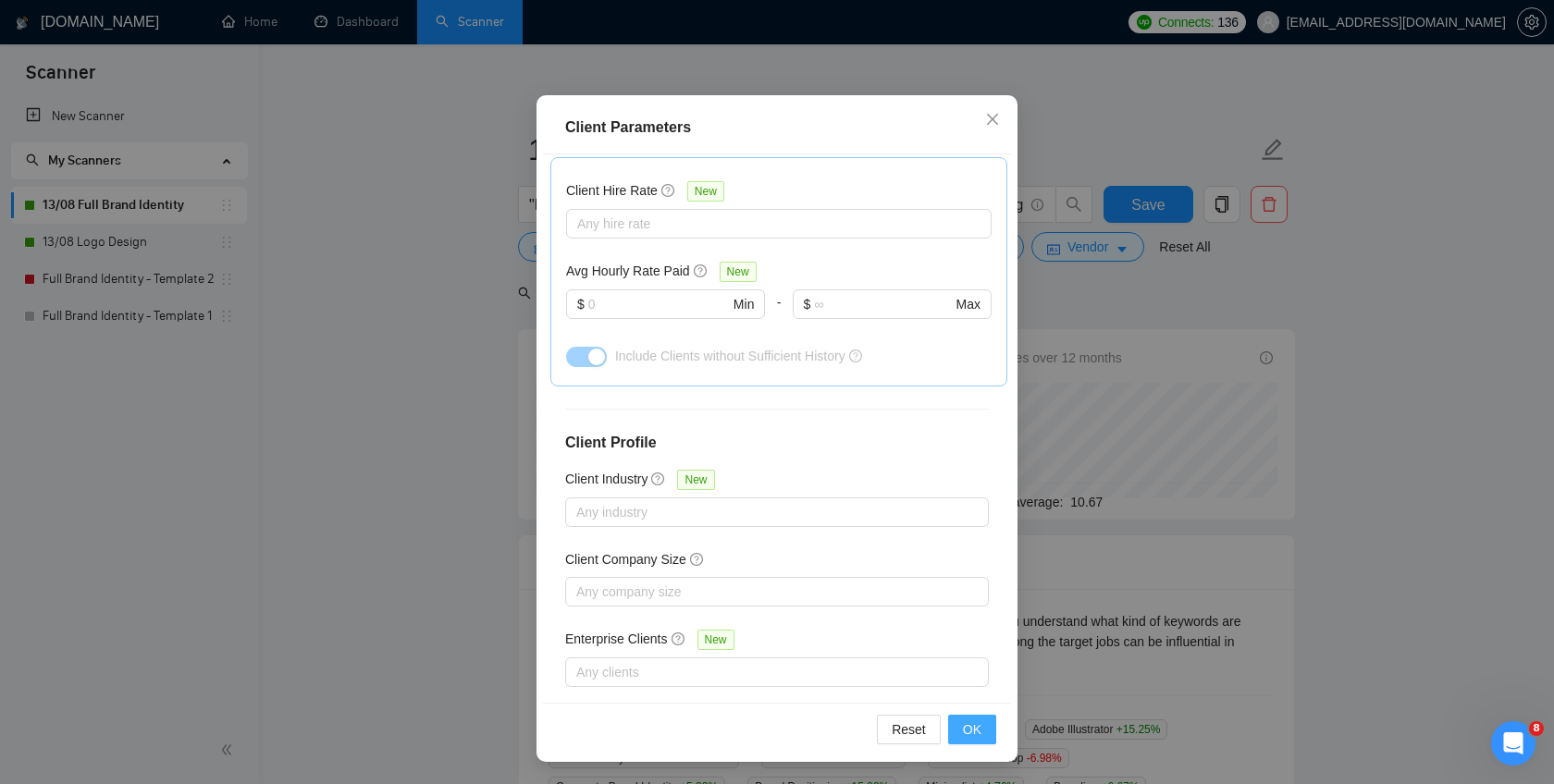
click at [974, 728] on span "OK" at bounding box center [972, 729] width 19 height 20
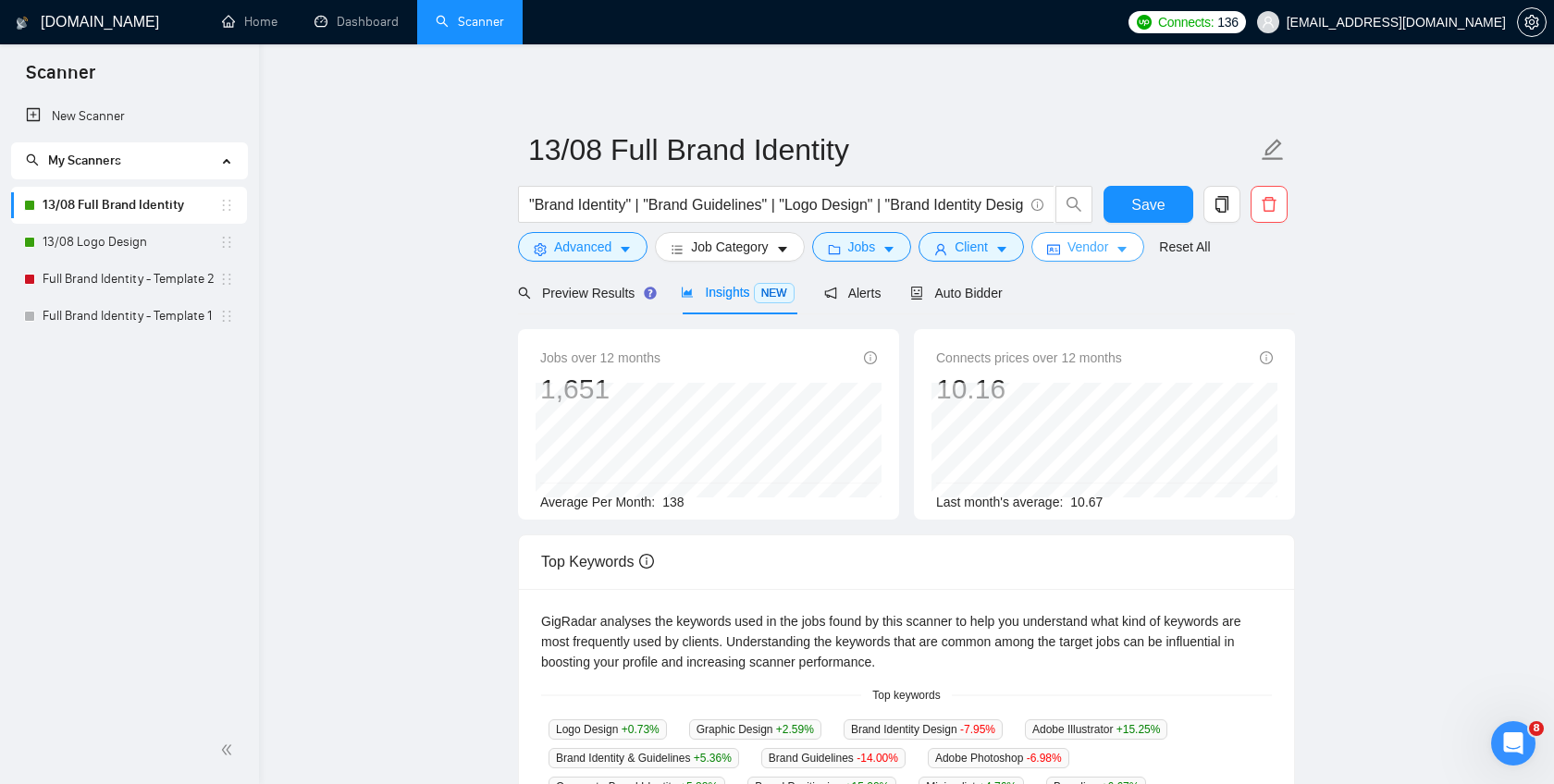
click at [1107, 249] on span "Vendor" at bounding box center [1087, 246] width 41 height 20
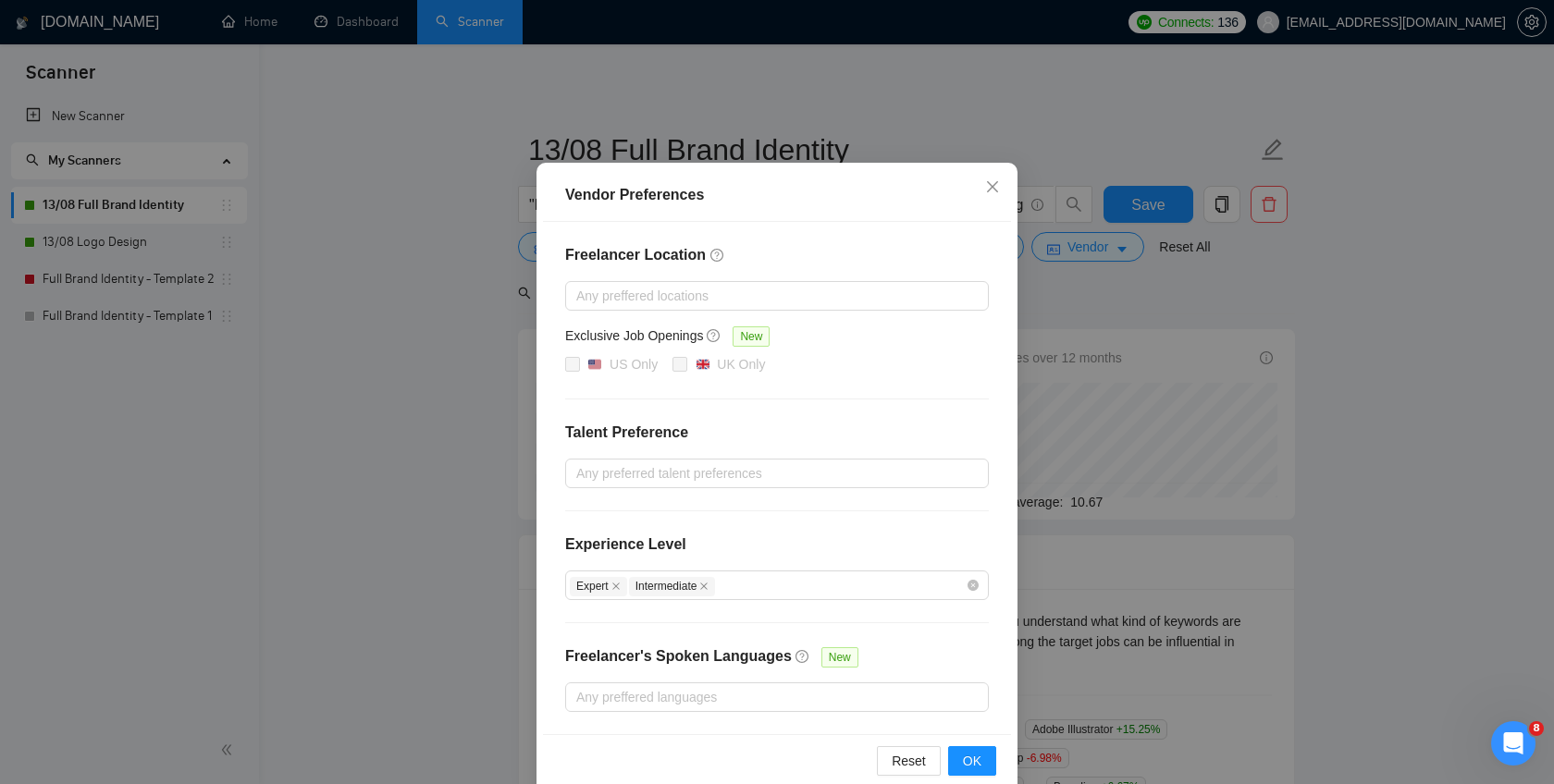
scroll to position [71, 0]
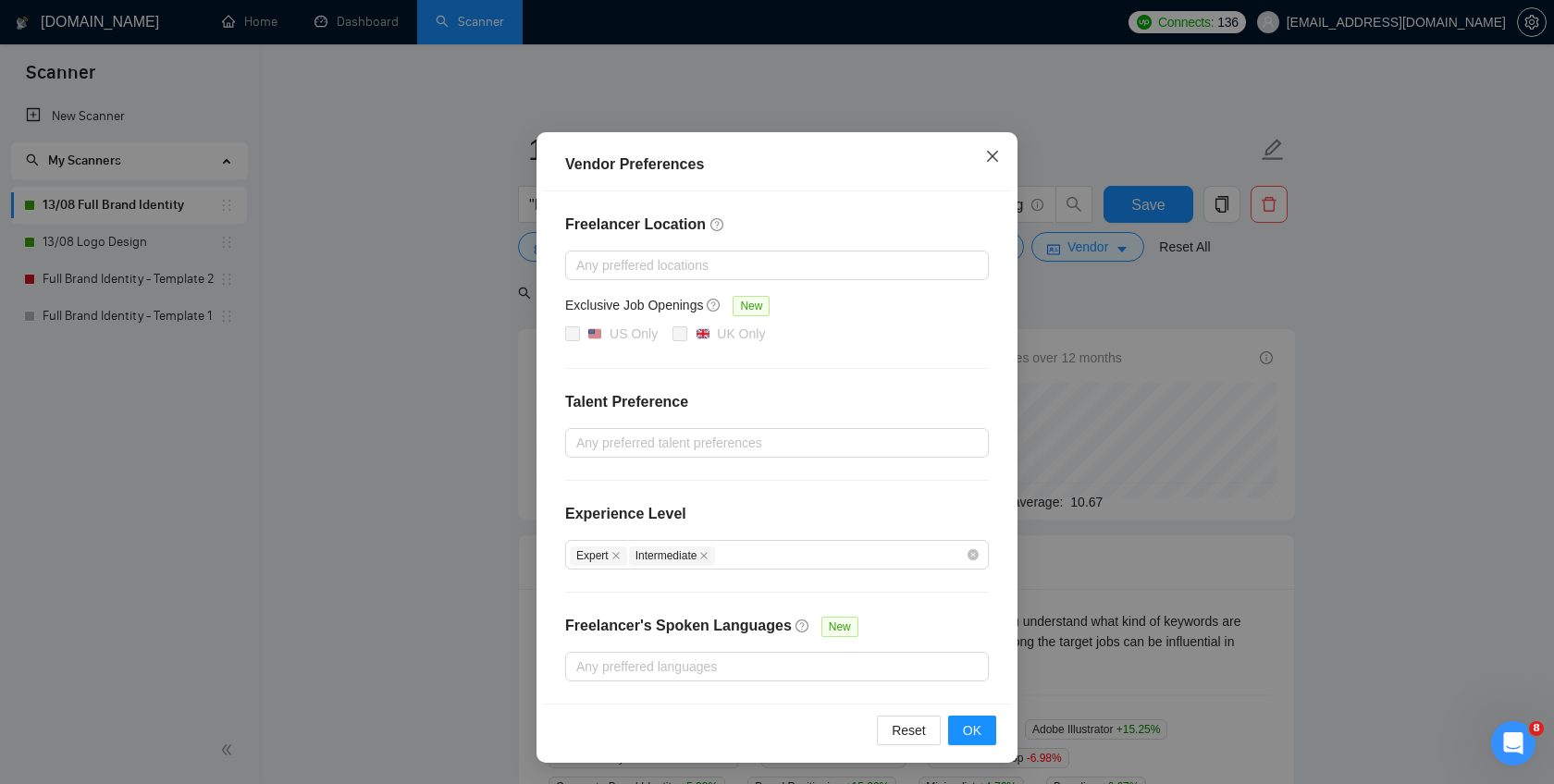
click at [998, 157] on icon "close" at bounding box center [992, 156] width 15 height 15
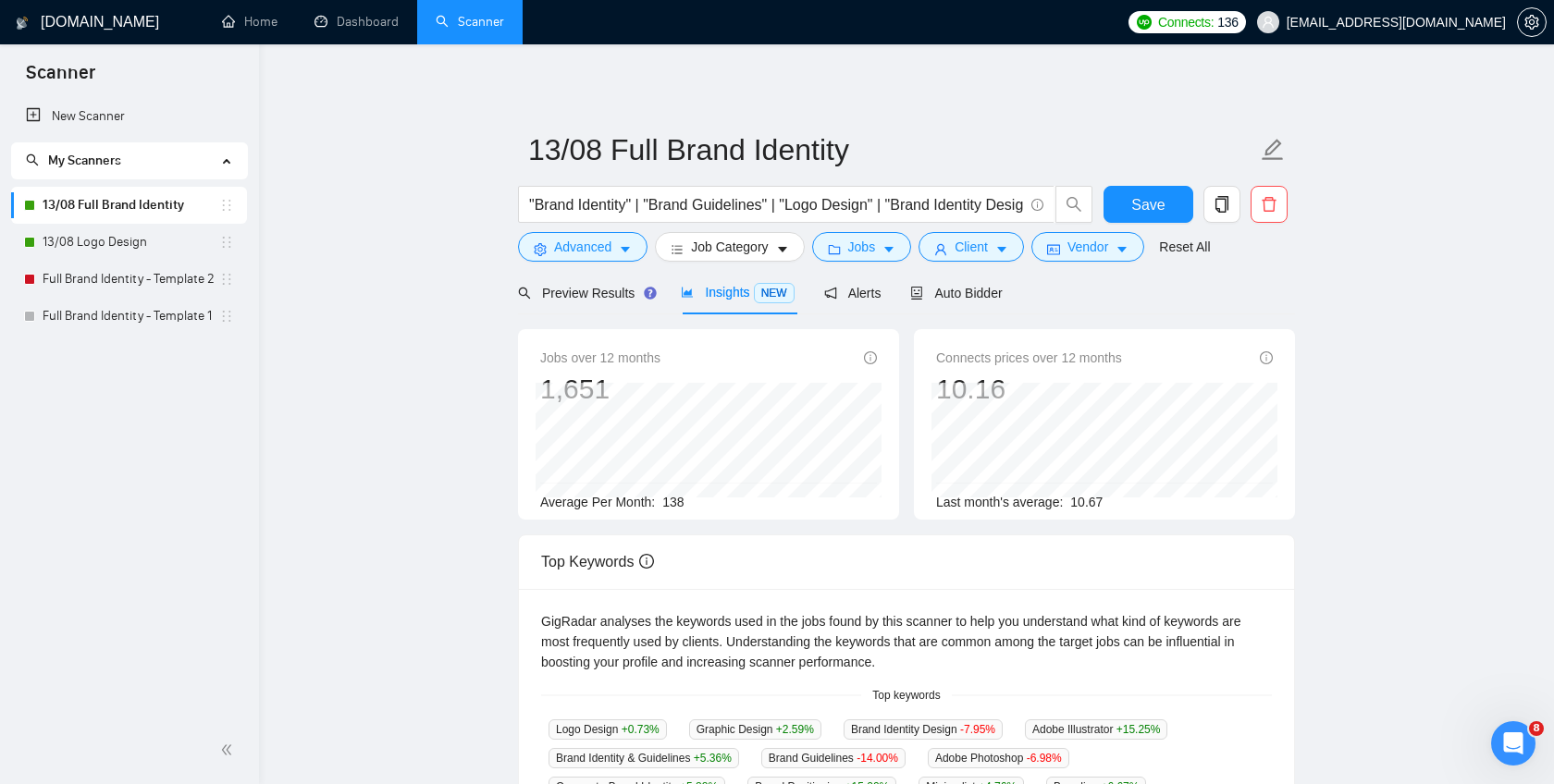
scroll to position [0, 0]
click at [1138, 196] on span "Save" at bounding box center [1147, 204] width 33 height 23
click at [149, 242] on link "13/08 Logo Design" at bounding box center [131, 241] width 177 height 37
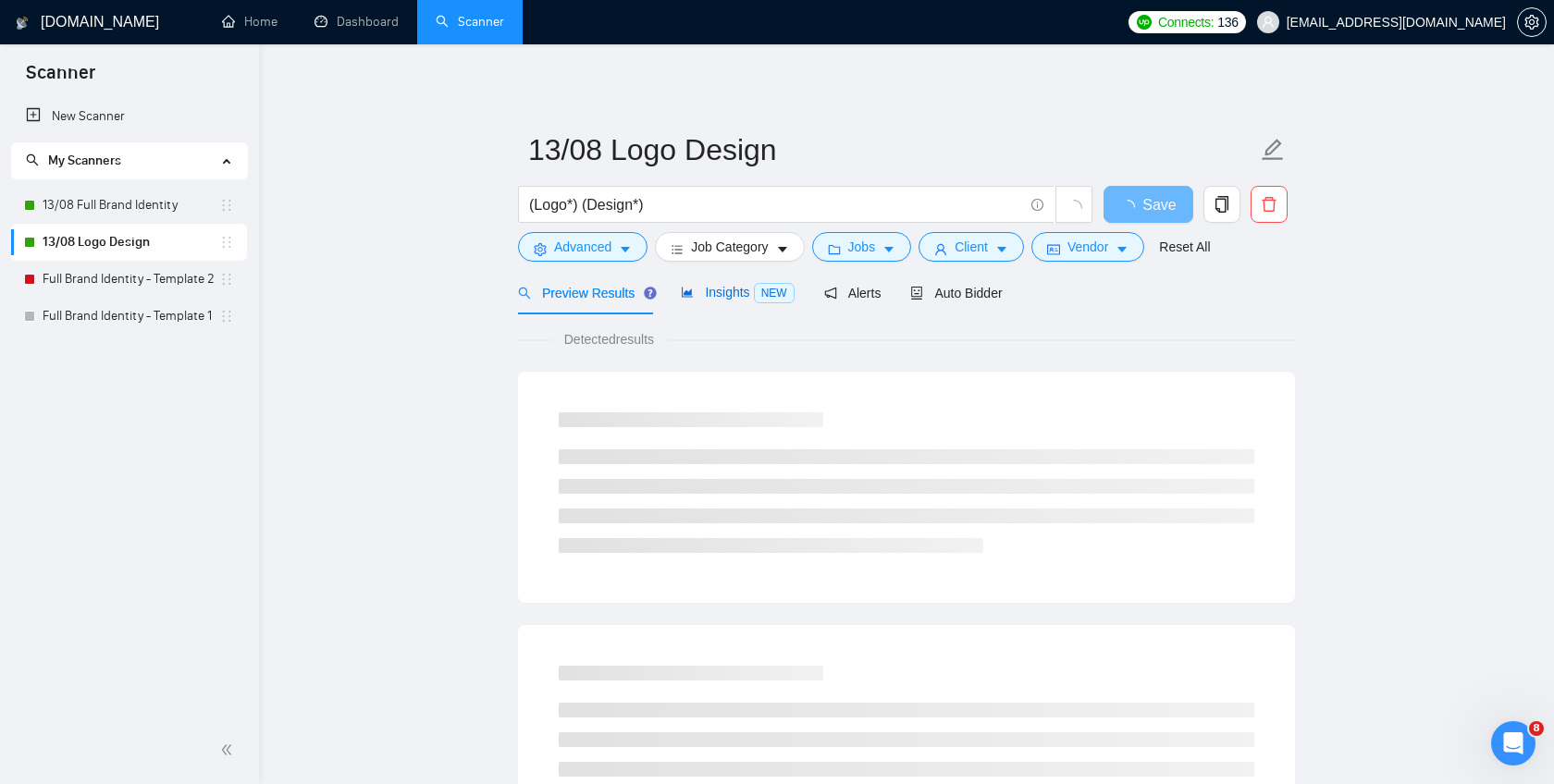
click at [727, 298] on span "Insights NEW" at bounding box center [737, 291] width 113 height 15
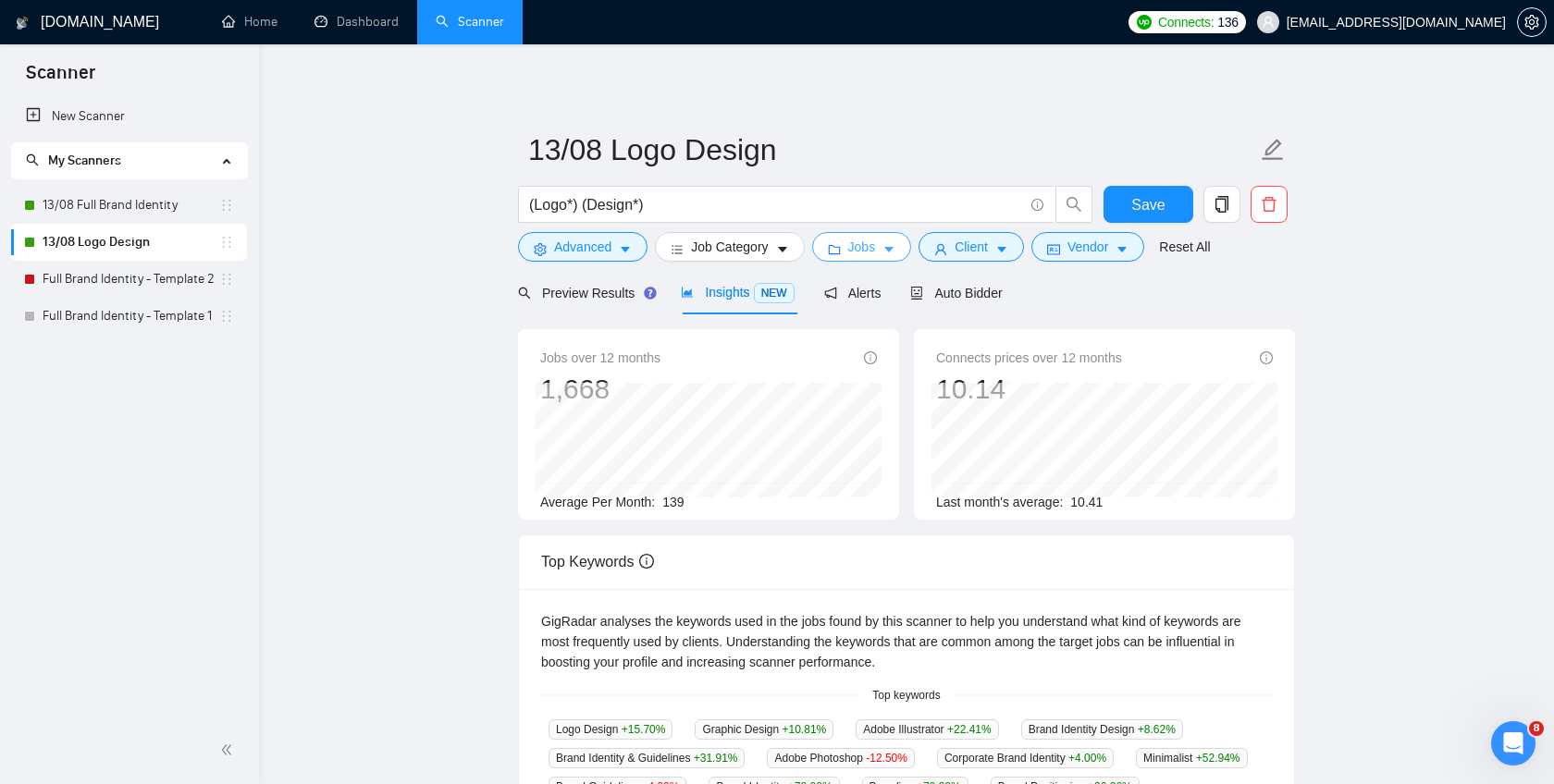
click at [876, 249] on span "Jobs" at bounding box center [862, 246] width 28 height 20
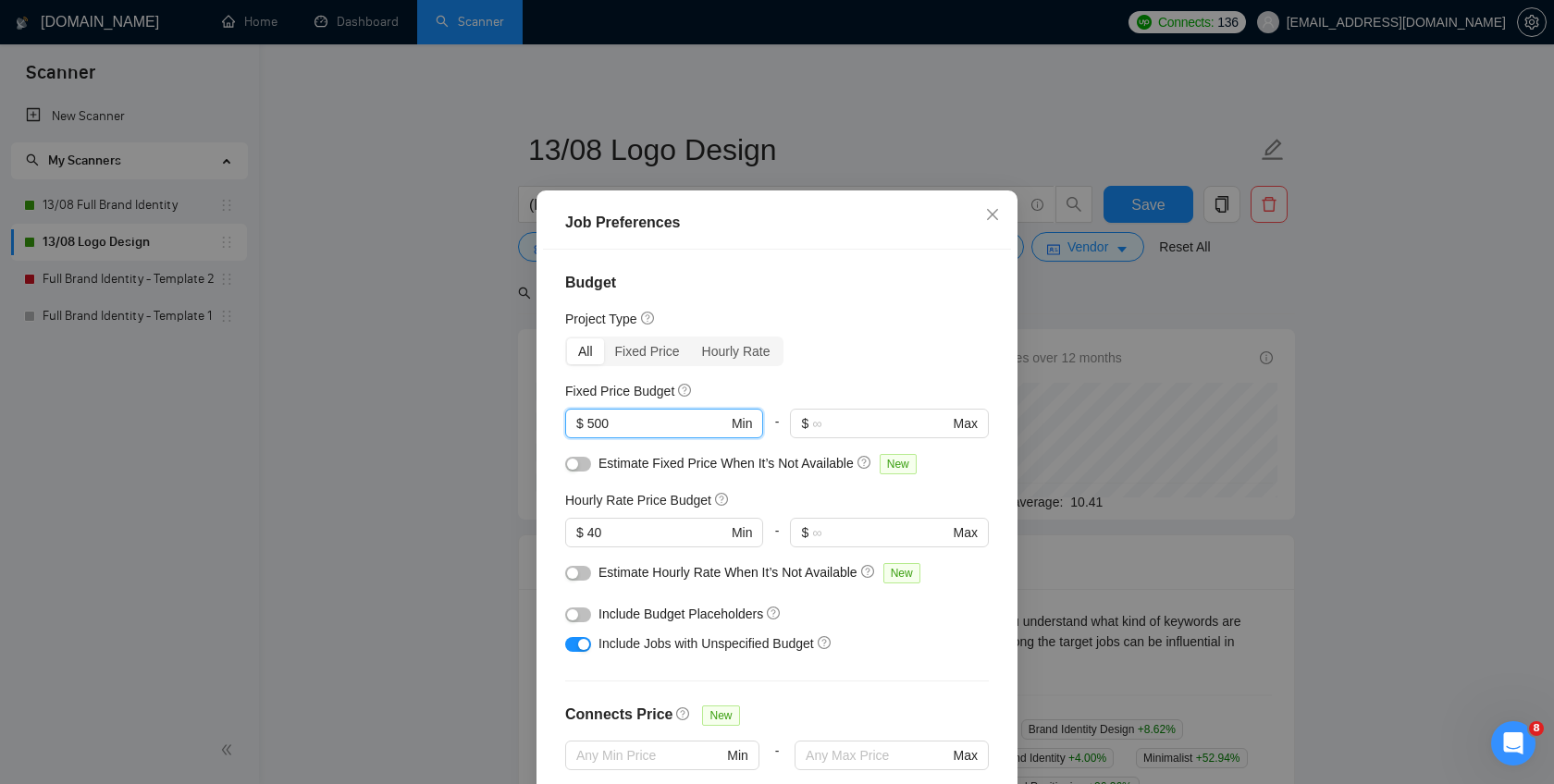
drag, startPoint x: 654, startPoint y: 432, endPoint x: 549, endPoint y: 432, distance: 105.0
click at [549, 432] on div "Budget Project Type All Fixed Price Hourly Rate Fixed Price Budget 500 $ 500 Mi…" at bounding box center [777, 524] width 468 height 549
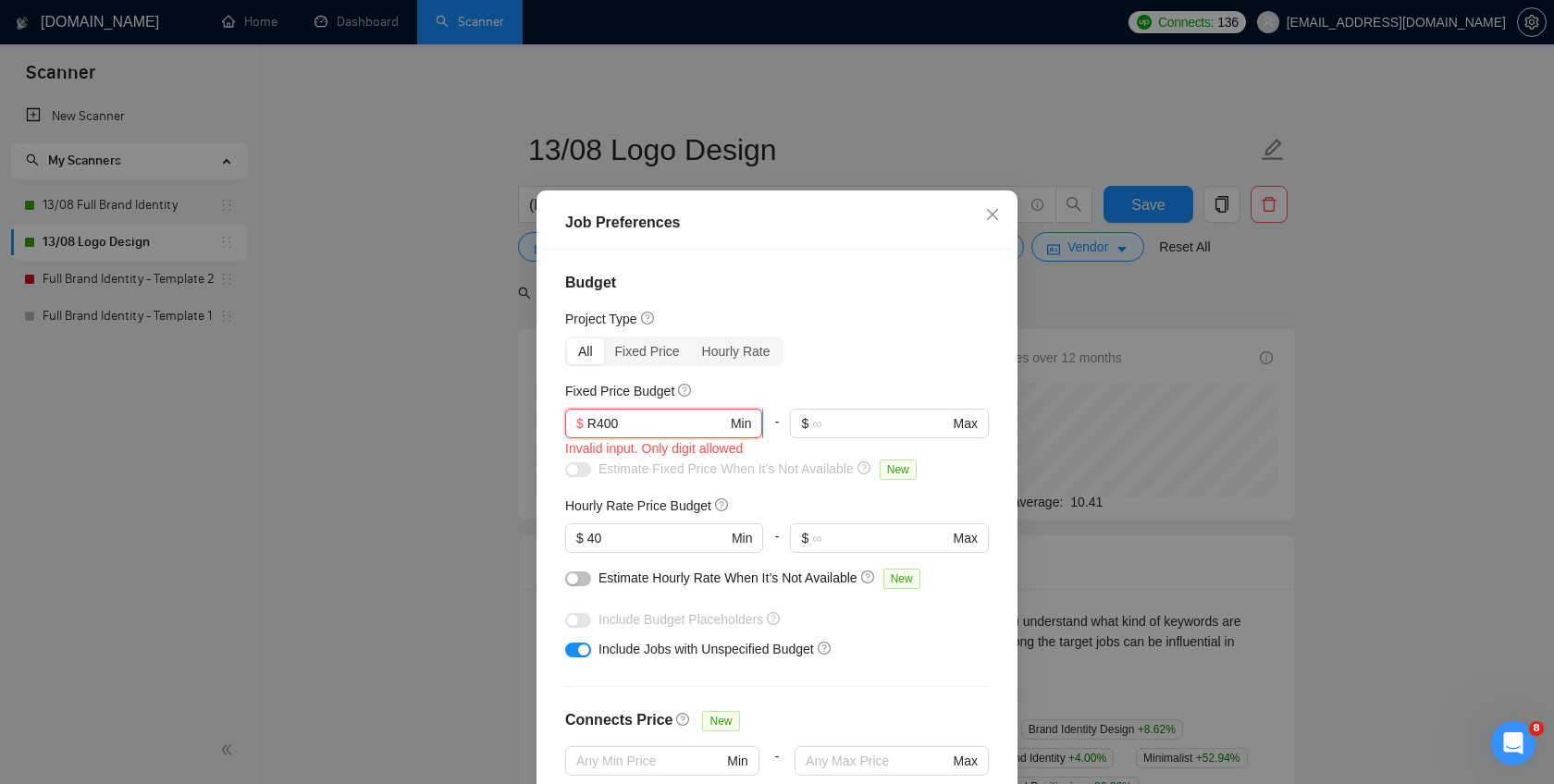
click at [625, 434] on input "R400" at bounding box center [657, 423] width 140 height 20
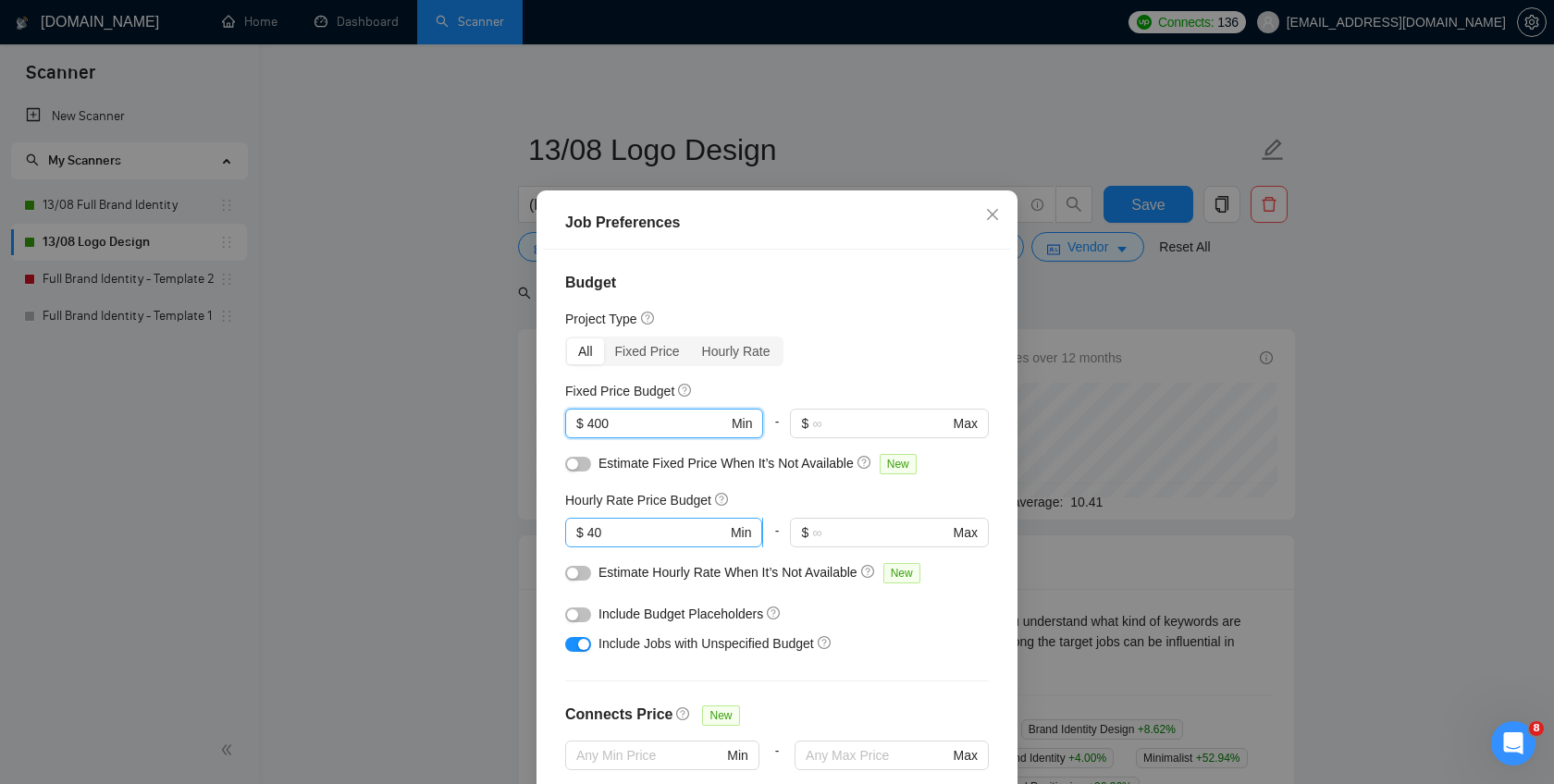
type input "400"
click at [621, 543] on input "40" at bounding box center [657, 533] width 140 height 20
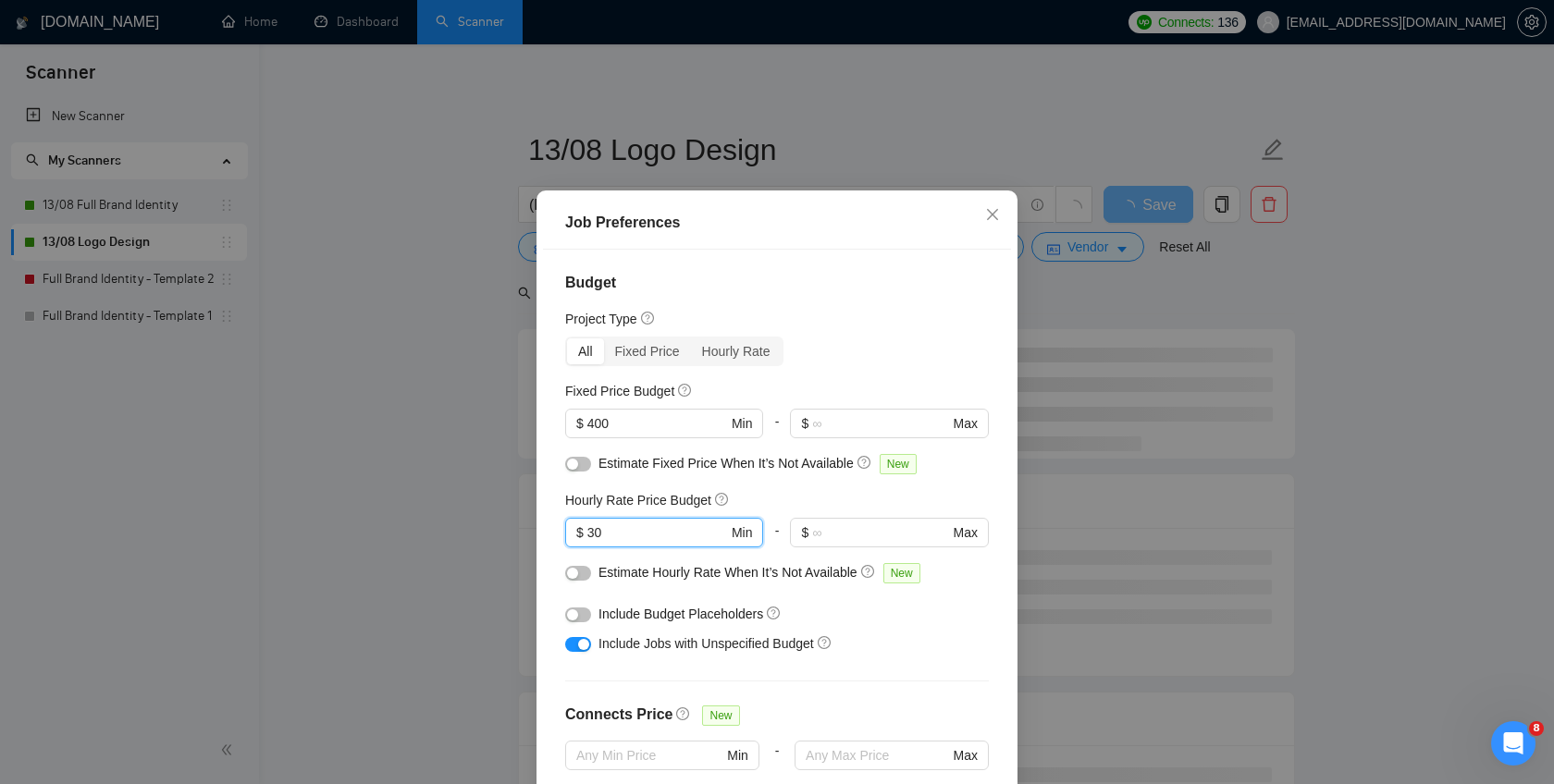
type input "30"
click at [933, 329] on div "Project Type" at bounding box center [777, 319] width 423 height 20
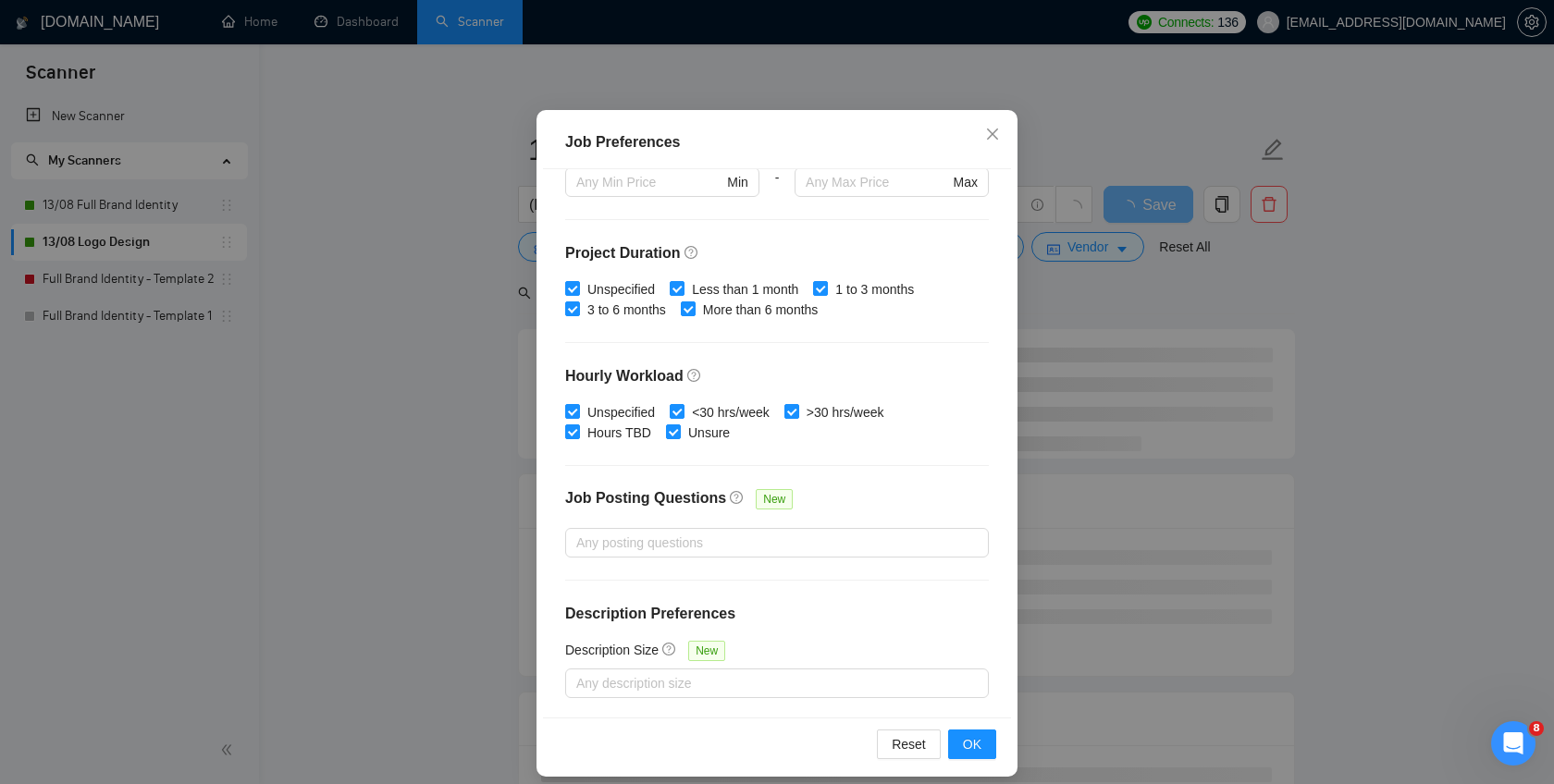
scroll to position [111, 0]
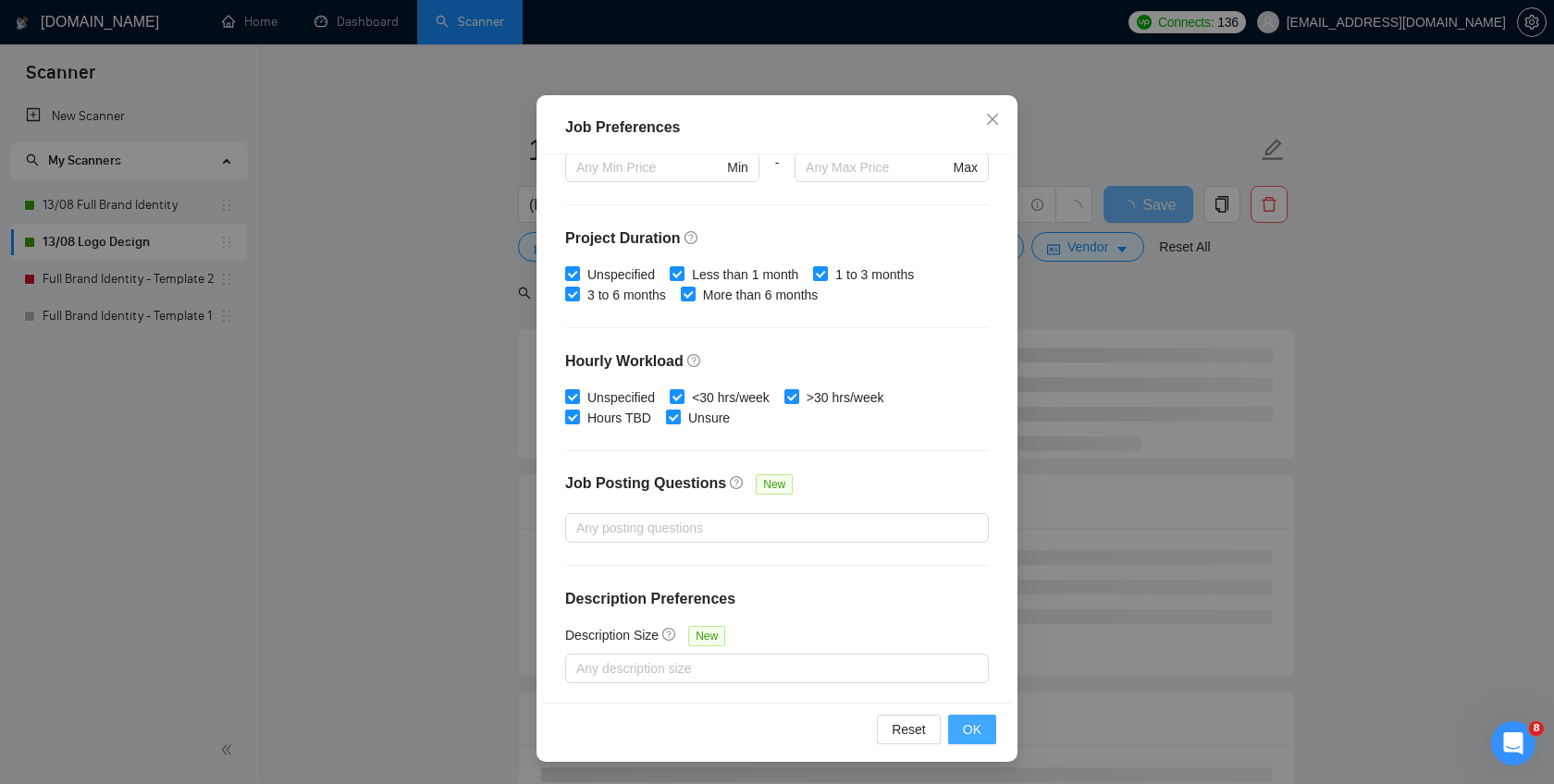
click at [965, 734] on span "OK" at bounding box center [972, 729] width 19 height 20
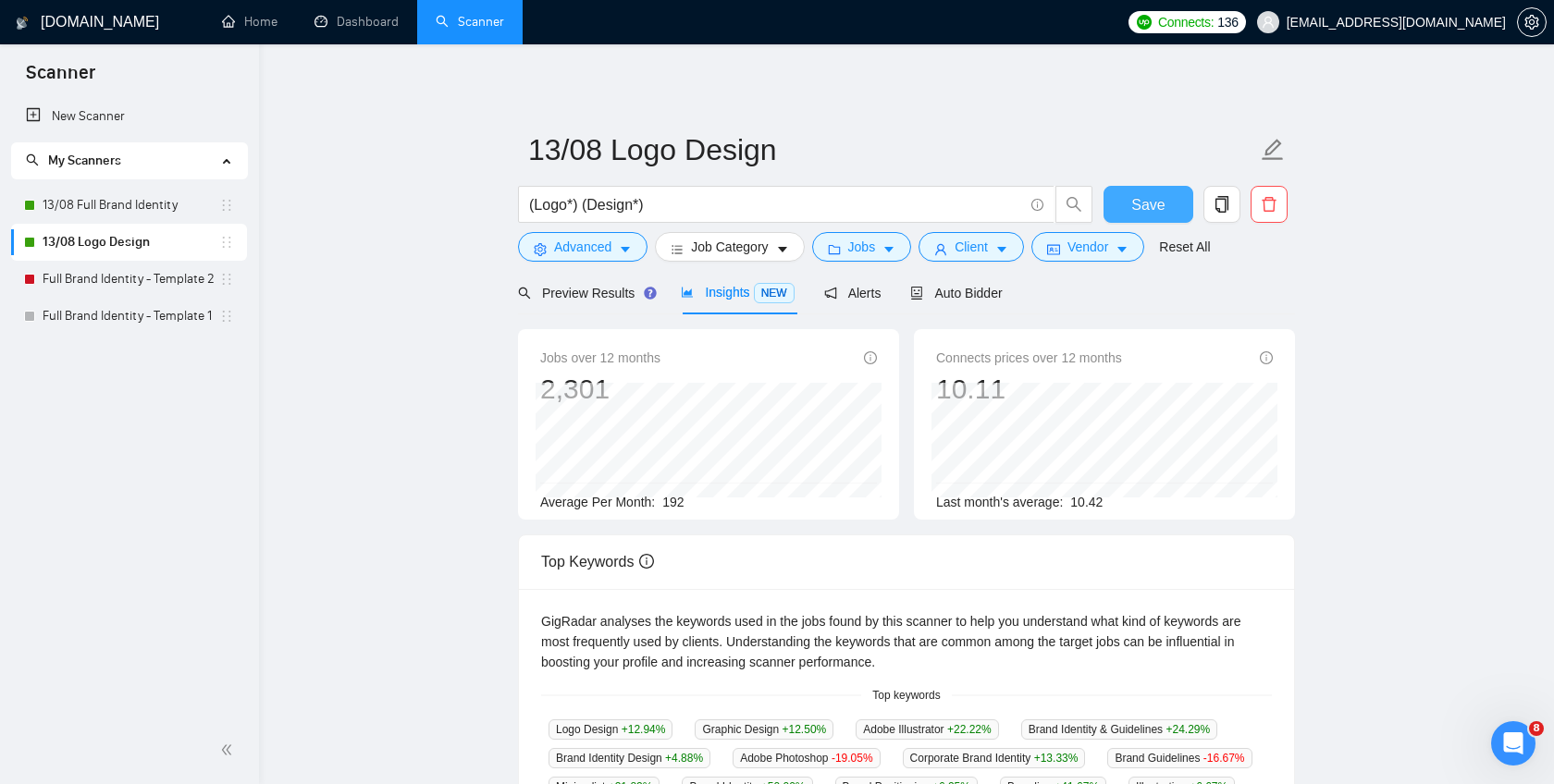
click at [1153, 205] on span "Save" at bounding box center [1147, 204] width 33 height 23
click at [329, 30] on link "Dashboard" at bounding box center [356, 22] width 84 height 16
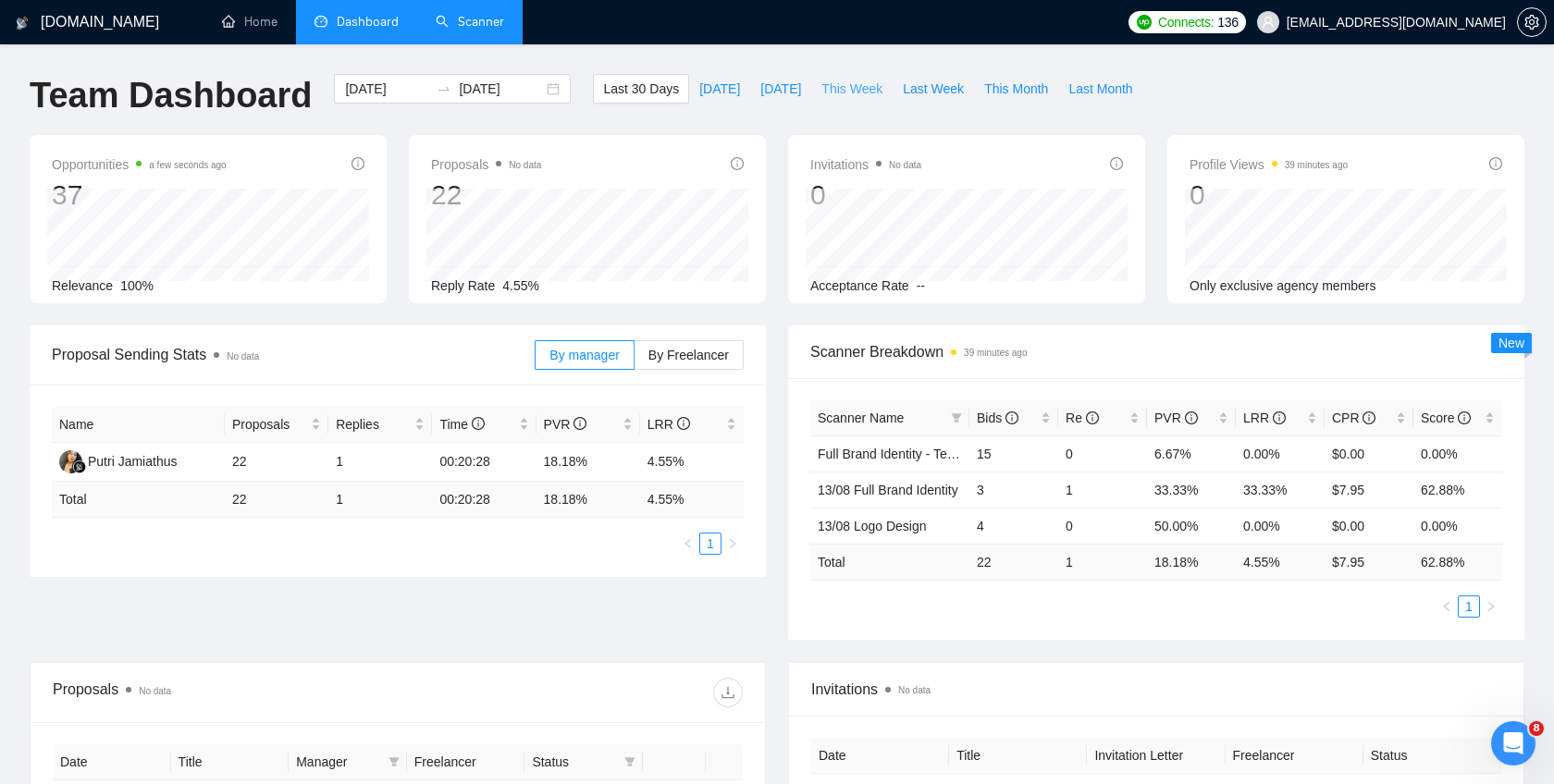
click at [852, 90] on span "This Week" at bounding box center [851, 89] width 61 height 20
type input "[DATE]"
